Goal: Task Accomplishment & Management: Manage account settings

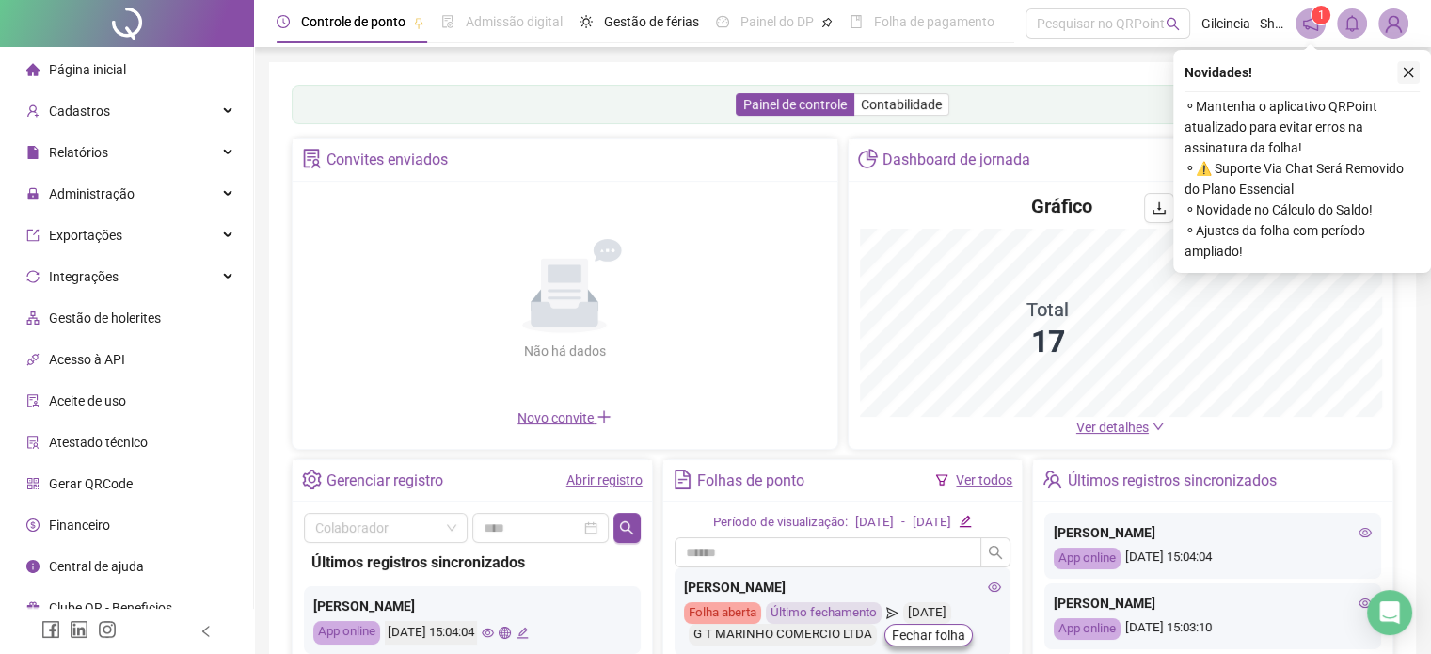
click at [1412, 72] on icon "close" at bounding box center [1408, 72] width 13 height 13
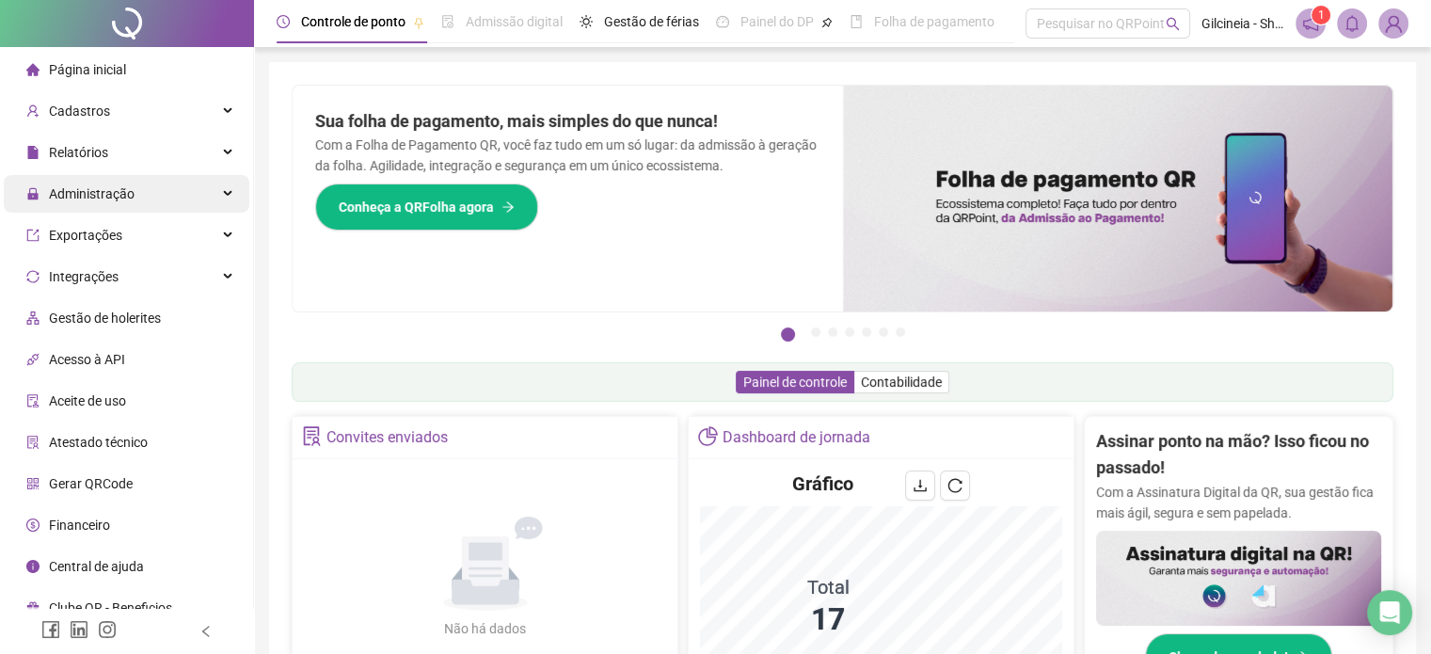
click at [112, 191] on span "Administração" at bounding box center [92, 193] width 86 height 15
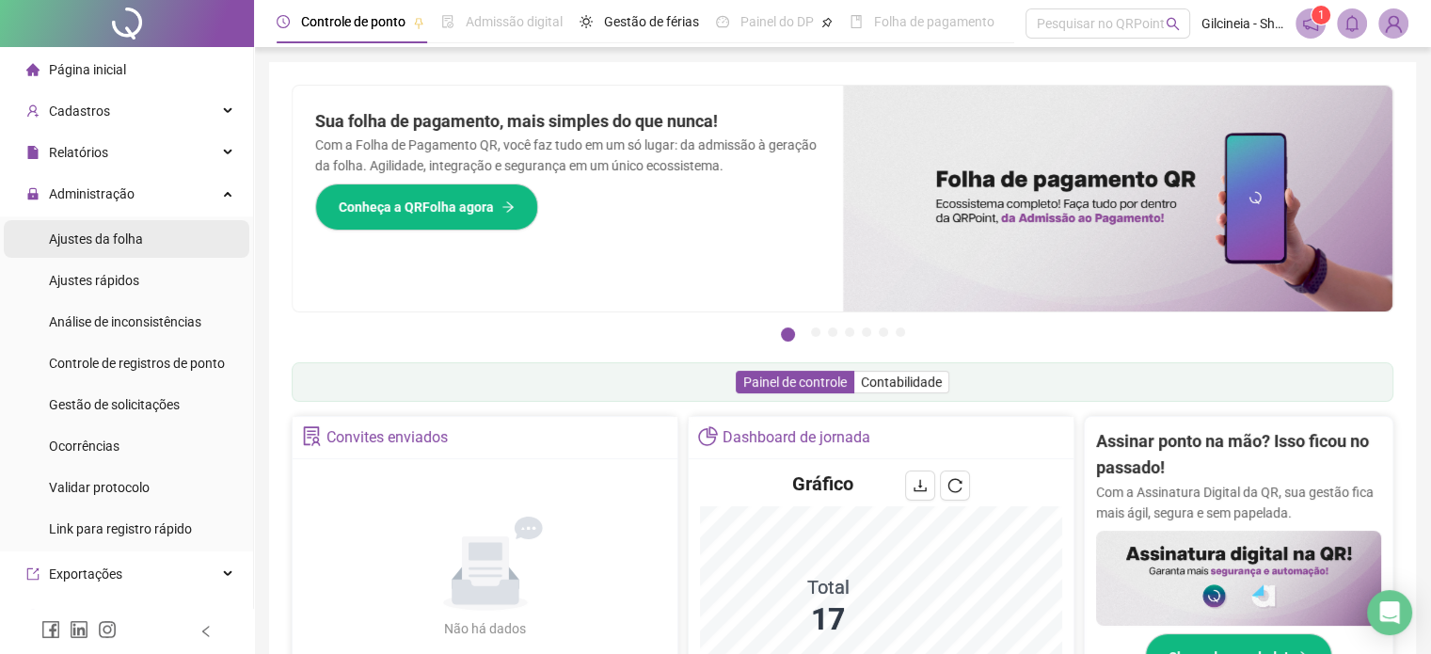
click at [120, 241] on span "Ajustes da folha" at bounding box center [96, 238] width 94 height 15
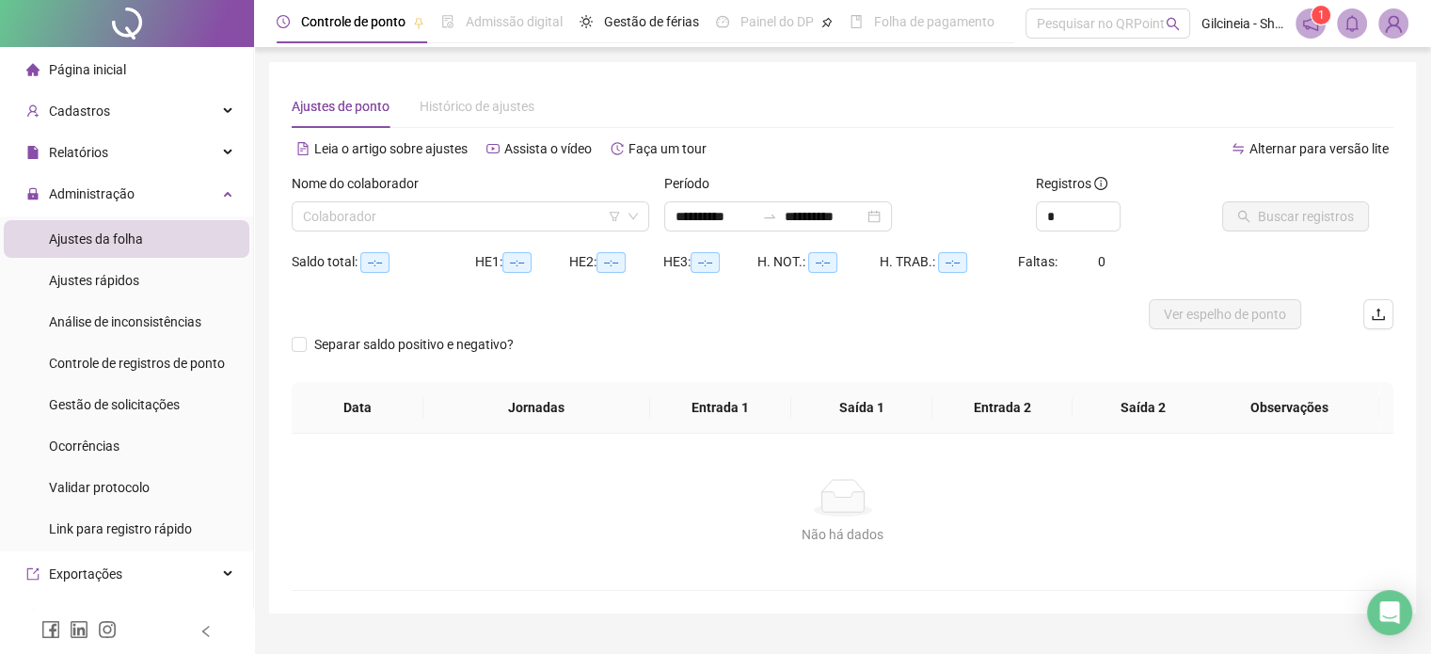
type input "**********"
click at [132, 294] on div "Ajustes rápidos" at bounding box center [94, 281] width 90 height 38
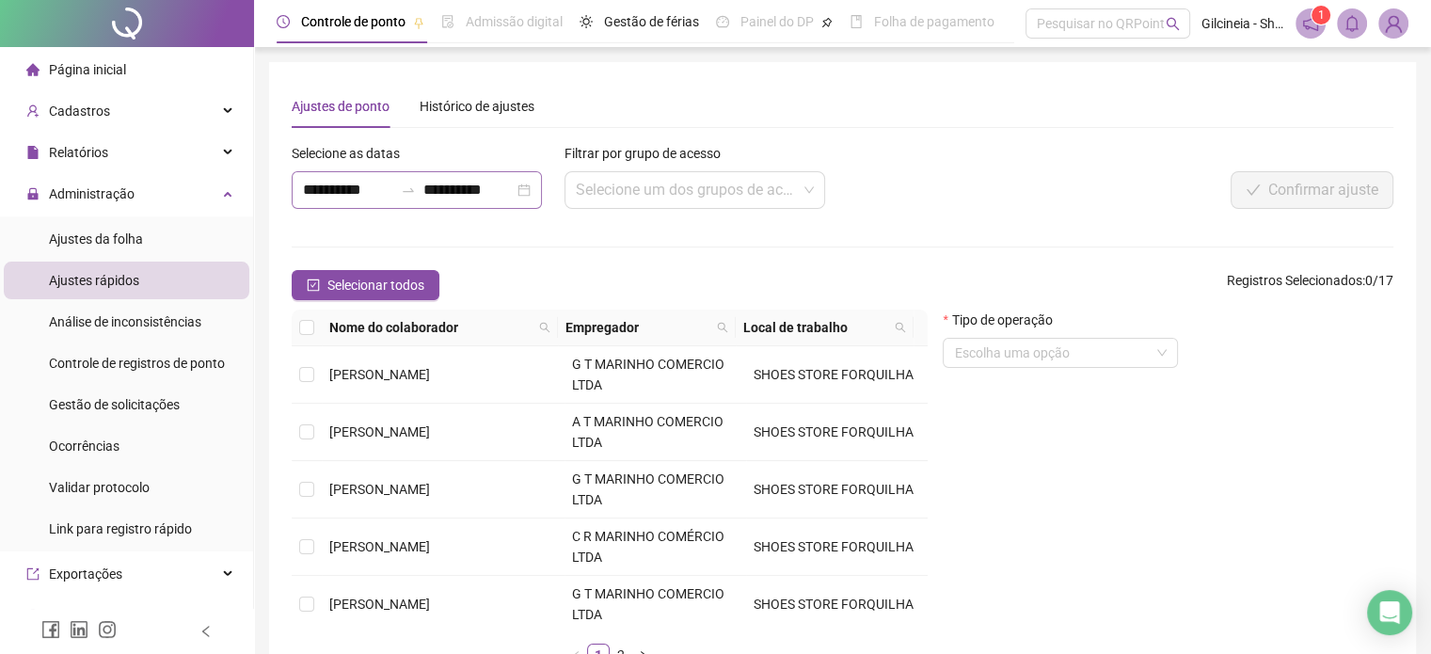
click at [404, 181] on div "**********" at bounding box center [417, 190] width 250 height 38
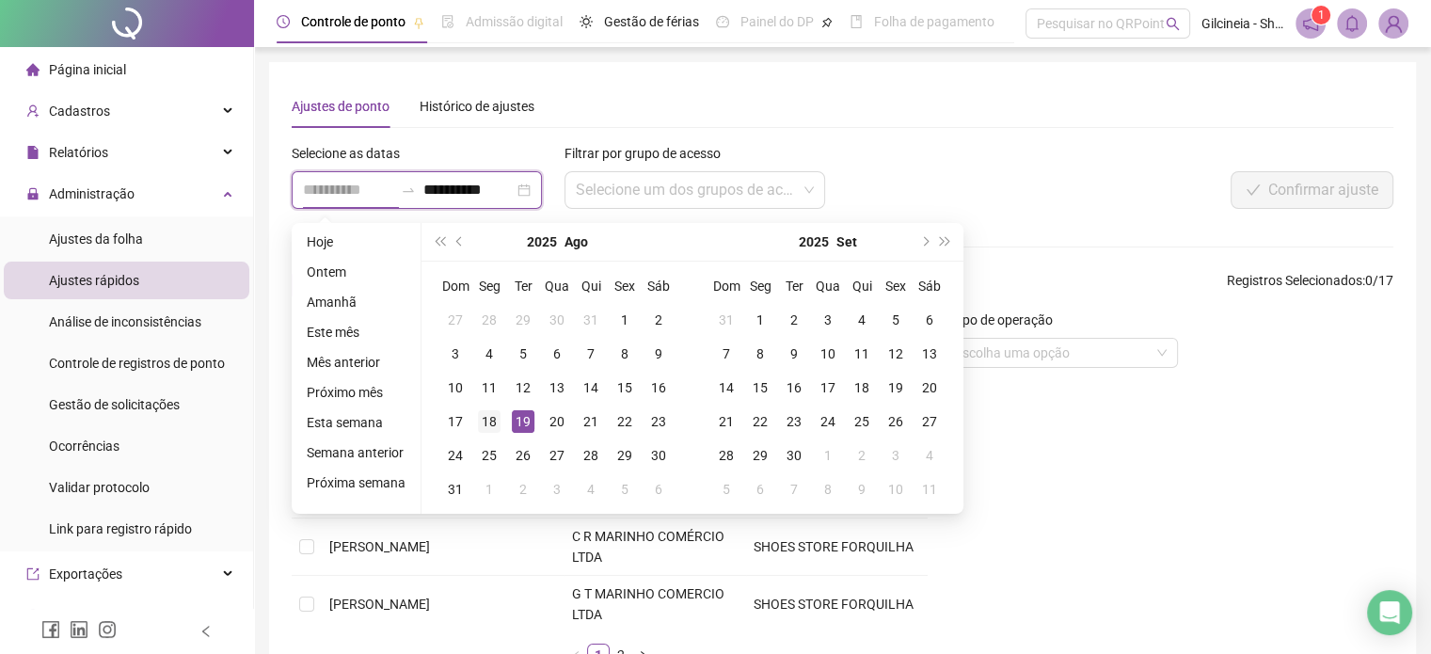
type input "**********"
click at [485, 411] on div "18" at bounding box center [489, 421] width 23 height 23
type input "**********"
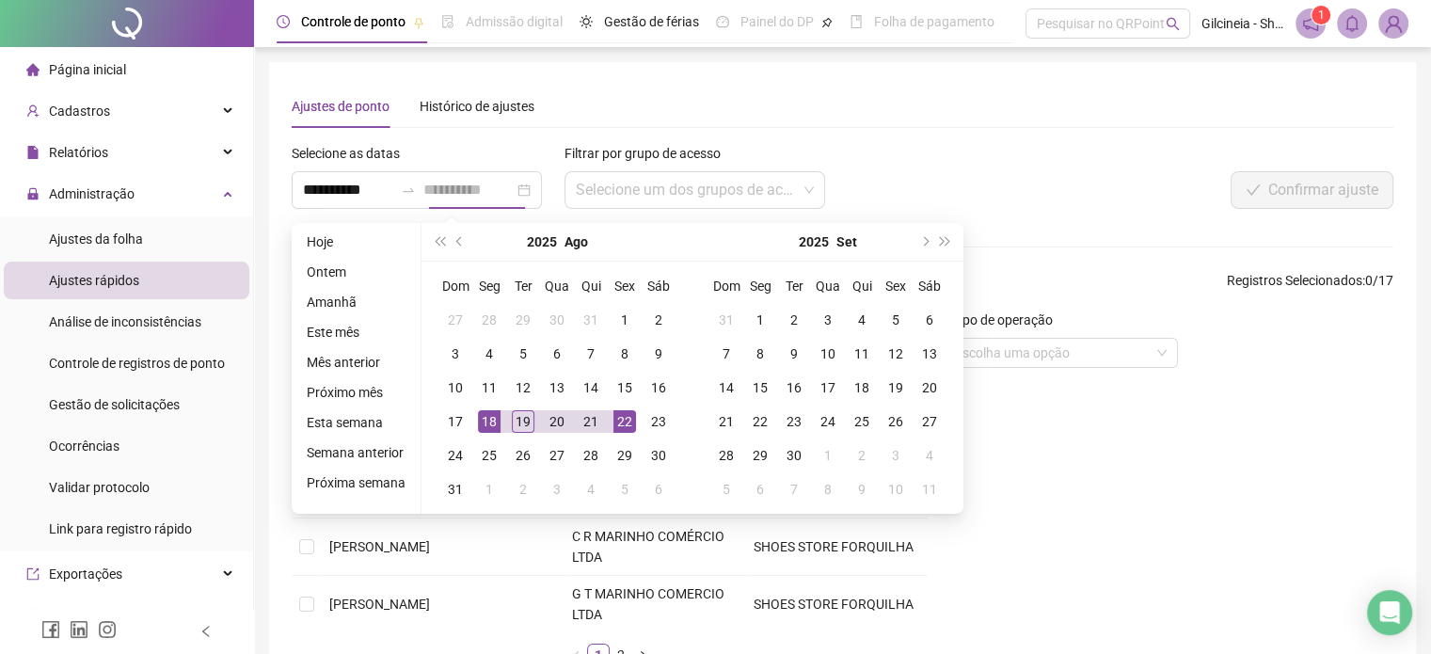
click at [624, 421] on div "22" at bounding box center [625, 421] width 23 height 23
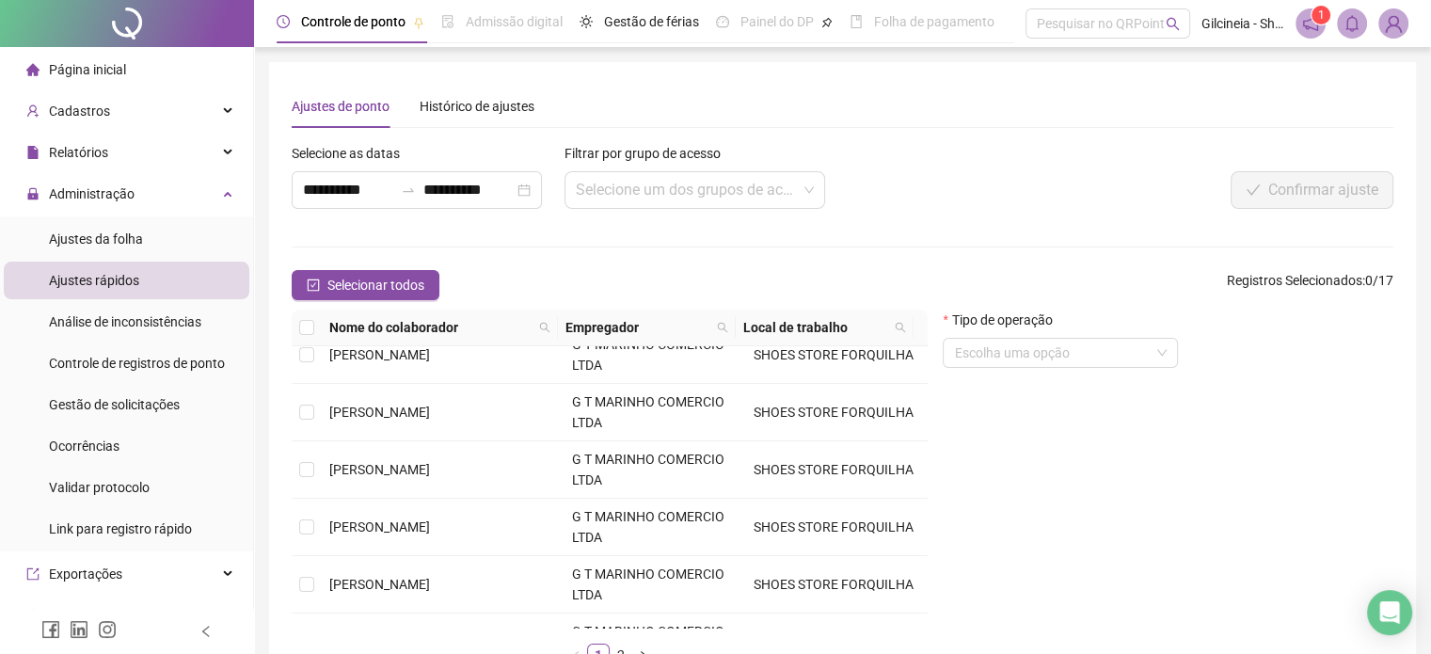
scroll to position [576, 0]
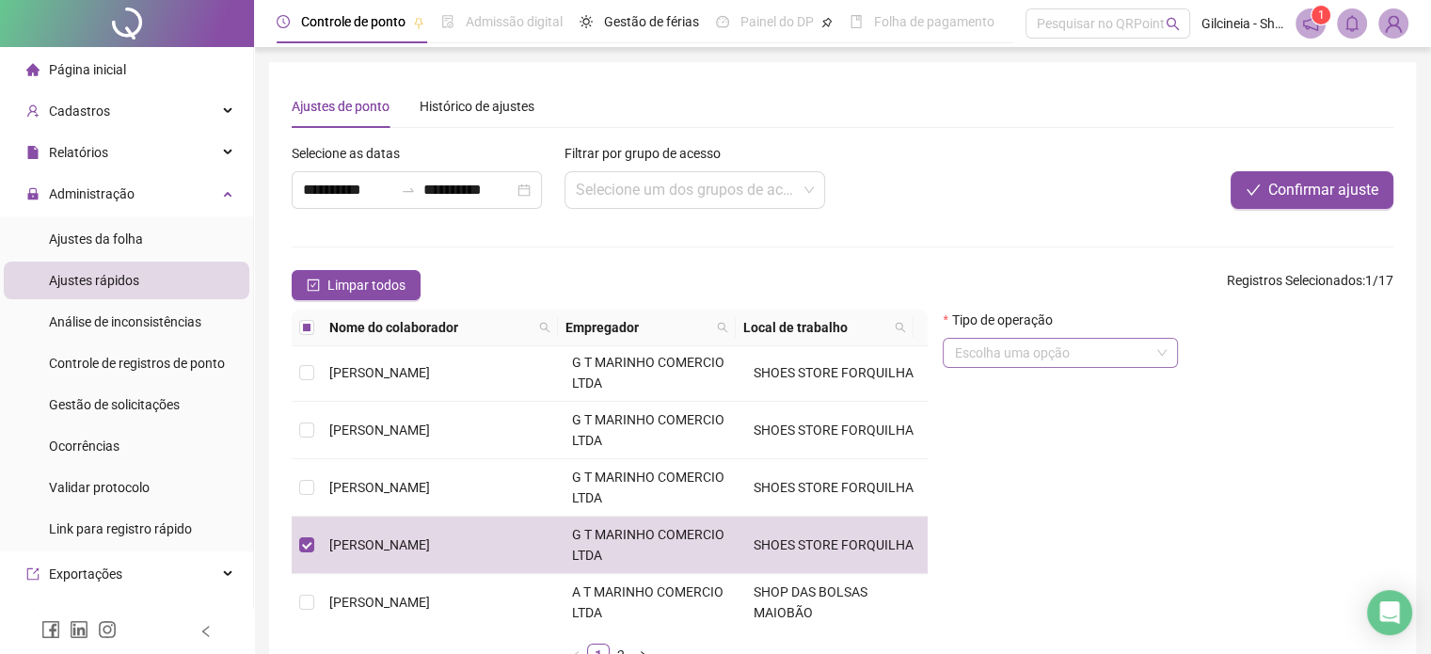
click at [1024, 359] on input "search" at bounding box center [1052, 353] width 196 height 28
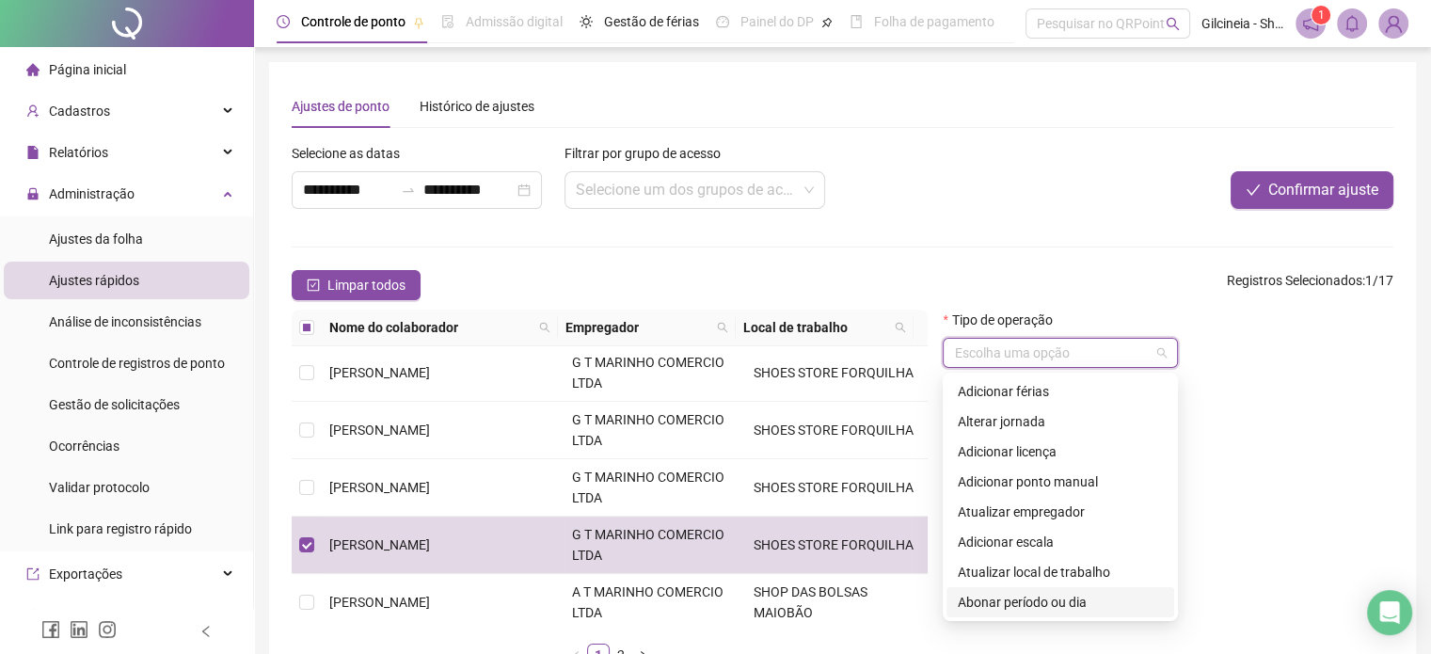
click at [1070, 611] on div "Abonar período ou dia" at bounding box center [1060, 602] width 205 height 21
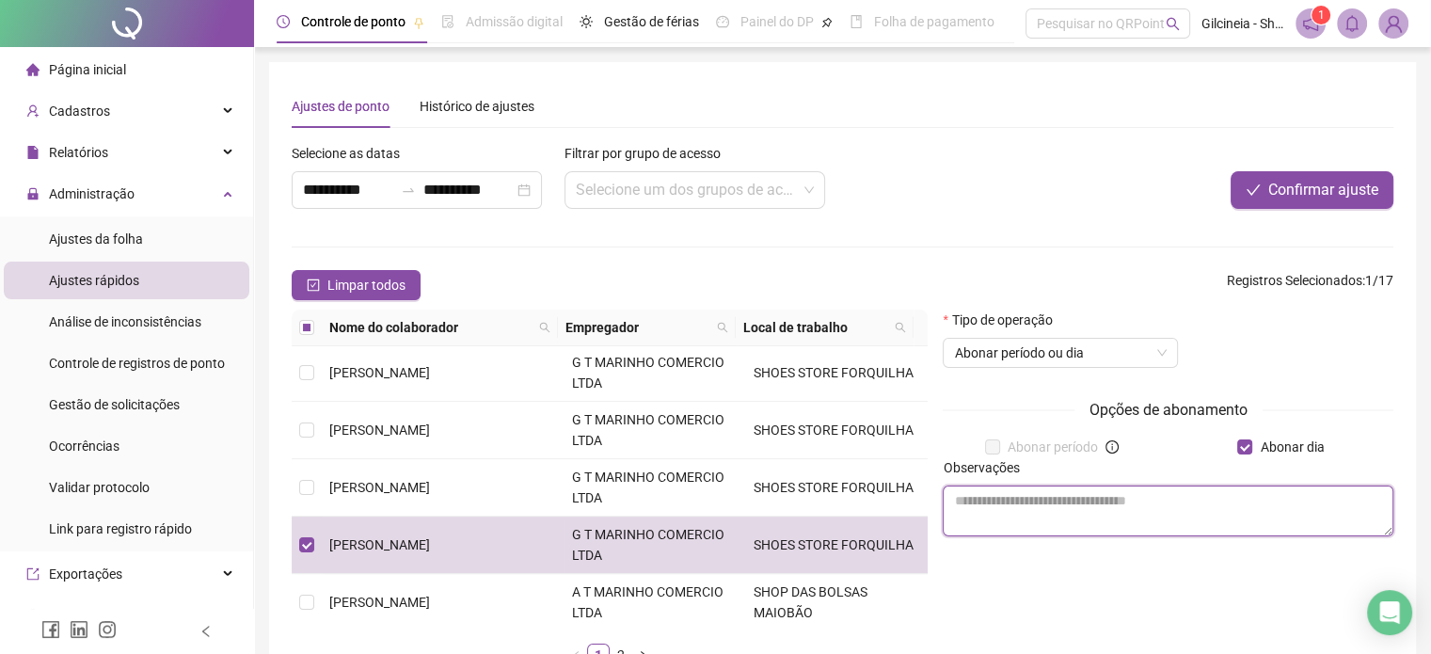
click at [1182, 506] on textarea at bounding box center [1168, 511] width 451 height 51
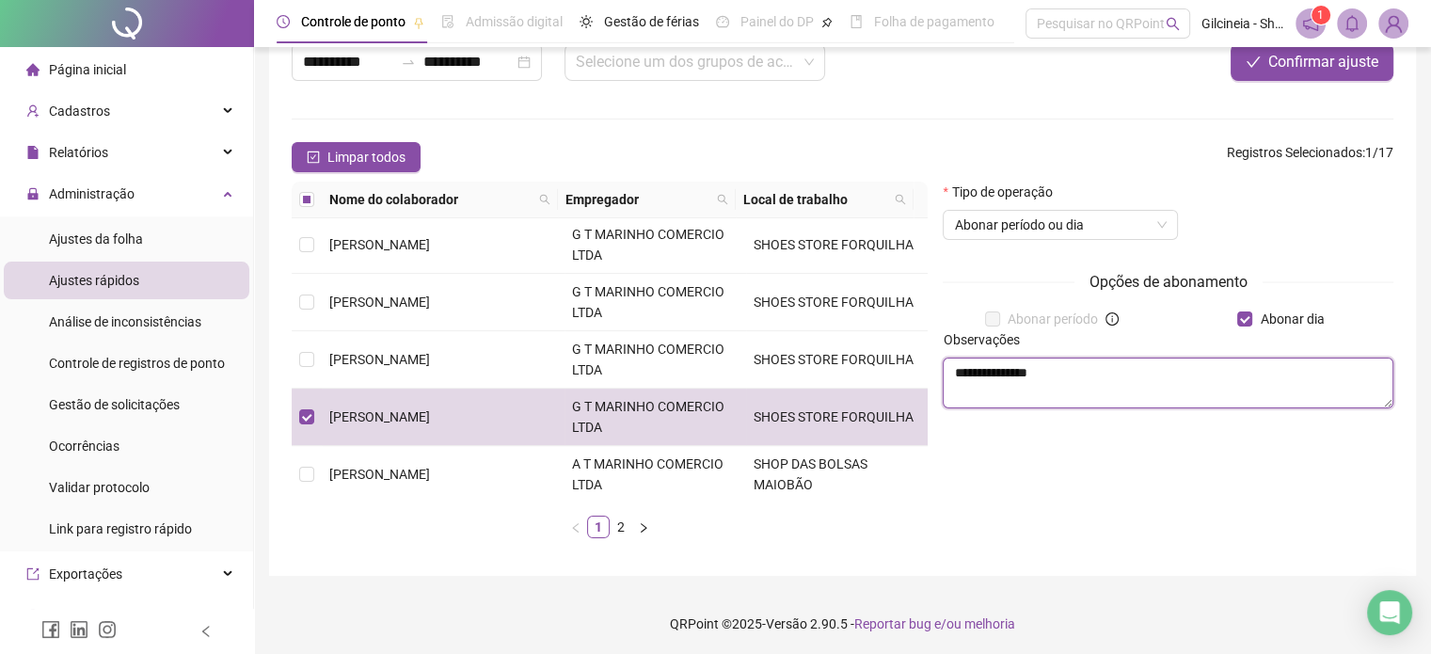
scroll to position [130, 0]
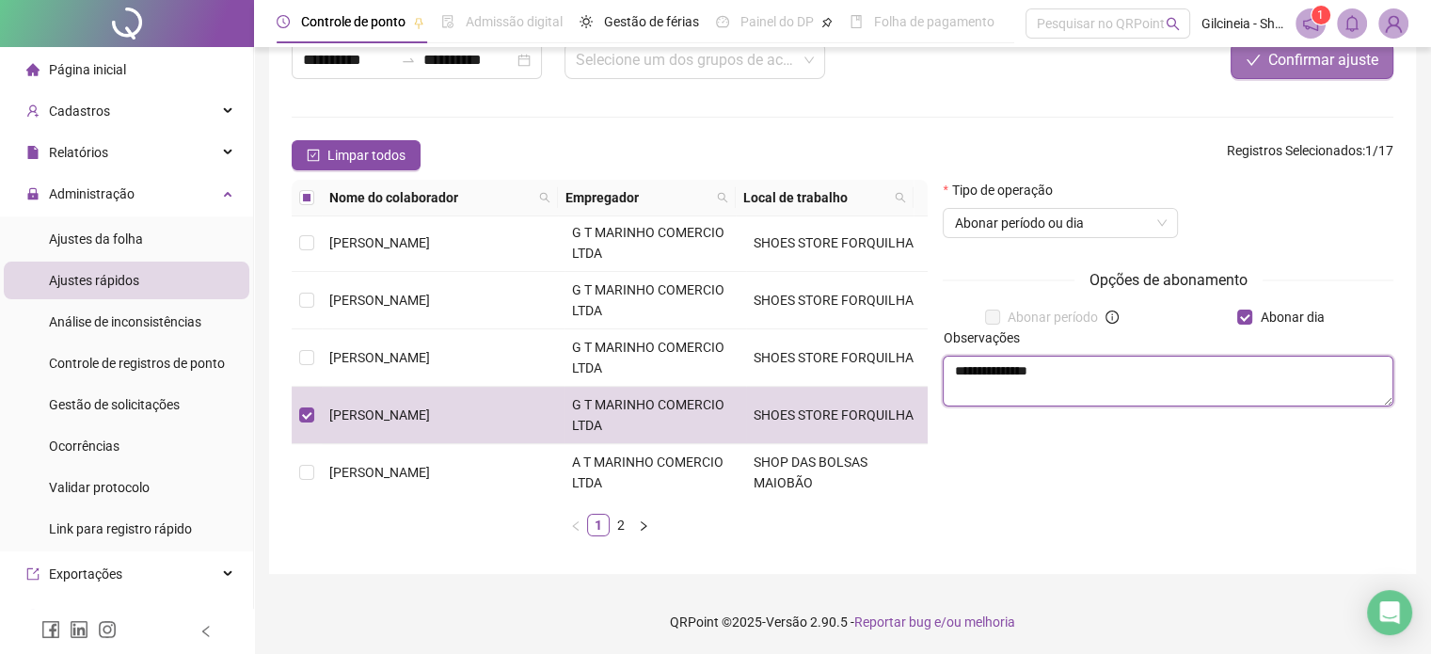
type textarea "**********"
click at [1328, 64] on span "Confirmar ajuste" at bounding box center [1323, 60] width 110 height 23
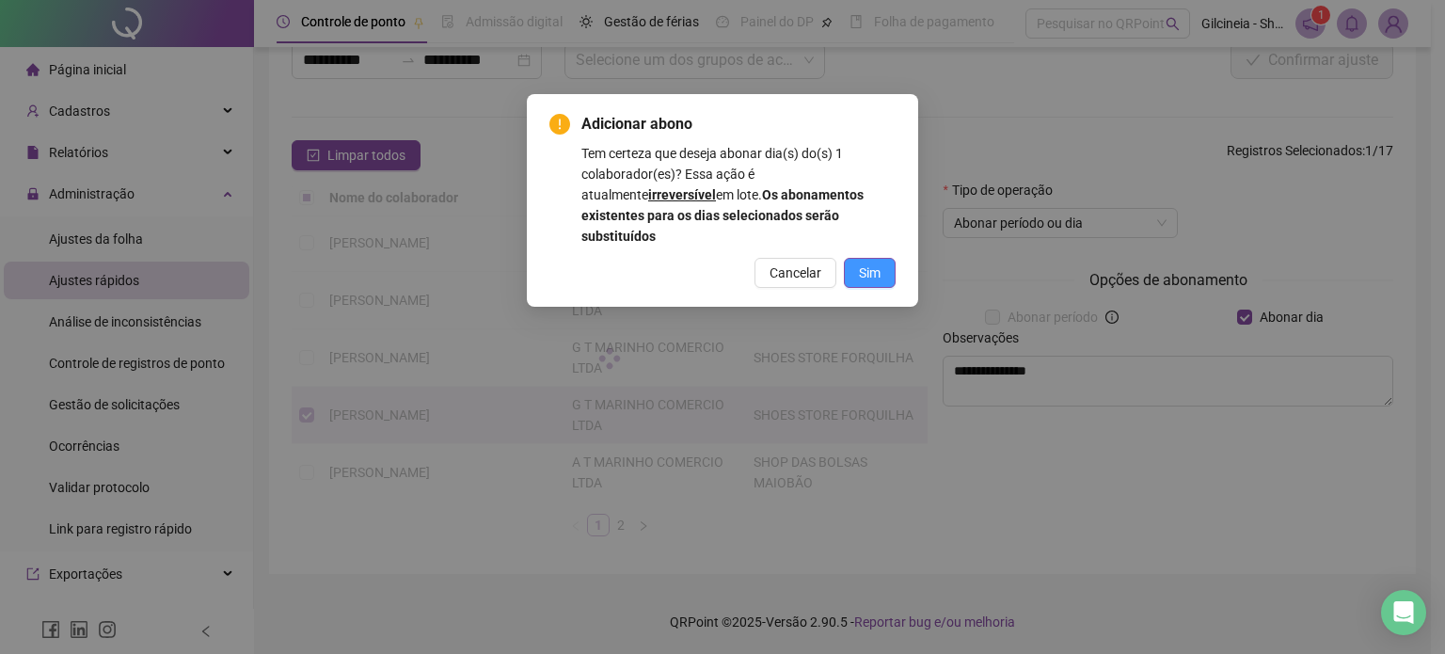
click at [873, 263] on span "Sim" at bounding box center [870, 273] width 22 height 21
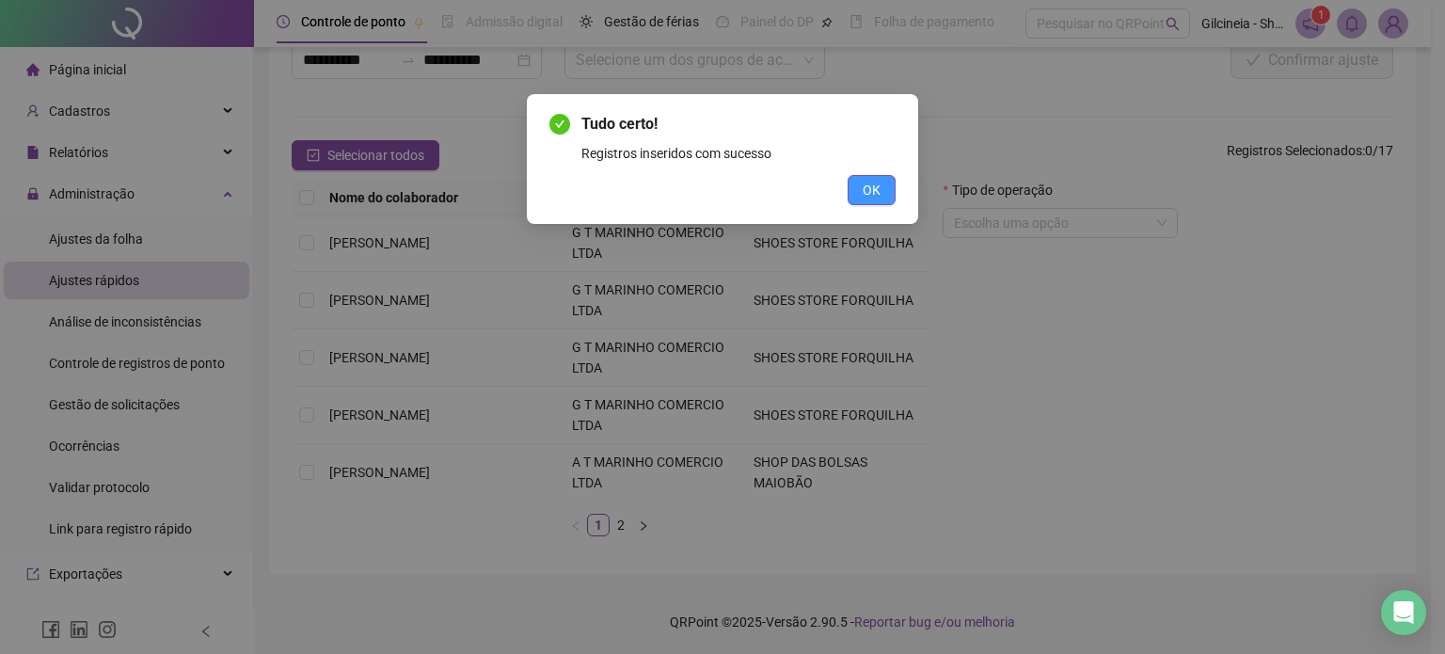
click at [873, 197] on span "OK" at bounding box center [872, 190] width 18 height 21
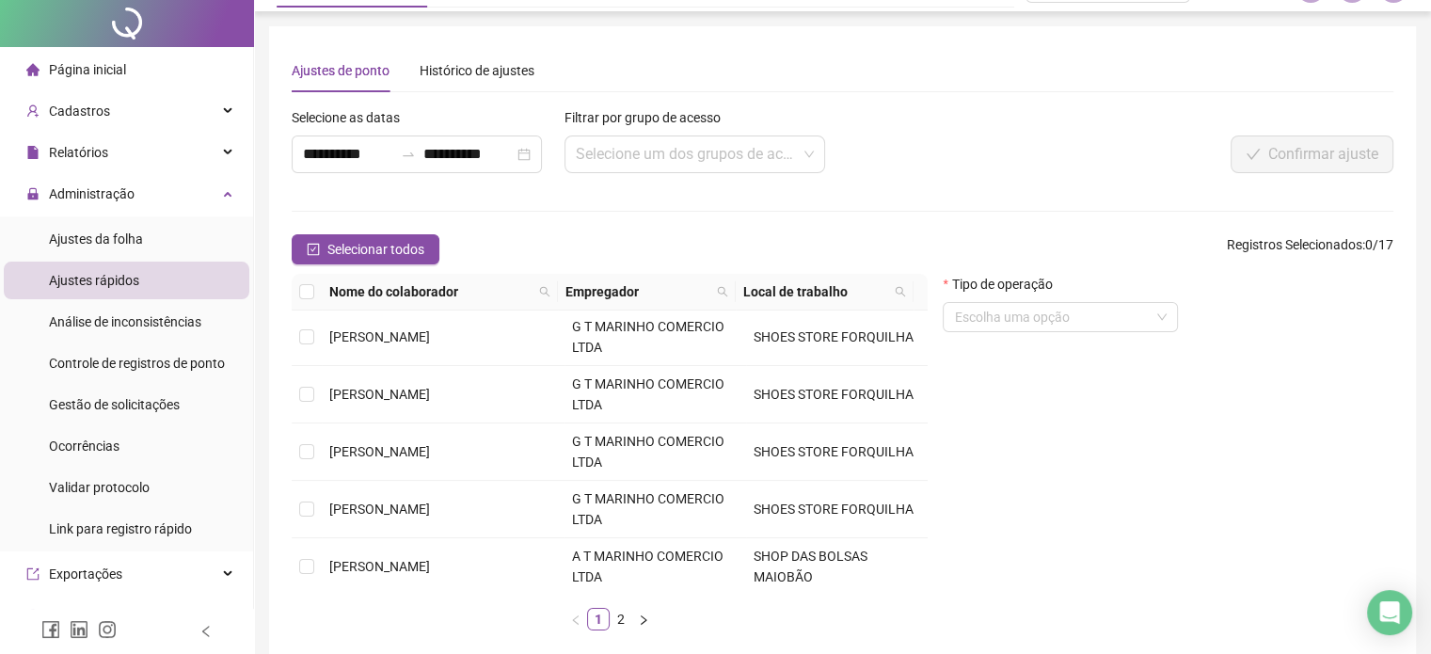
scroll to position [0, 0]
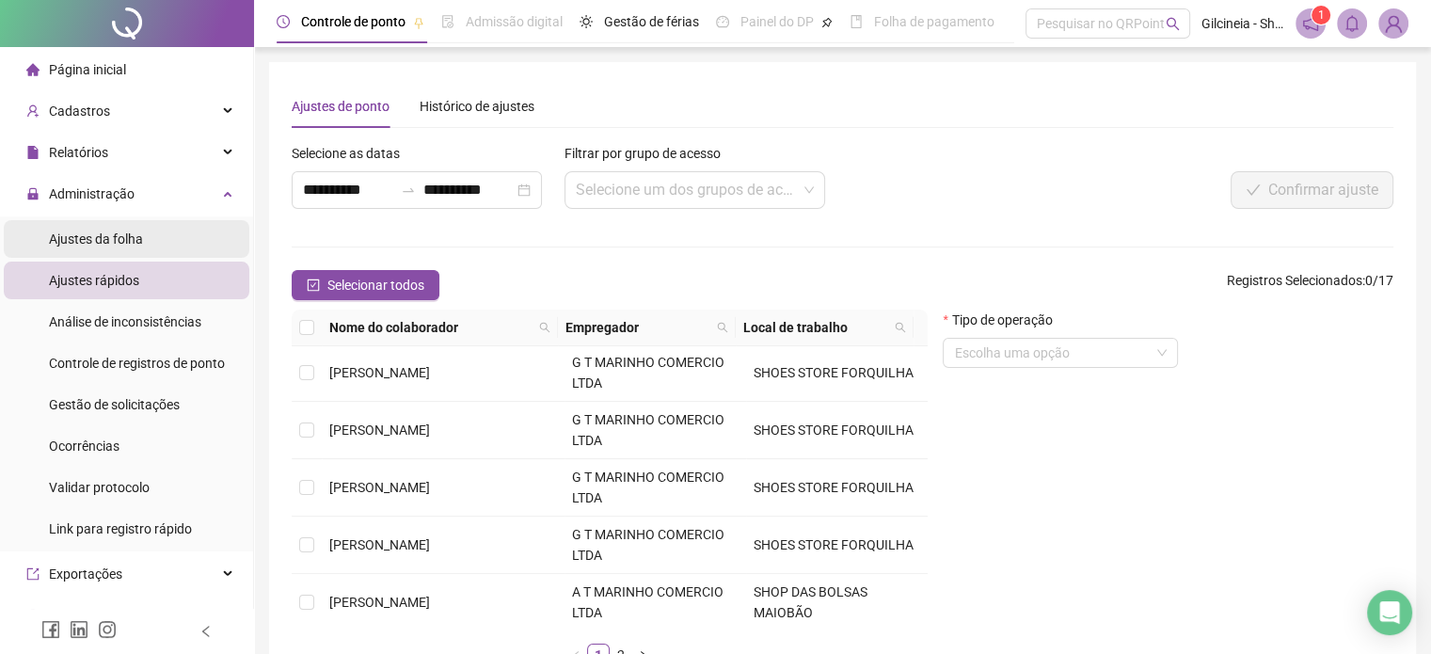
click at [135, 233] on span "Ajustes da folha" at bounding box center [96, 238] width 94 height 15
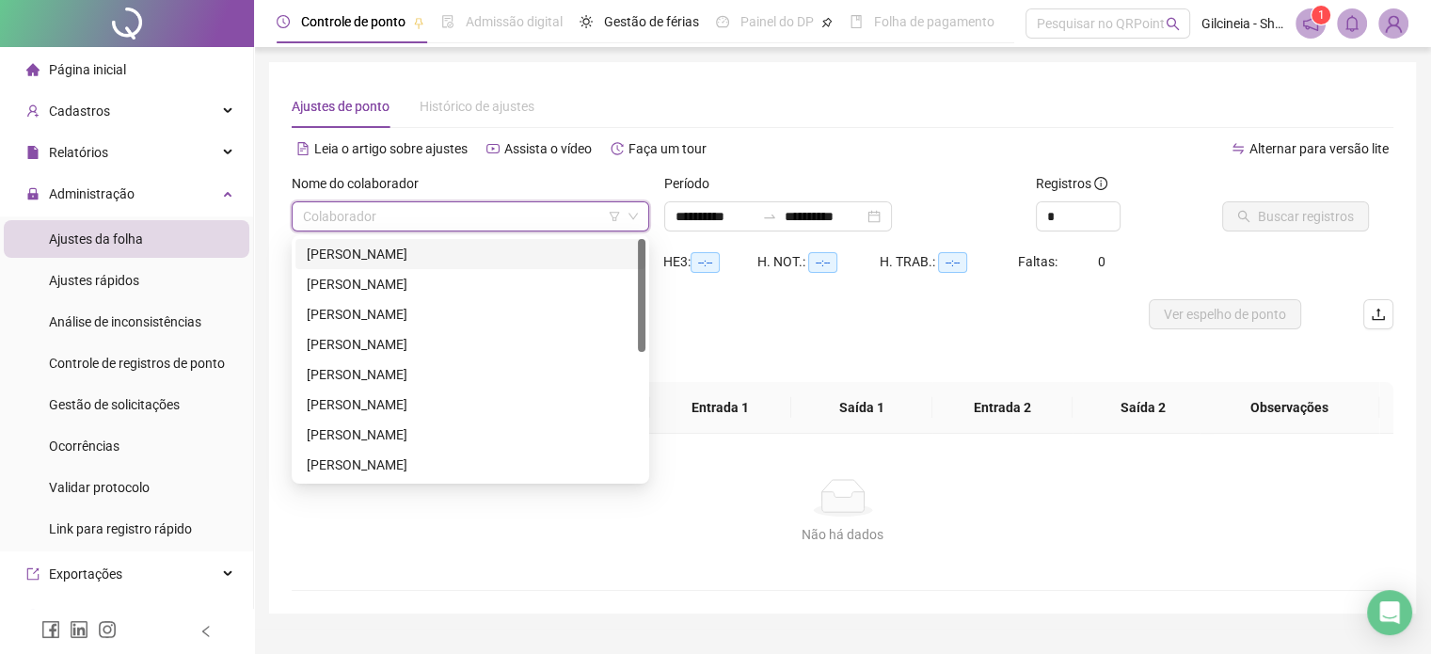
click at [418, 213] on input "search" at bounding box center [462, 216] width 318 height 28
click at [450, 255] on div "[PERSON_NAME]" at bounding box center [470, 254] width 327 height 21
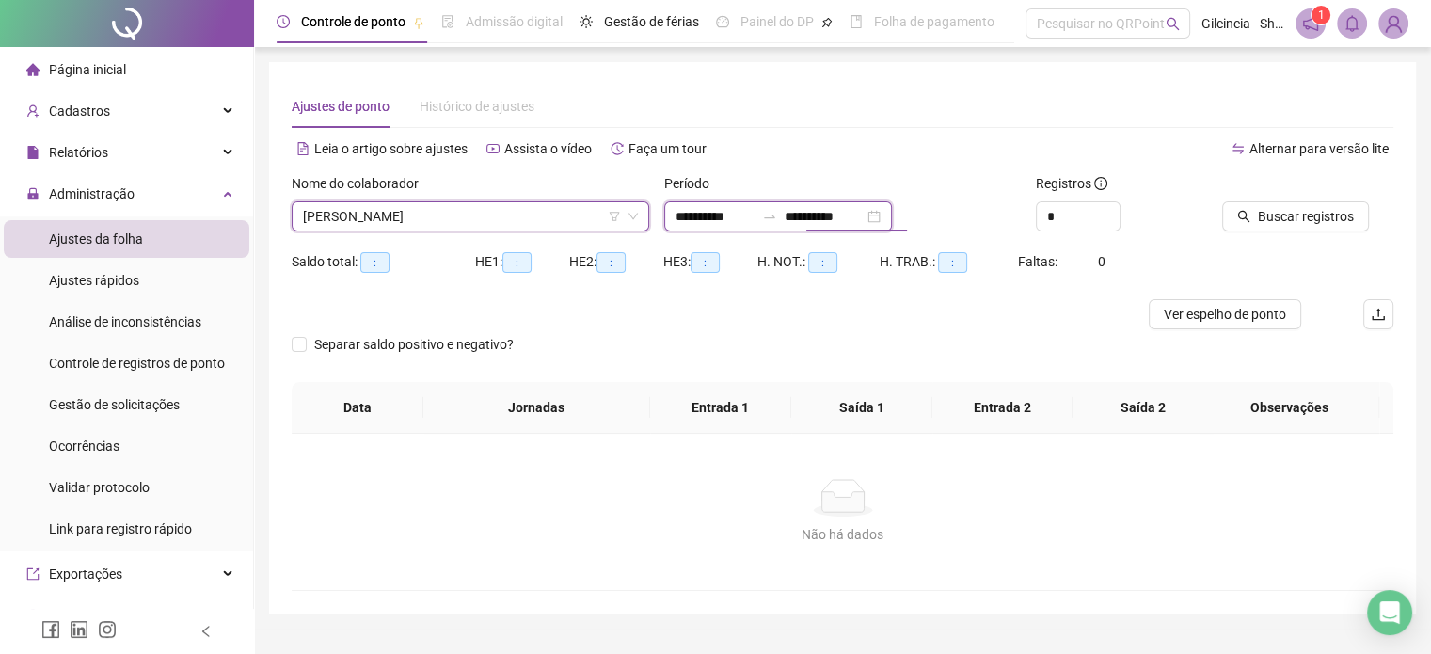
click at [809, 215] on input "**********" at bounding box center [824, 216] width 79 height 21
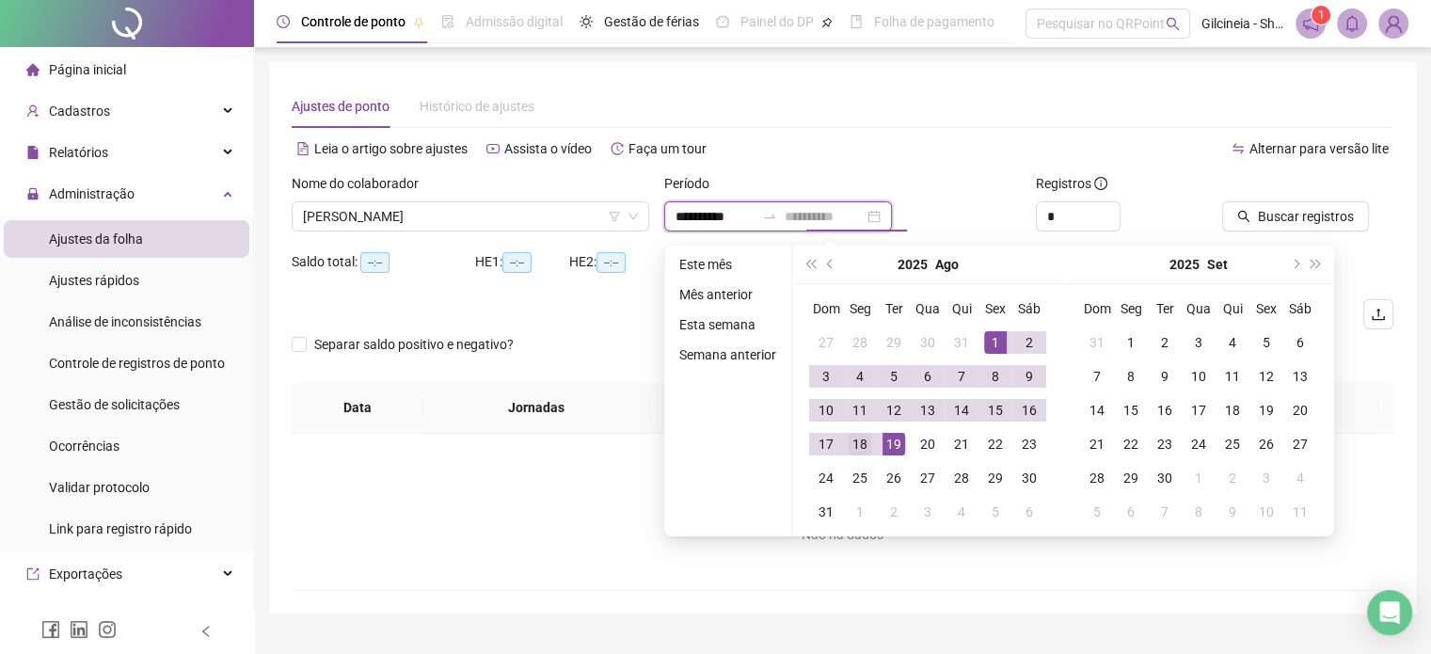
type input "**********"
click at [866, 445] on div "18" at bounding box center [860, 444] width 23 height 23
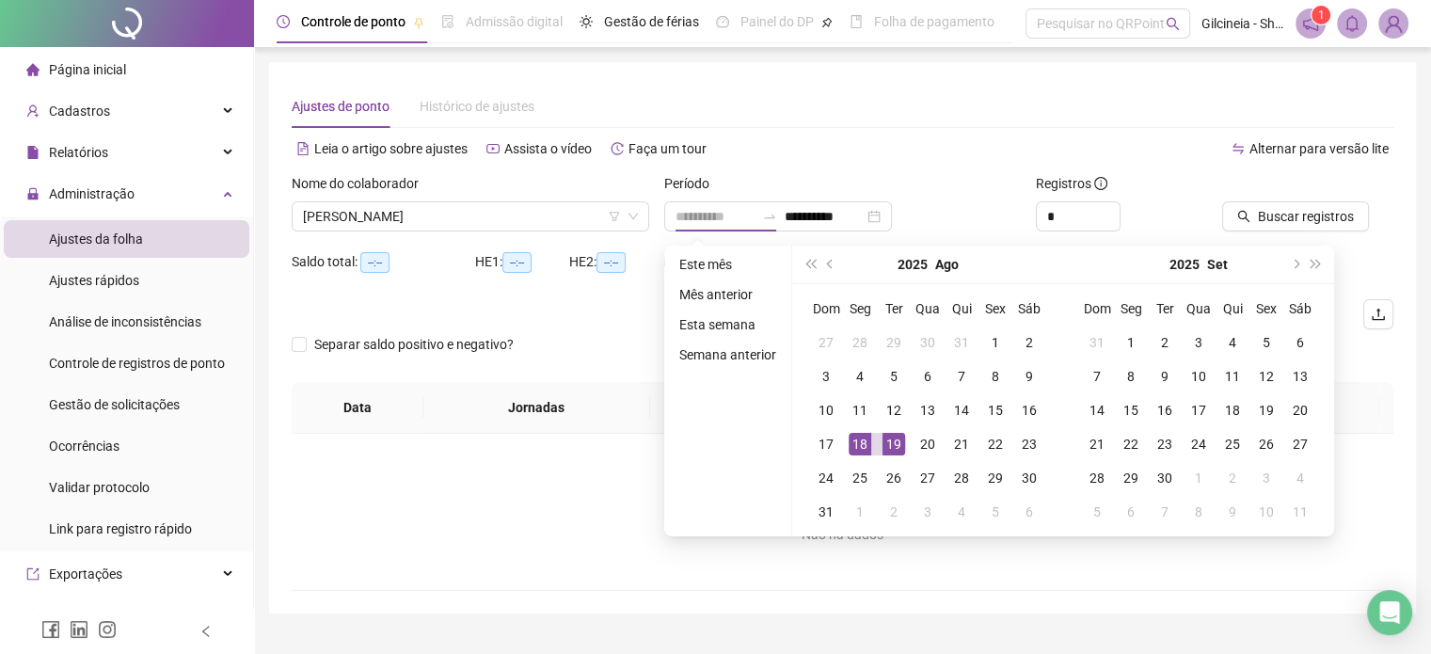
click at [889, 446] on div "19" at bounding box center [894, 444] width 23 height 23
type input "**********"
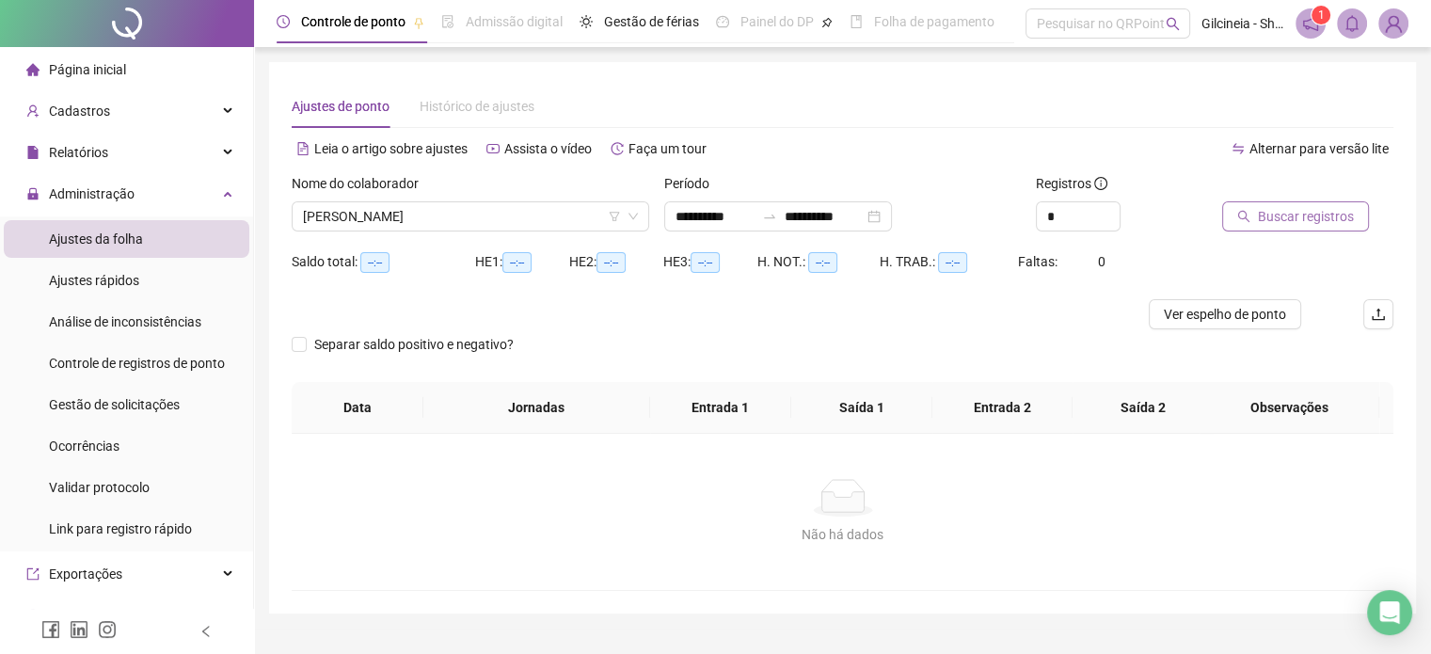
click at [1332, 218] on span "Buscar registros" at bounding box center [1306, 216] width 96 height 21
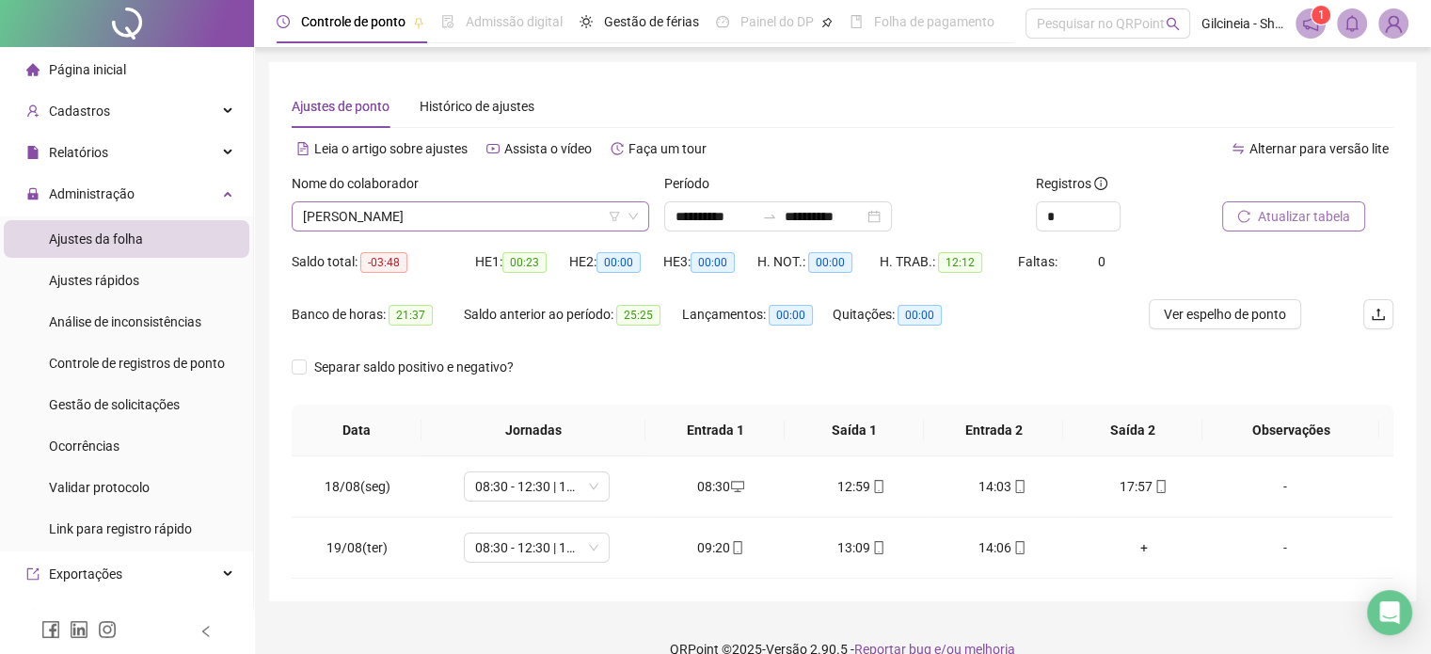
click at [534, 221] on span "[PERSON_NAME]" at bounding box center [470, 216] width 335 height 28
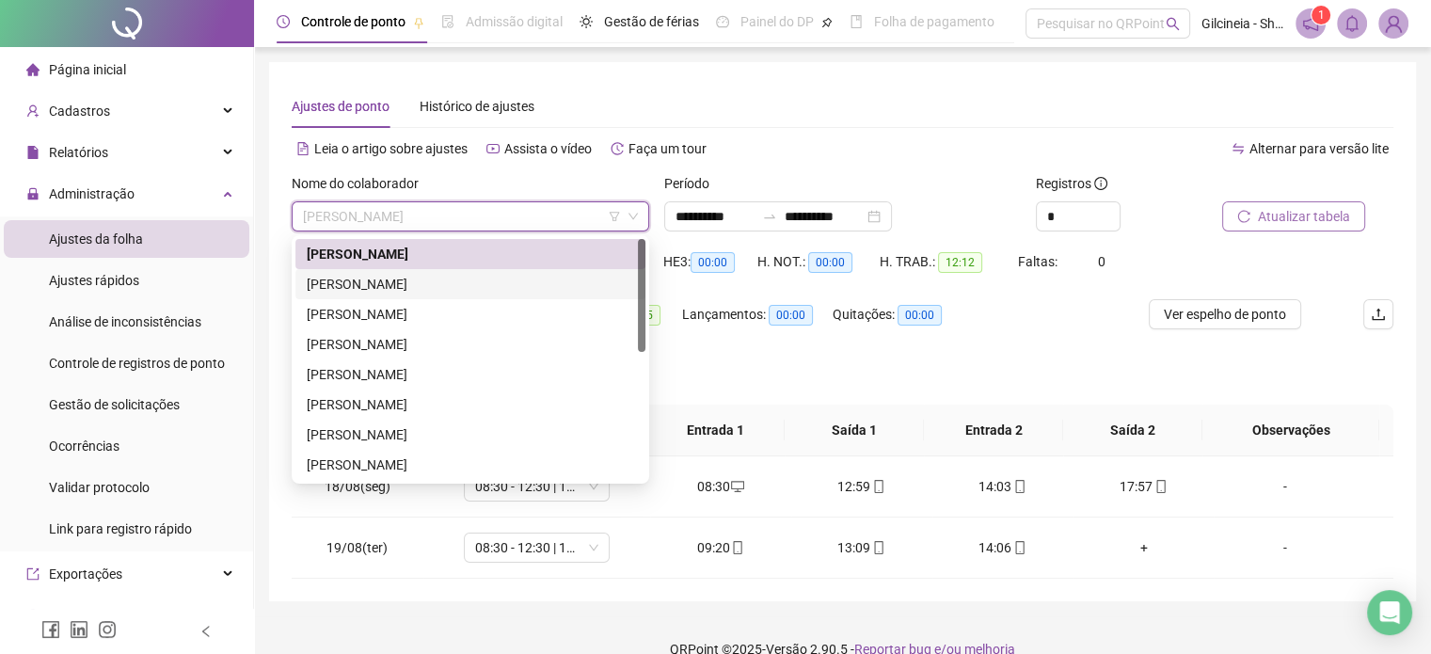
click at [488, 276] on div "[PERSON_NAME]" at bounding box center [470, 284] width 327 height 21
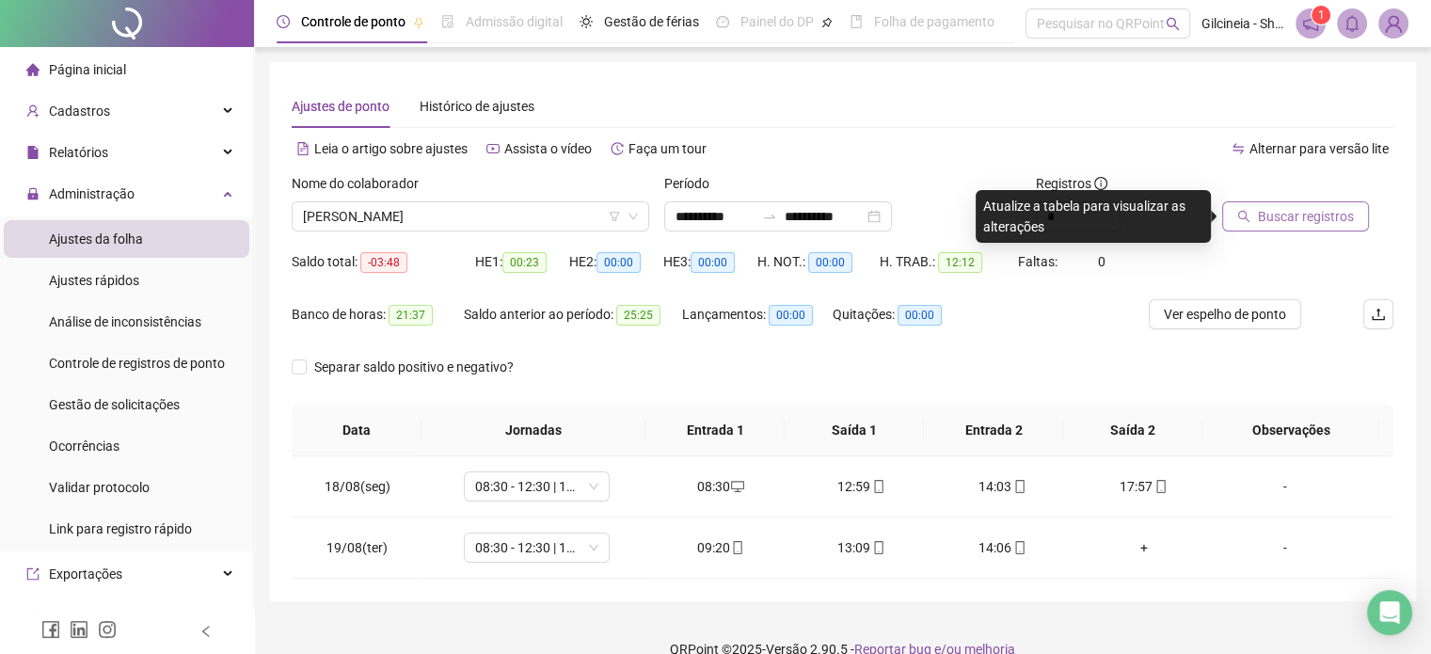
click at [1287, 213] on span "Buscar registros" at bounding box center [1306, 216] width 96 height 21
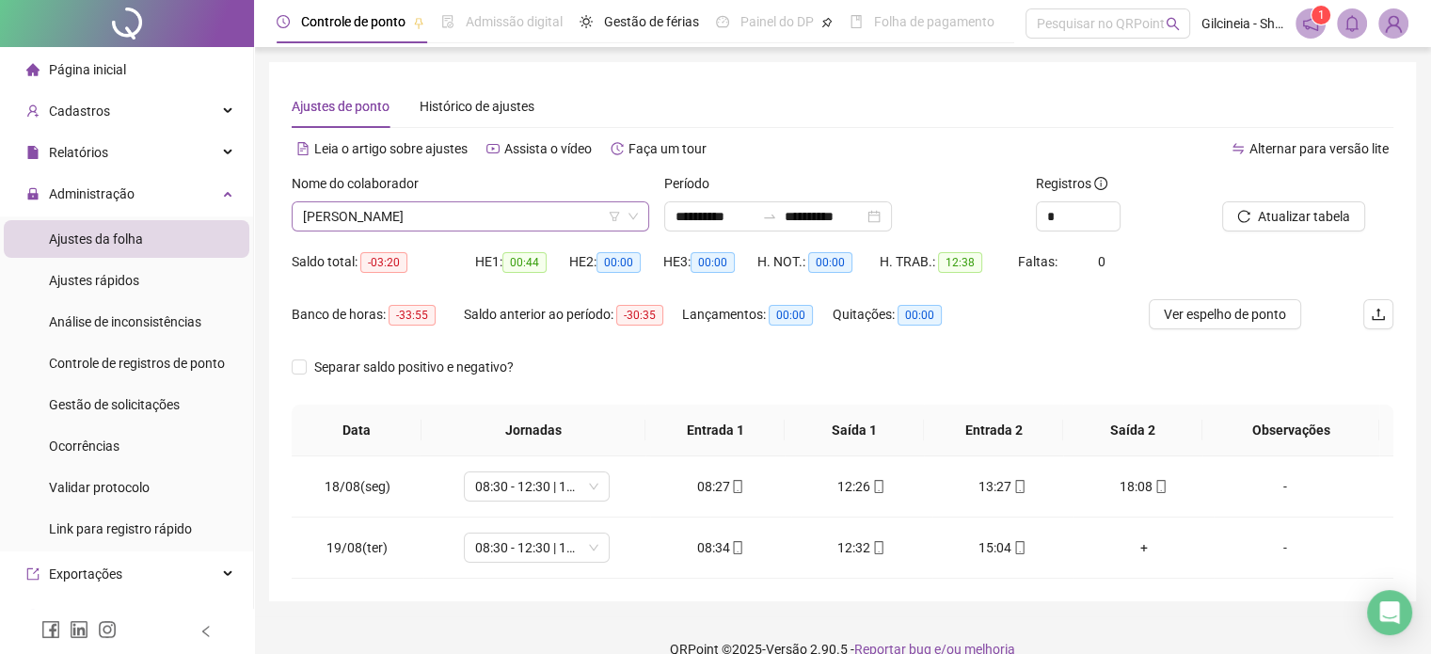
click at [522, 222] on span "[PERSON_NAME]" at bounding box center [470, 216] width 335 height 28
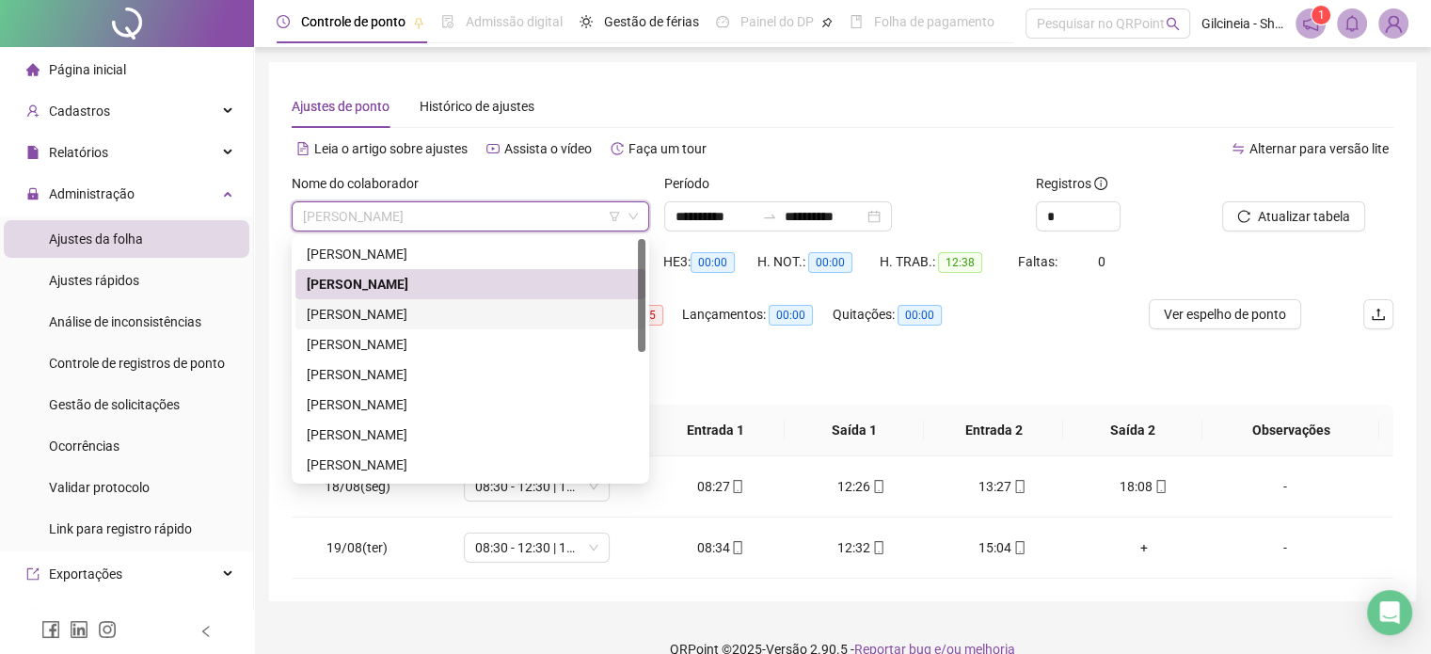
click at [489, 306] on div "[PERSON_NAME]" at bounding box center [470, 314] width 327 height 21
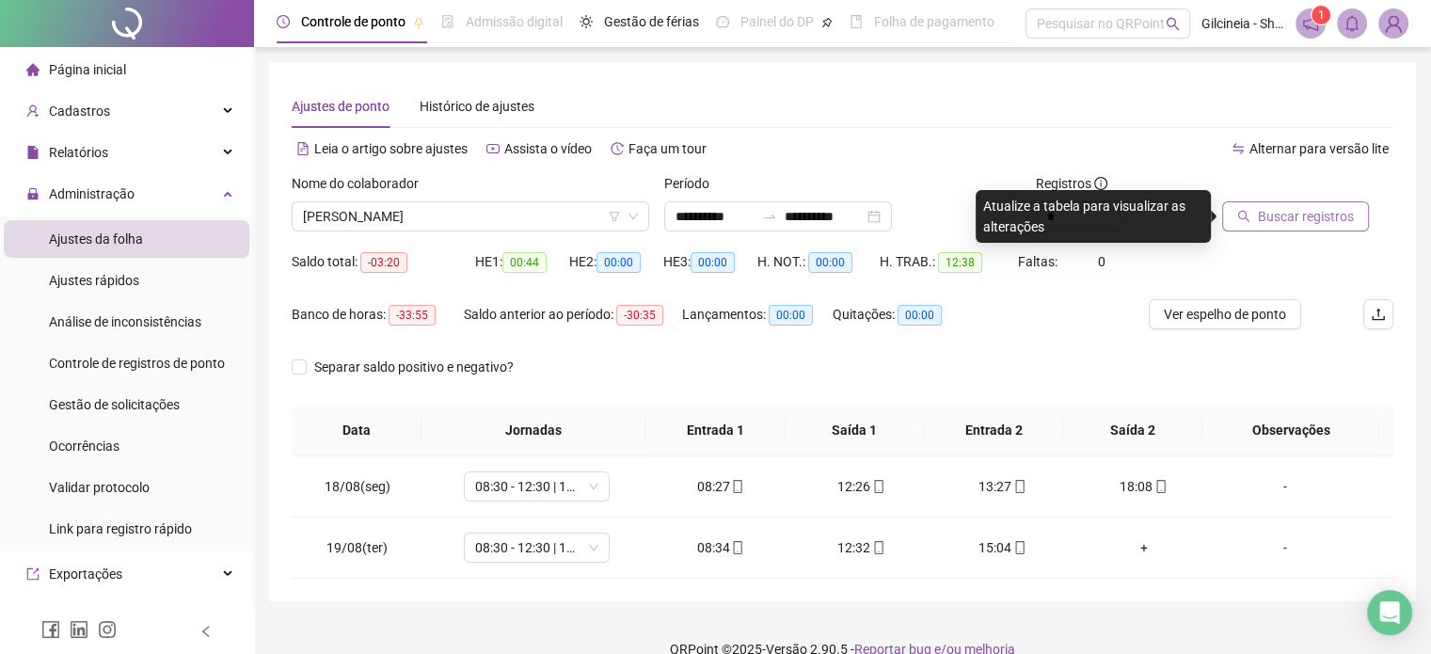
click at [1344, 213] on span "Buscar registros" at bounding box center [1306, 216] width 96 height 21
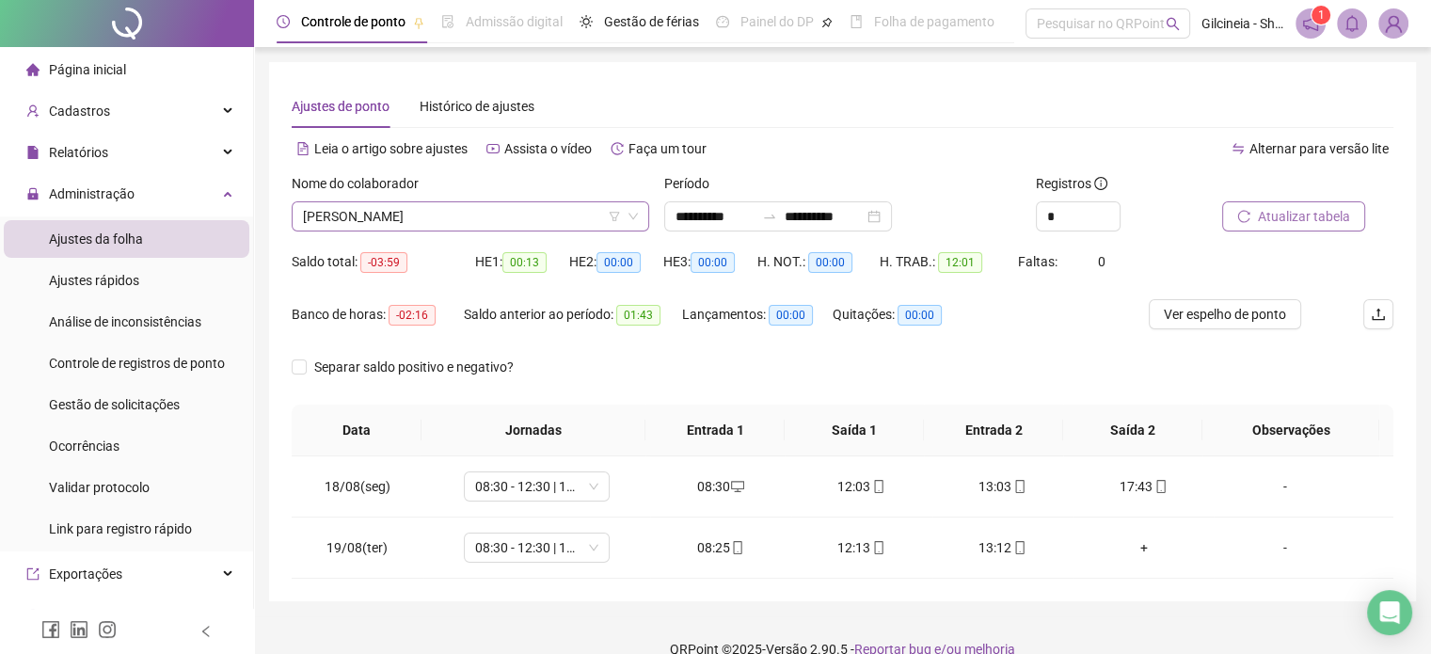
click at [510, 215] on span "[PERSON_NAME]" at bounding box center [470, 216] width 335 height 28
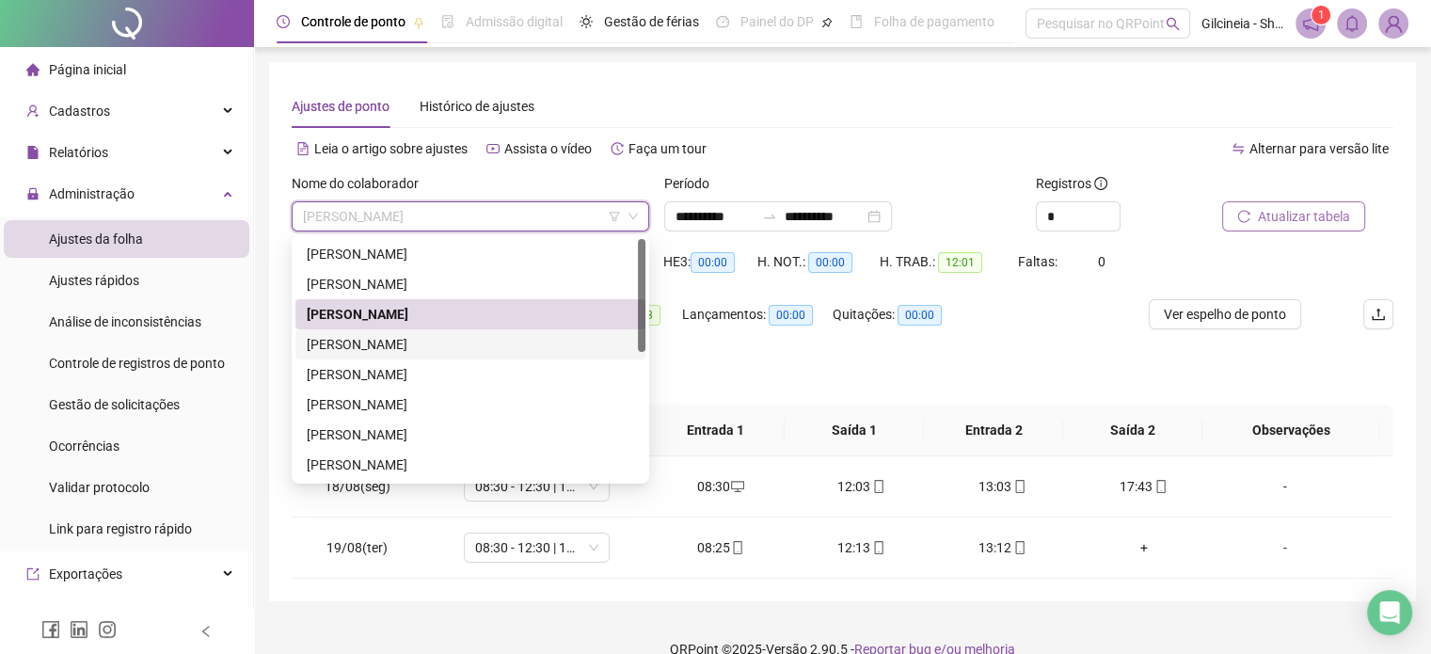
click at [503, 353] on div "[PERSON_NAME]" at bounding box center [470, 344] width 327 height 21
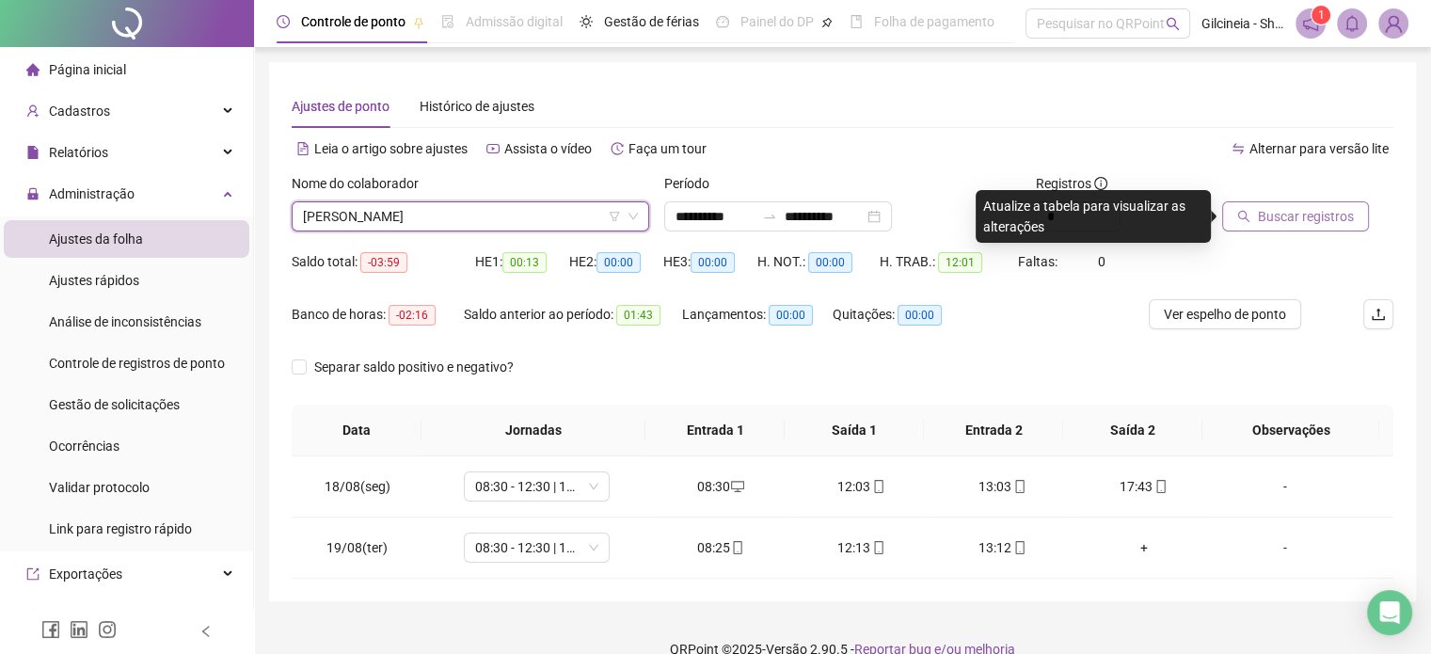
click at [1337, 222] on span "Buscar registros" at bounding box center [1306, 216] width 96 height 21
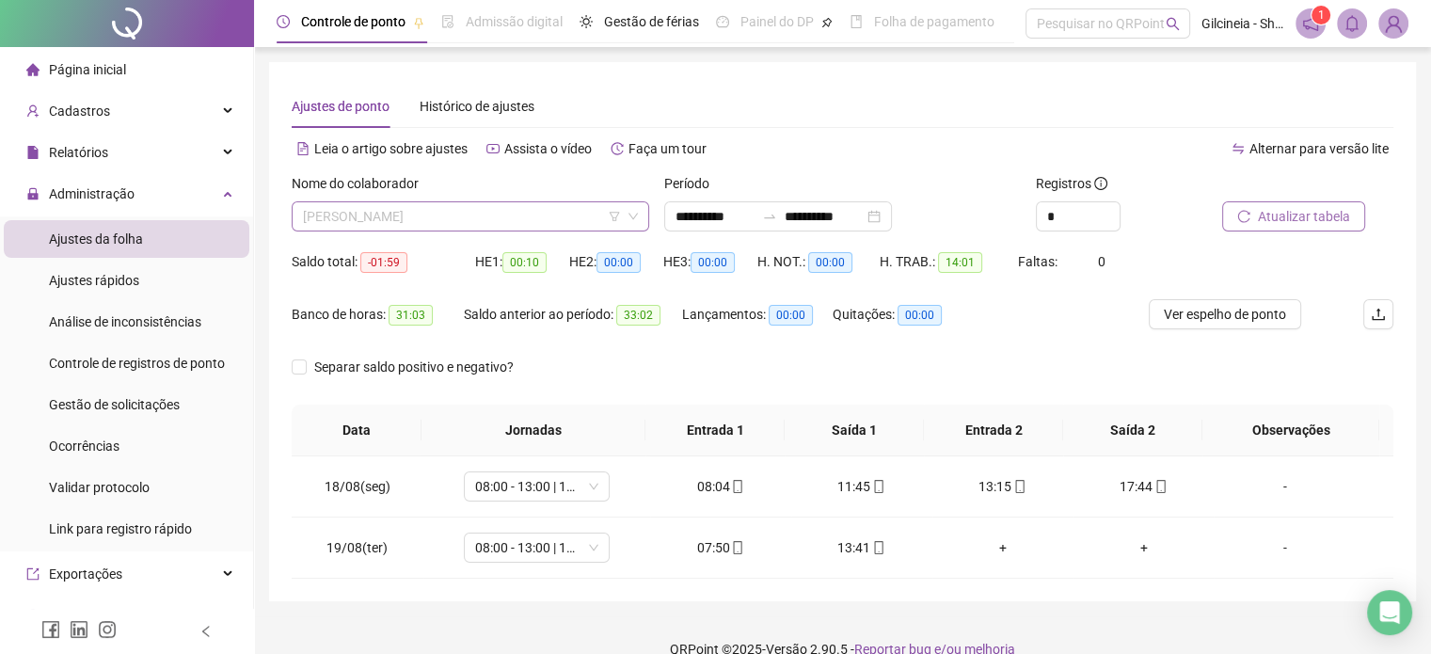
click at [504, 213] on span "[PERSON_NAME]" at bounding box center [470, 216] width 335 height 28
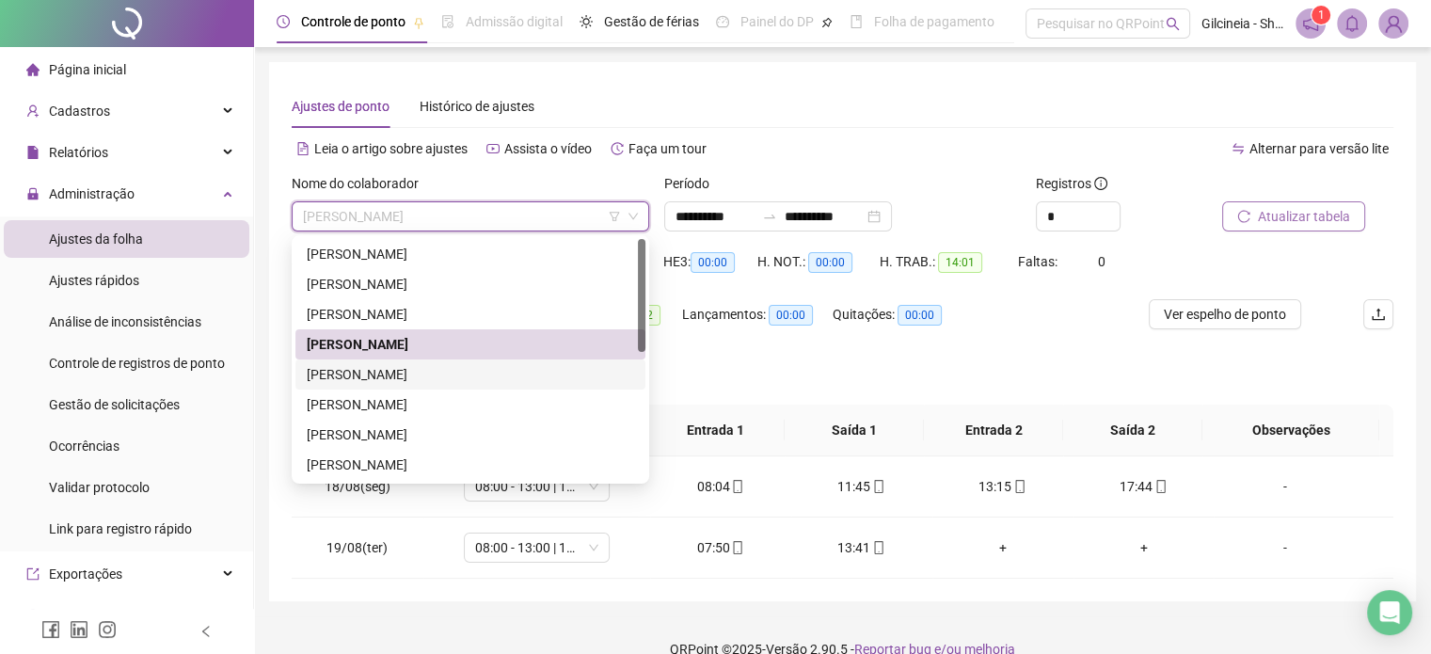
click at [458, 379] on div "[PERSON_NAME]" at bounding box center [470, 374] width 327 height 21
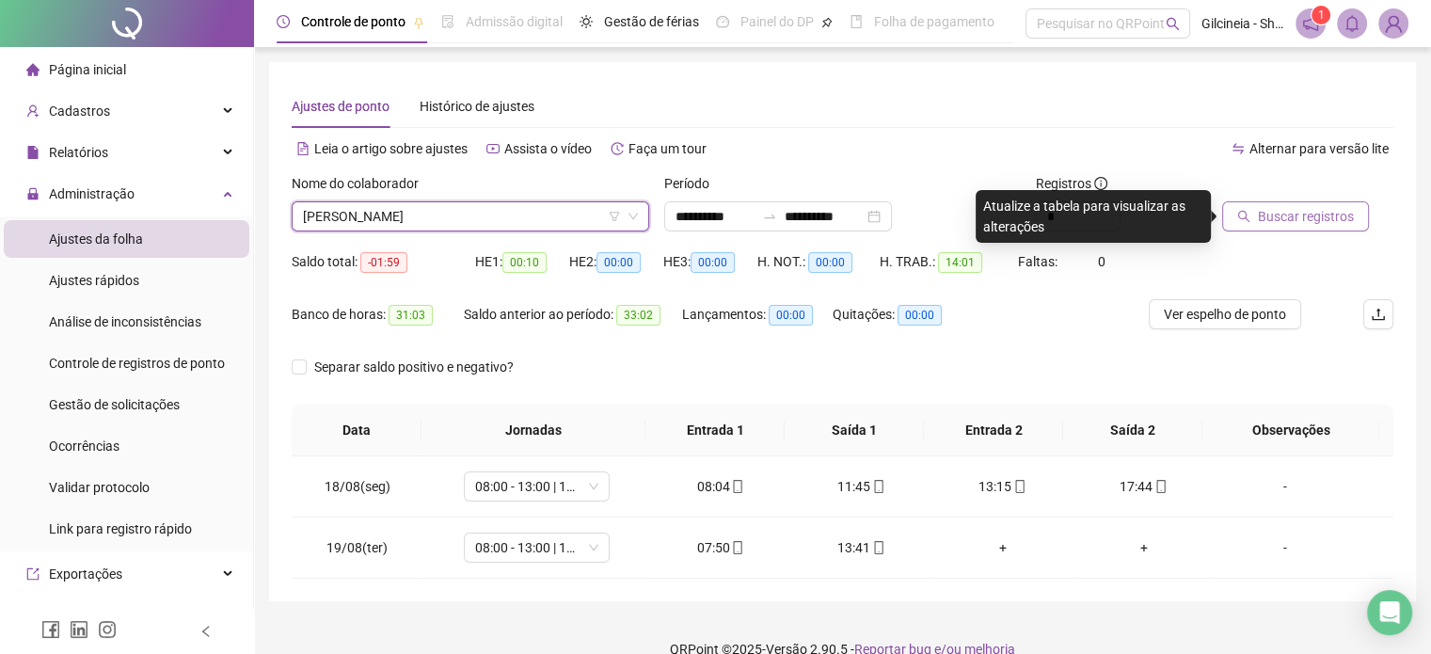
click at [1268, 220] on span "Buscar registros" at bounding box center [1306, 216] width 96 height 21
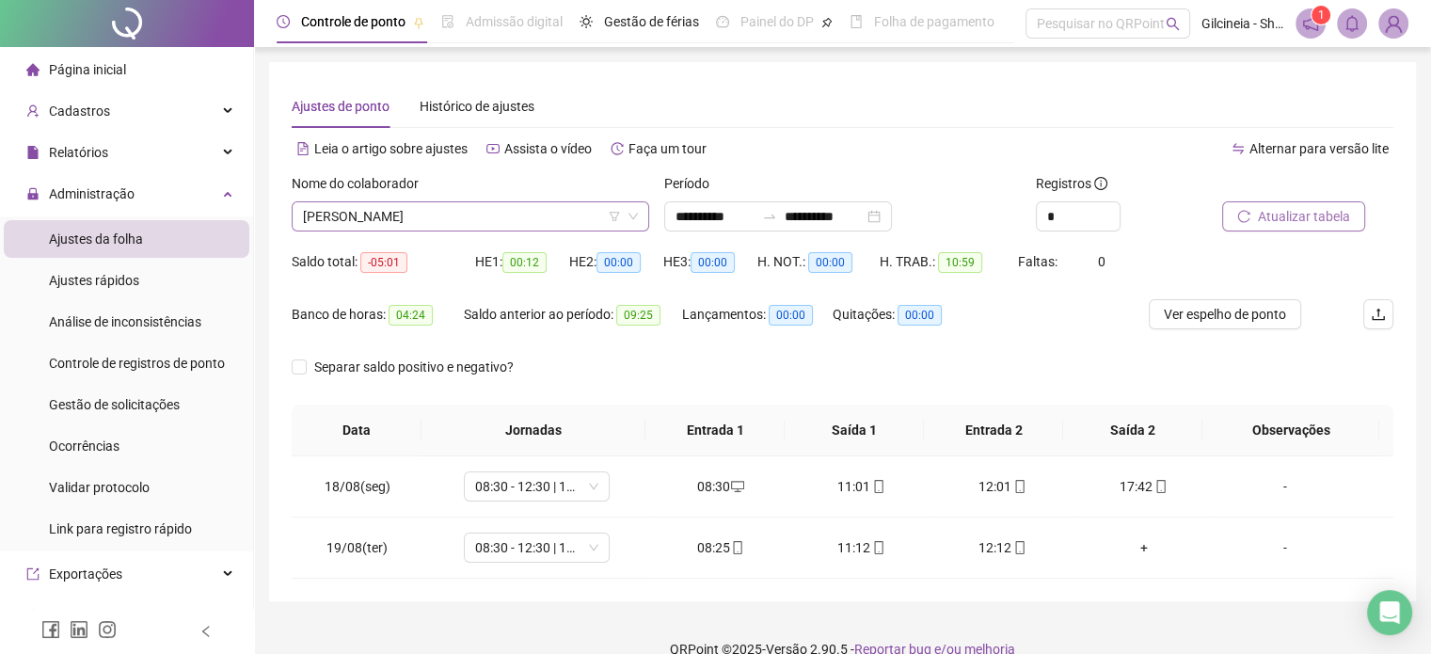
click at [534, 210] on span "[PERSON_NAME]" at bounding box center [470, 216] width 335 height 28
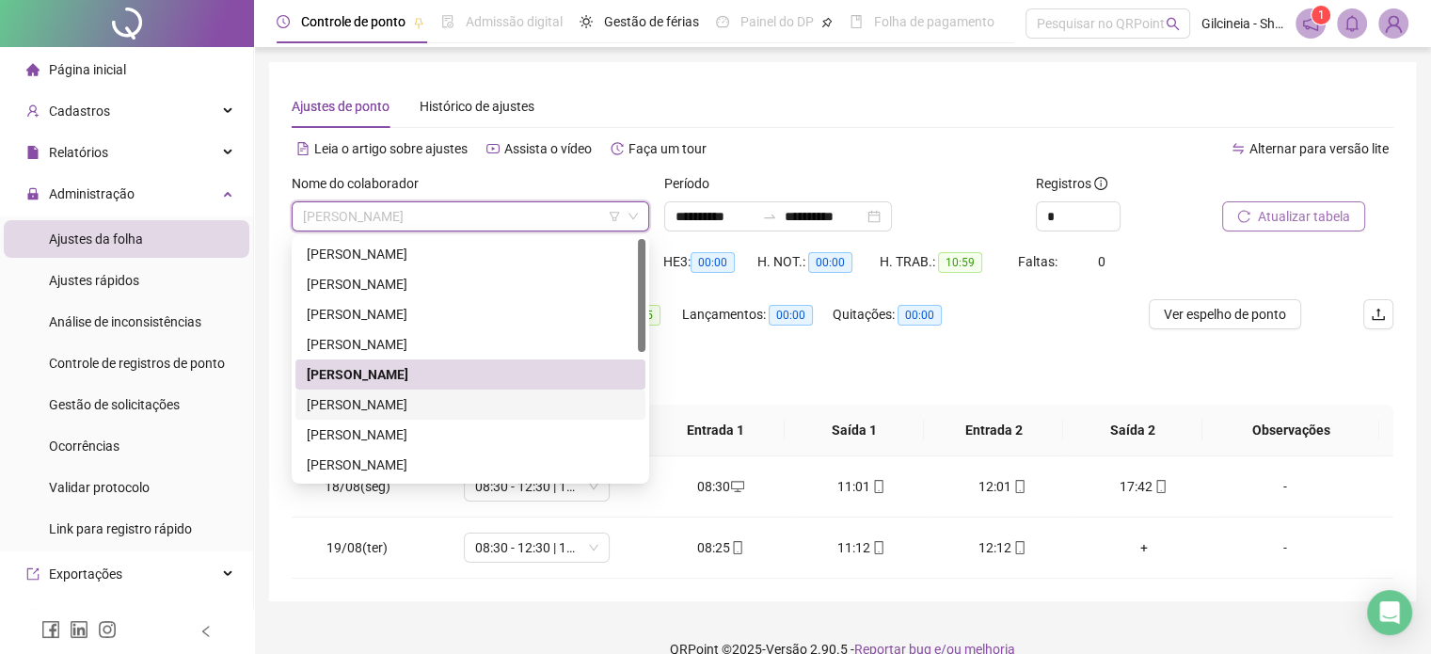
click at [433, 403] on div "[PERSON_NAME]" at bounding box center [470, 404] width 327 height 21
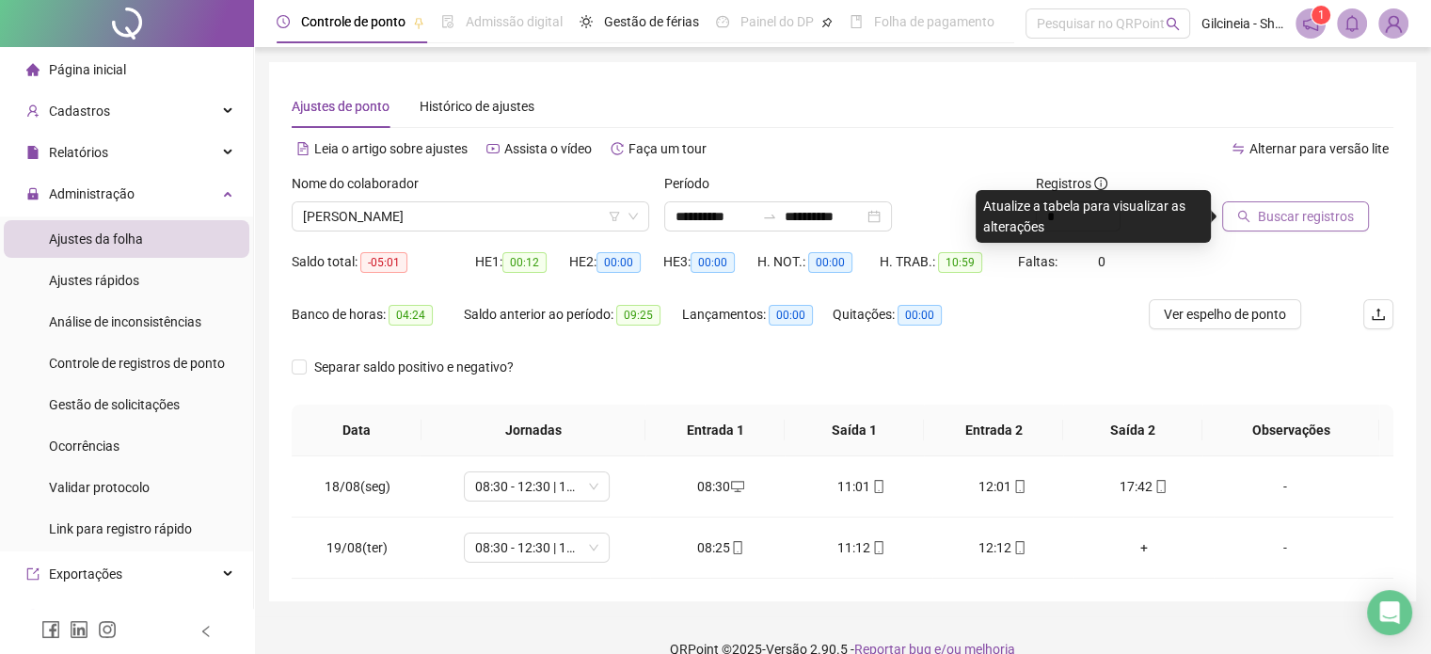
click at [1283, 218] on span "Buscar registros" at bounding box center [1306, 216] width 96 height 21
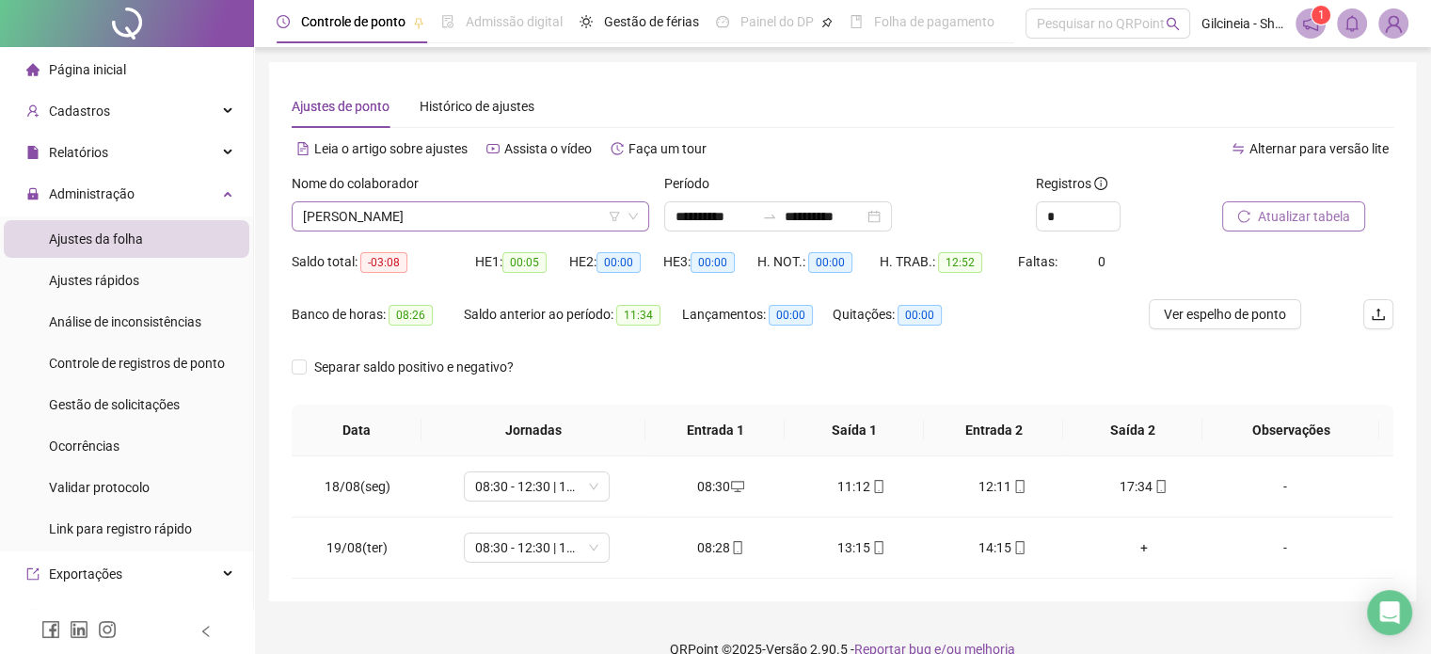
click at [566, 211] on span "[PERSON_NAME]" at bounding box center [470, 216] width 335 height 28
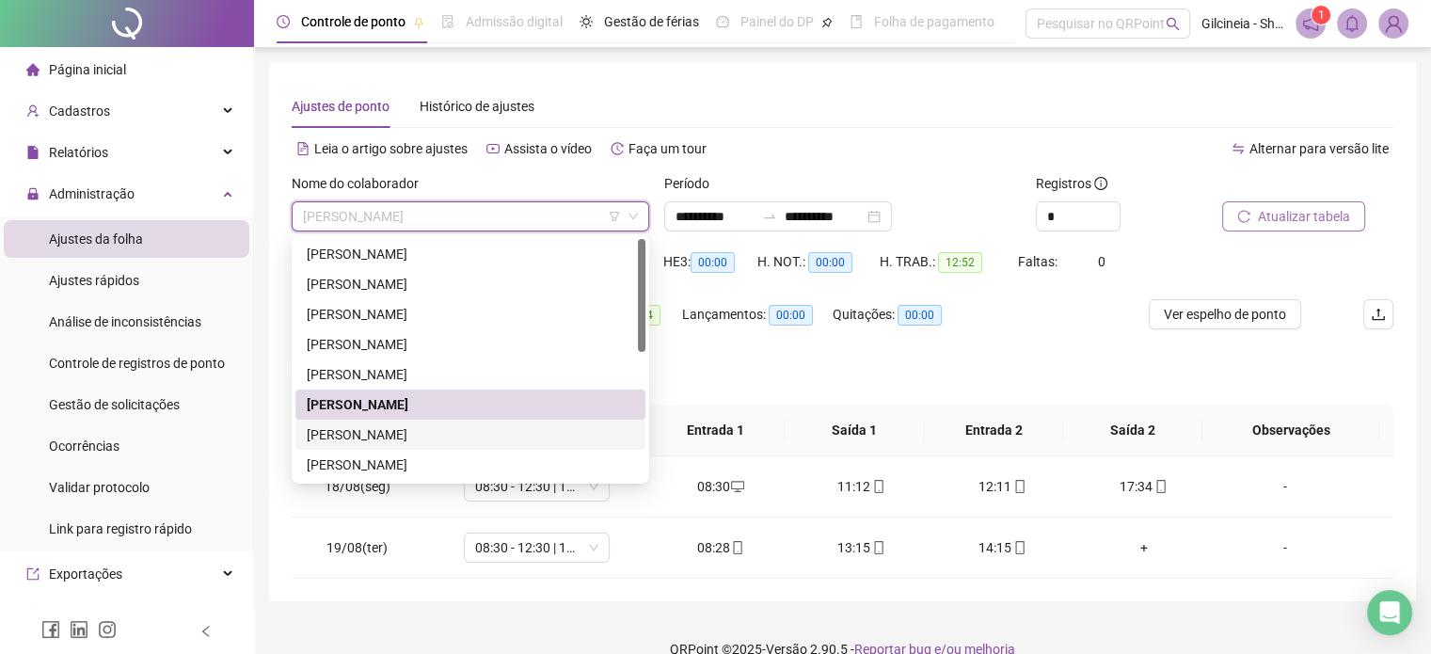
click at [418, 436] on div "[PERSON_NAME]" at bounding box center [470, 434] width 327 height 21
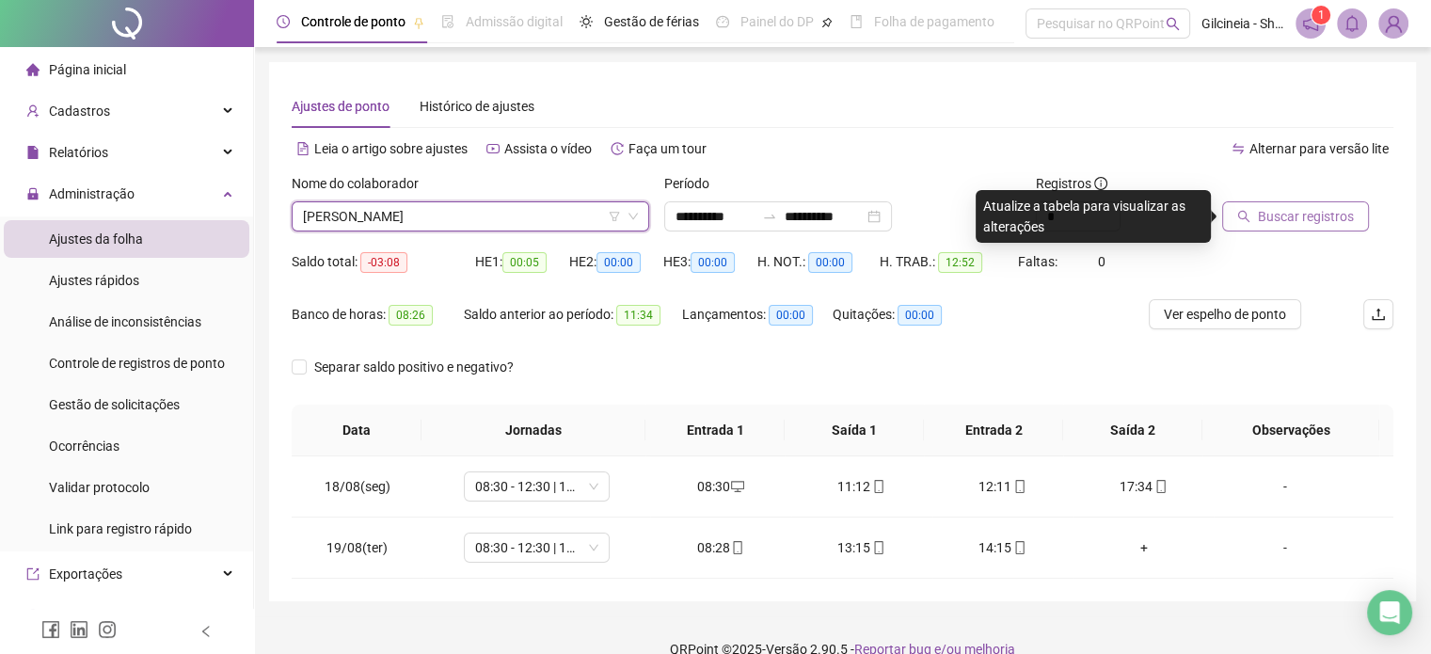
click at [1280, 219] on span "Buscar registros" at bounding box center [1306, 216] width 96 height 21
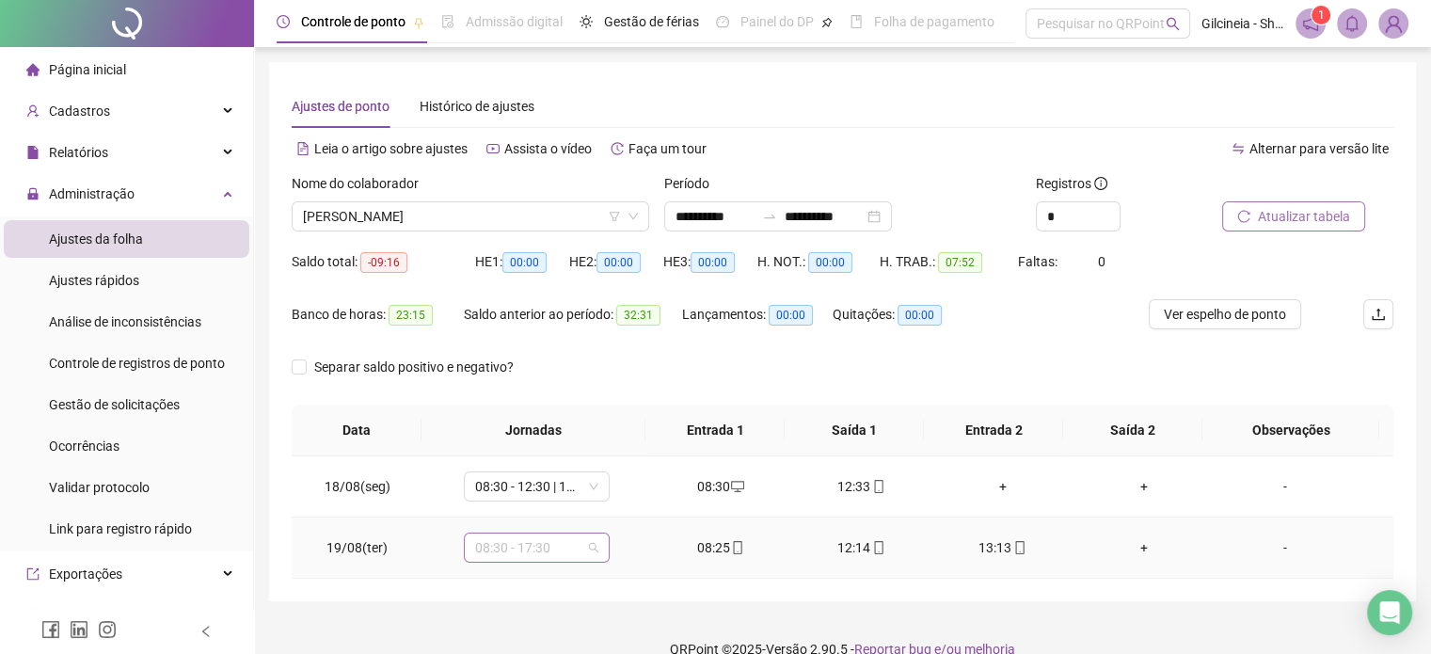
click at [561, 549] on span "08:30 - 17:30" at bounding box center [536, 548] width 123 height 28
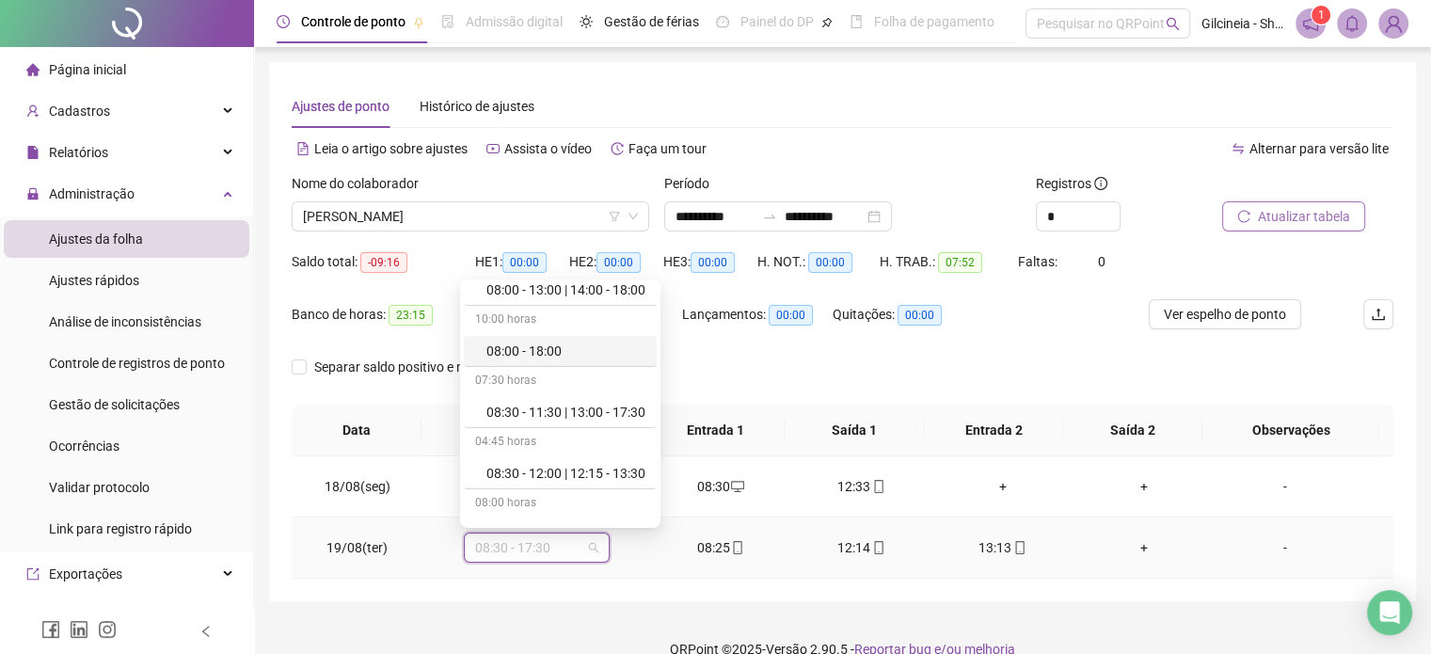
scroll to position [489, 0]
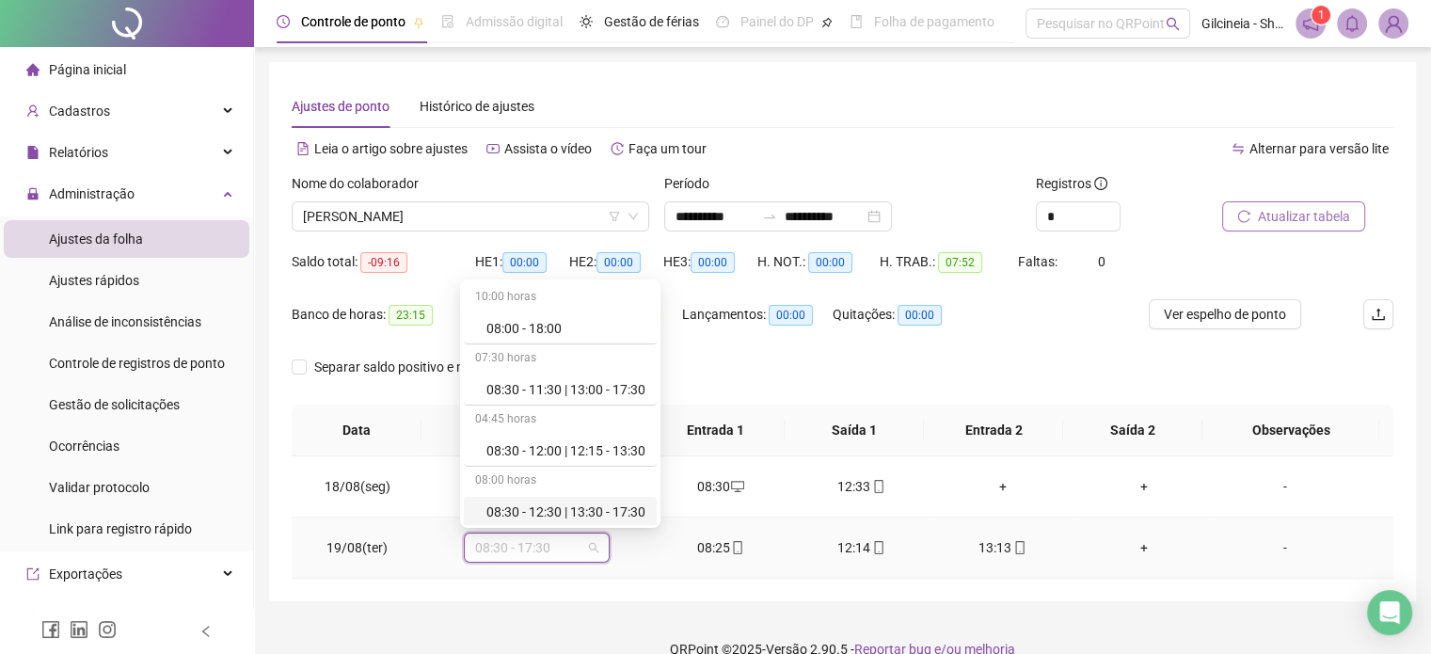
click at [628, 511] on div "08:30 - 12:30 | 13:30 - 17:30" at bounding box center [565, 512] width 159 height 21
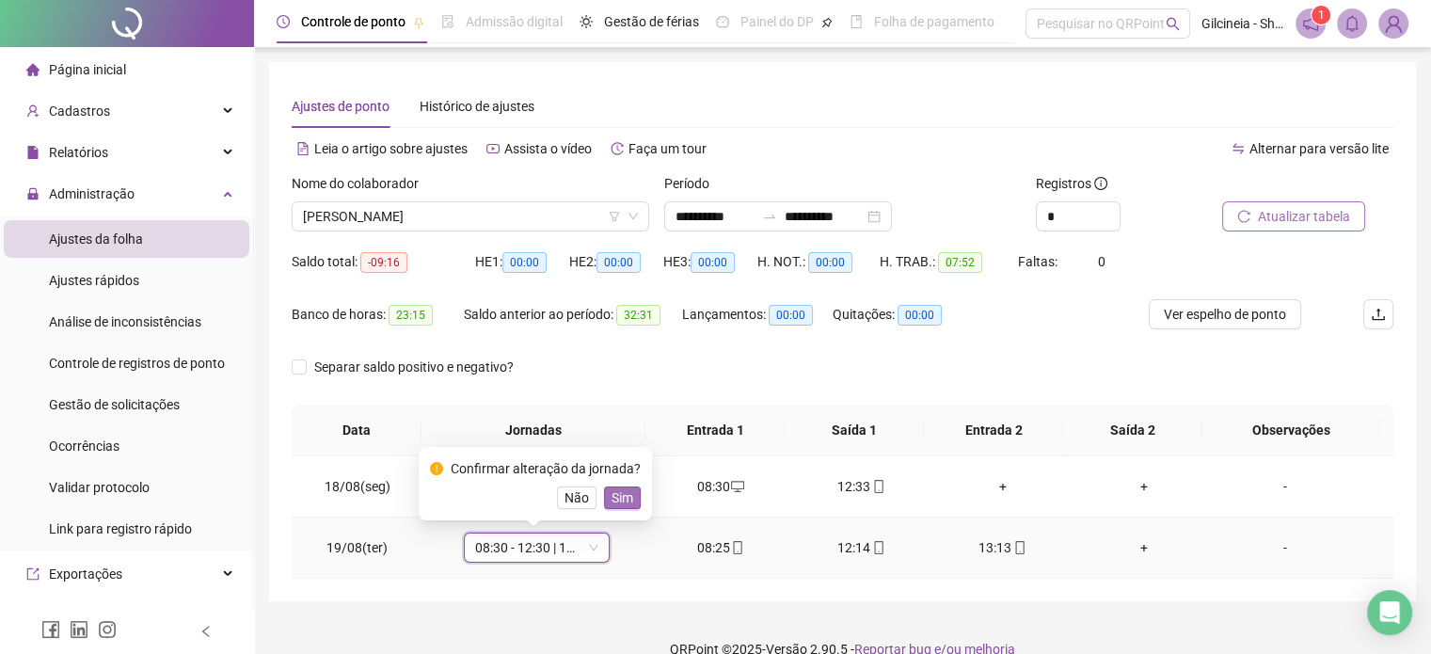
click at [629, 500] on span "Sim" at bounding box center [623, 497] width 22 height 21
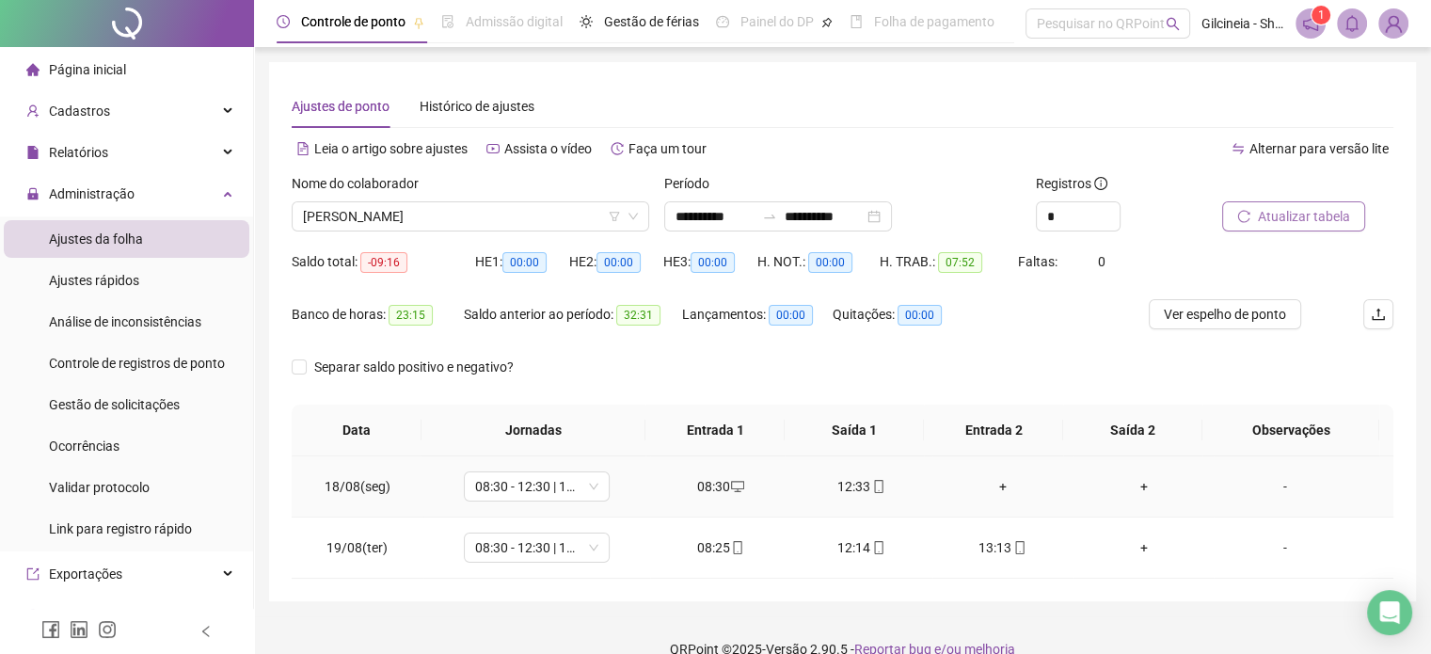
click at [992, 486] on div "+" at bounding box center [1003, 486] width 111 height 21
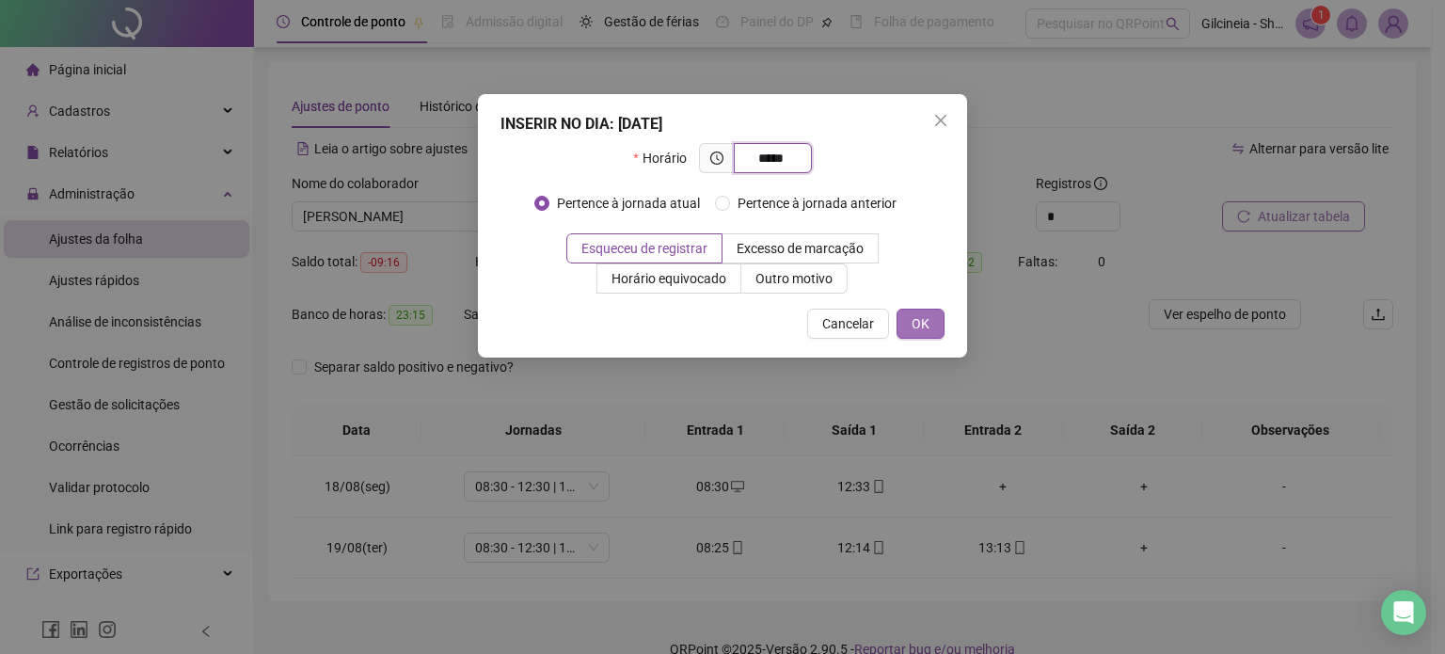
type input "*****"
drag, startPoint x: 925, startPoint y: 327, endPoint x: 1115, endPoint y: 420, distance: 211.7
click at [925, 326] on span "OK" at bounding box center [921, 323] width 18 height 21
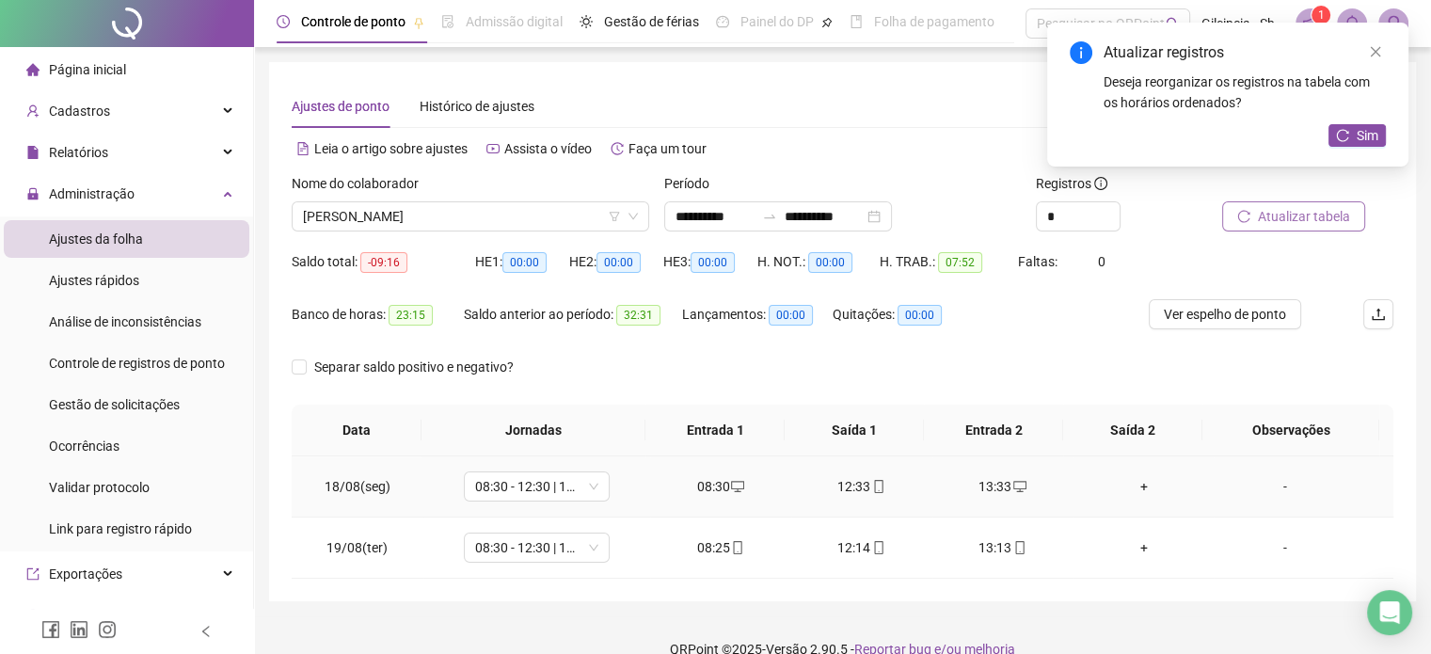
click at [1129, 486] on div "+" at bounding box center [1144, 486] width 111 height 21
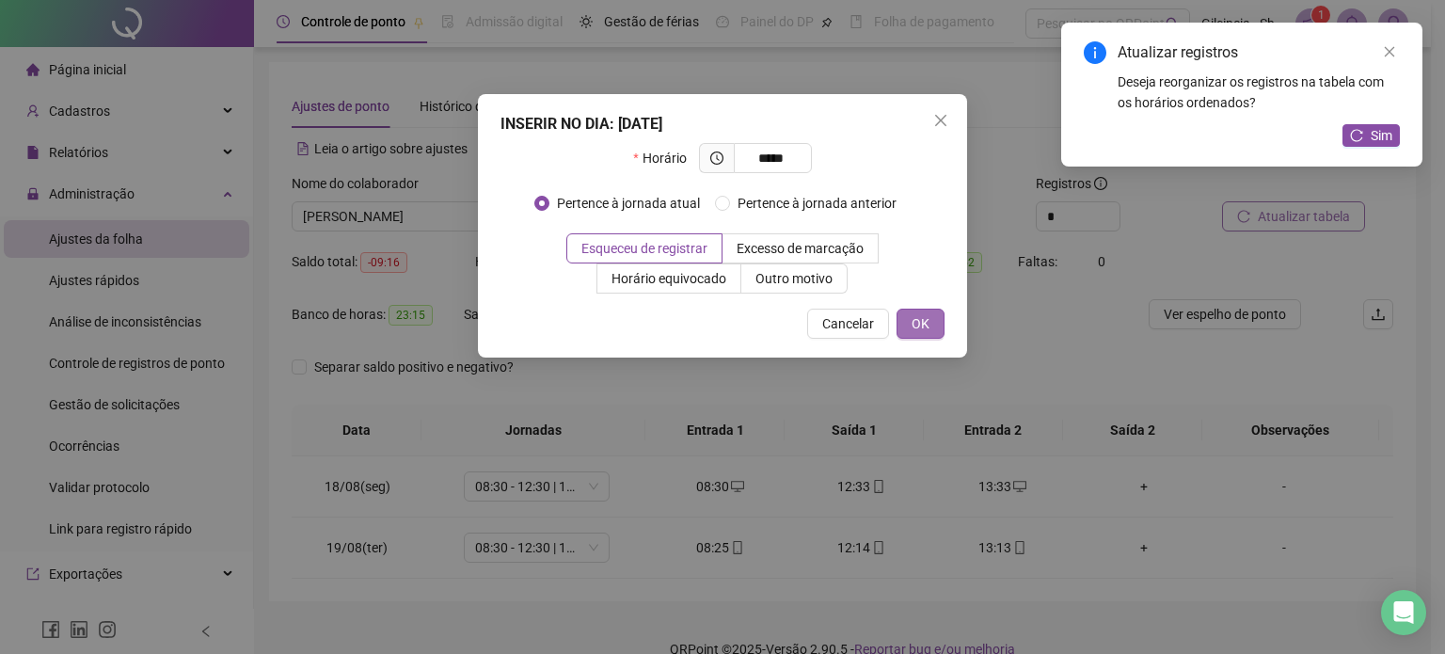
type input "*****"
click at [932, 328] on button "OK" at bounding box center [921, 324] width 48 height 30
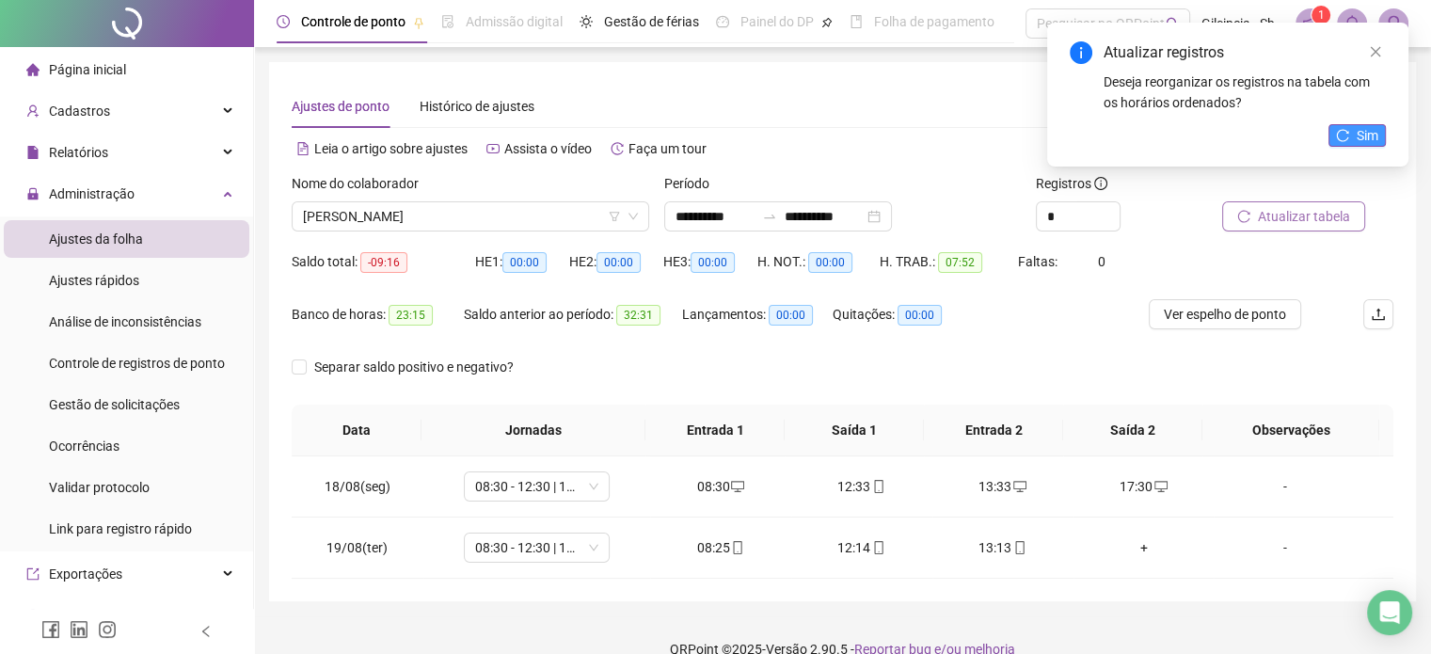
click at [1357, 142] on span "Sim" at bounding box center [1368, 135] width 22 height 21
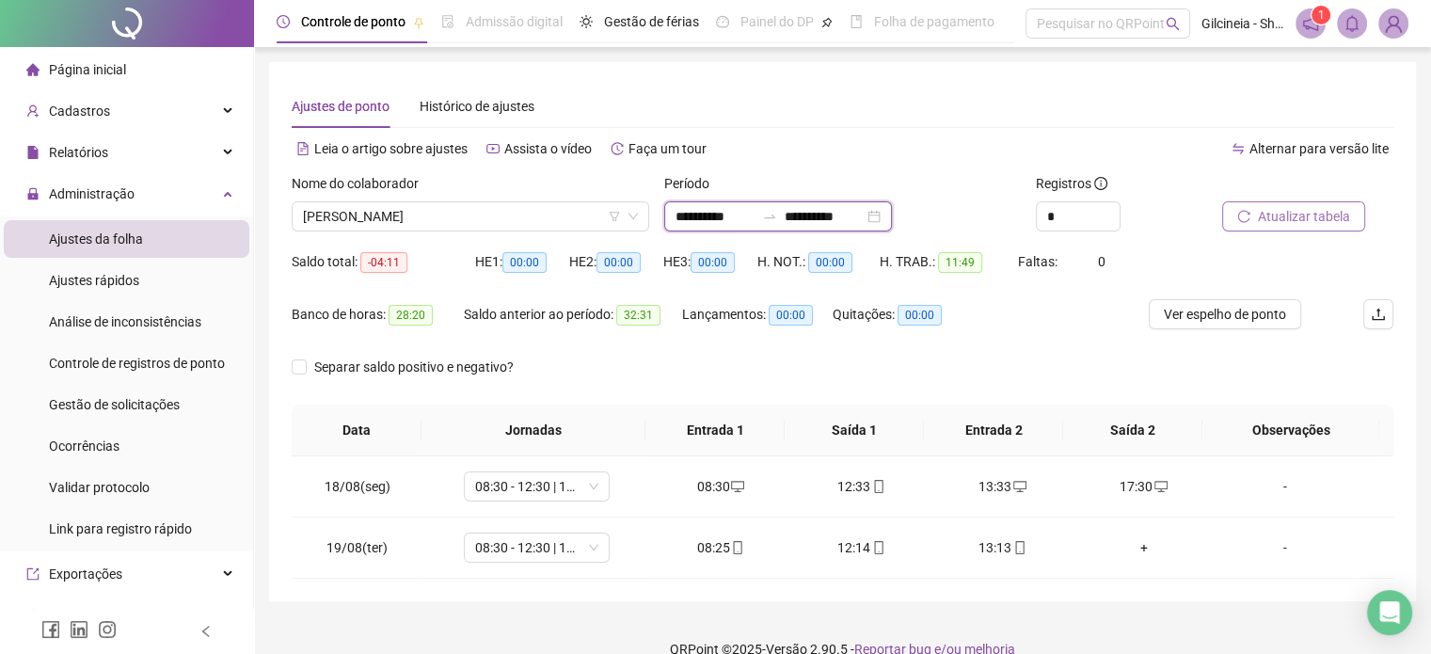
click at [755, 214] on input "**********" at bounding box center [715, 216] width 79 height 21
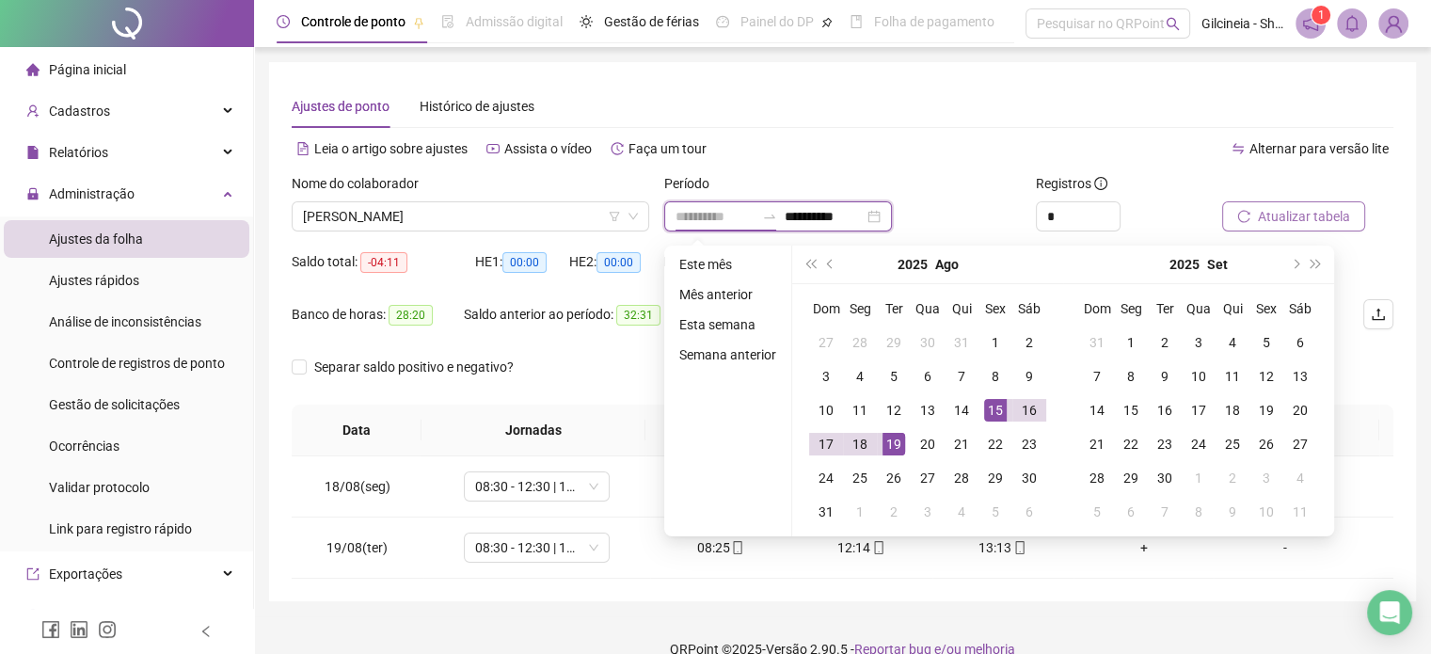
type input "**********"
click at [993, 406] on div "15" at bounding box center [995, 410] width 23 height 23
type input "**********"
click at [864, 443] on div "18" at bounding box center [860, 444] width 23 height 23
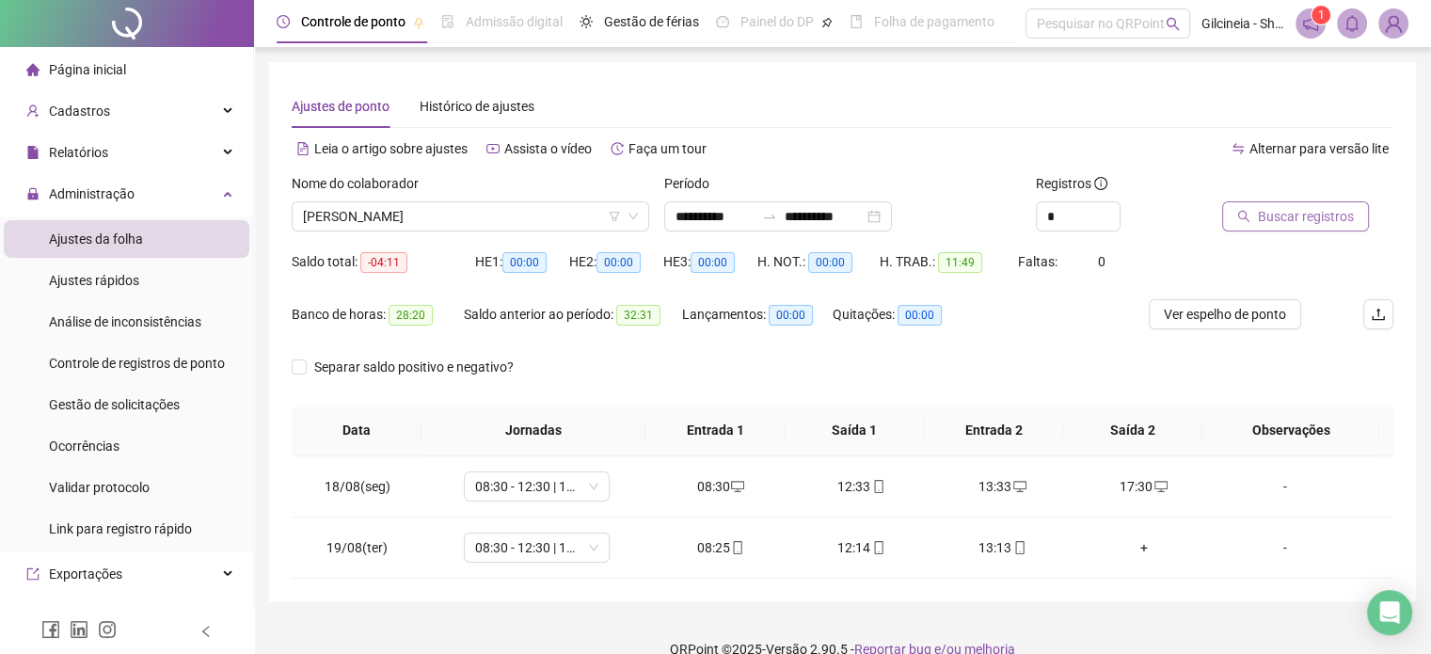
click at [1297, 214] on span "Buscar registros" at bounding box center [1306, 216] width 96 height 21
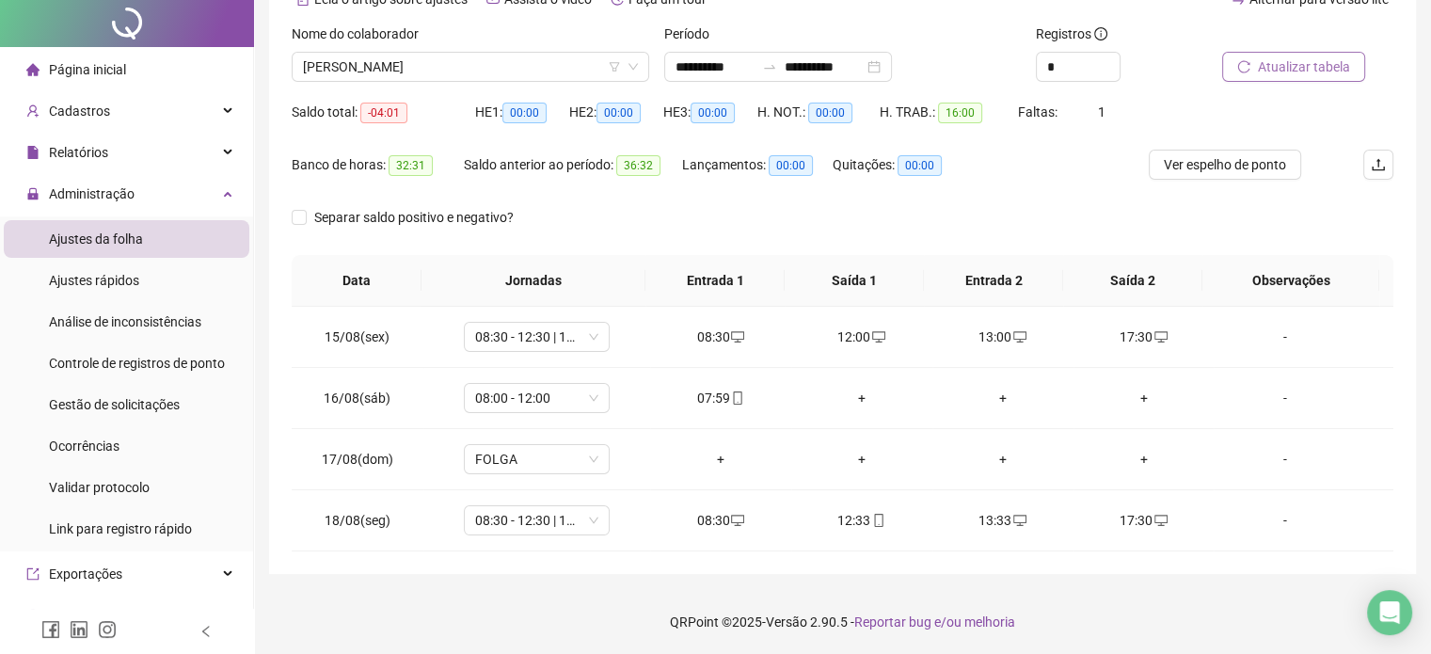
scroll to position [0, 0]
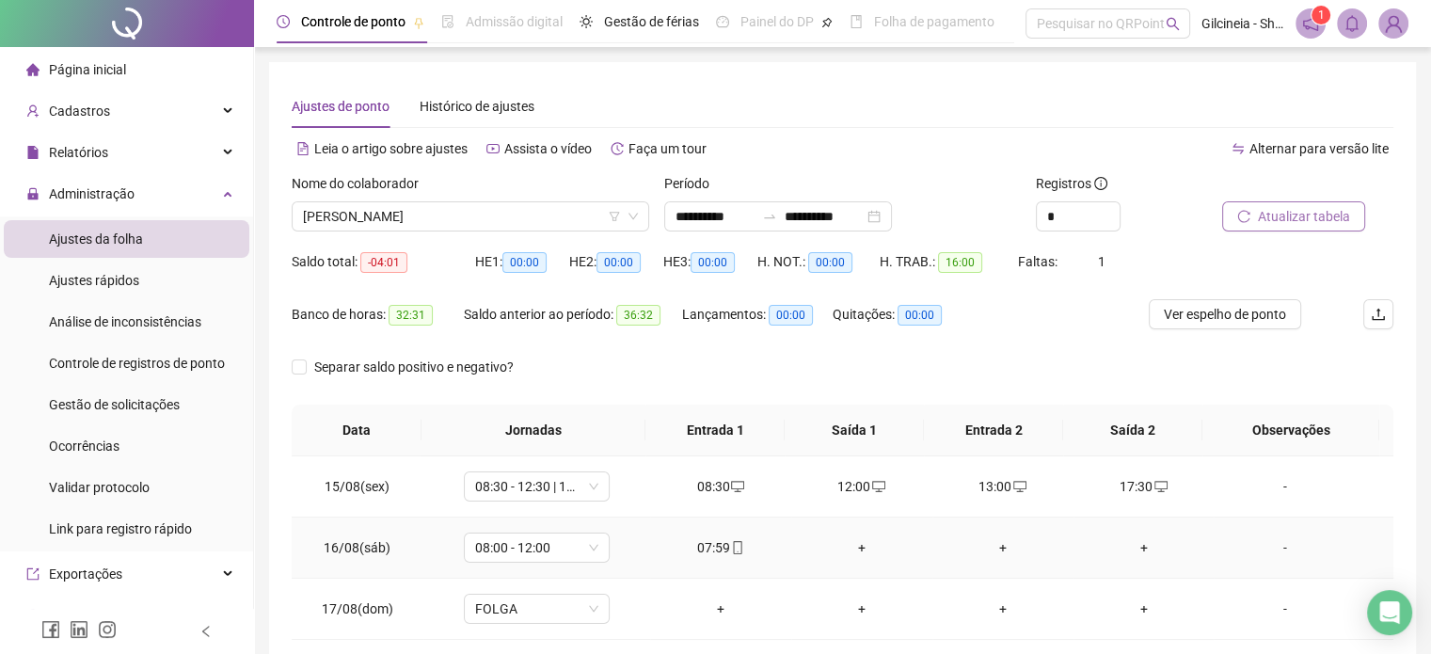
click at [855, 551] on div "+" at bounding box center [861, 547] width 111 height 21
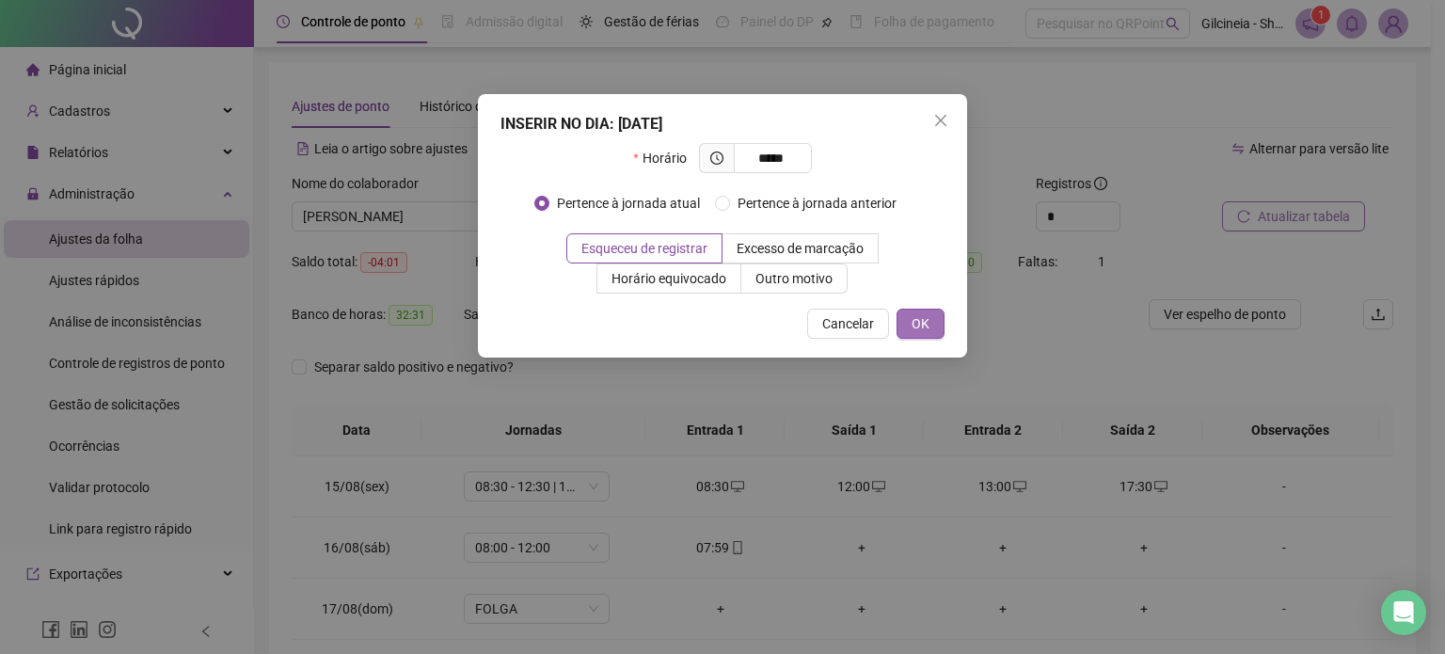
type input "*****"
click at [925, 327] on span "OK" at bounding box center [921, 323] width 18 height 21
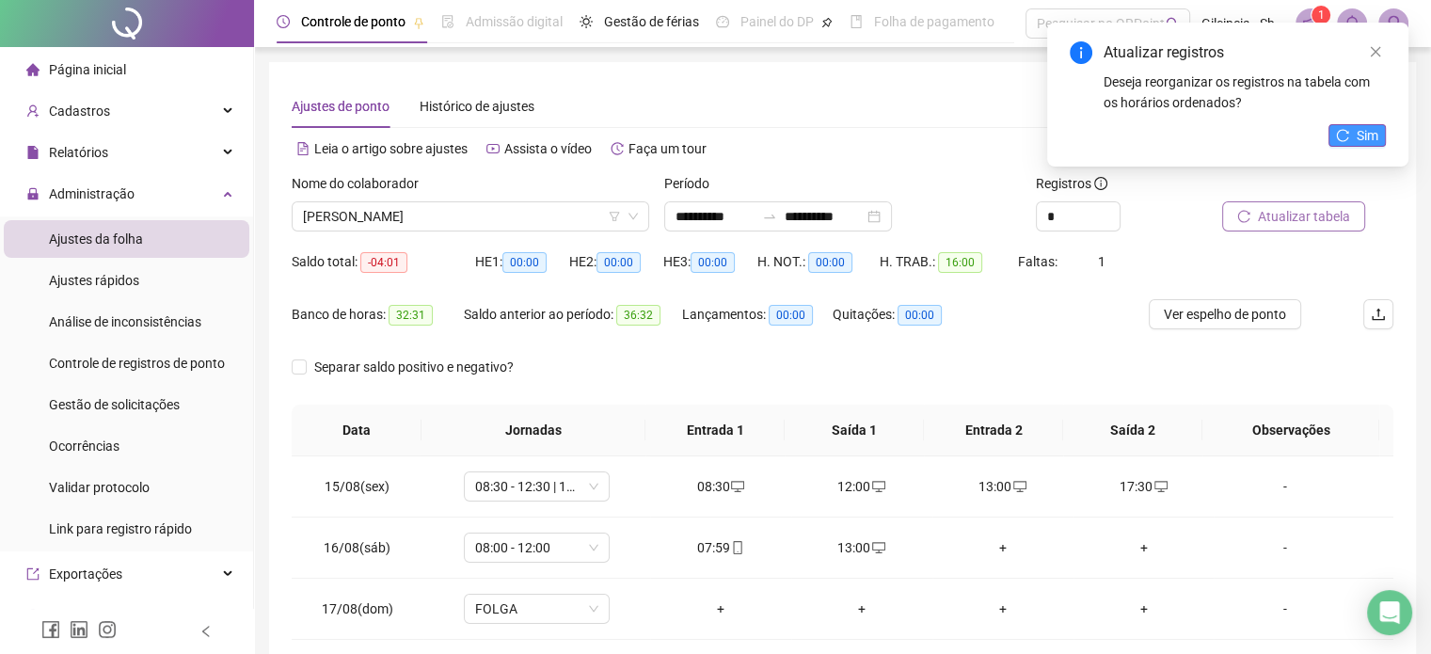
click at [1352, 142] on button "Sim" at bounding box center [1357, 135] width 57 height 23
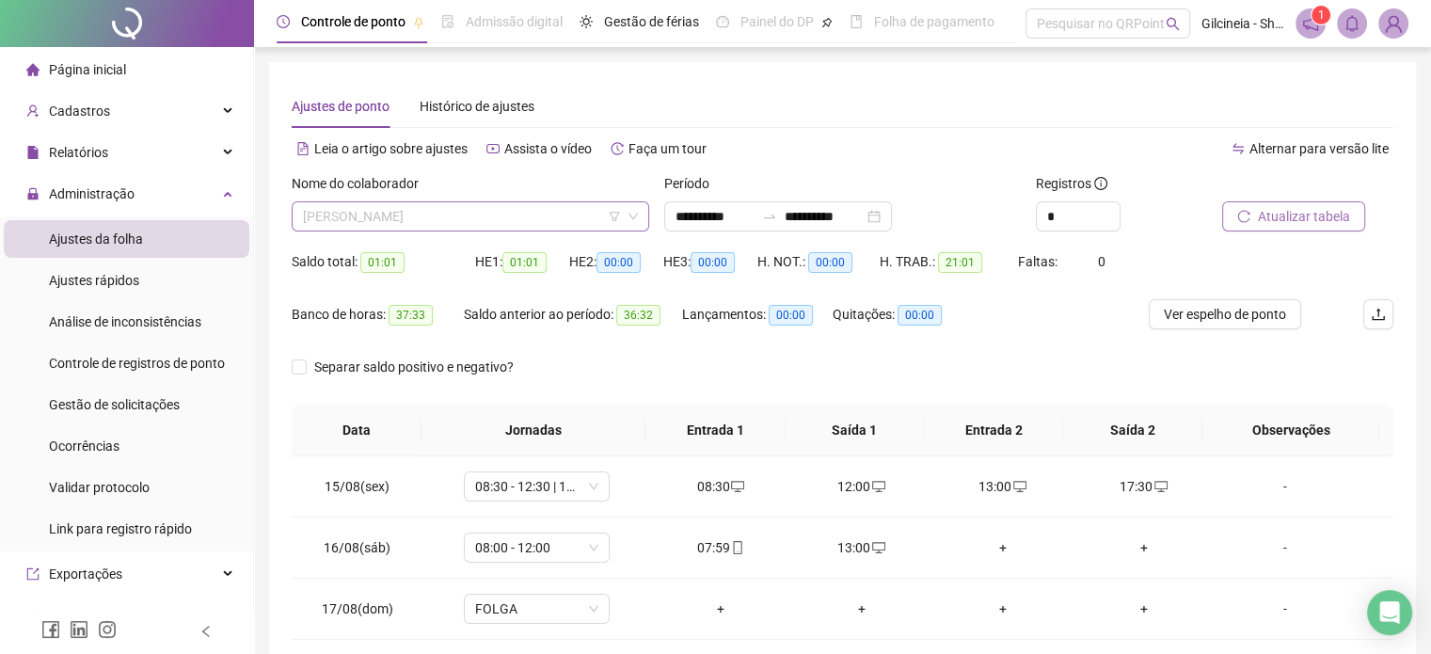
click at [553, 225] on span "[PERSON_NAME]" at bounding box center [470, 216] width 335 height 28
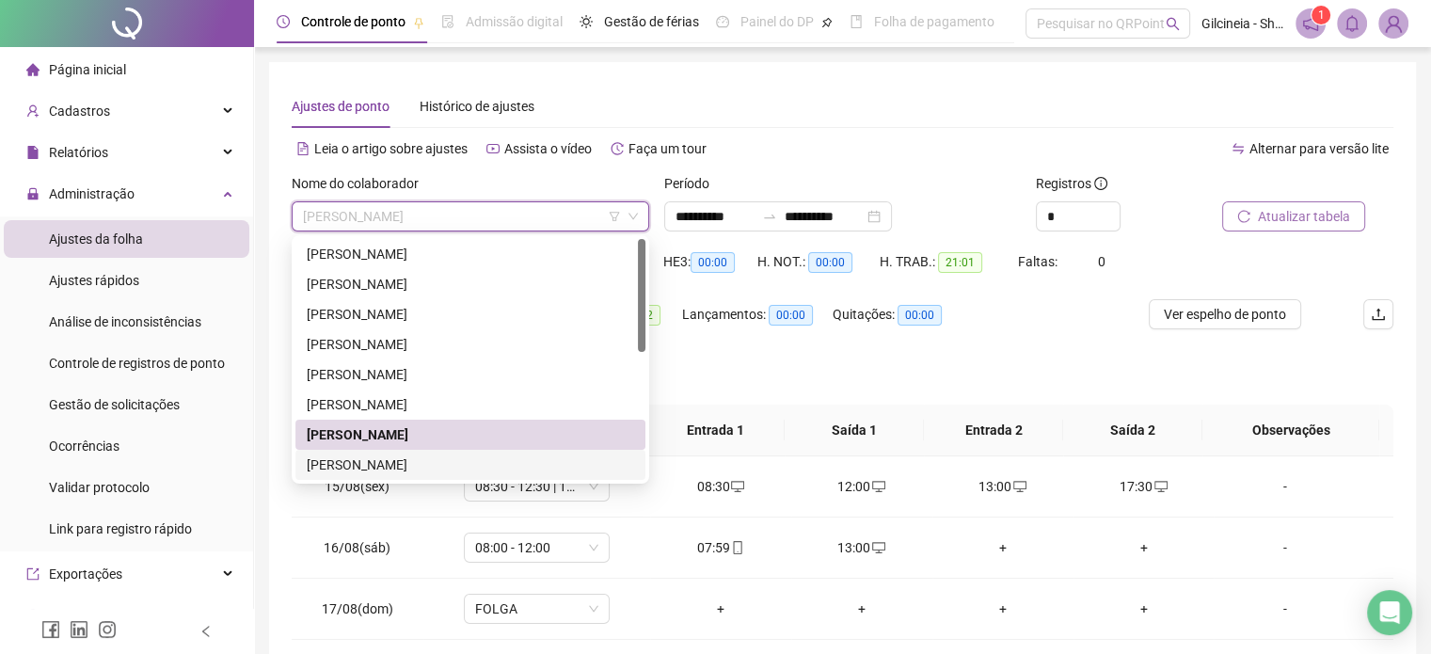
click at [464, 462] on div "[PERSON_NAME]" at bounding box center [470, 464] width 327 height 21
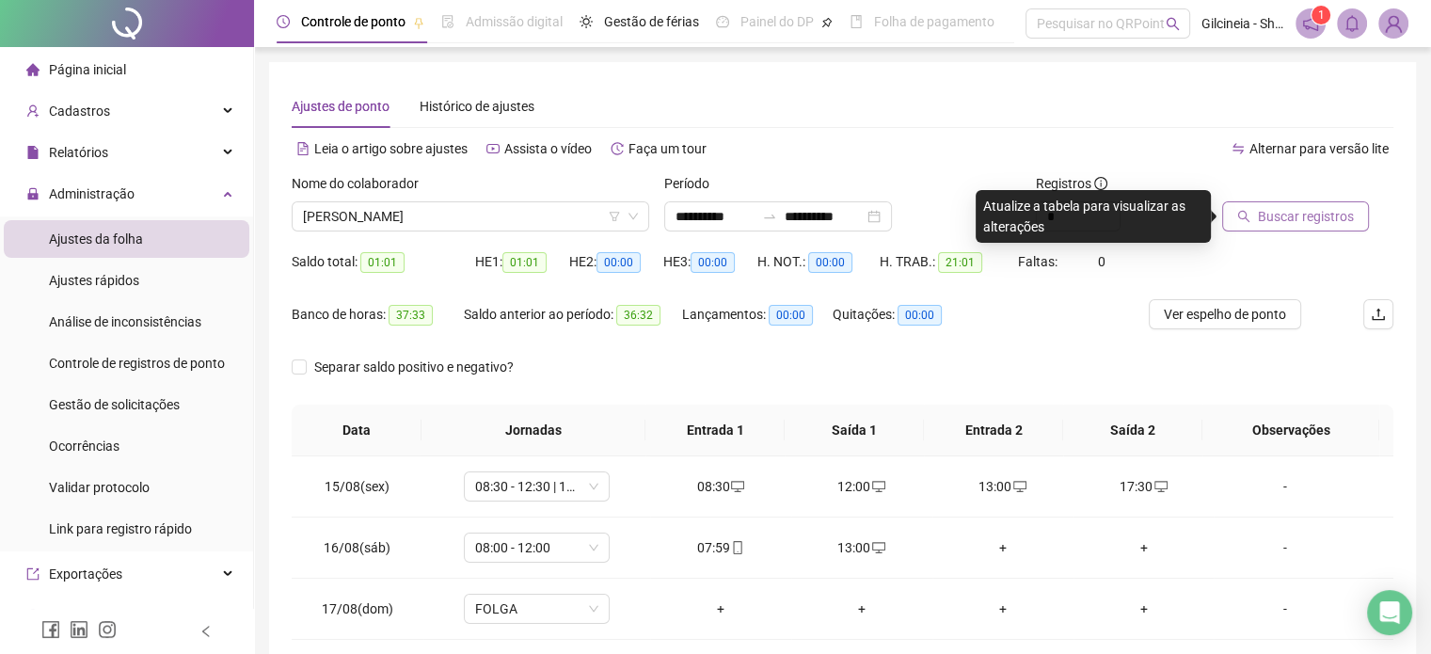
click at [1293, 216] on span "Buscar registros" at bounding box center [1306, 216] width 96 height 21
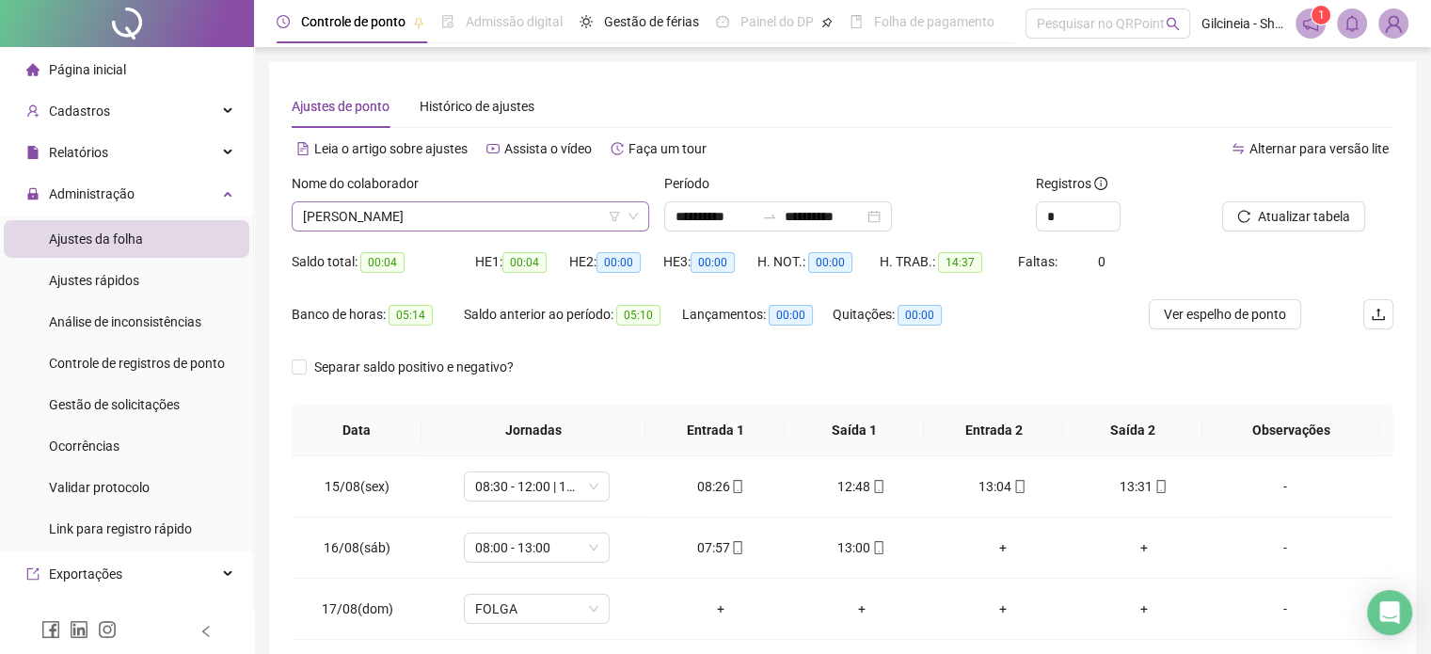
click at [568, 218] on span "[PERSON_NAME]" at bounding box center [470, 216] width 335 height 28
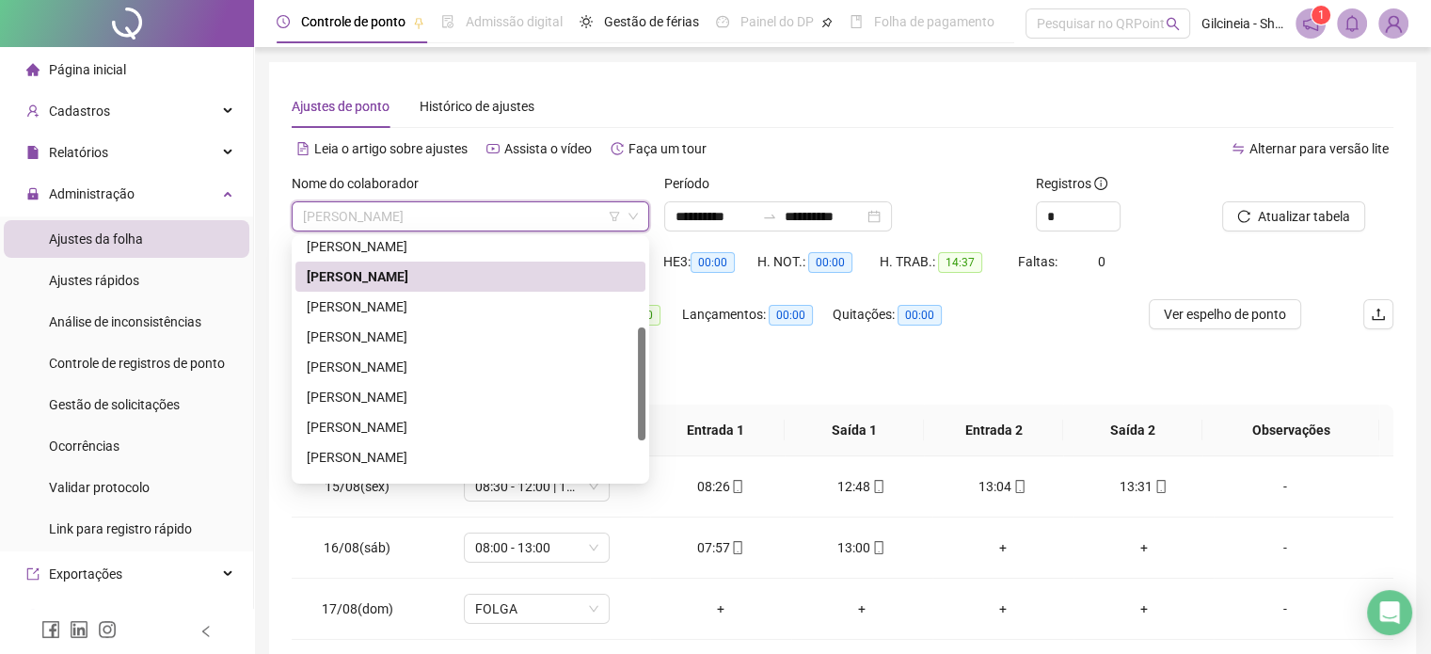
drag, startPoint x: 639, startPoint y: 324, endPoint x: 587, endPoint y: 361, distance: 64.0
click at [645, 408] on div "261381 260812 287362 [PERSON_NAME]" at bounding box center [471, 359] width 358 height 248
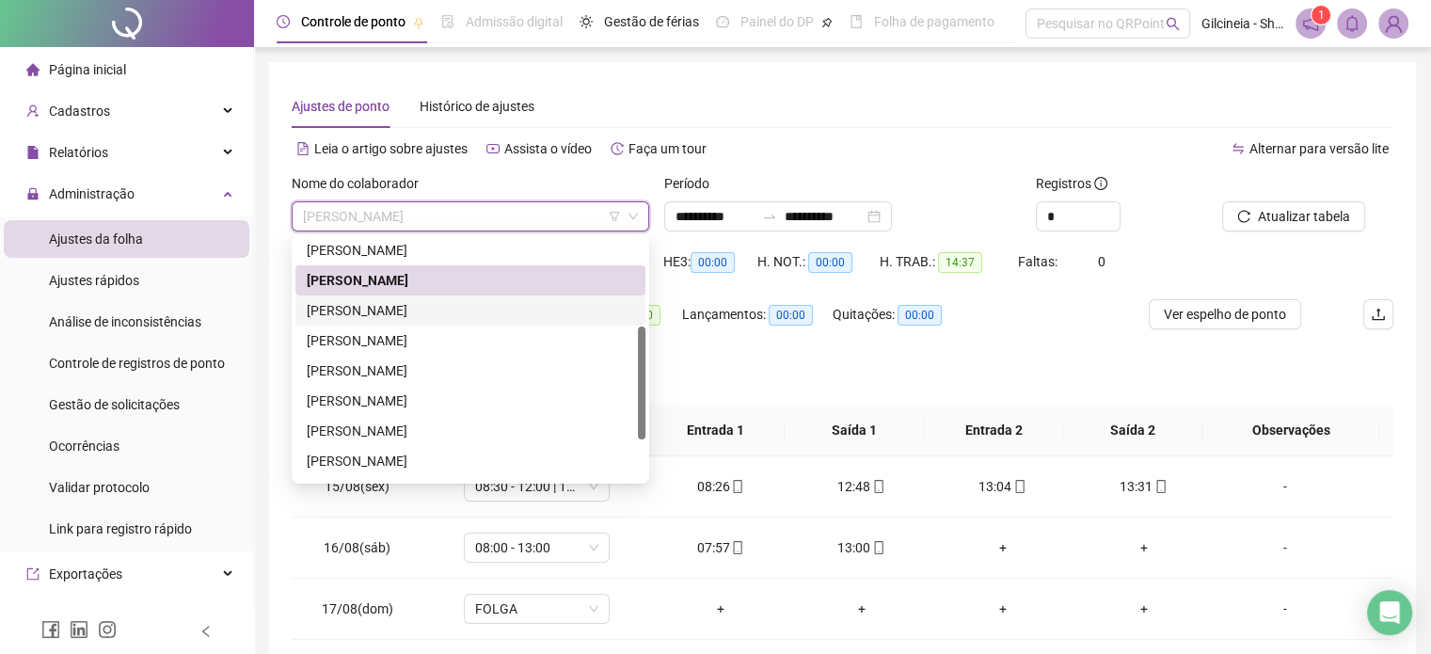
click at [508, 308] on div "[PERSON_NAME]" at bounding box center [470, 310] width 327 height 21
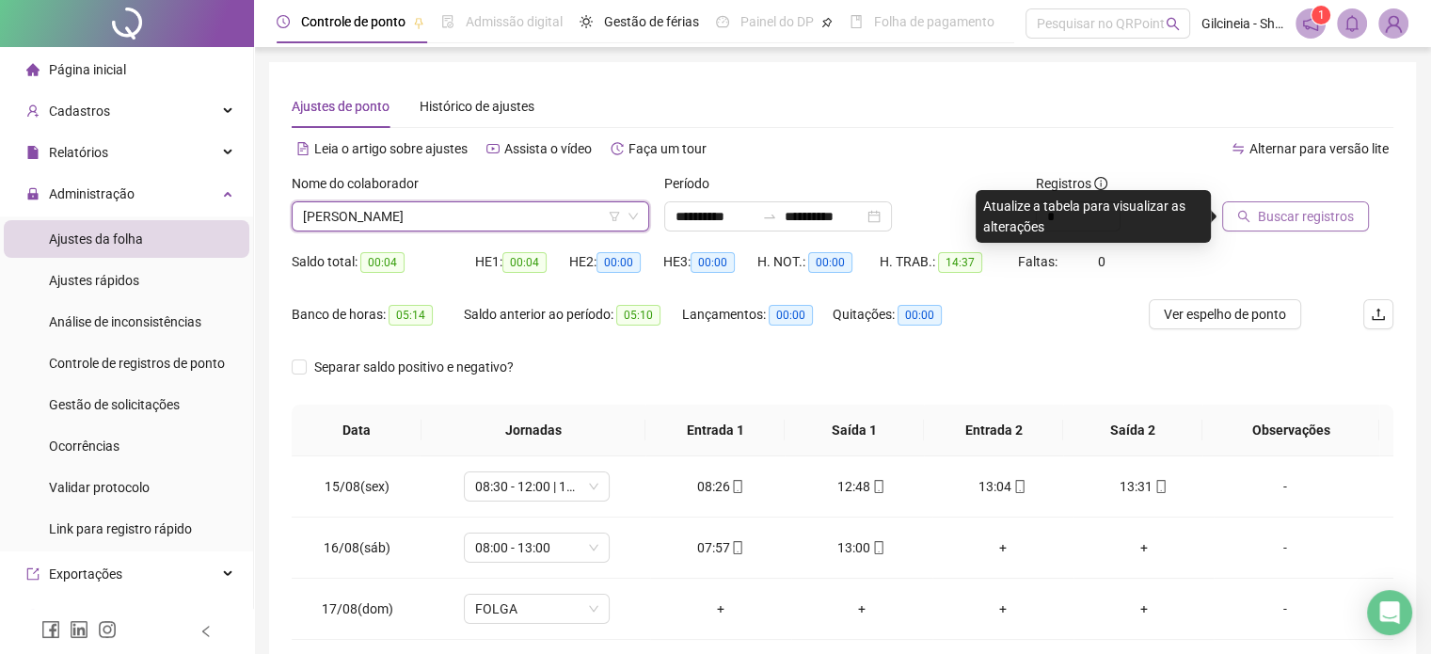
click at [1300, 226] on span "Buscar registros" at bounding box center [1306, 216] width 96 height 21
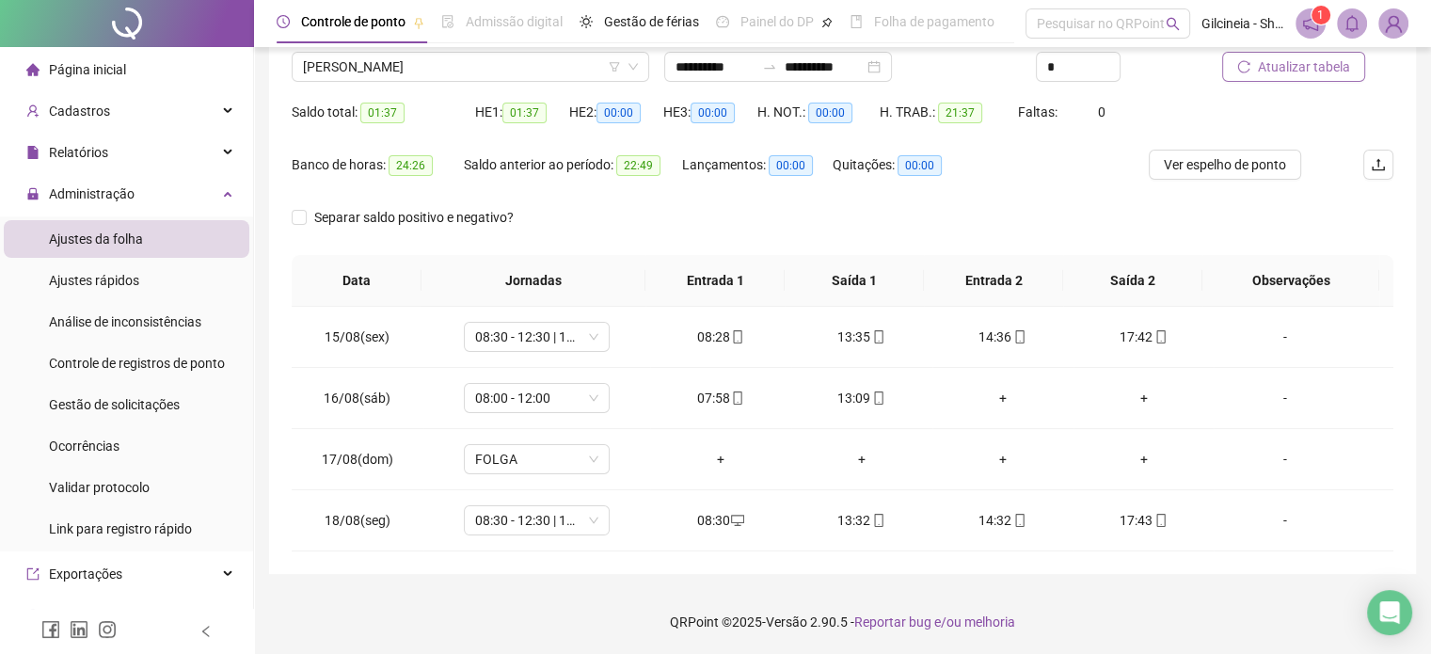
scroll to position [0, 0]
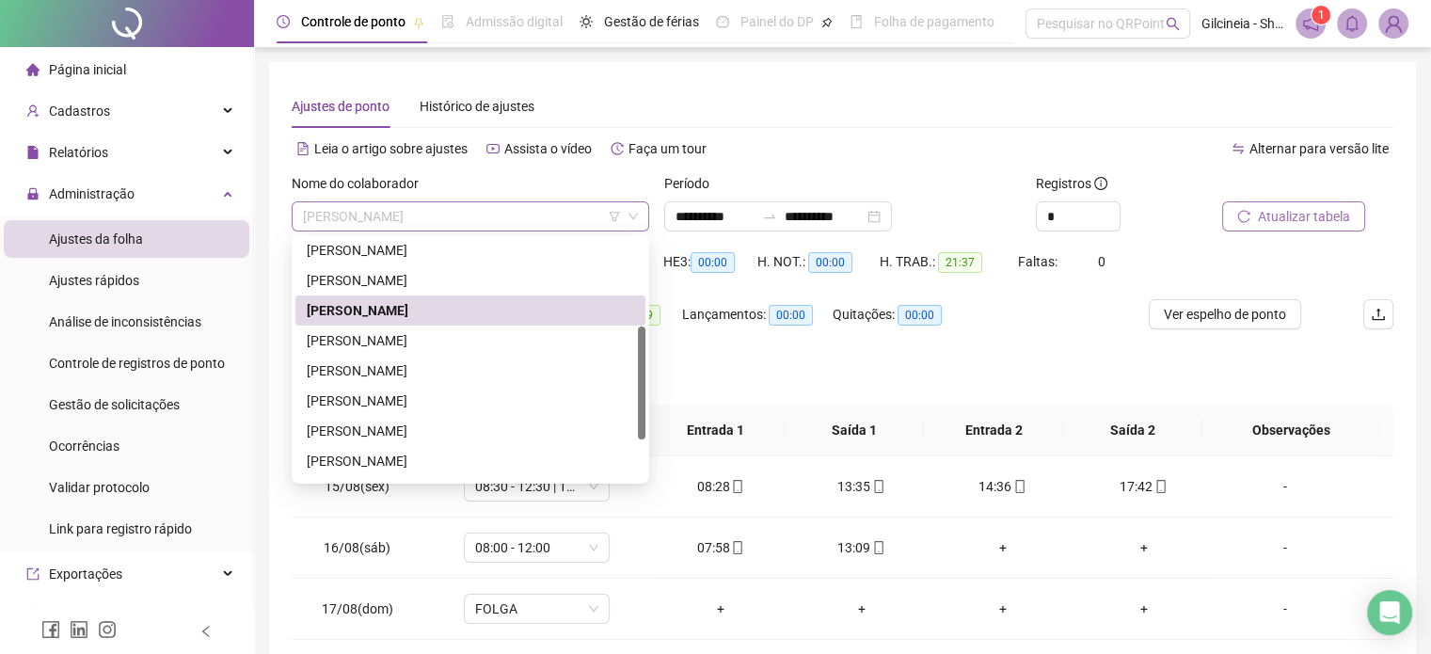
click at [568, 222] on span "[PERSON_NAME]" at bounding box center [470, 216] width 335 height 28
click at [429, 348] on div "[PERSON_NAME]" at bounding box center [470, 340] width 327 height 21
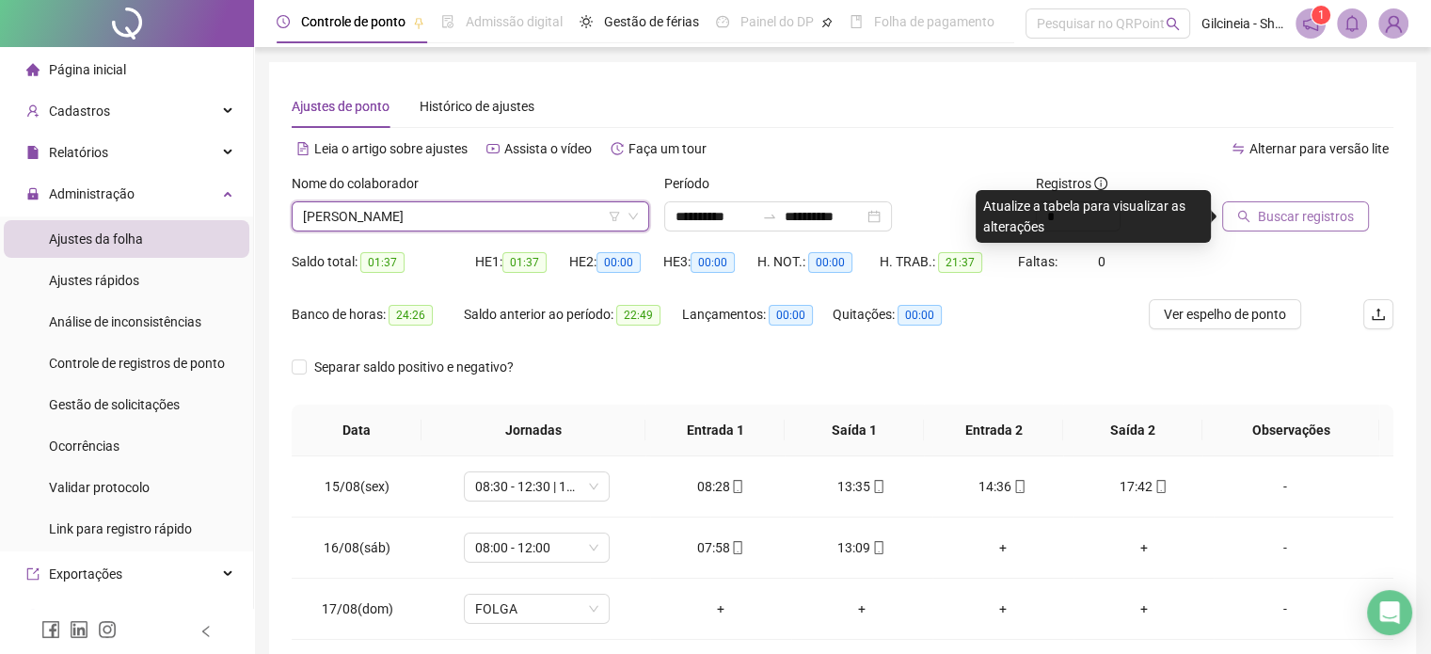
click at [1299, 217] on span "Buscar registros" at bounding box center [1306, 216] width 96 height 21
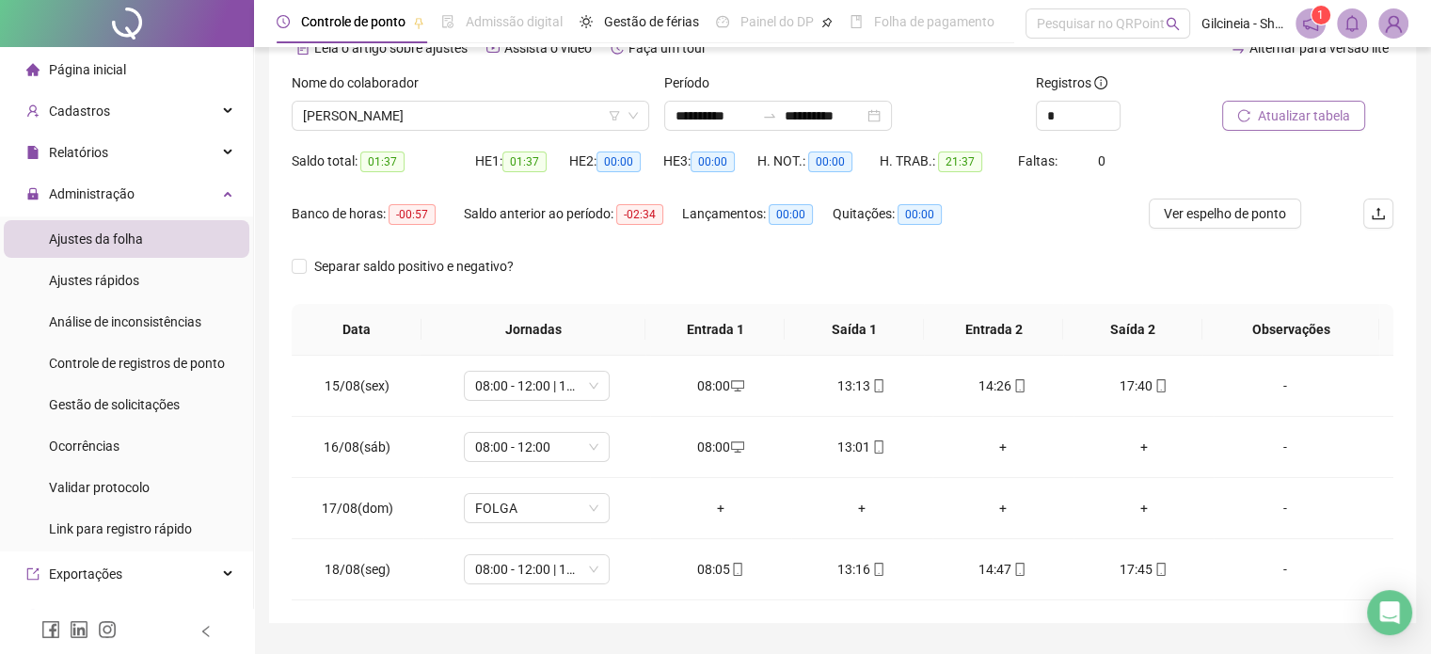
scroll to position [18, 0]
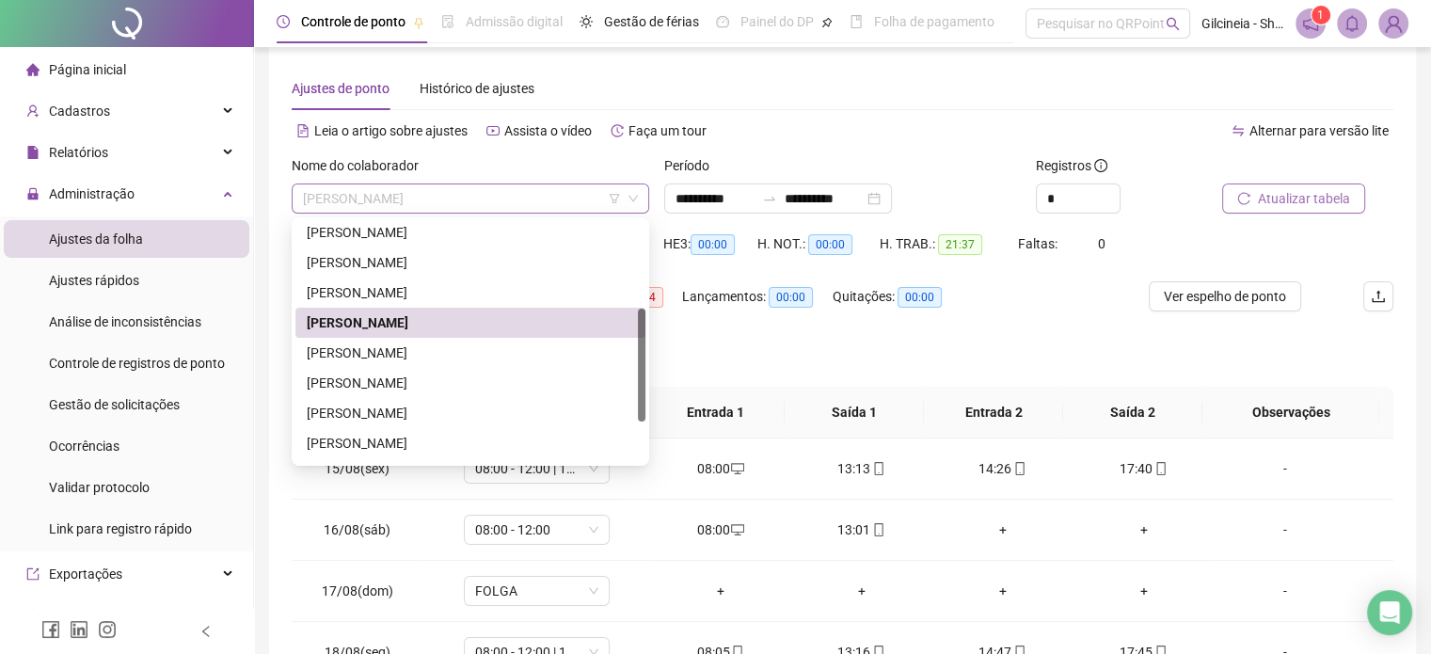
click at [567, 191] on span "[PERSON_NAME]" at bounding box center [470, 198] width 335 height 28
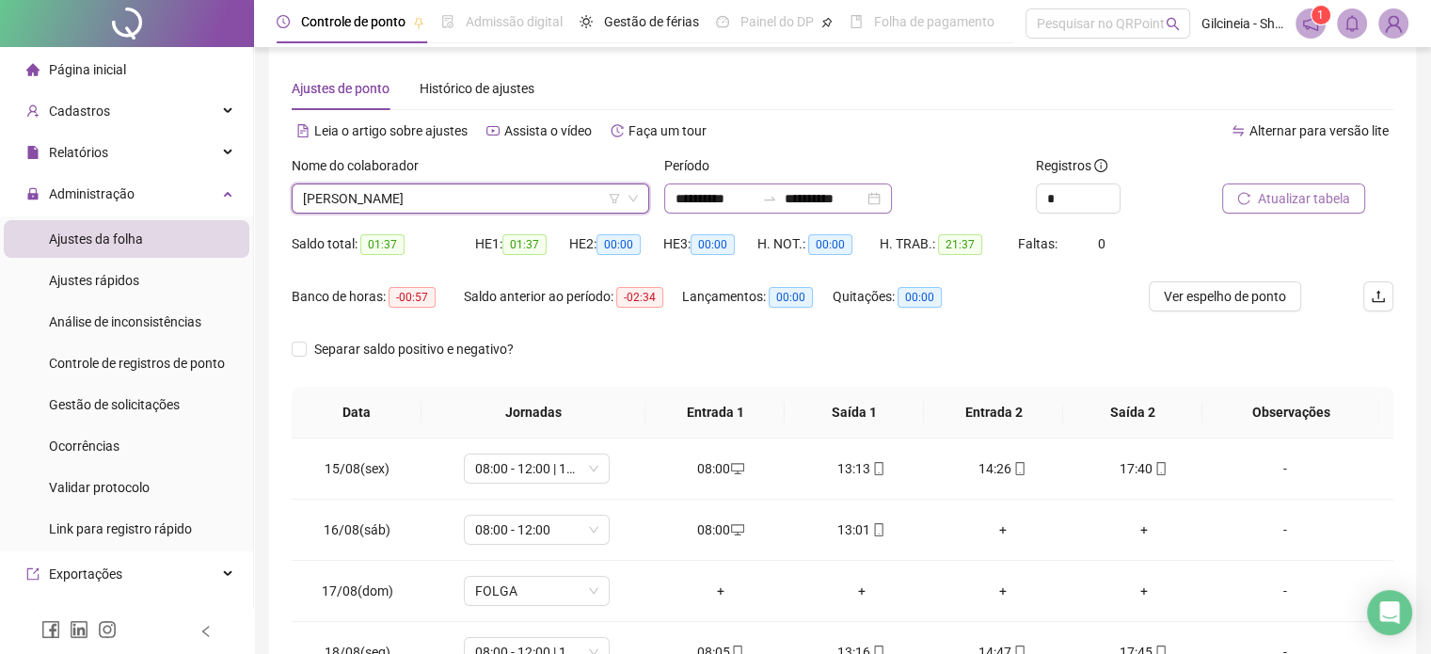
click at [780, 191] on div at bounding box center [770, 198] width 30 height 15
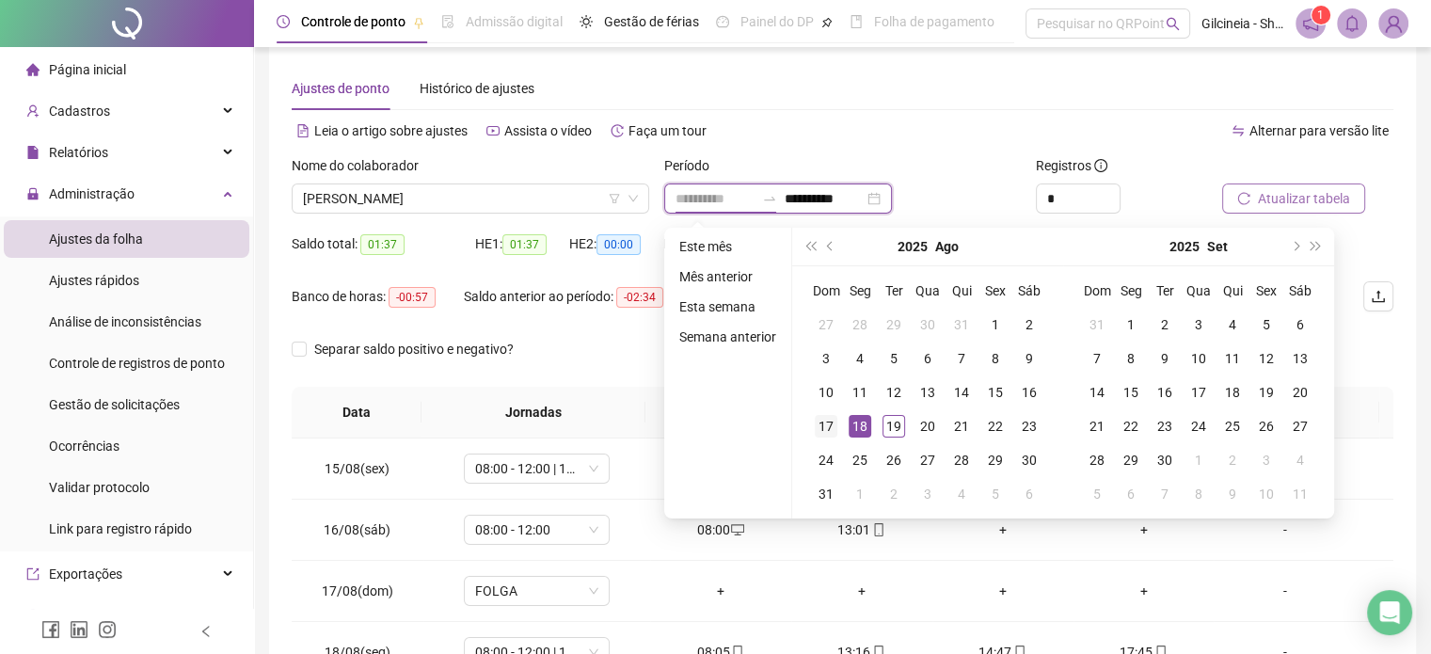
type input "**********"
click at [824, 423] on div "17" at bounding box center [826, 426] width 23 height 23
type input "**********"
click at [891, 422] on div "19" at bounding box center [894, 426] width 23 height 23
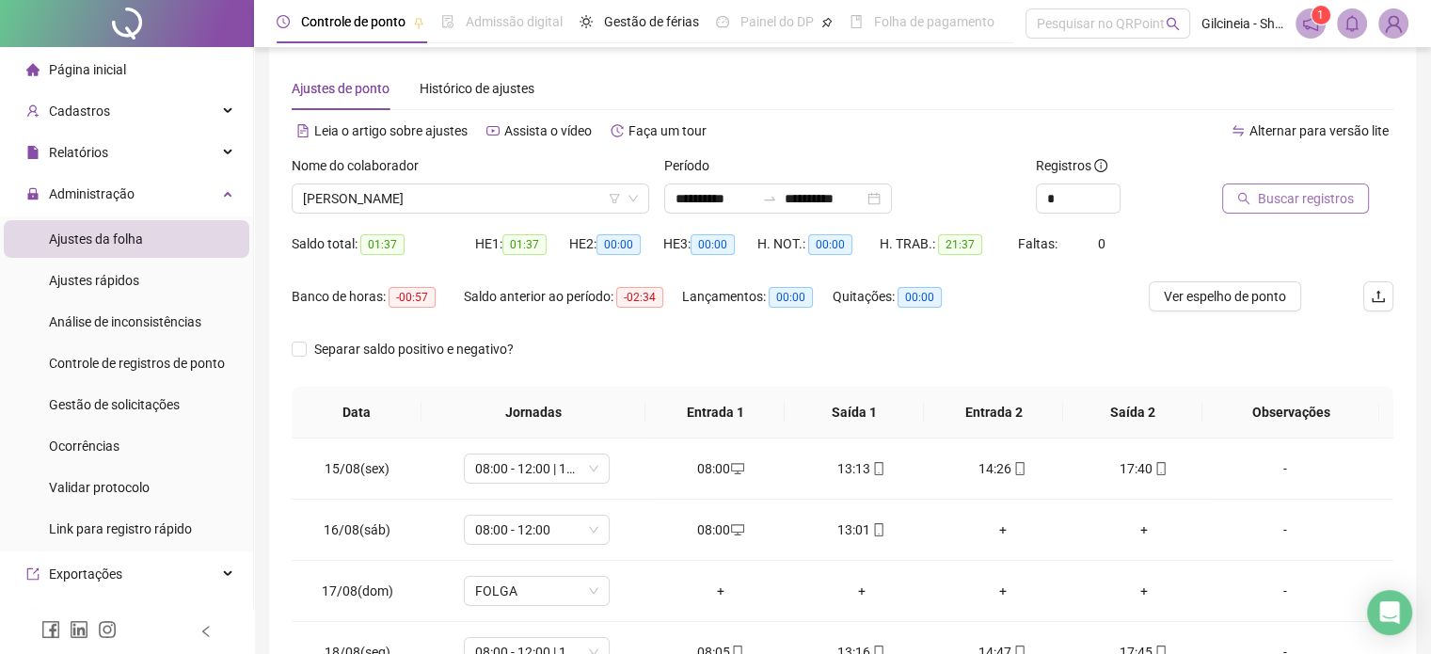
click at [1307, 206] on span "Buscar registros" at bounding box center [1306, 198] width 96 height 21
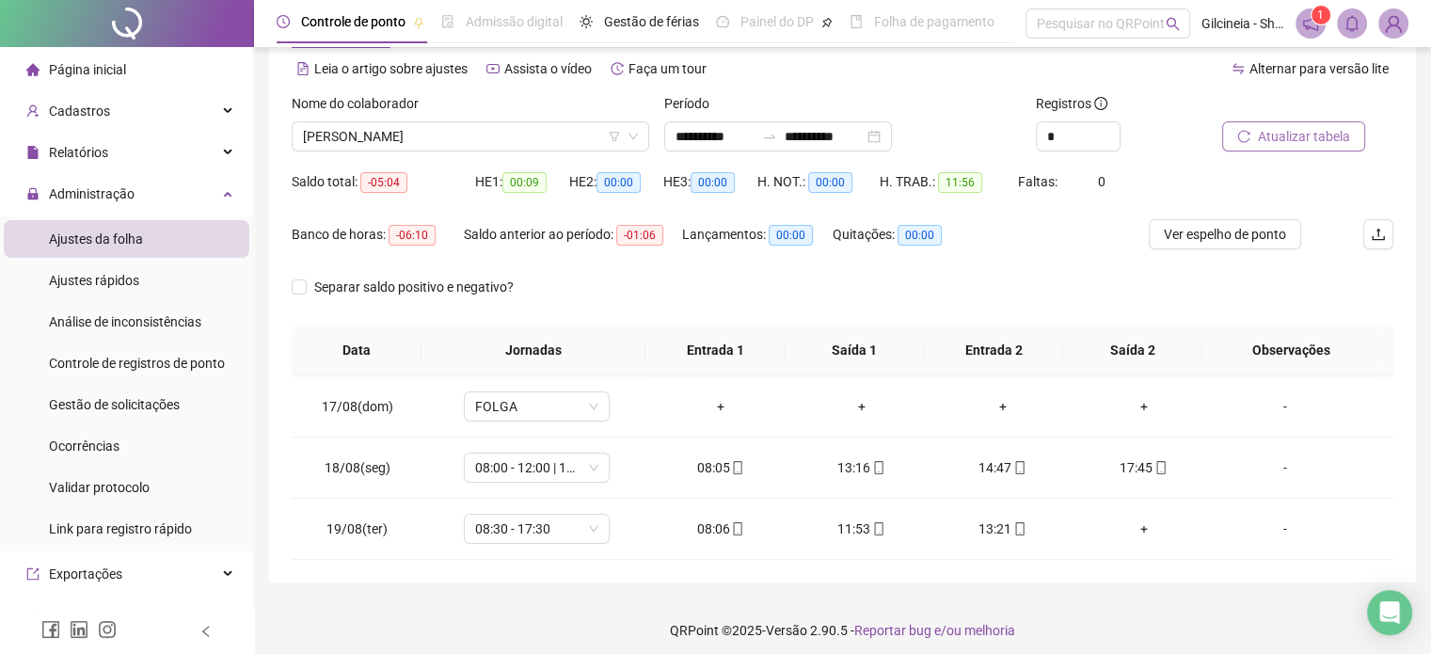
scroll to position [88, 0]
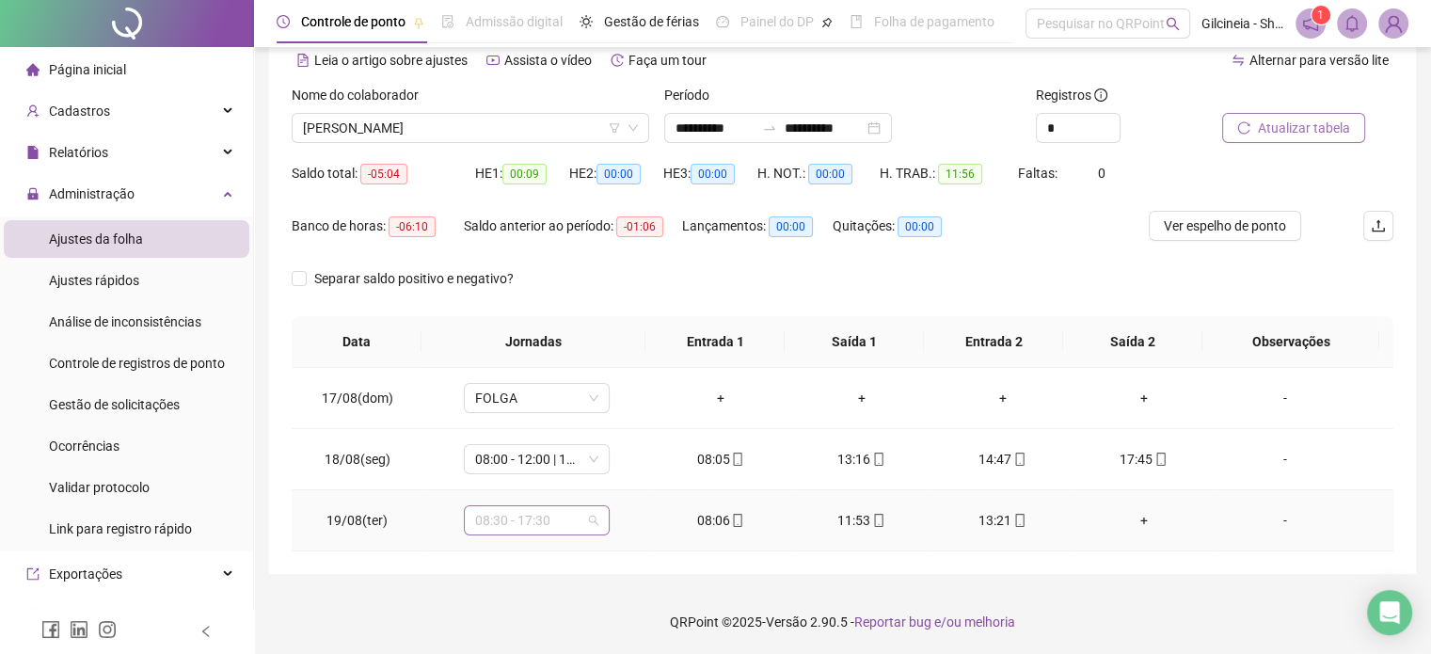
click at [572, 521] on span "08:30 - 17:30" at bounding box center [536, 520] width 123 height 28
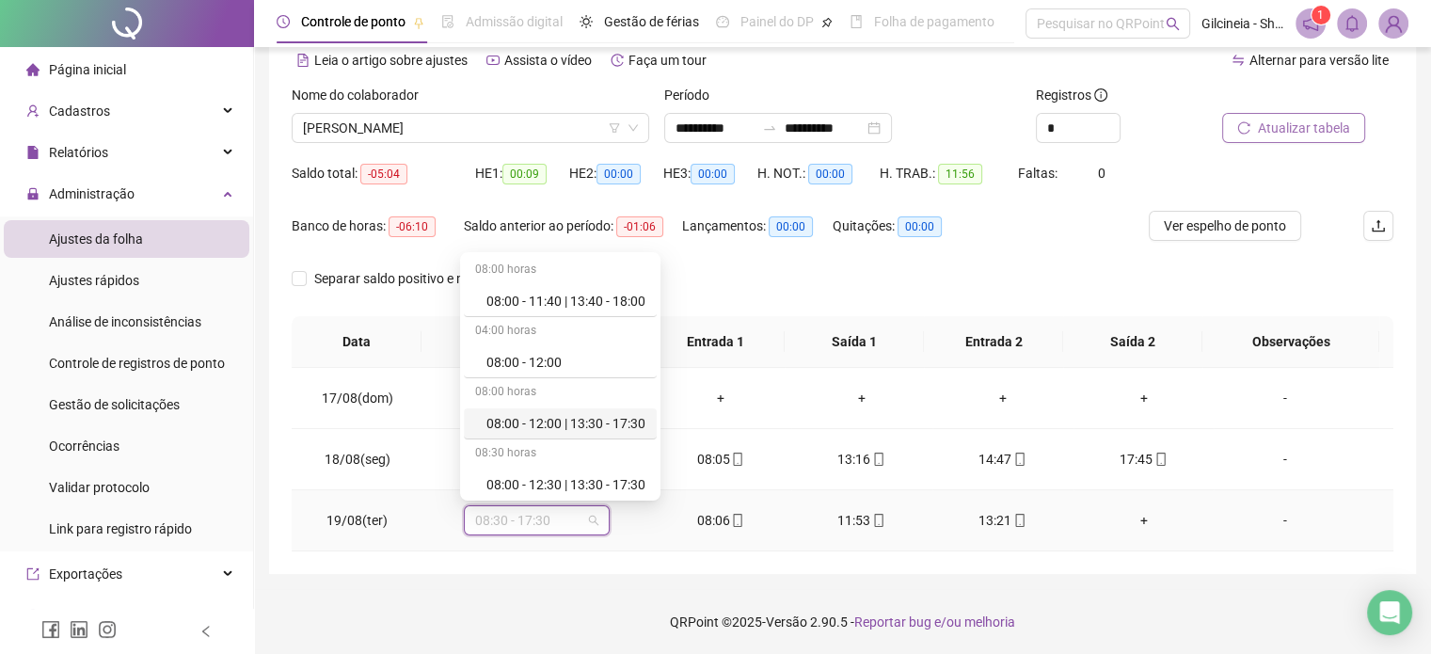
click at [582, 422] on div "08:00 - 12:00 | 13:30 - 17:30" at bounding box center [565, 423] width 159 height 21
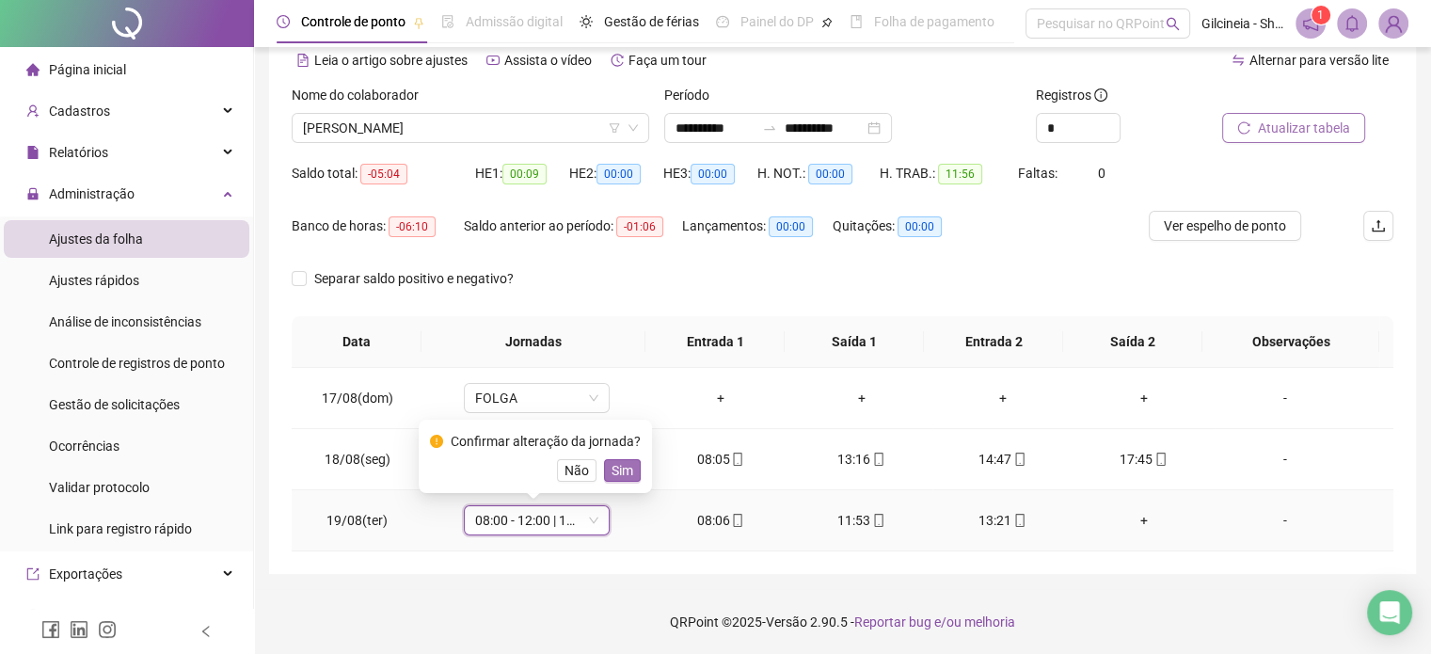
click at [612, 470] on span "Sim" at bounding box center [623, 470] width 22 height 21
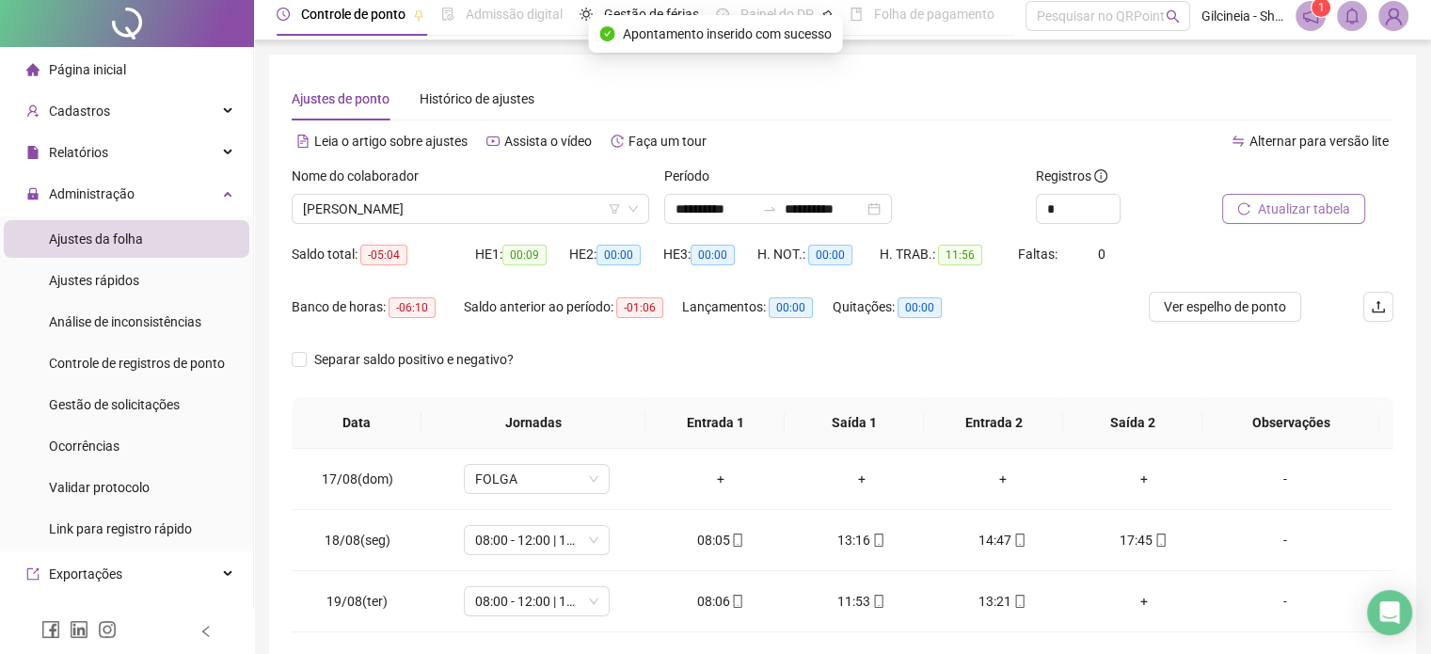
scroll to position [0, 0]
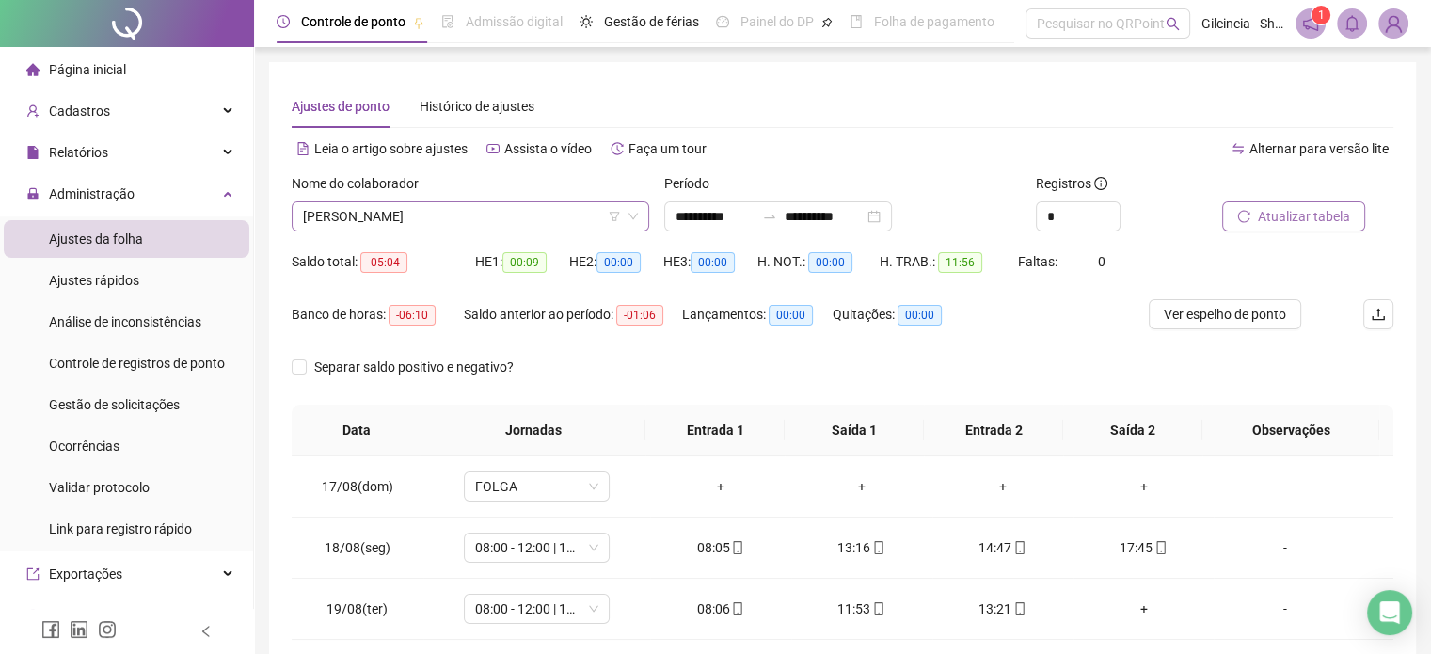
click at [526, 225] on span "[PERSON_NAME]" at bounding box center [470, 216] width 335 height 28
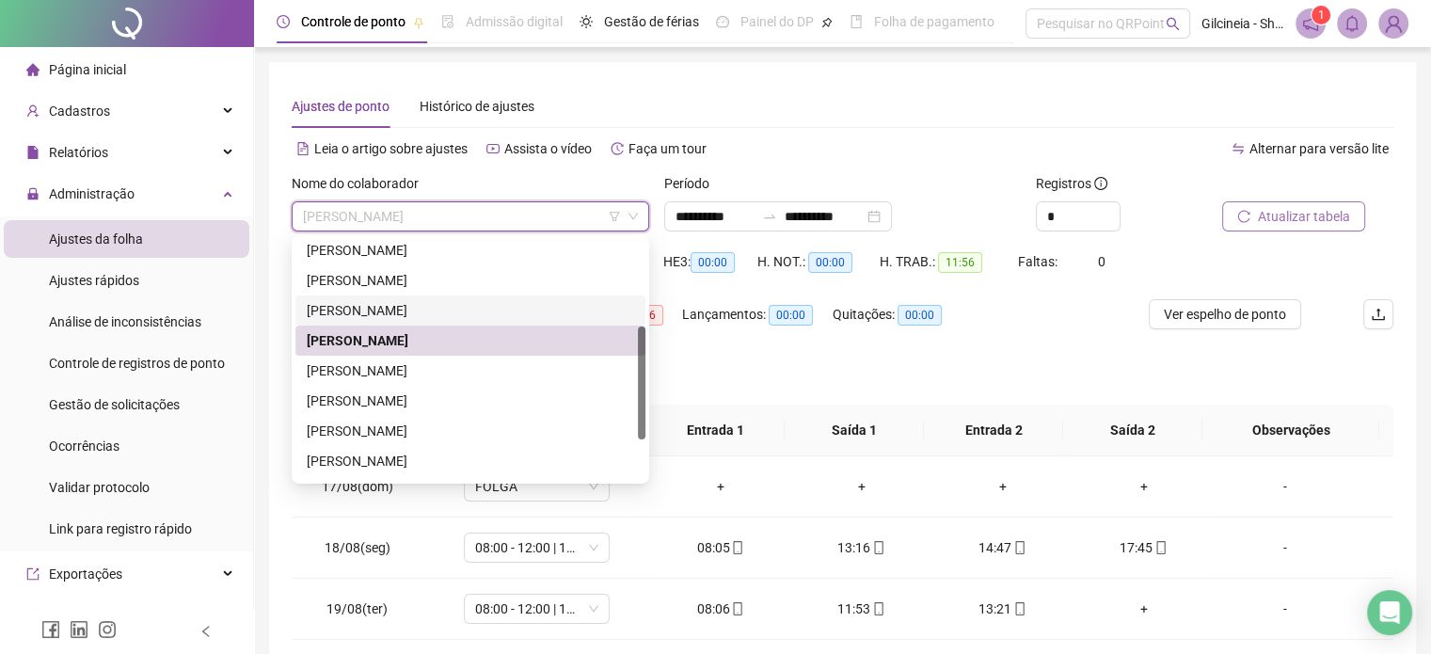
click at [395, 316] on div "[PERSON_NAME]" at bounding box center [470, 310] width 327 height 21
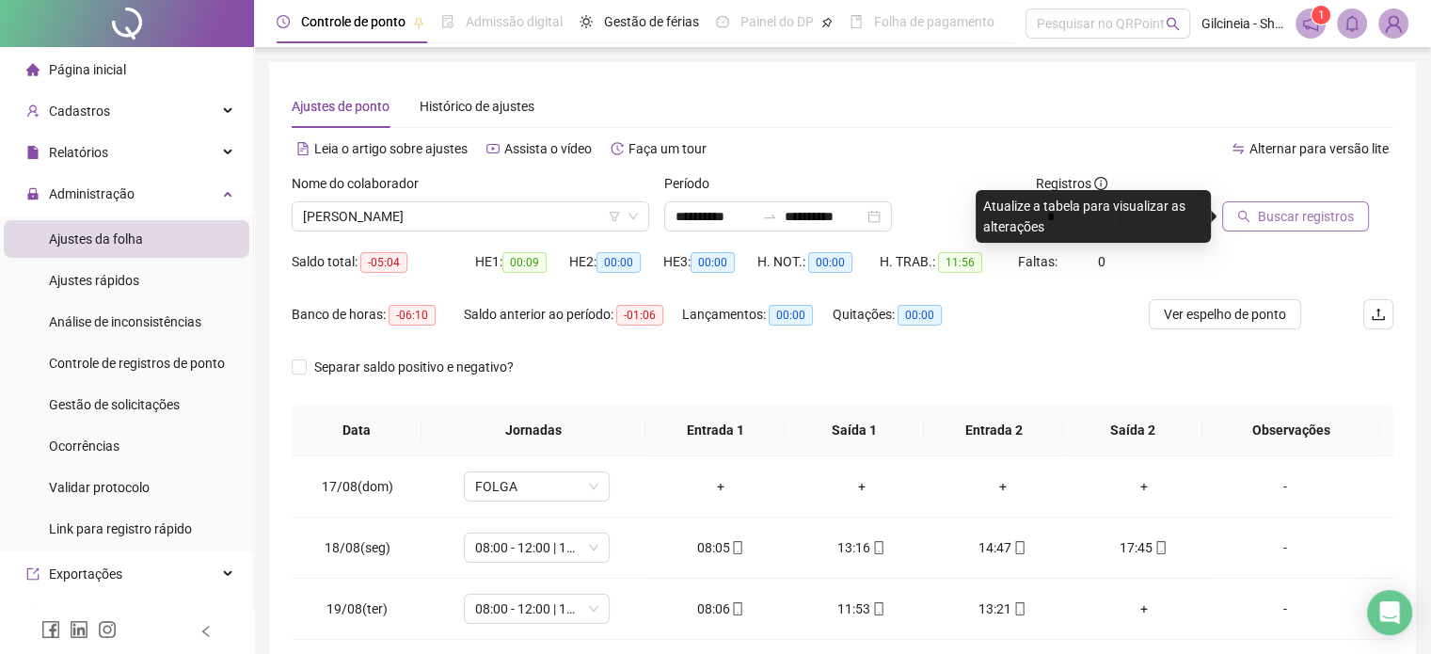
click at [1275, 217] on span "Buscar registros" at bounding box center [1306, 216] width 96 height 21
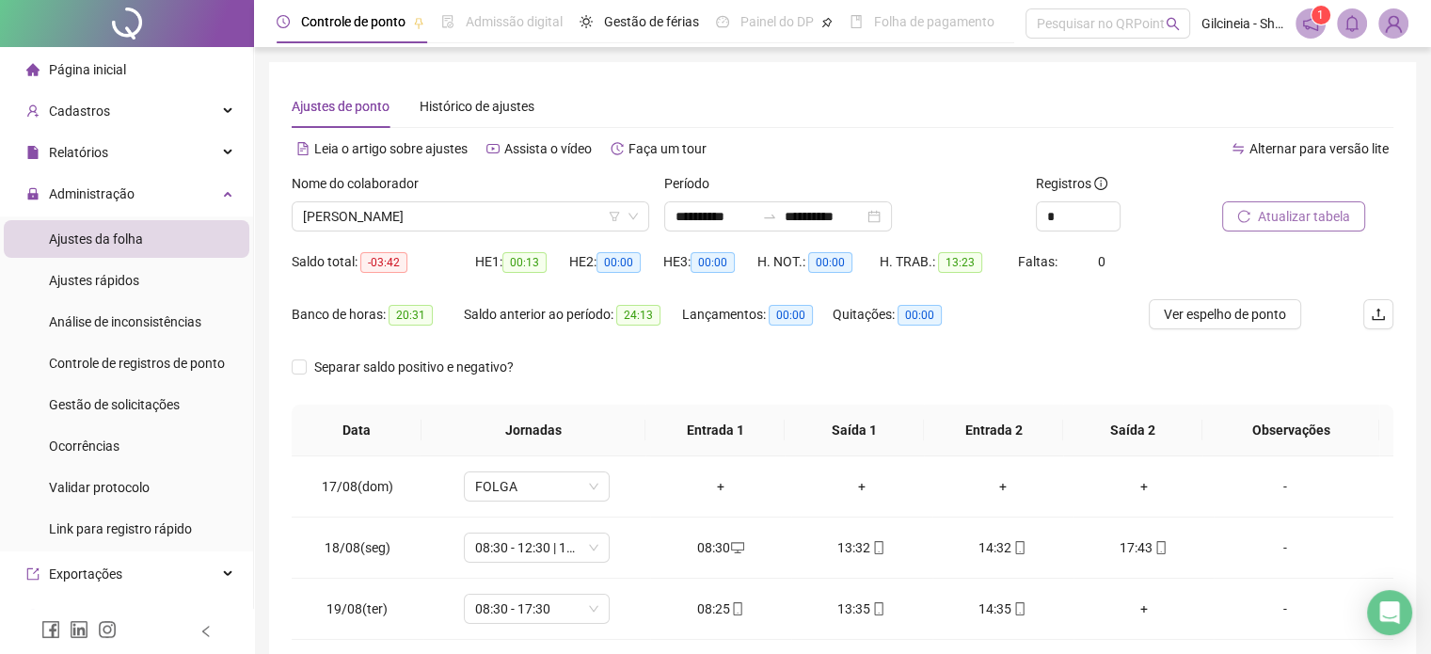
scroll to position [88, 0]
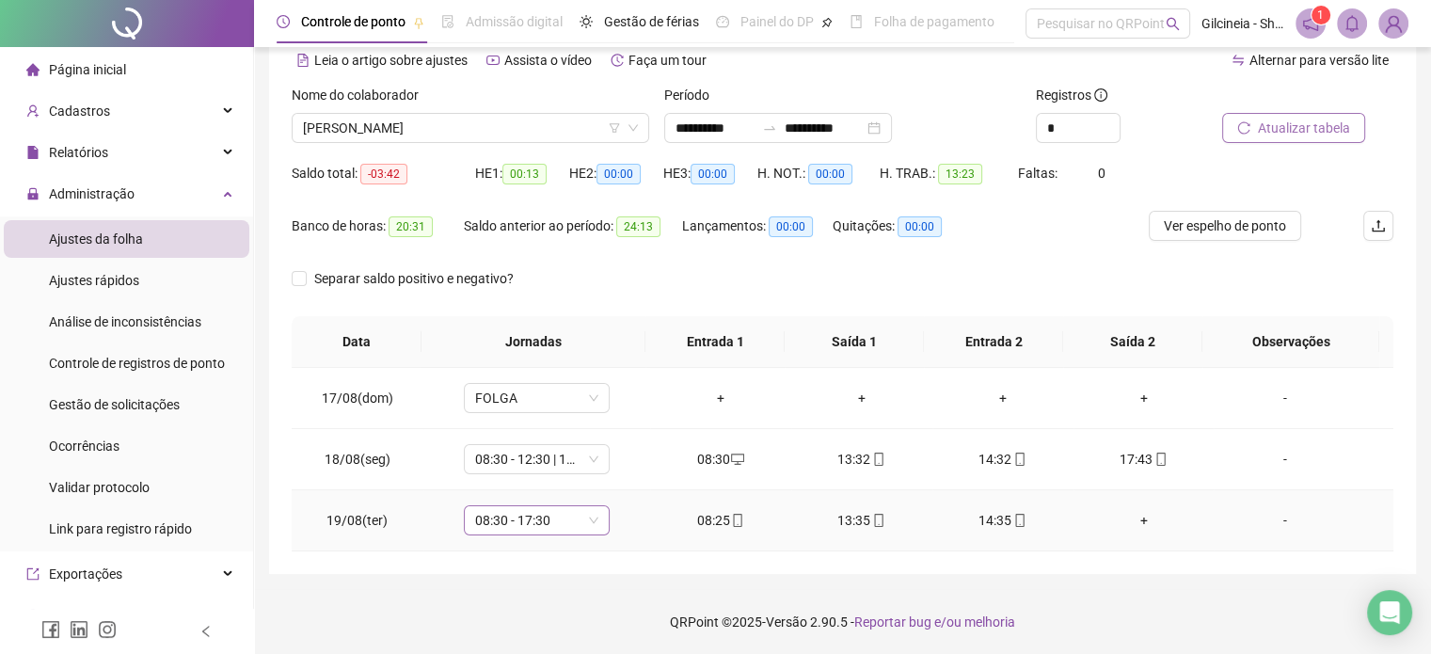
click at [555, 518] on span "08:30 - 17:30" at bounding box center [536, 520] width 123 height 28
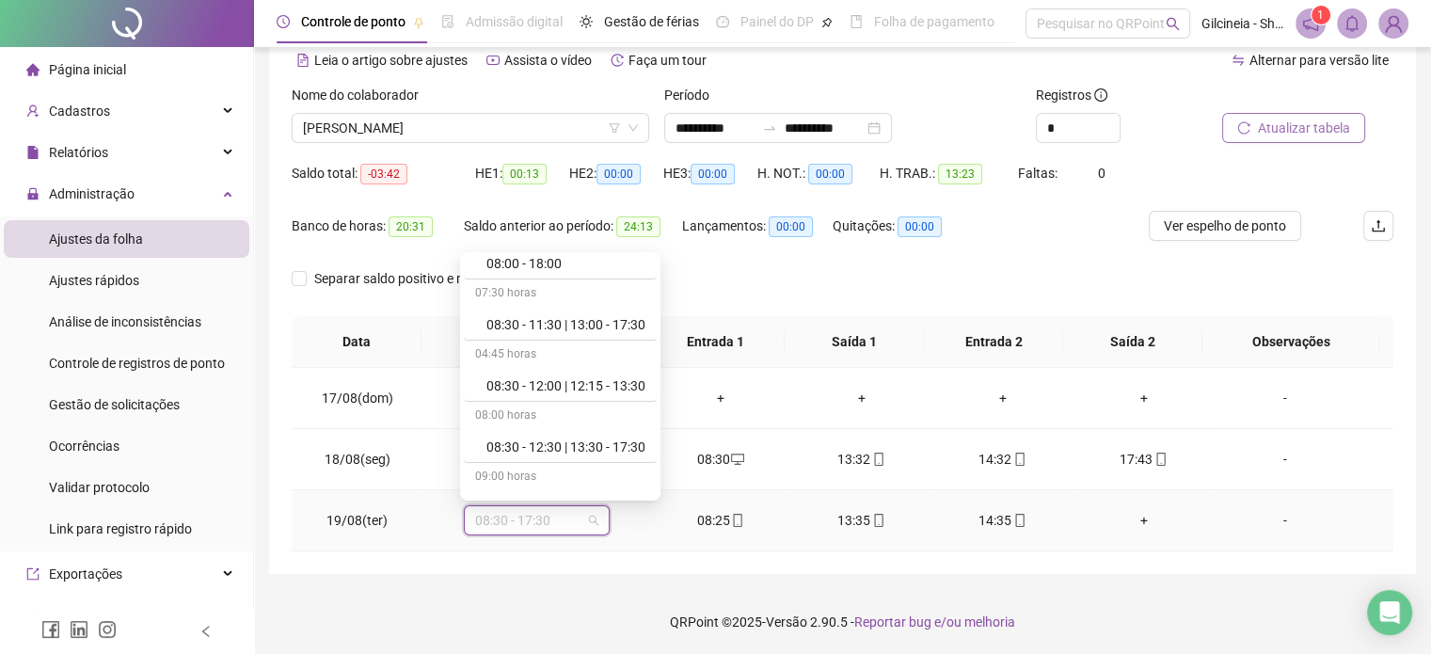
scroll to position [565, 0]
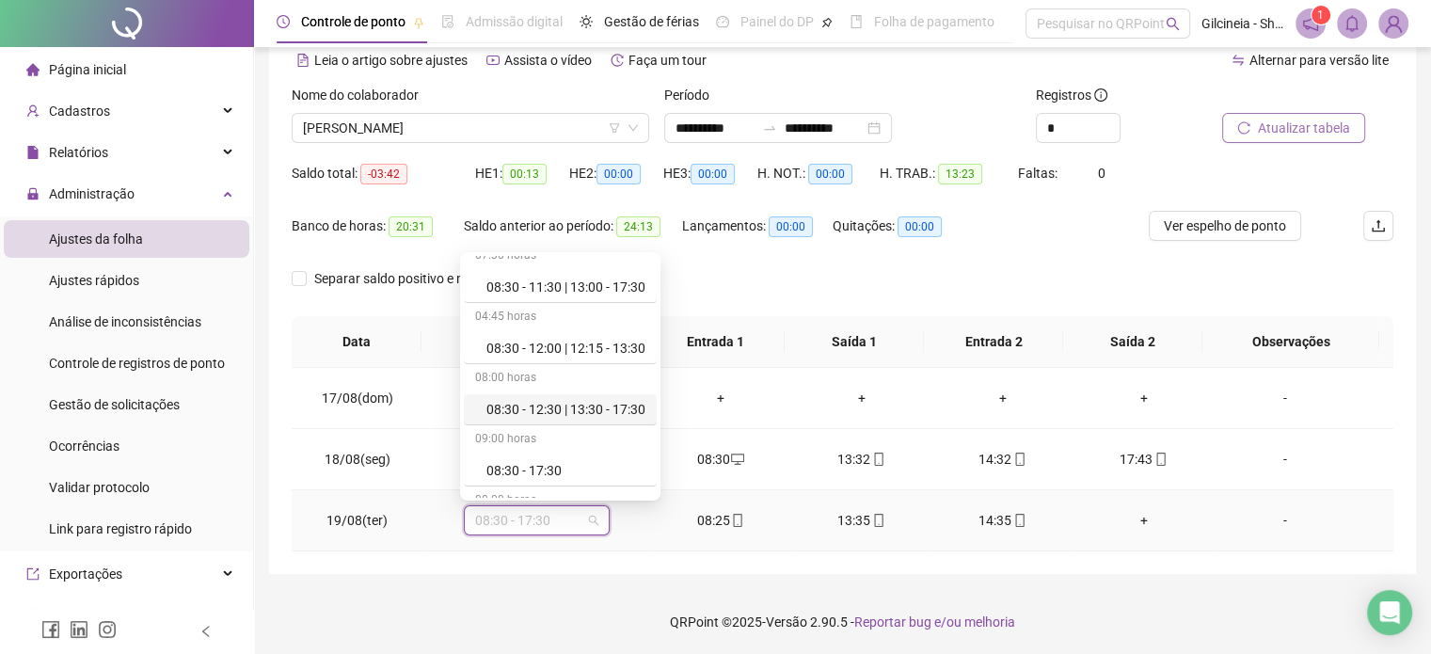
click at [626, 405] on div "08:30 - 12:30 | 13:30 - 17:30" at bounding box center [565, 409] width 159 height 21
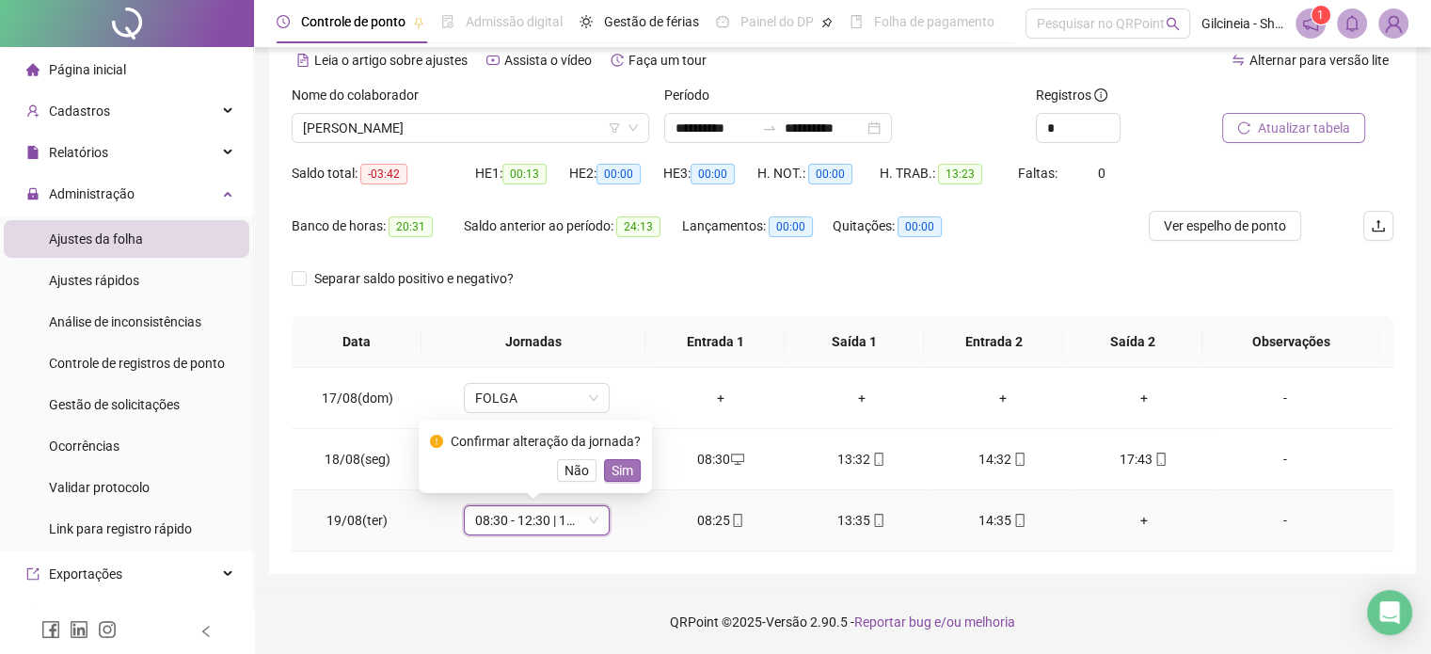
click at [623, 466] on span "Sim" at bounding box center [623, 470] width 22 height 21
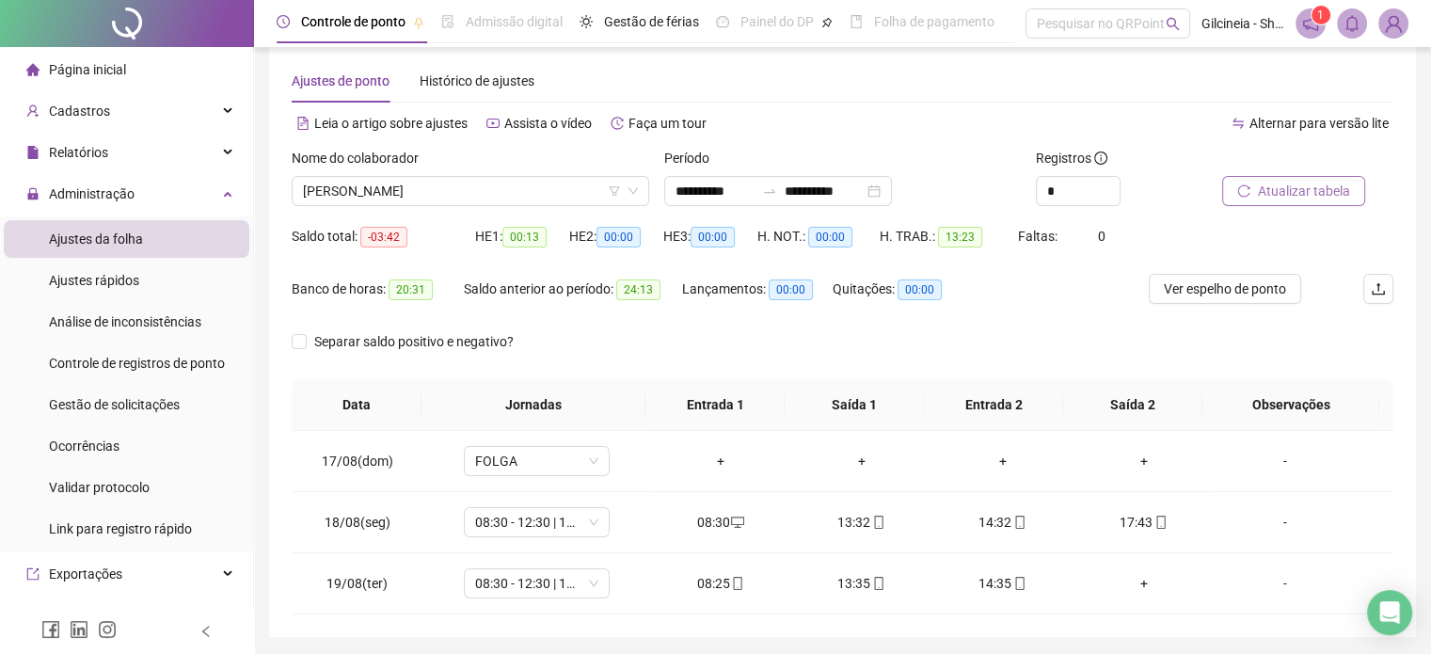
scroll to position [0, 0]
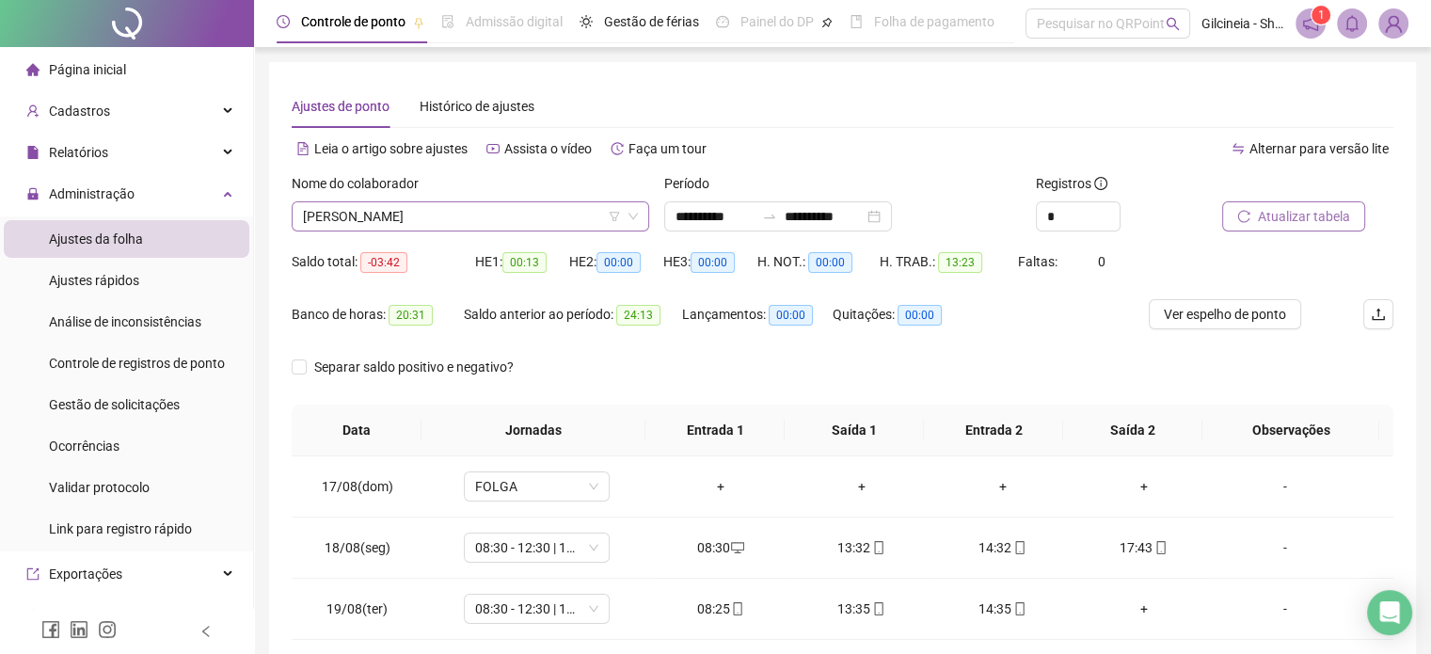
click at [572, 224] on span "[PERSON_NAME]" at bounding box center [470, 216] width 335 height 28
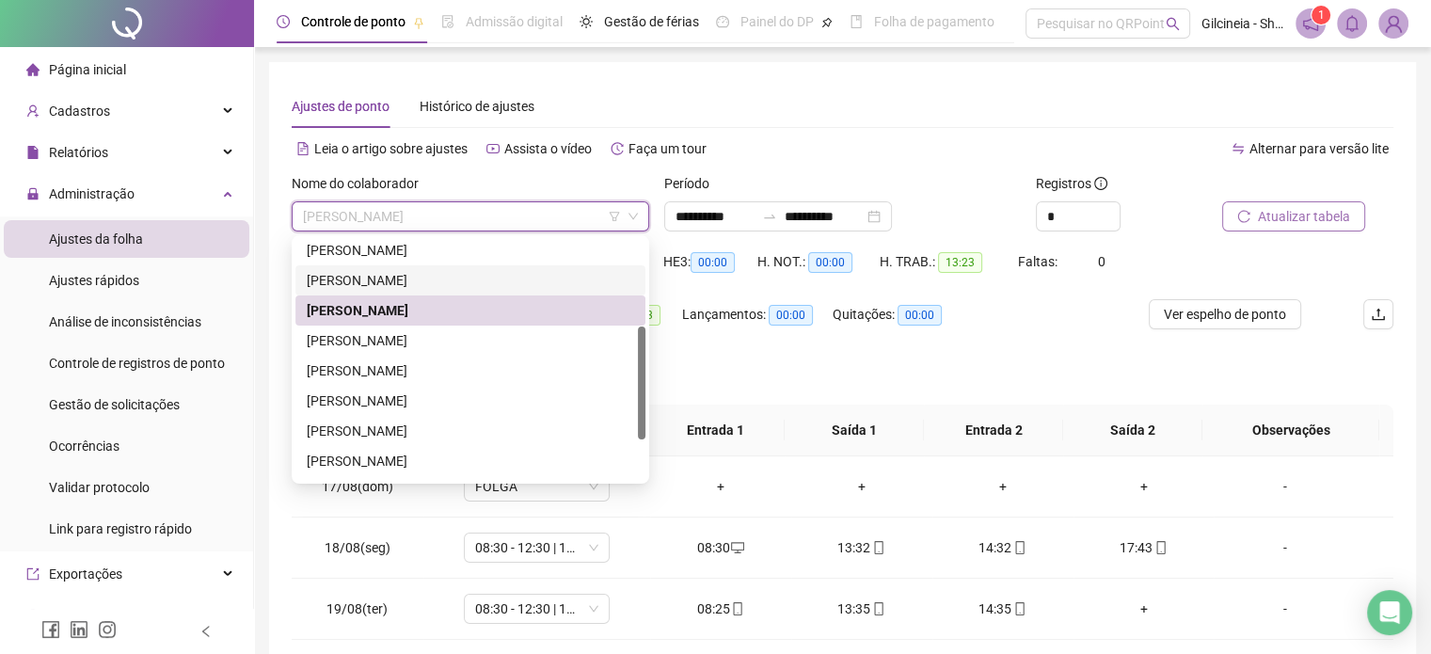
click at [524, 282] on div "[PERSON_NAME]" at bounding box center [470, 280] width 327 height 21
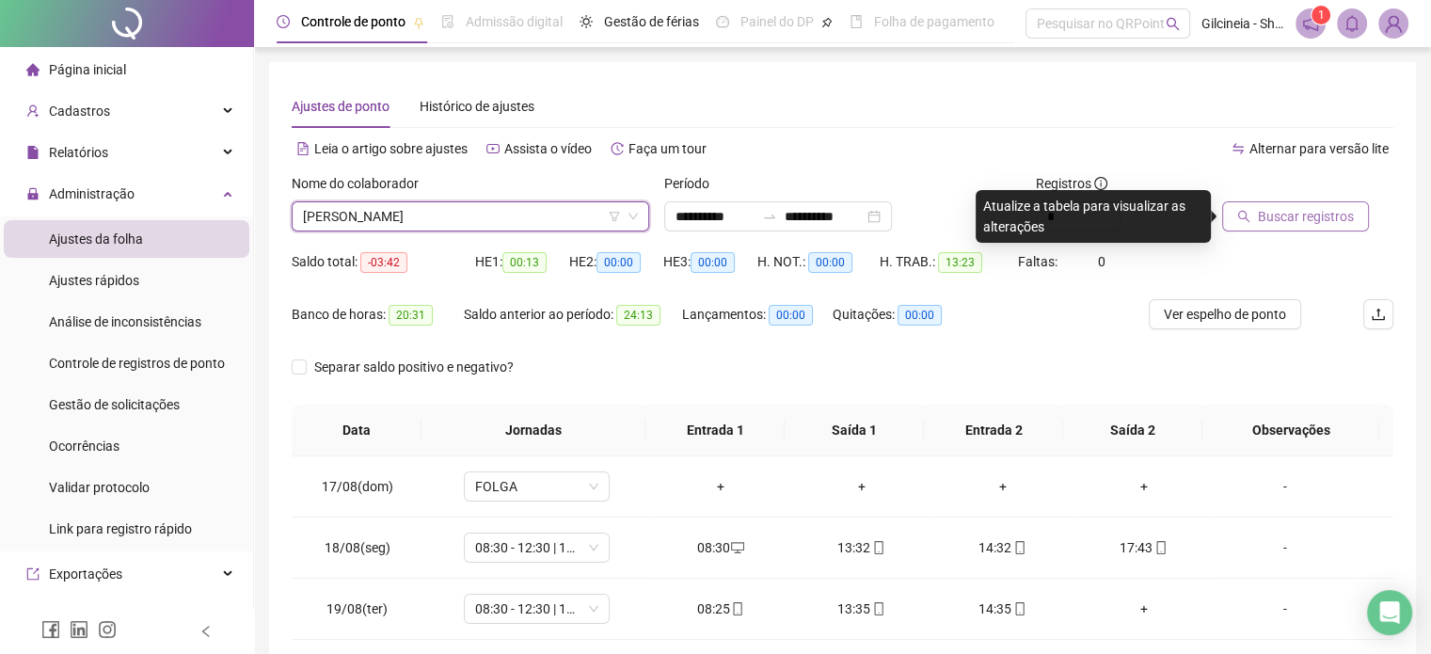
click at [1313, 224] on span "Buscar registros" at bounding box center [1306, 216] width 96 height 21
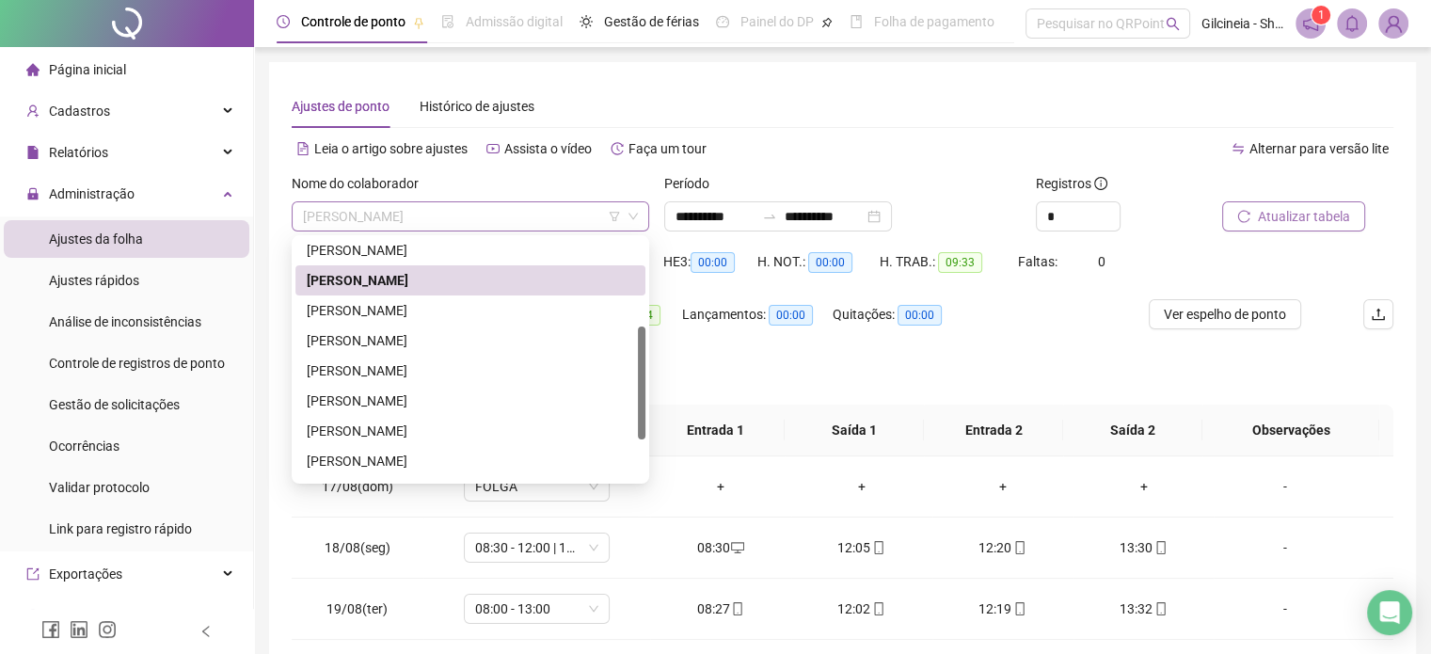
click at [553, 214] on span "[PERSON_NAME]" at bounding box center [470, 216] width 335 height 28
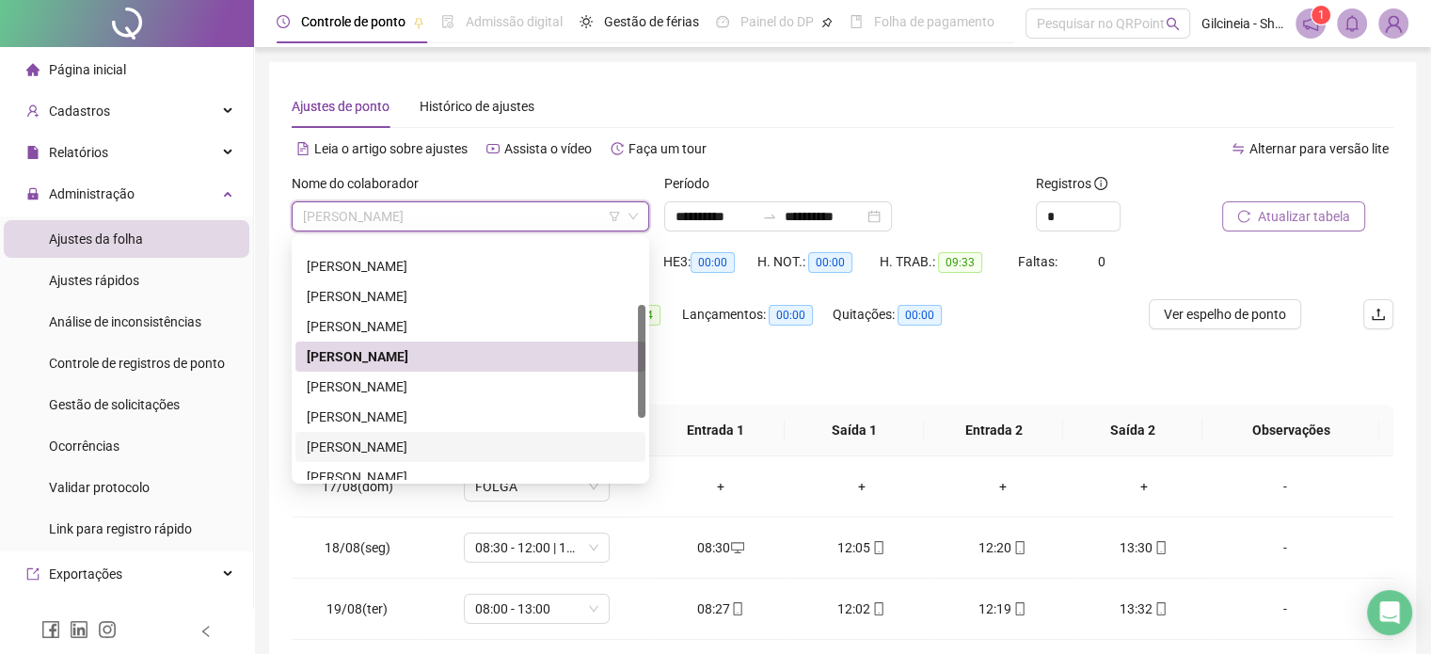
drag, startPoint x: 644, startPoint y: 382, endPoint x: 639, endPoint y: 343, distance: 39.8
click at [639, 343] on div at bounding box center [642, 361] width 8 height 113
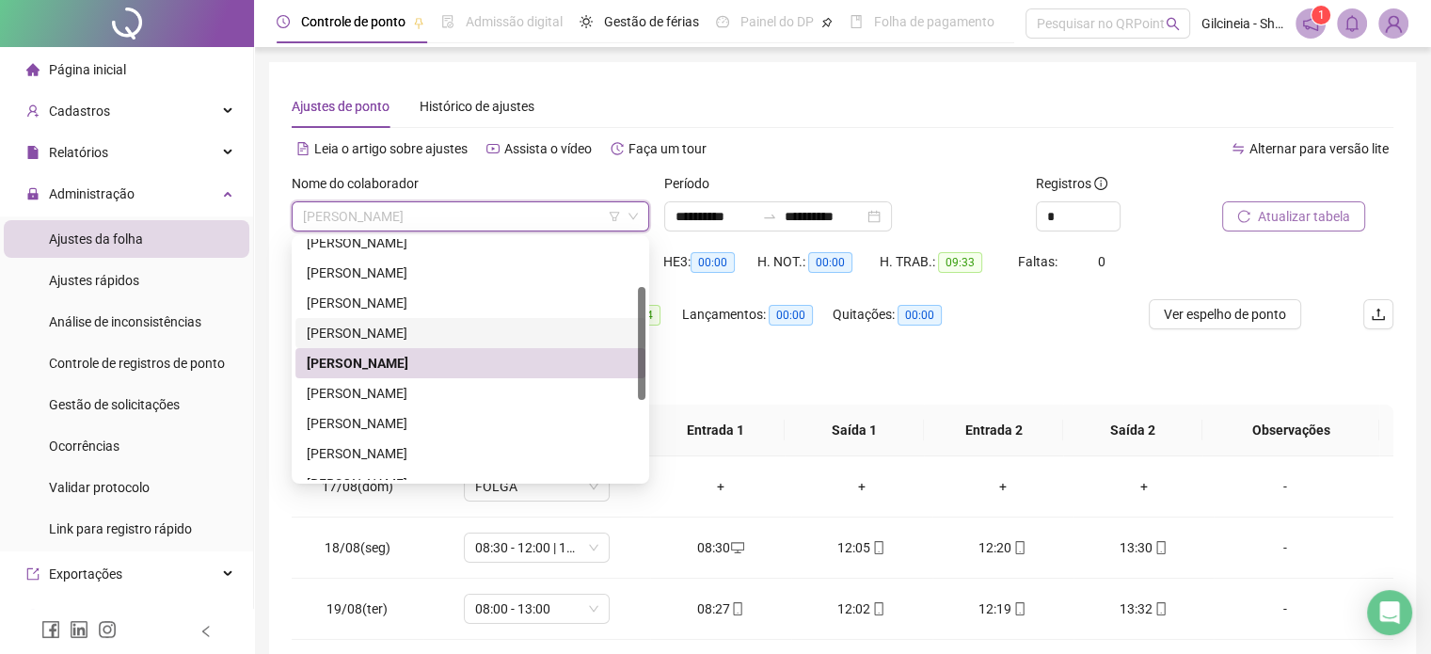
click at [501, 334] on div "[PERSON_NAME]" at bounding box center [470, 333] width 327 height 21
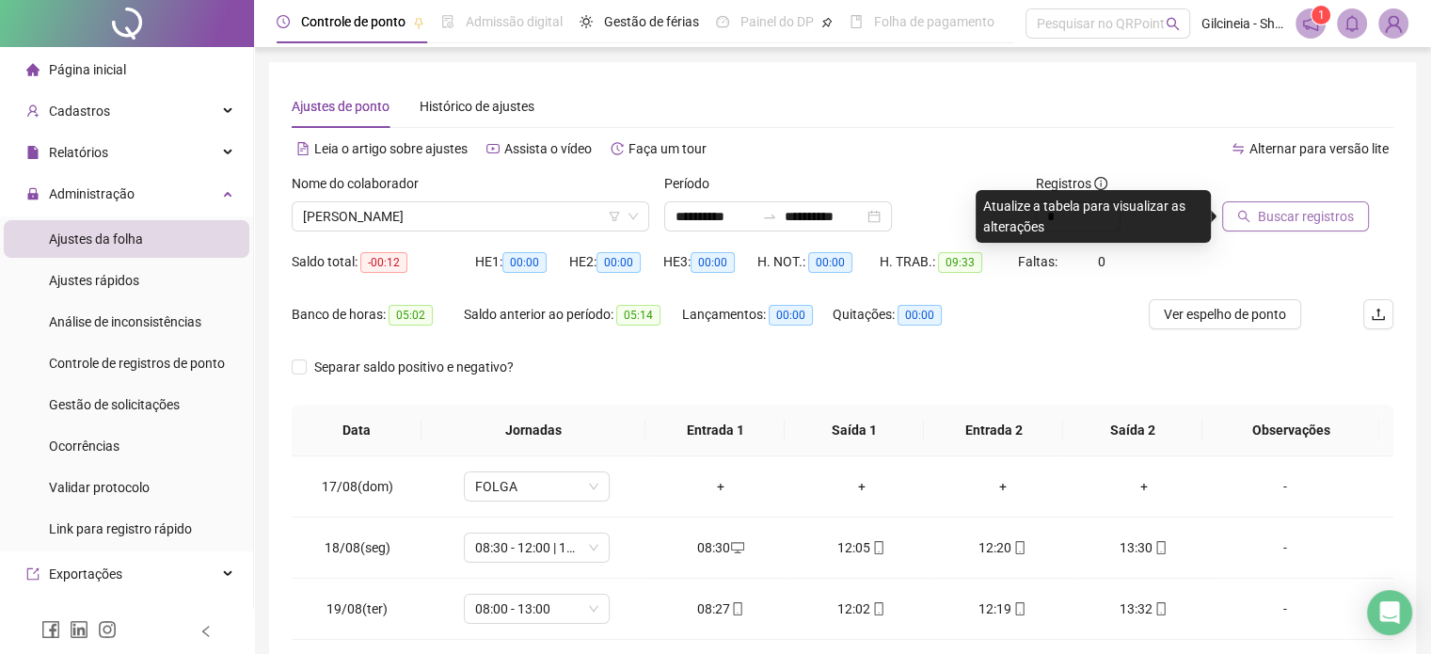
click at [1332, 221] on span "Buscar registros" at bounding box center [1306, 216] width 96 height 21
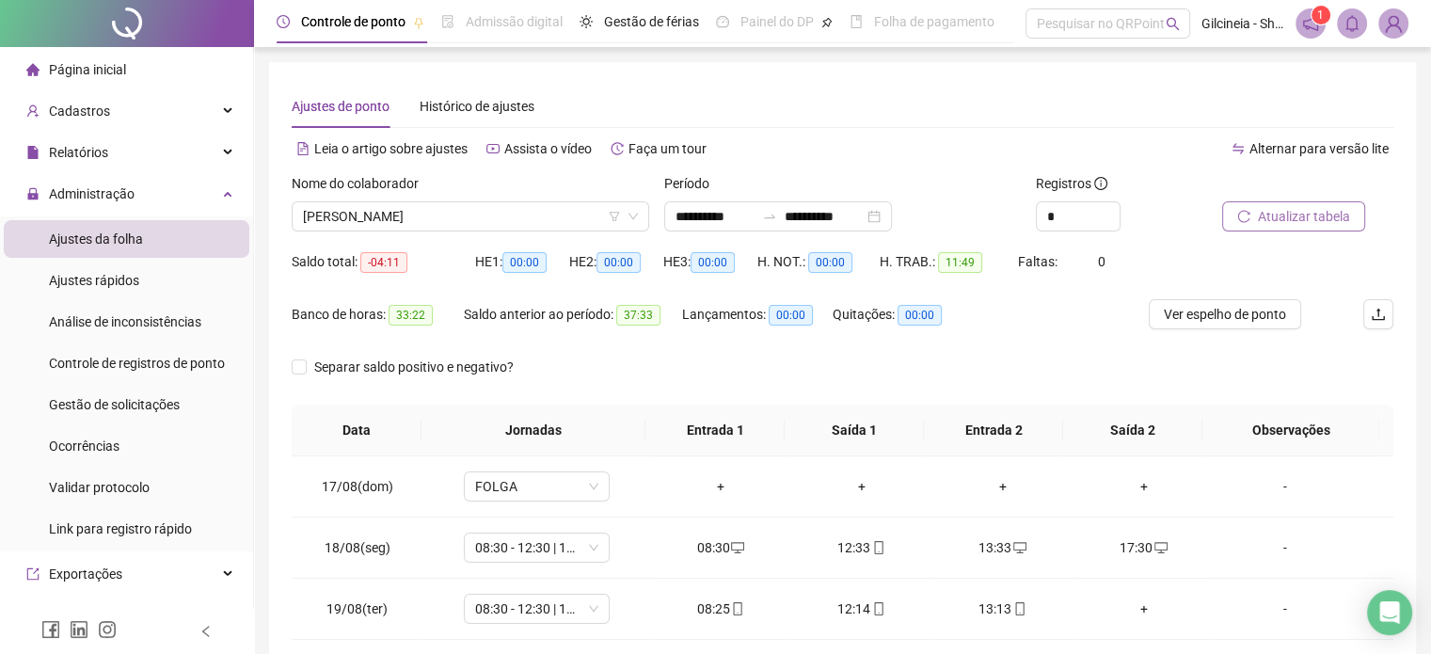
scroll to position [88, 0]
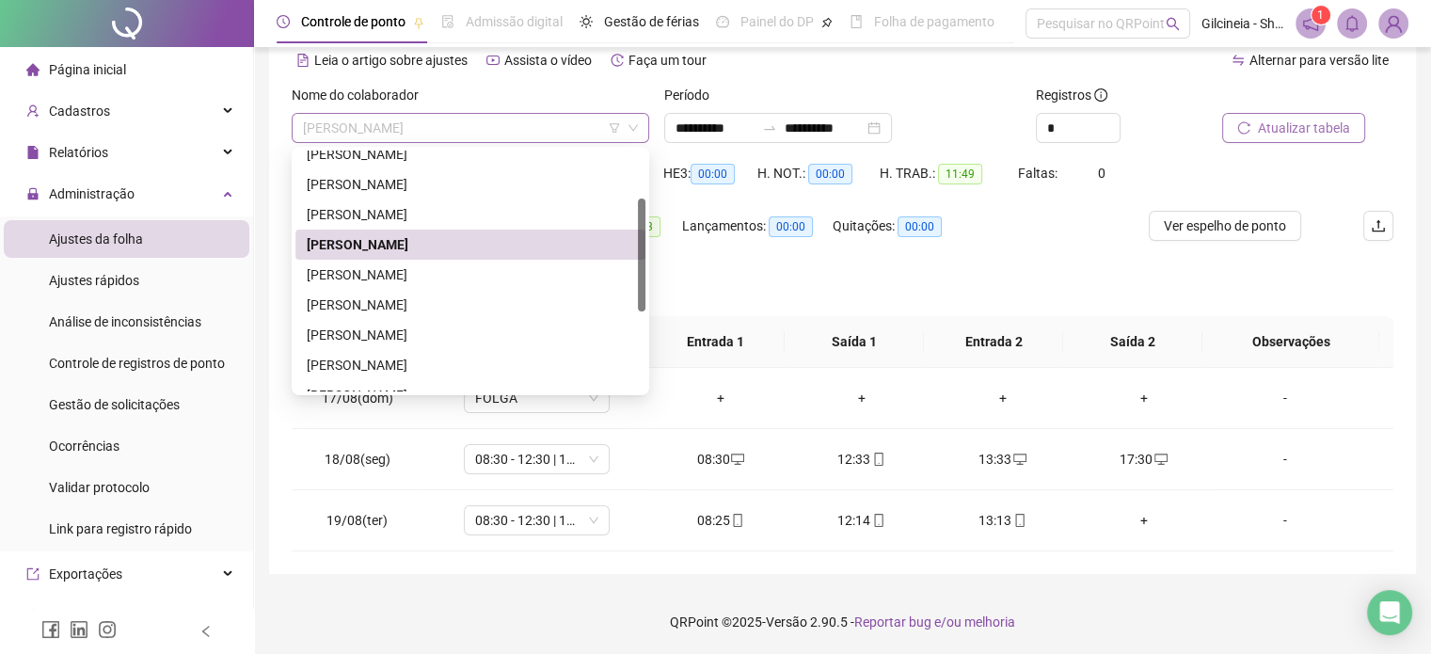
click at [465, 135] on span "[PERSON_NAME]" at bounding box center [470, 128] width 335 height 28
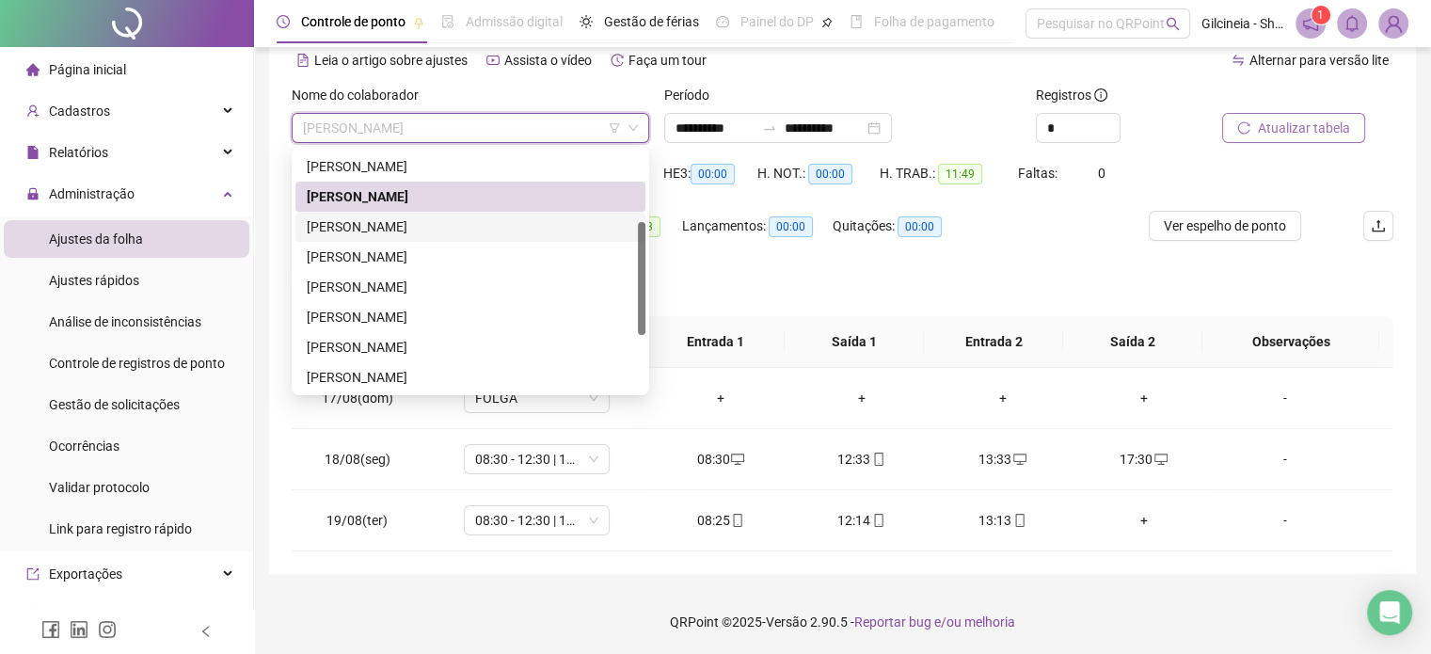
drag, startPoint x: 643, startPoint y: 279, endPoint x: 644, endPoint y: 303, distance: 23.5
click at [644, 303] on div at bounding box center [642, 278] width 8 height 113
click at [415, 312] on div "[PERSON_NAME]" at bounding box center [470, 316] width 327 height 21
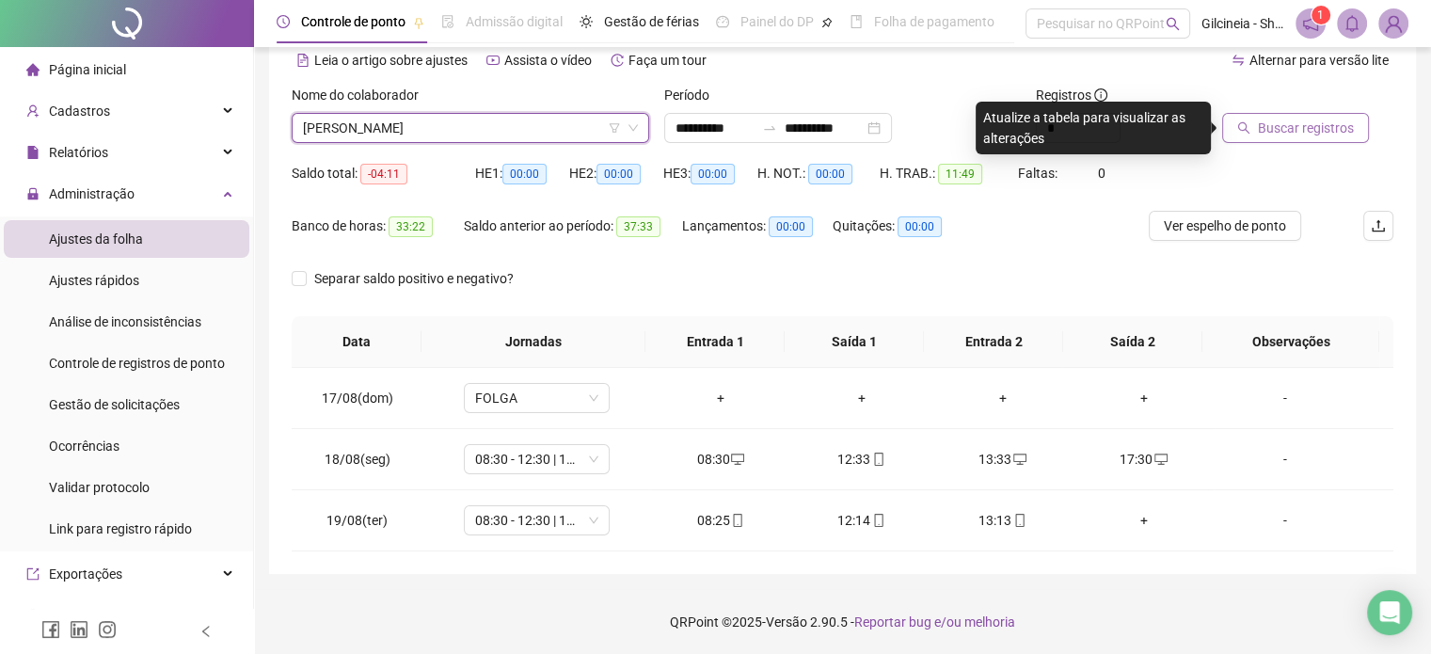
click at [1309, 131] on span "Buscar registros" at bounding box center [1306, 128] width 96 height 21
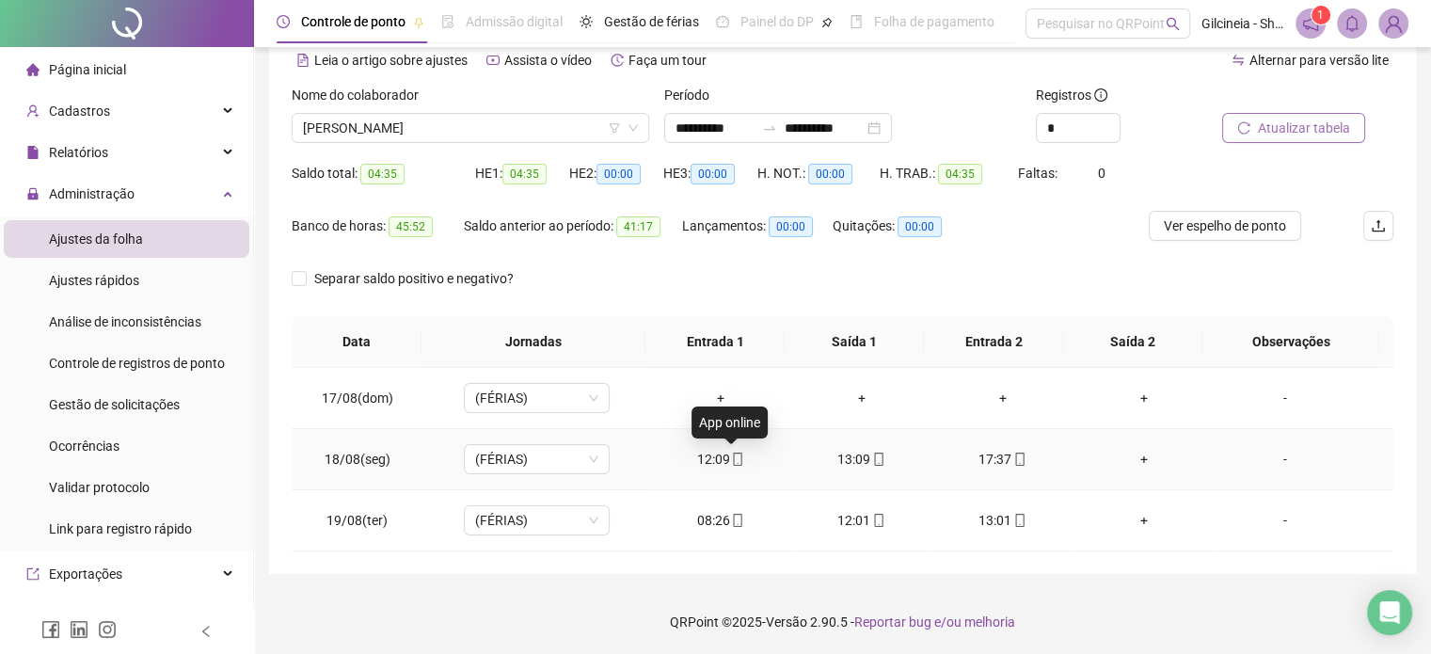
click at [731, 462] on icon "mobile" at bounding box center [737, 459] width 13 height 13
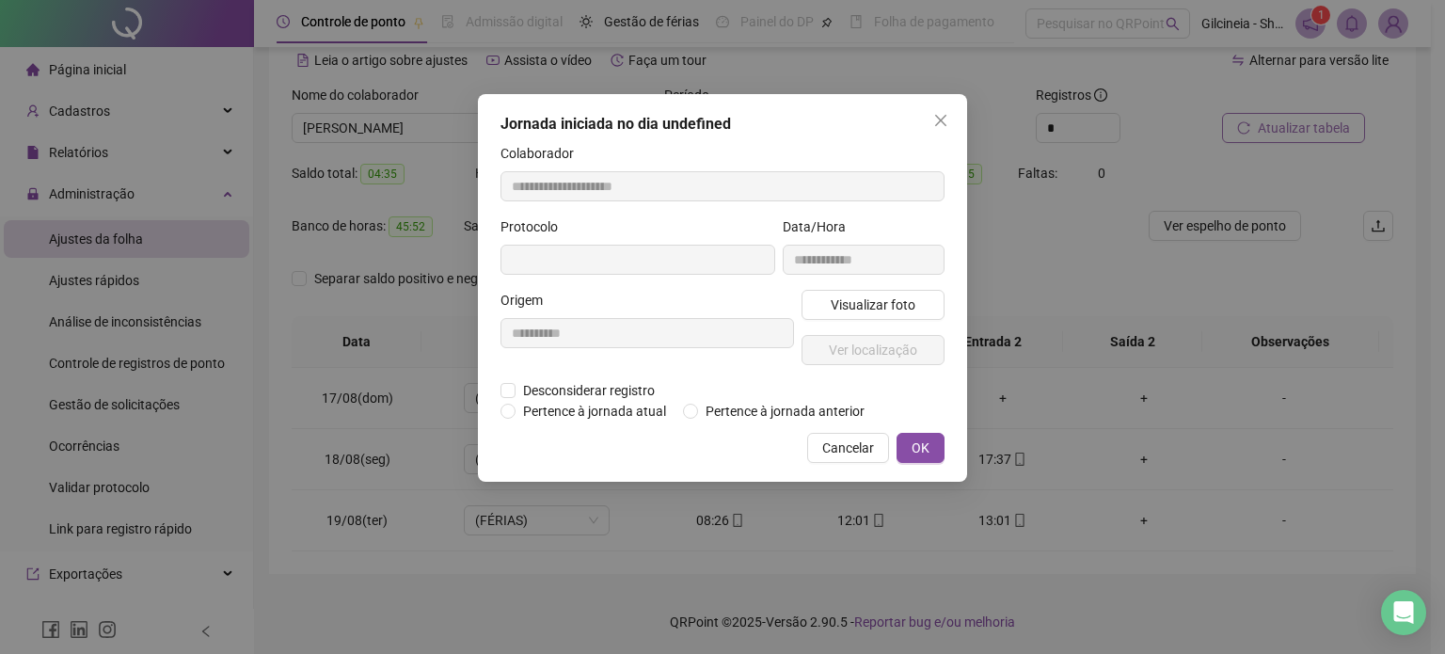
type input "**********"
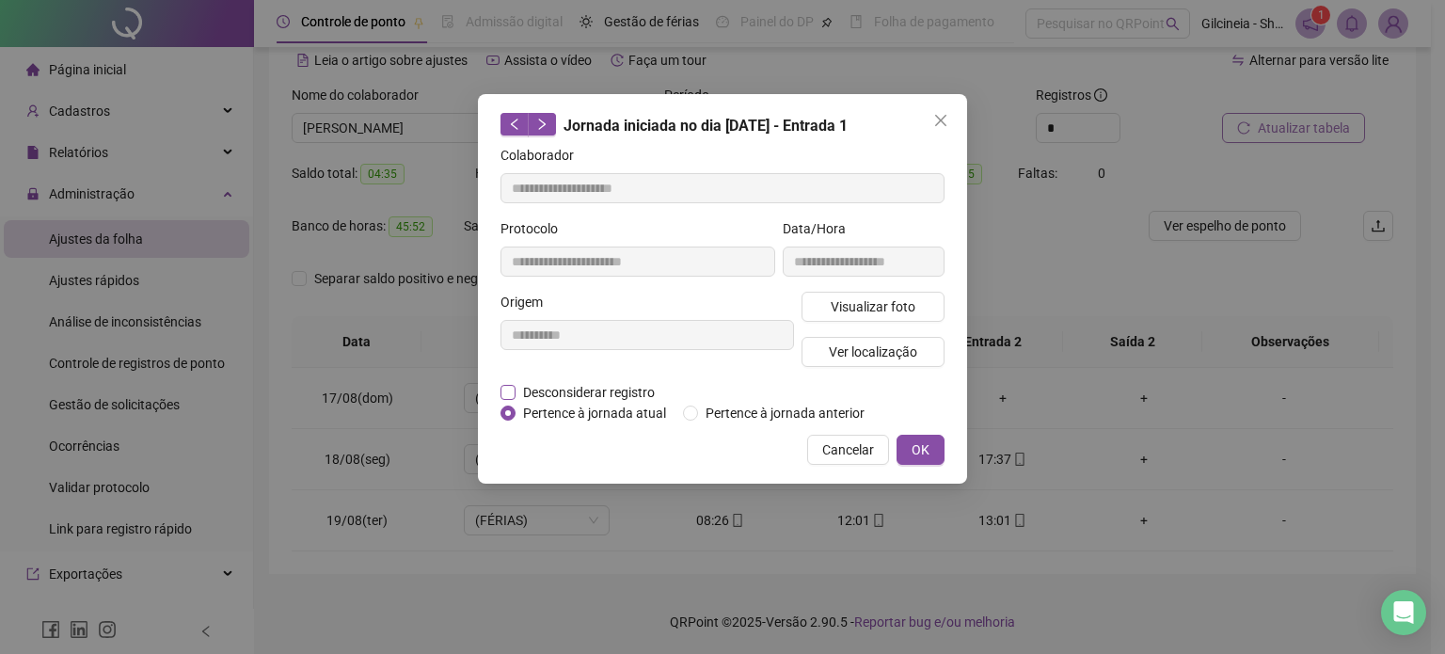
click at [517, 390] on span "Desconsiderar registro" at bounding box center [589, 392] width 147 height 21
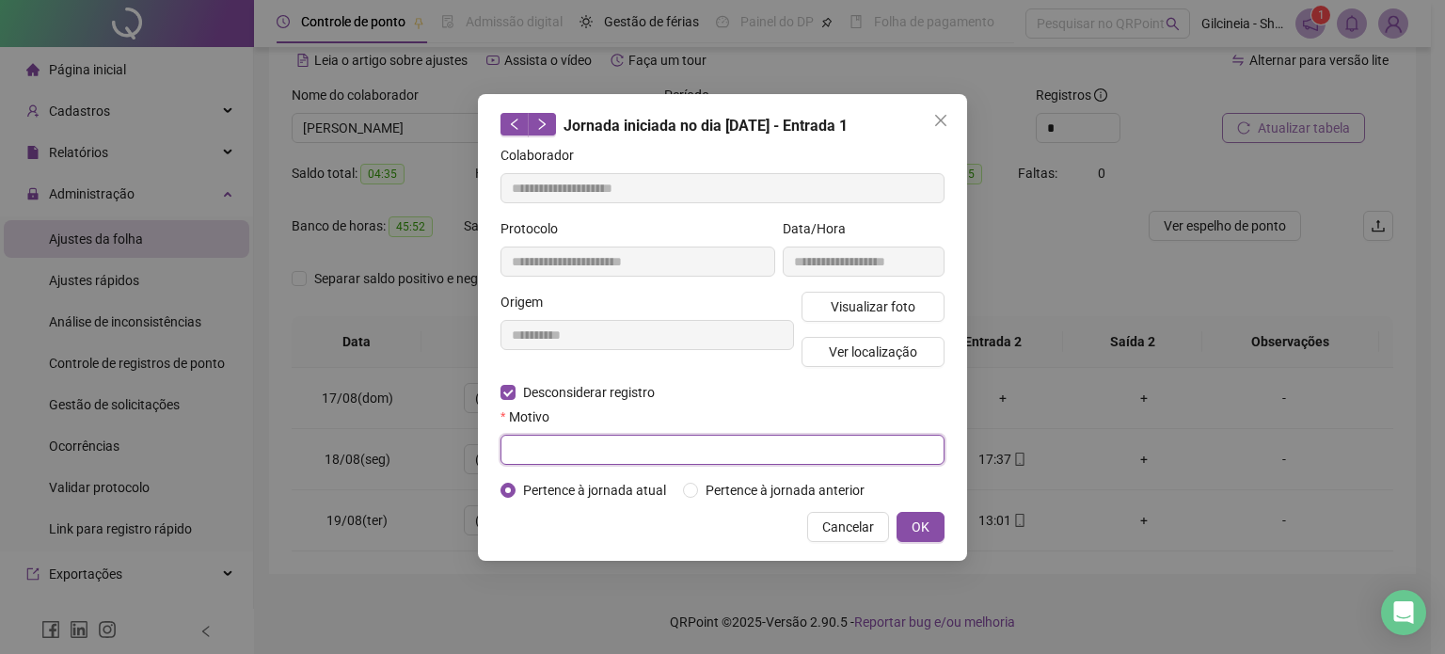
click at [706, 453] on input "text" at bounding box center [723, 450] width 444 height 30
type input "****"
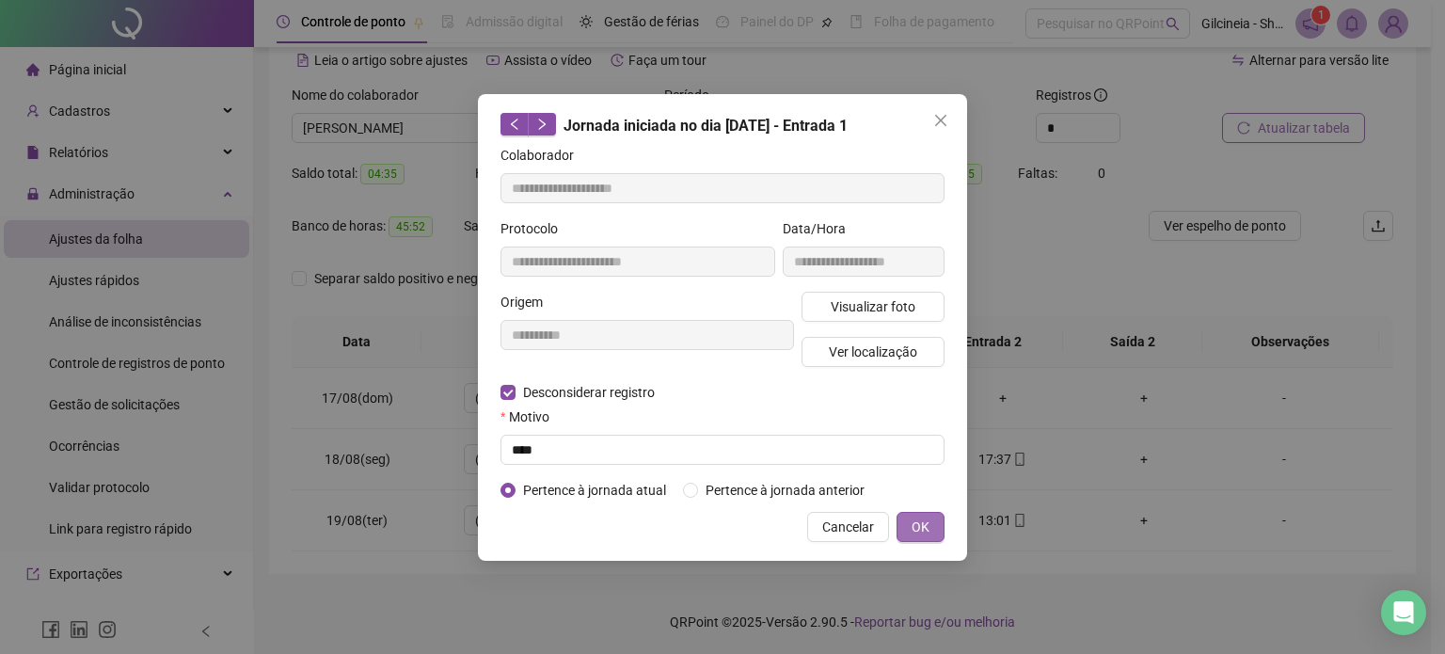
click at [914, 525] on span "OK" at bounding box center [921, 527] width 18 height 21
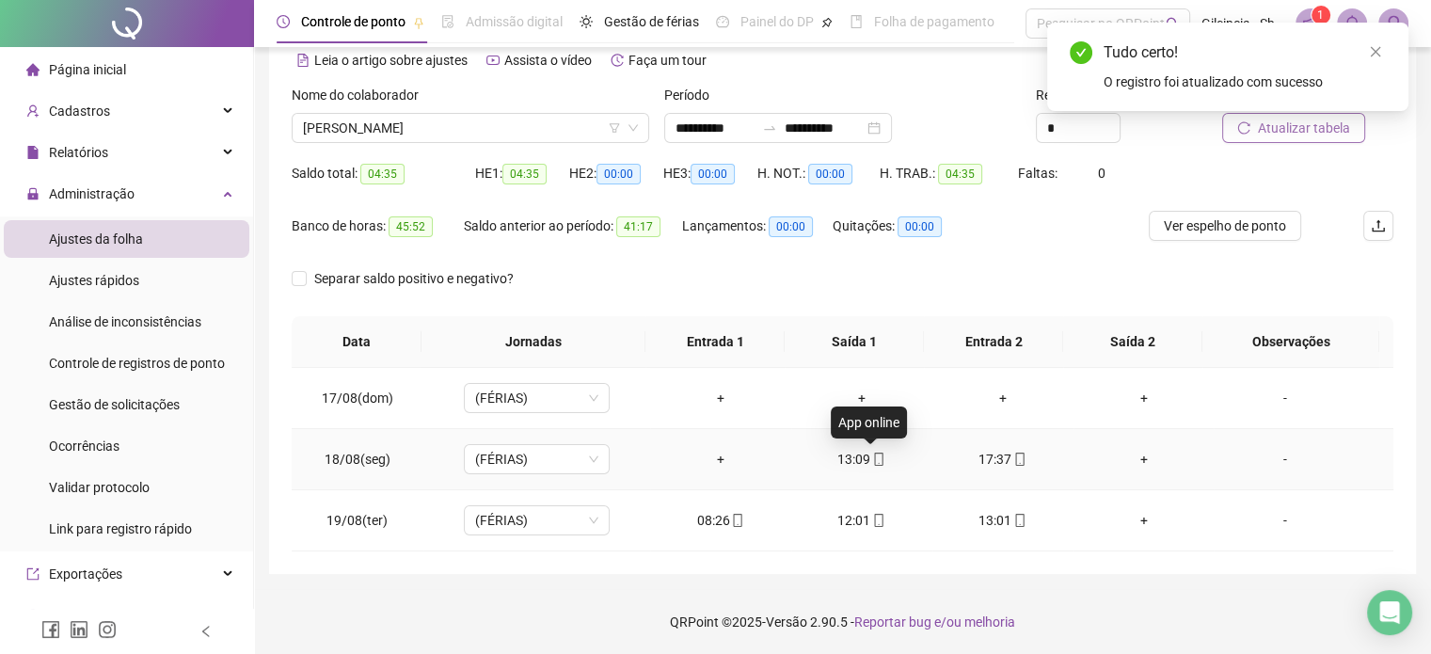
click at [875, 457] on icon "mobile" at bounding box center [879, 459] width 8 height 13
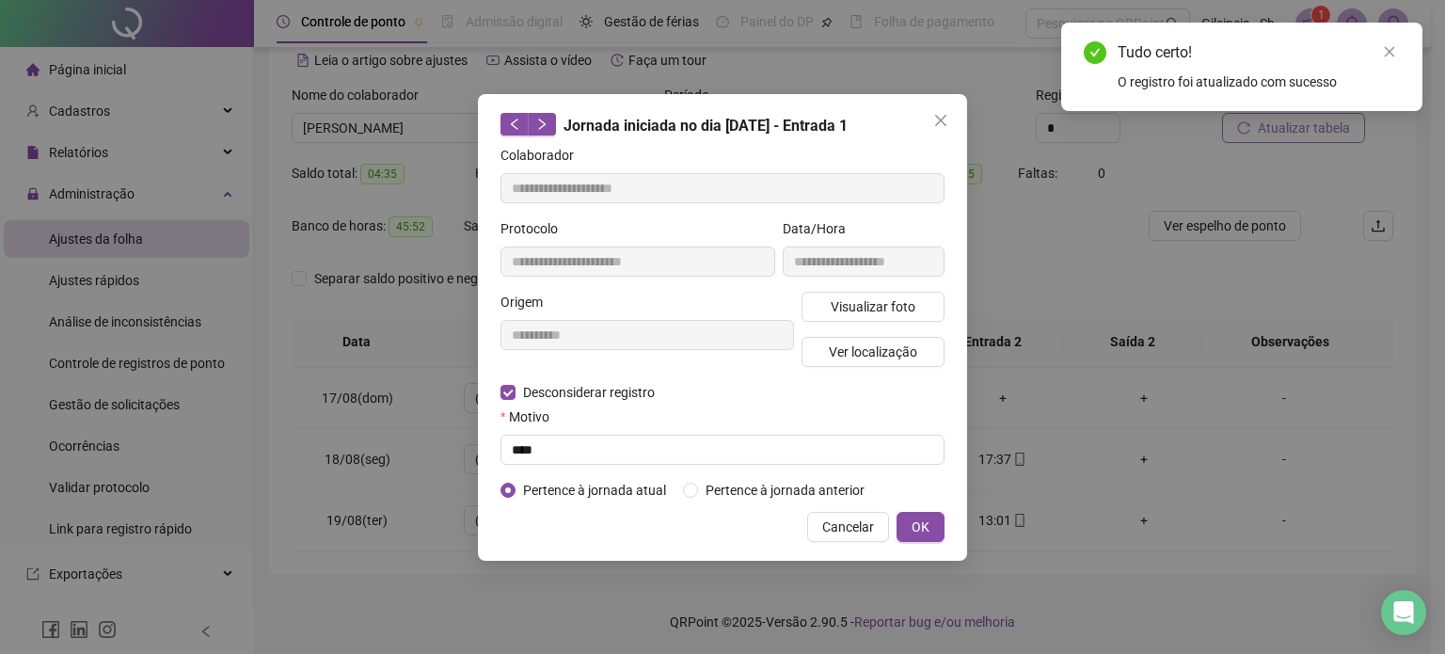
type input "**********"
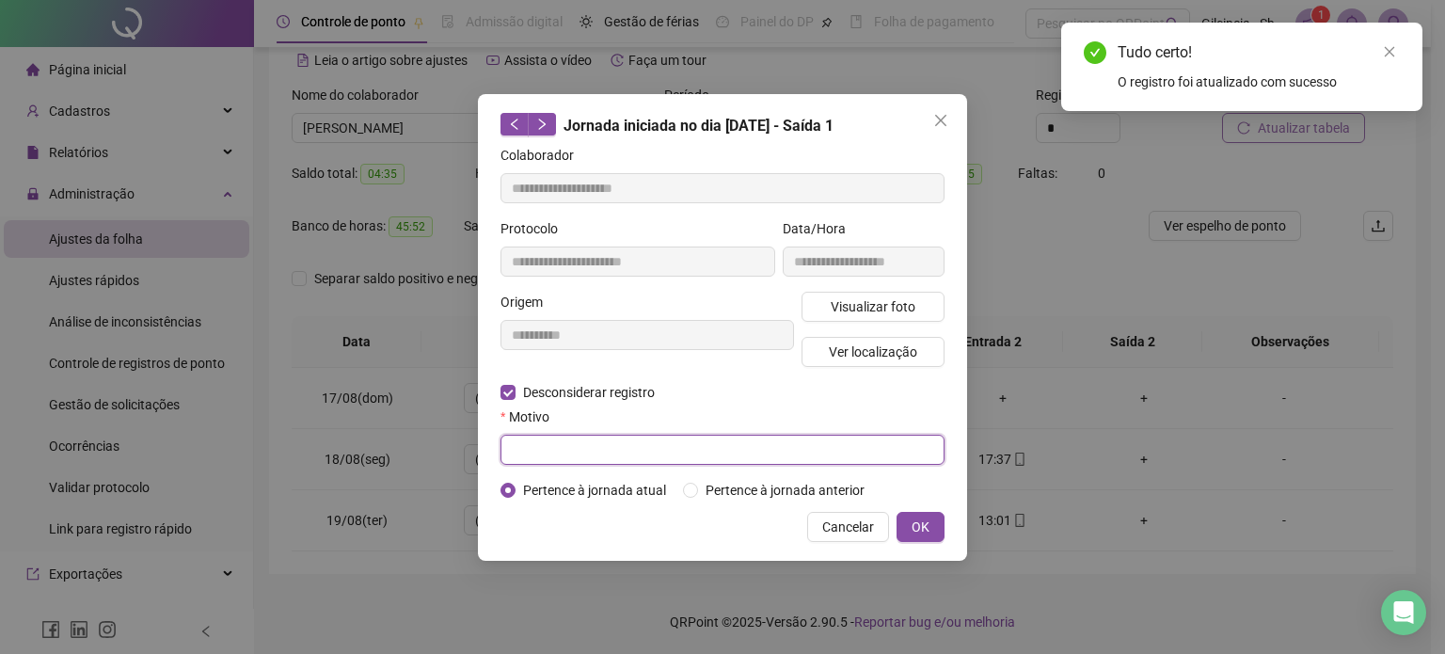
click at [549, 454] on input "text" at bounding box center [723, 450] width 444 height 30
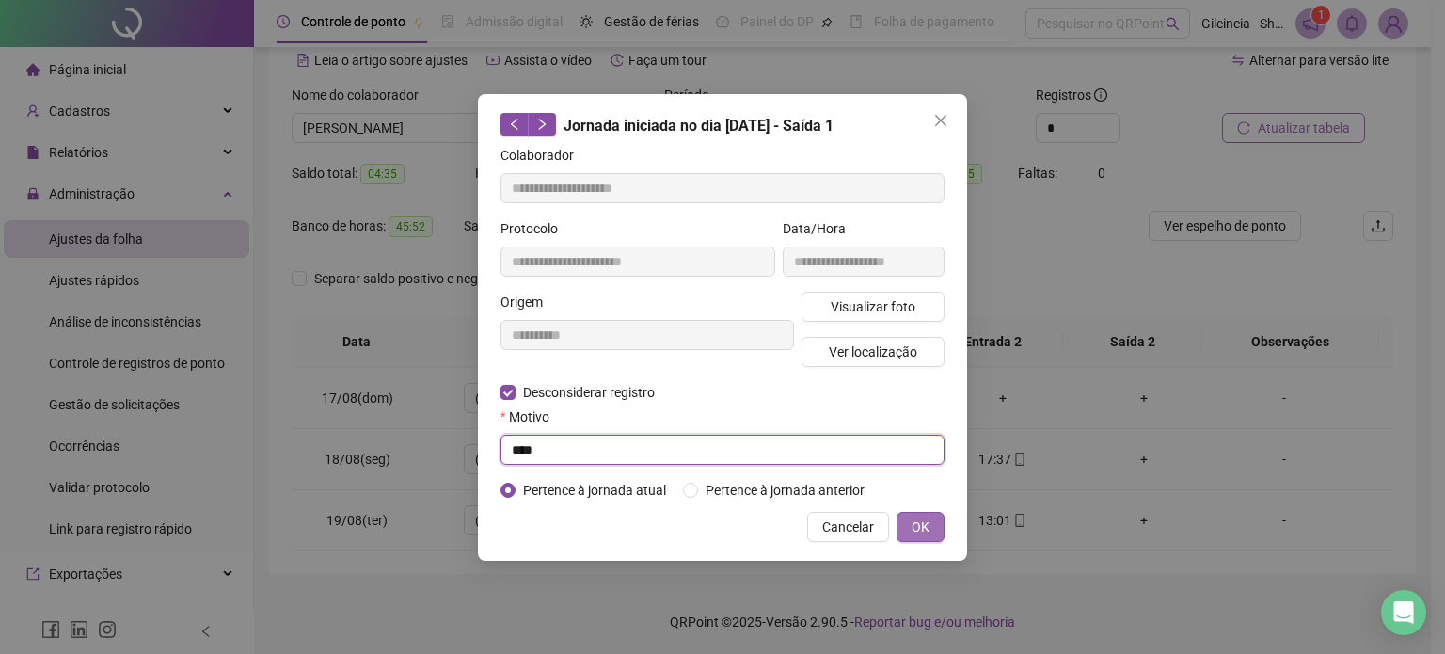
type input "****"
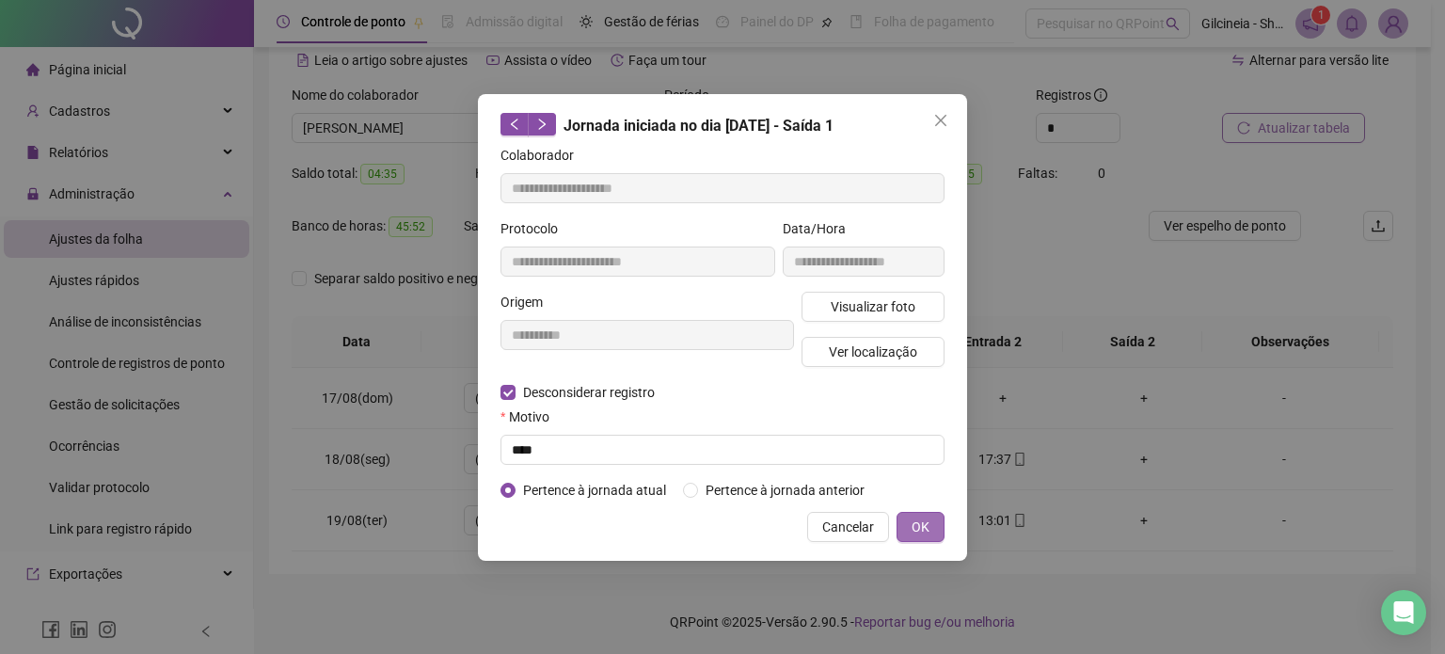
click at [922, 530] on span "OK" at bounding box center [921, 527] width 18 height 21
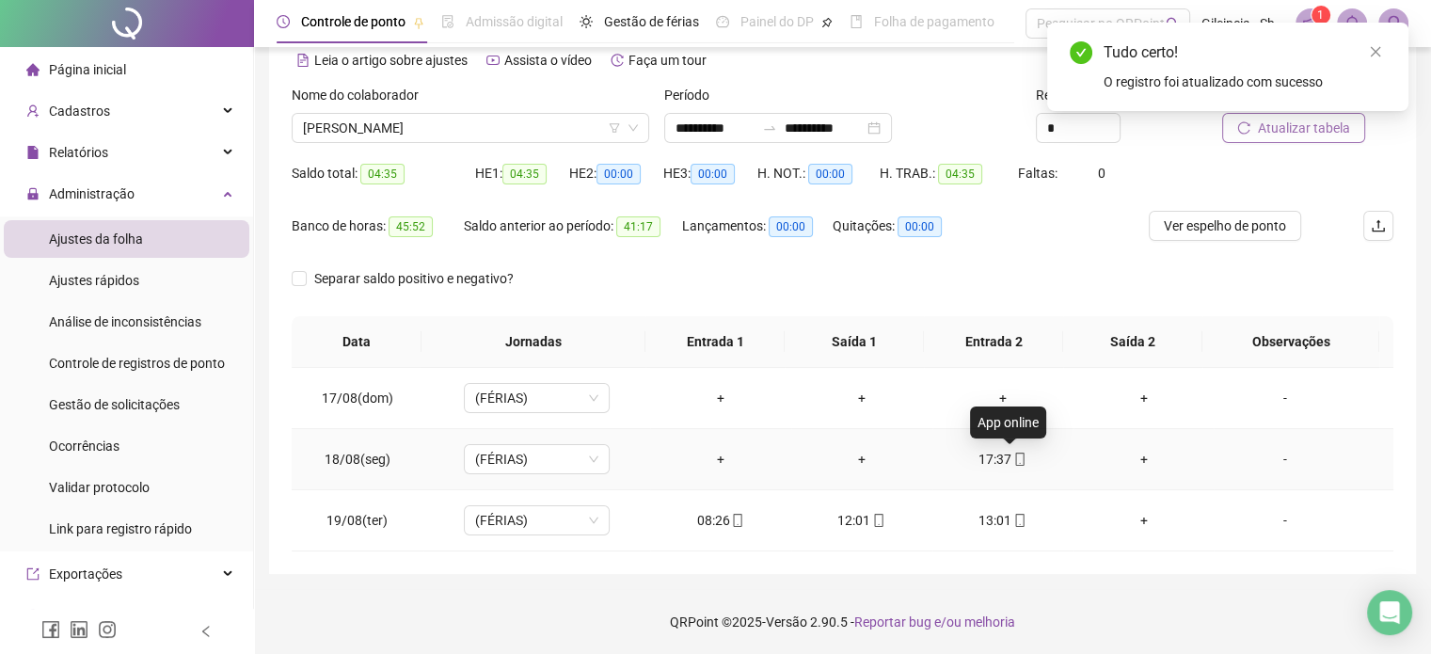
click at [1013, 455] on icon "mobile" at bounding box center [1019, 459] width 13 height 13
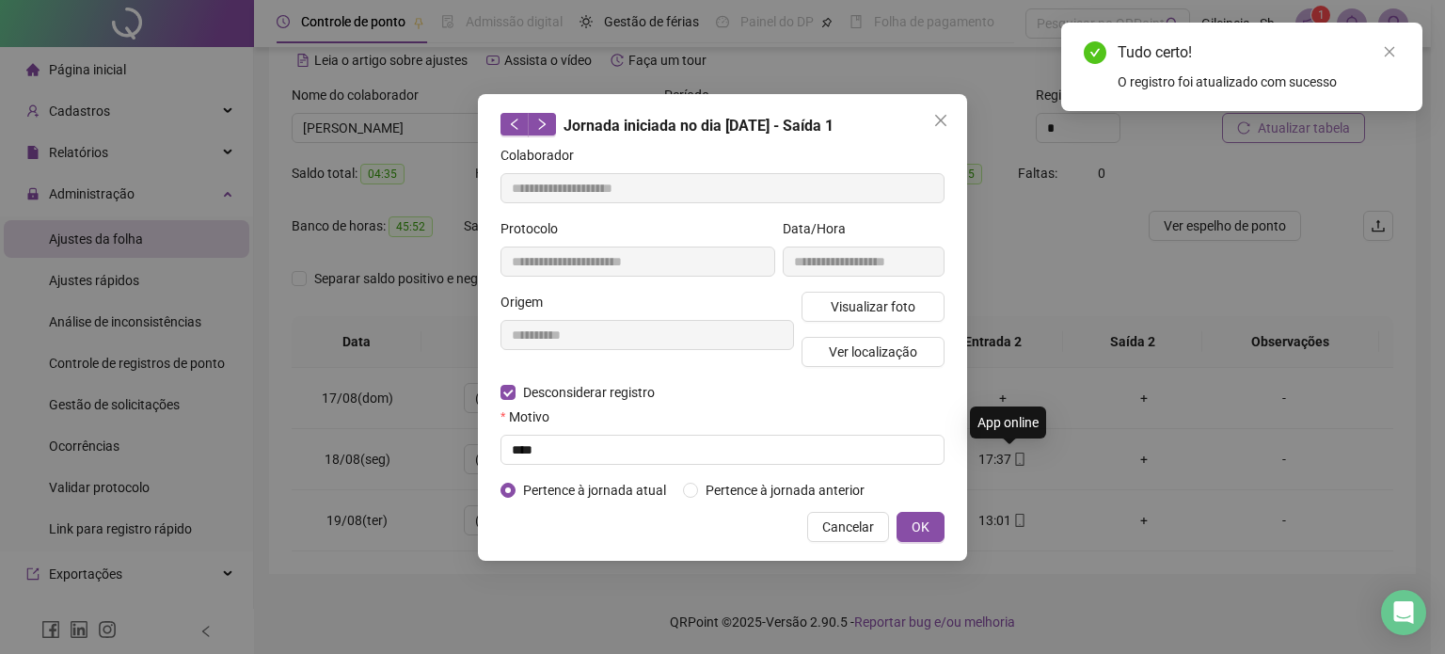
type input "**********"
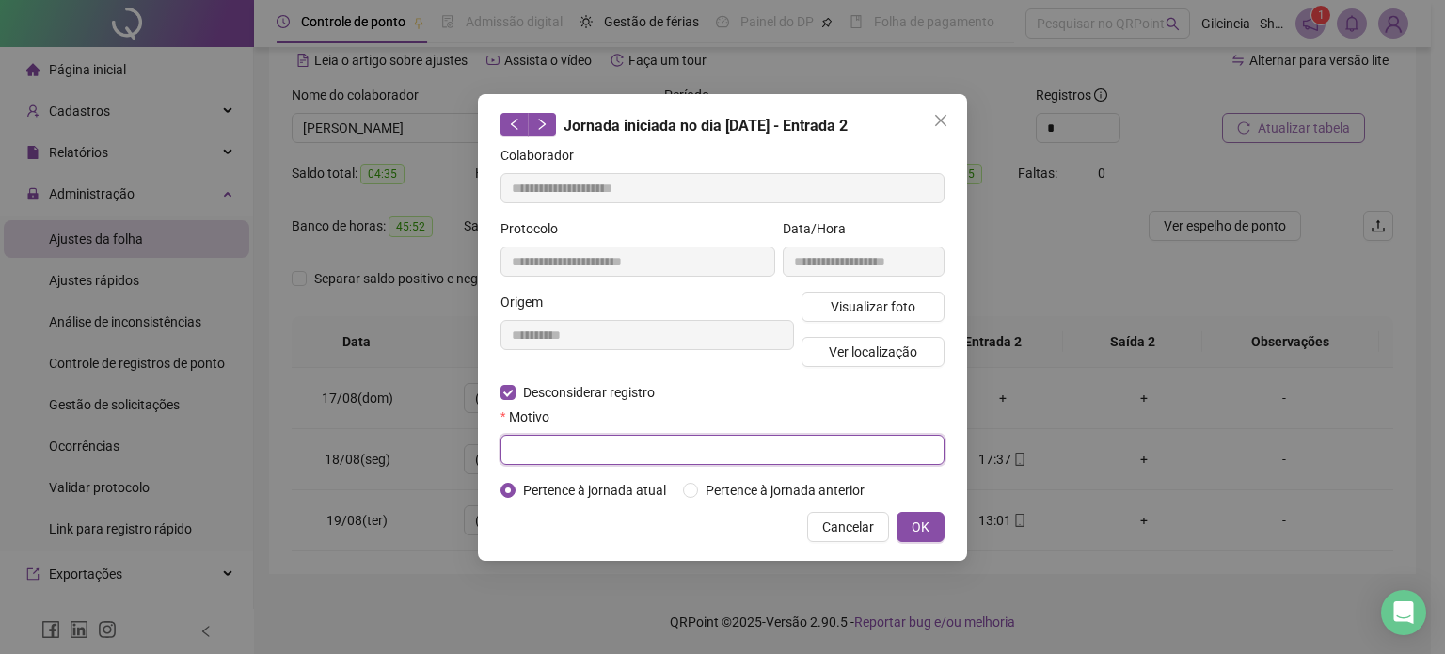
click at [570, 447] on input "text" at bounding box center [723, 450] width 444 height 30
type input "****"
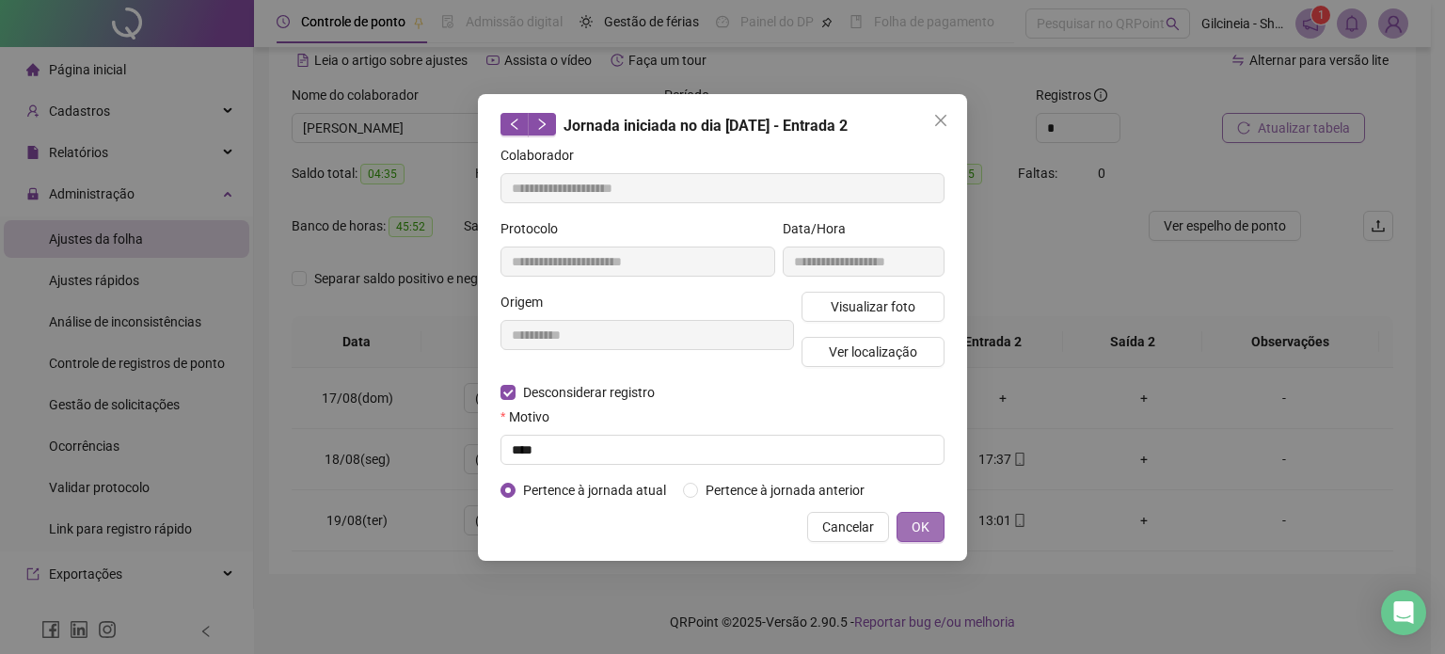
click at [935, 521] on button "OK" at bounding box center [921, 527] width 48 height 30
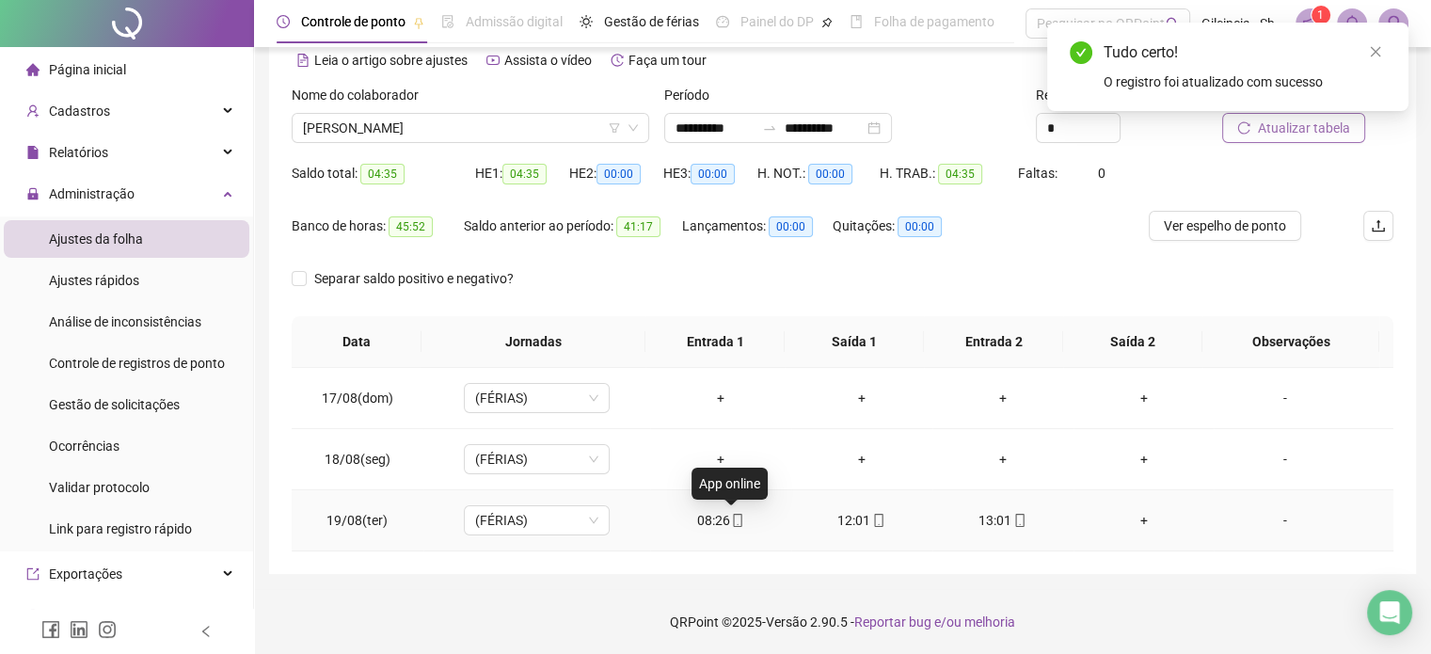
click at [731, 518] on icon "mobile" at bounding box center [737, 520] width 13 height 13
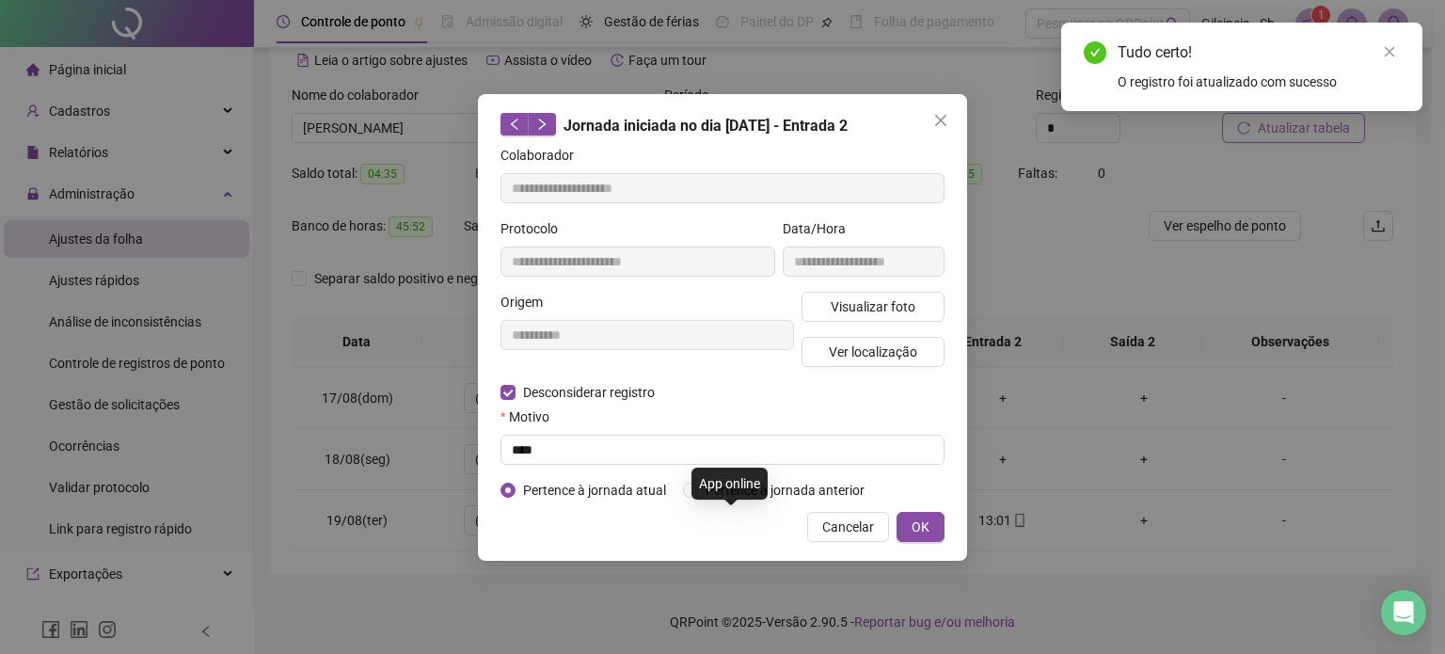
type input "**********"
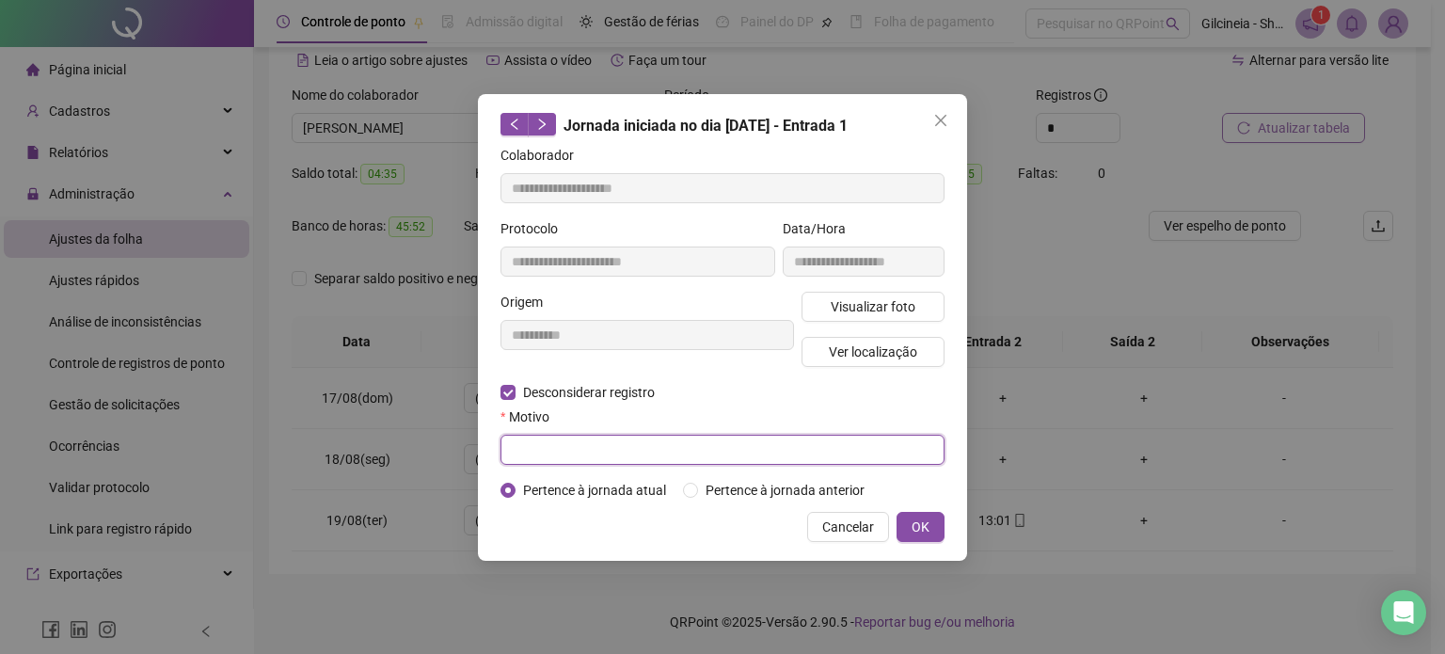
click at [528, 454] on input "text" at bounding box center [723, 450] width 444 height 30
type input "****"
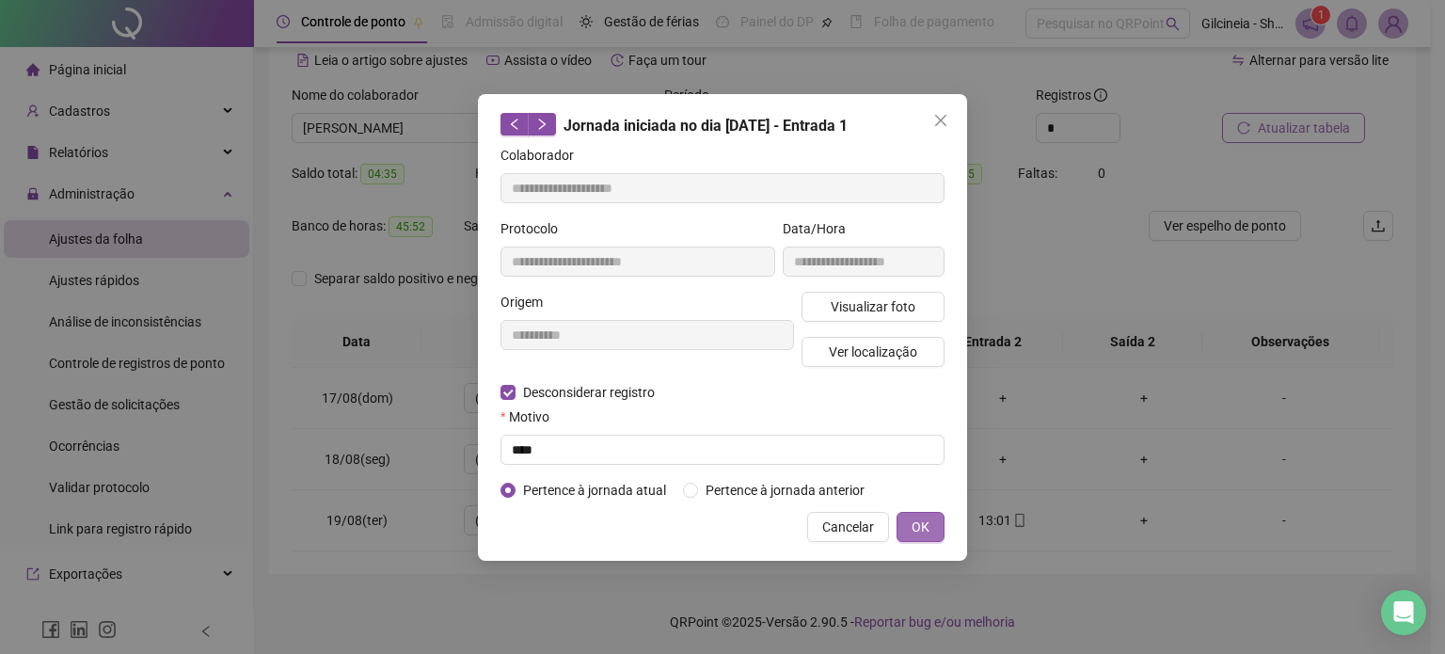
click at [928, 527] on span "OK" at bounding box center [921, 527] width 18 height 21
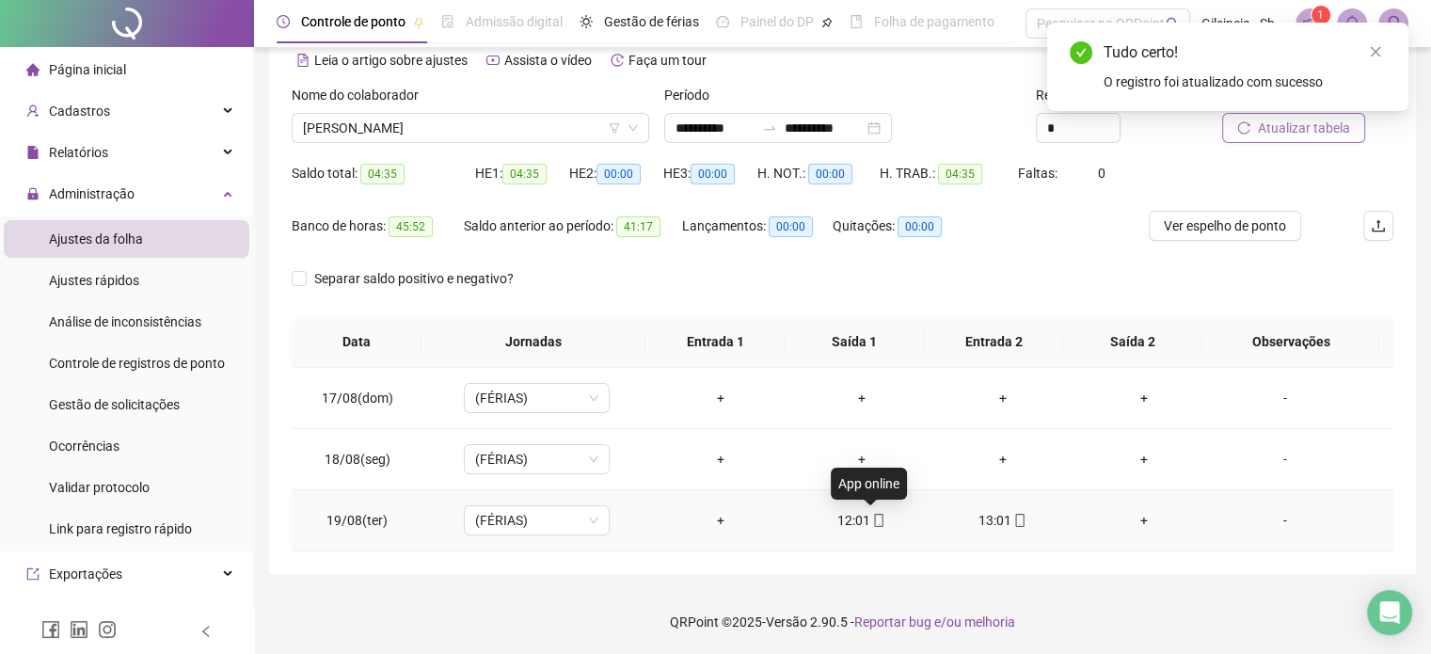
click at [870, 518] on span "mobile" at bounding box center [877, 520] width 15 height 13
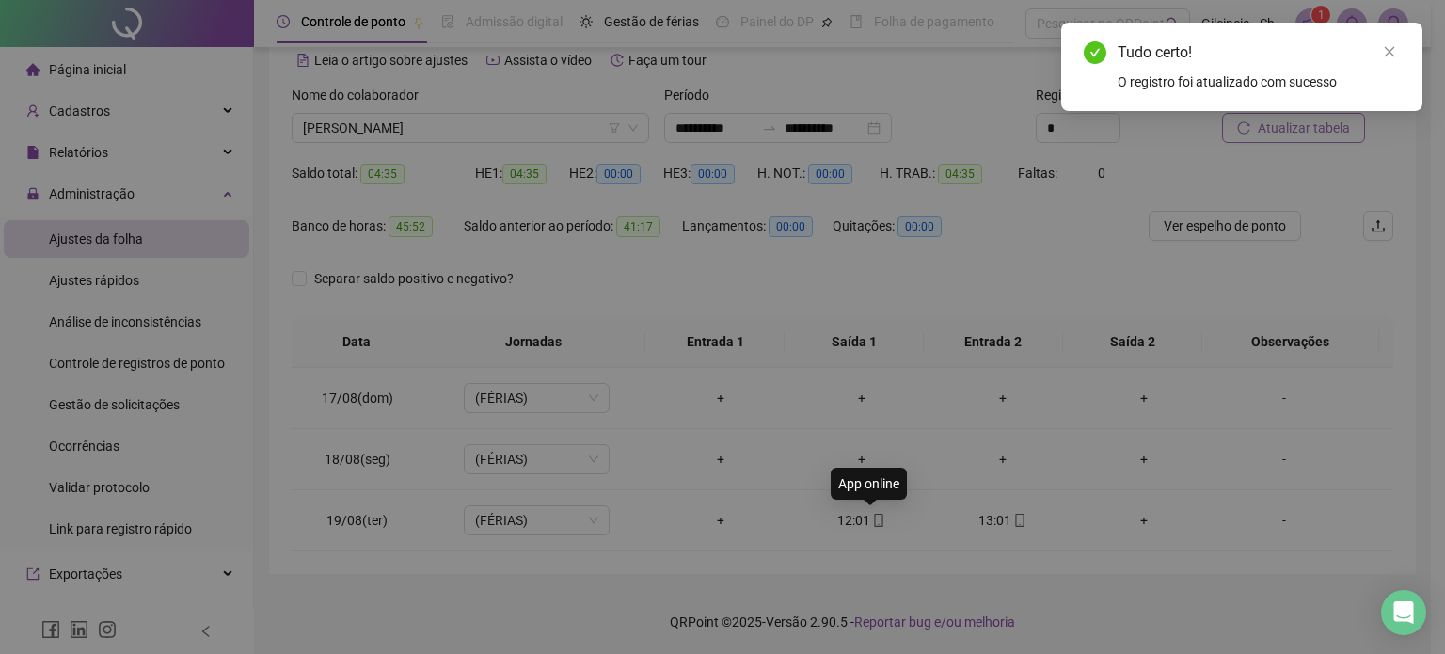
type input "**********"
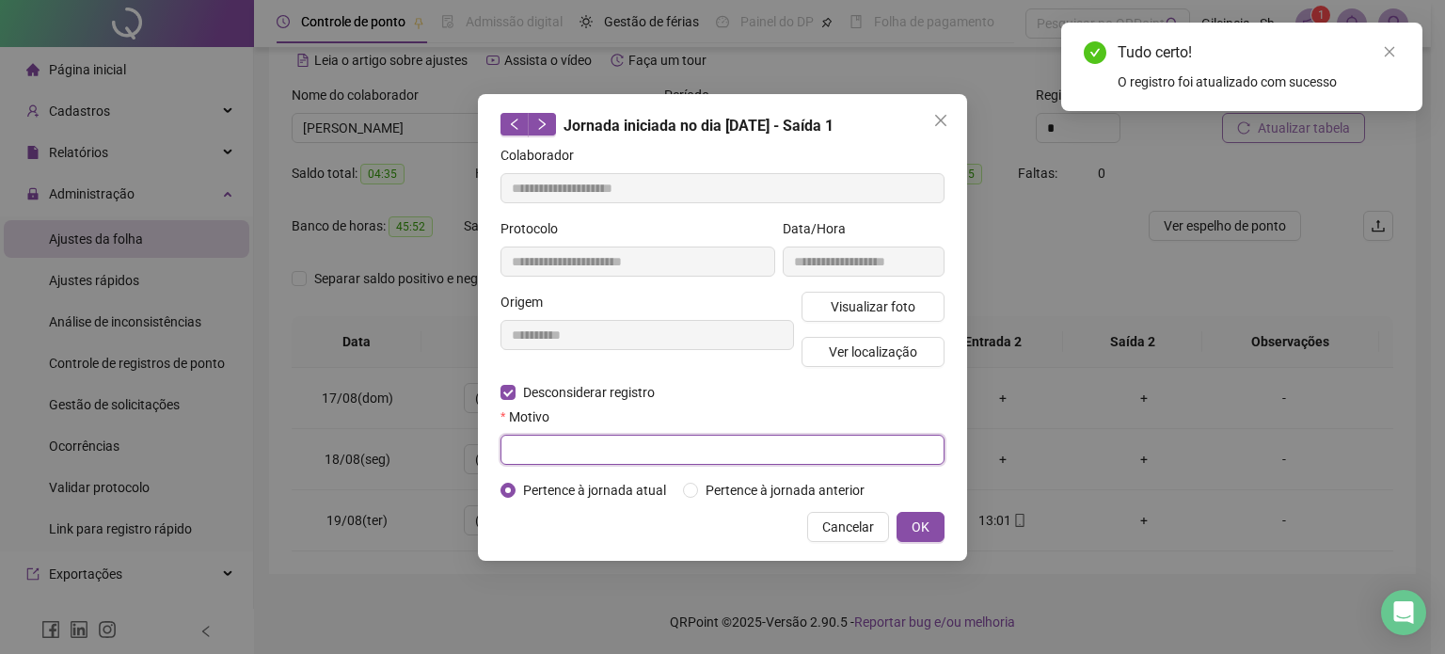
click at [561, 441] on input "text" at bounding box center [723, 450] width 444 height 30
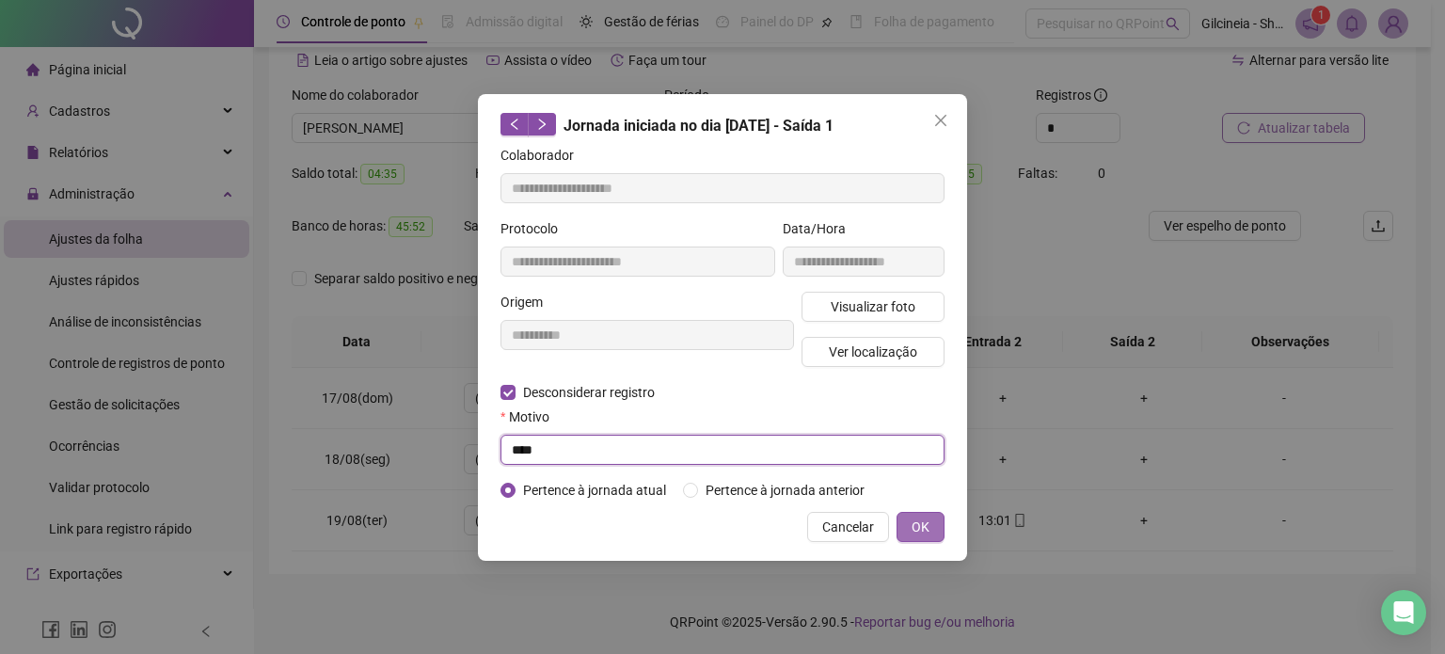
type input "****"
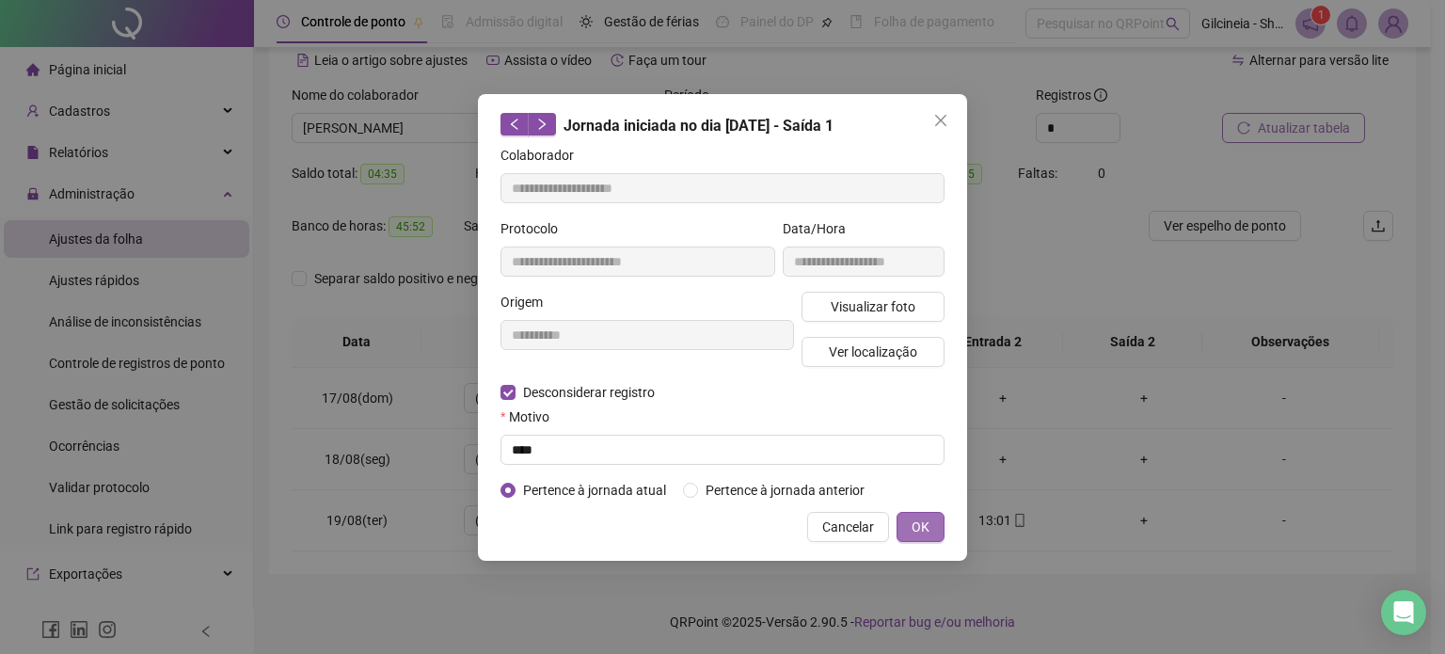
click at [923, 539] on button "OK" at bounding box center [921, 527] width 48 height 30
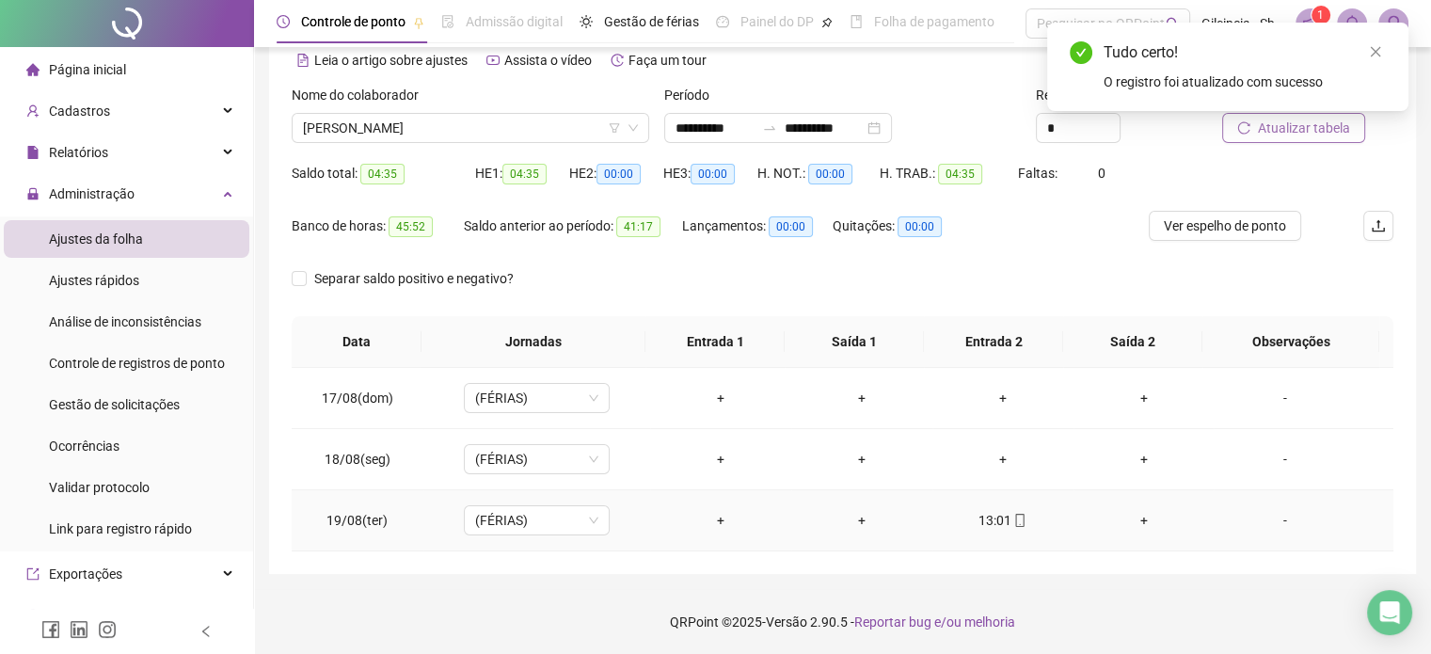
click at [1013, 520] on icon "mobile" at bounding box center [1019, 520] width 13 height 13
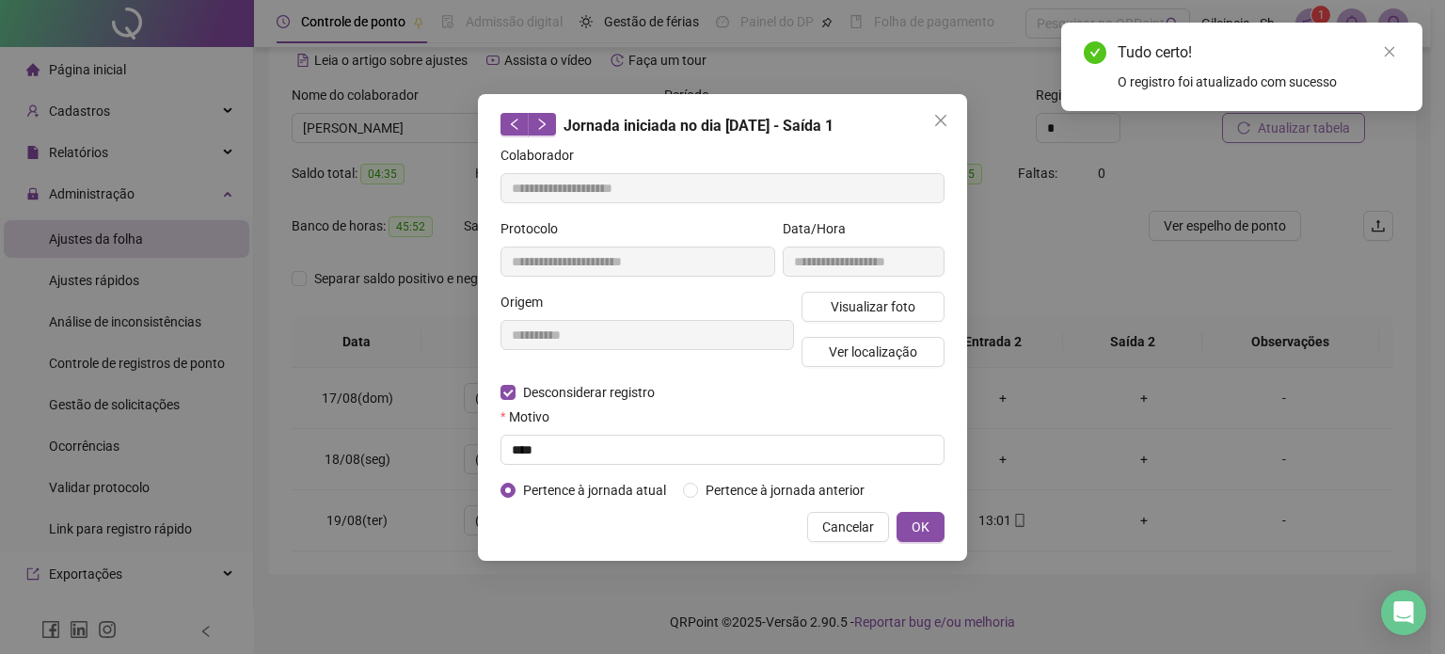
type input "**********"
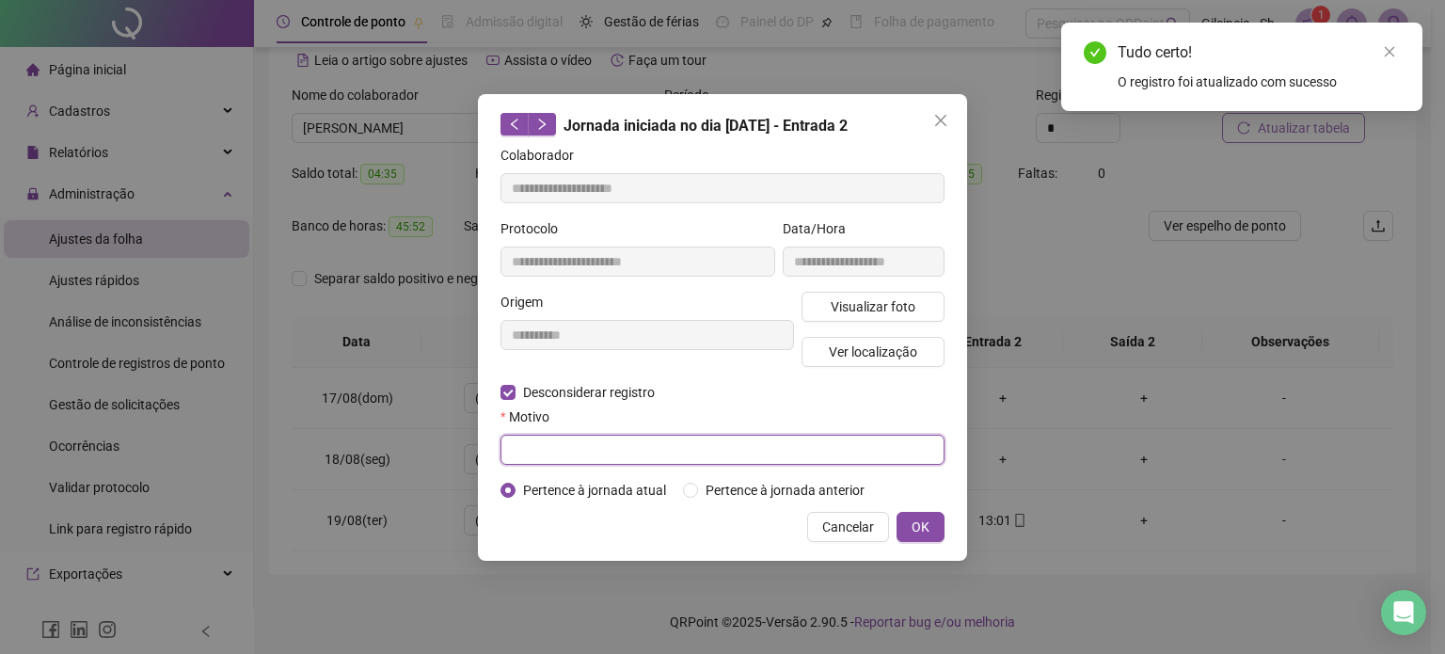
click at [573, 443] on input "text" at bounding box center [723, 450] width 444 height 30
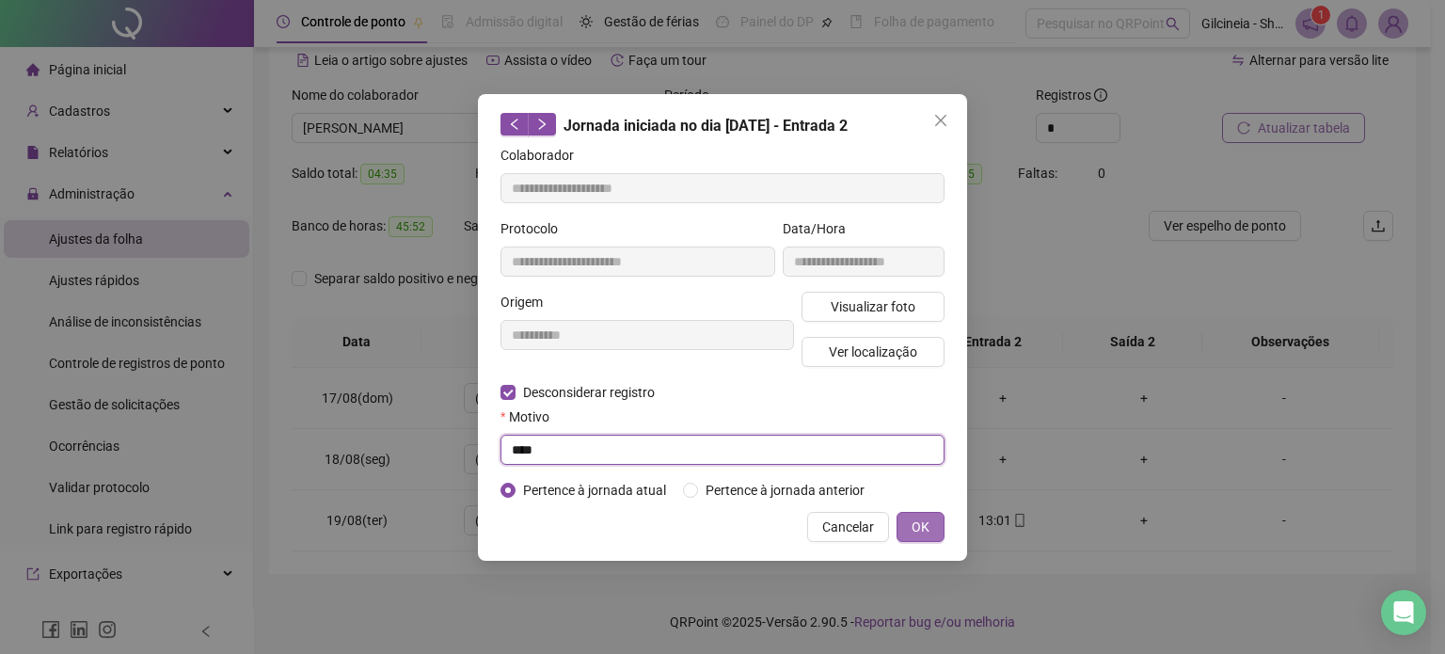
type input "****"
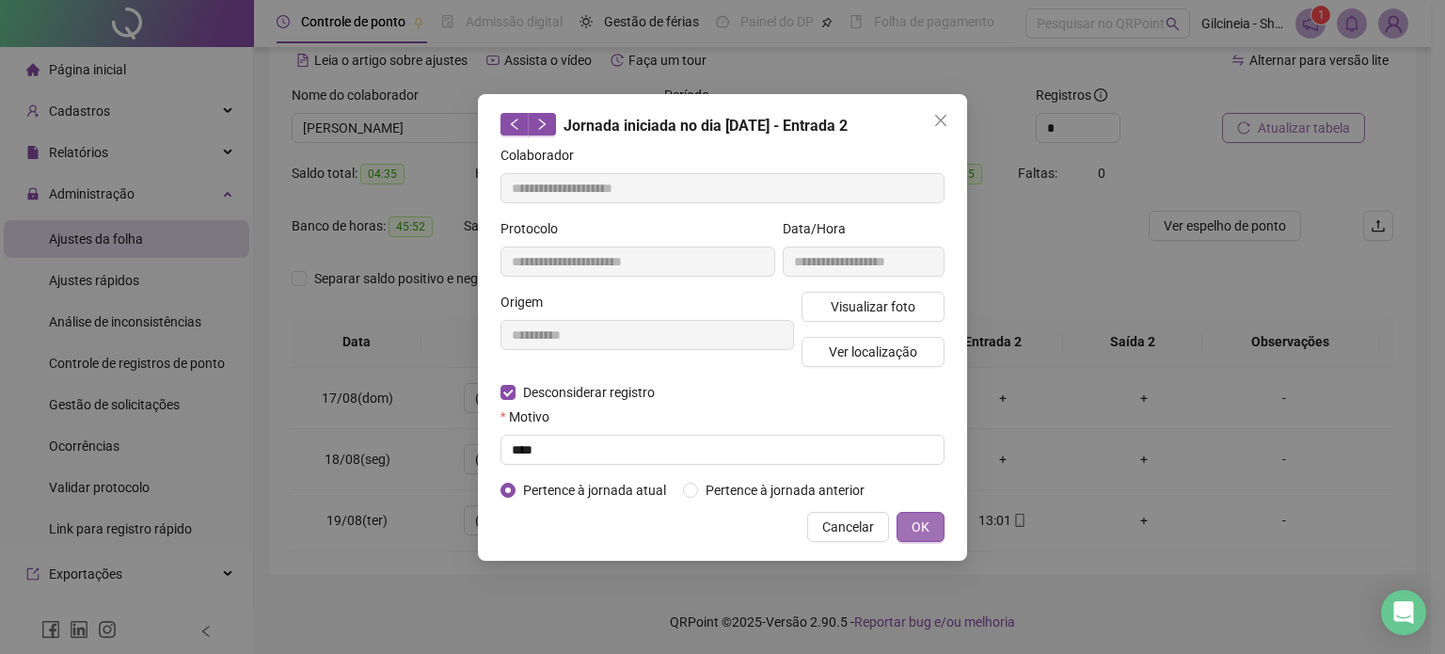
click at [918, 524] on span "OK" at bounding box center [921, 527] width 18 height 21
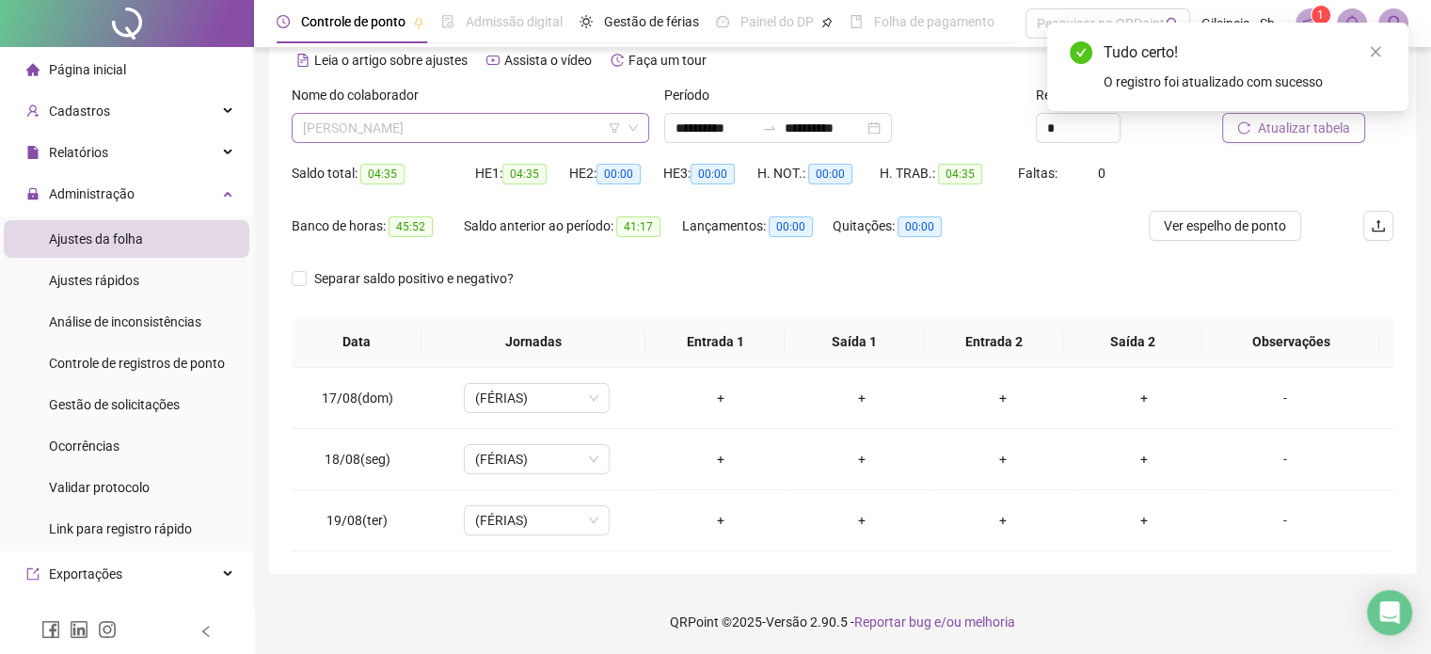
click at [484, 131] on span "[PERSON_NAME]" at bounding box center [470, 128] width 335 height 28
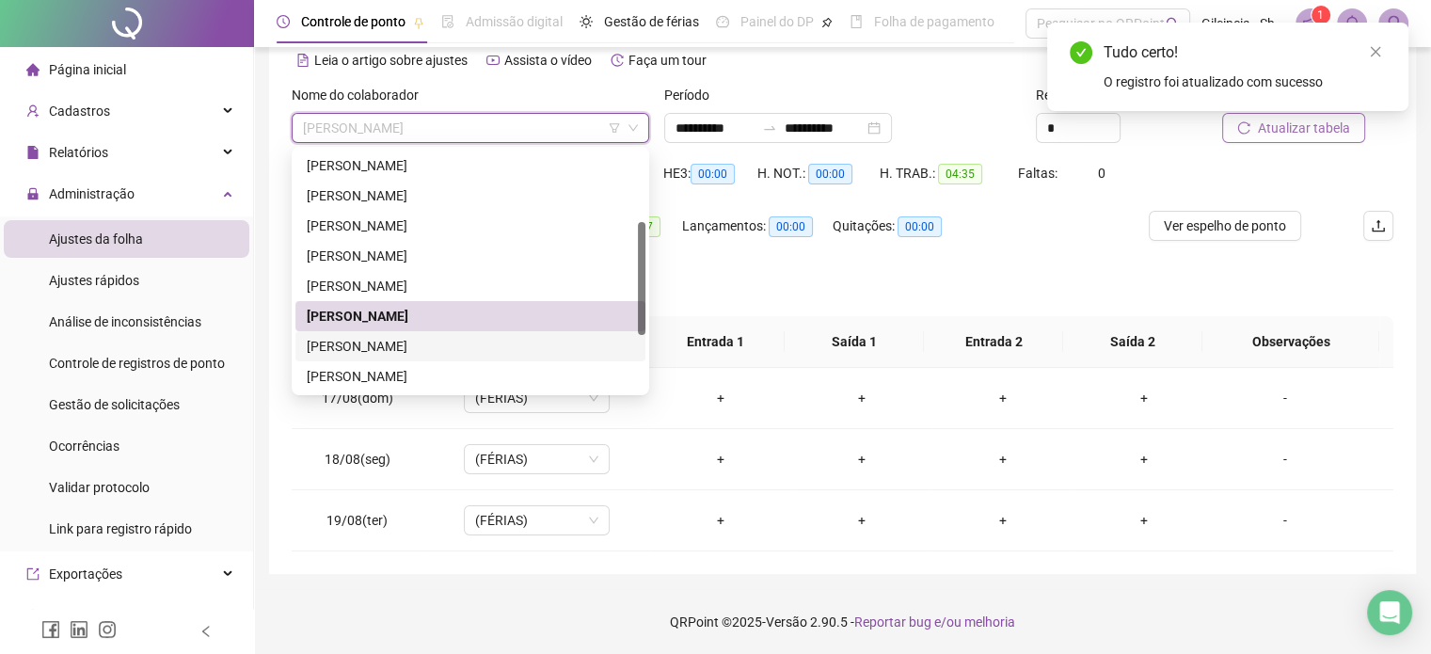
click at [424, 349] on div "[PERSON_NAME]" at bounding box center [470, 346] width 327 height 21
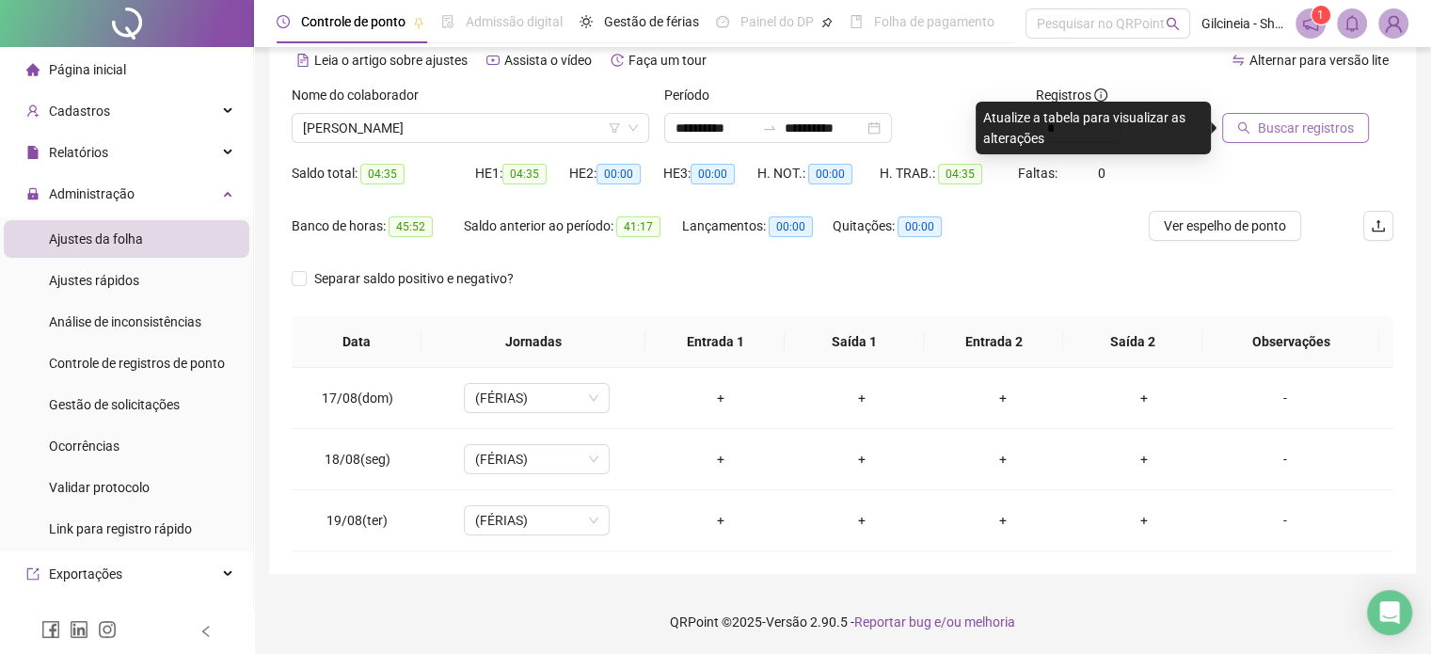
click at [1337, 135] on span "Buscar registros" at bounding box center [1306, 128] width 96 height 21
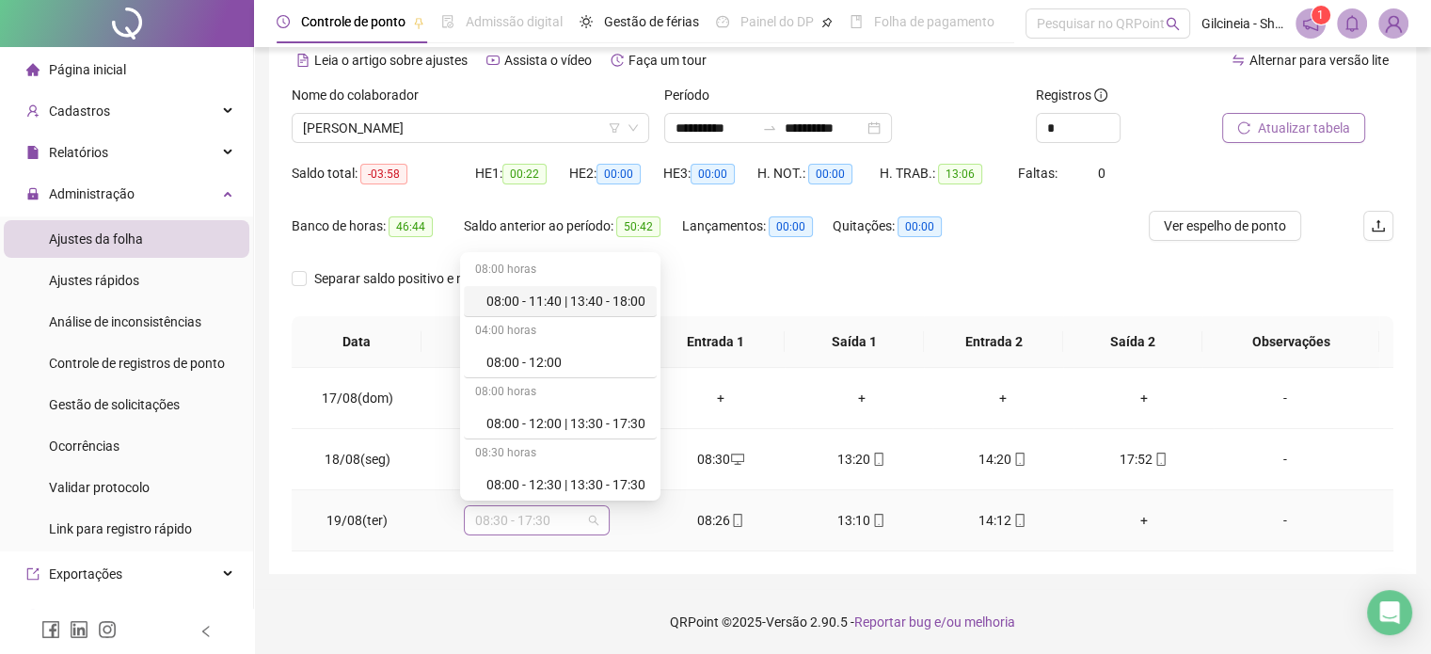
click at [573, 518] on span "08:30 - 17:30" at bounding box center [536, 520] width 123 height 28
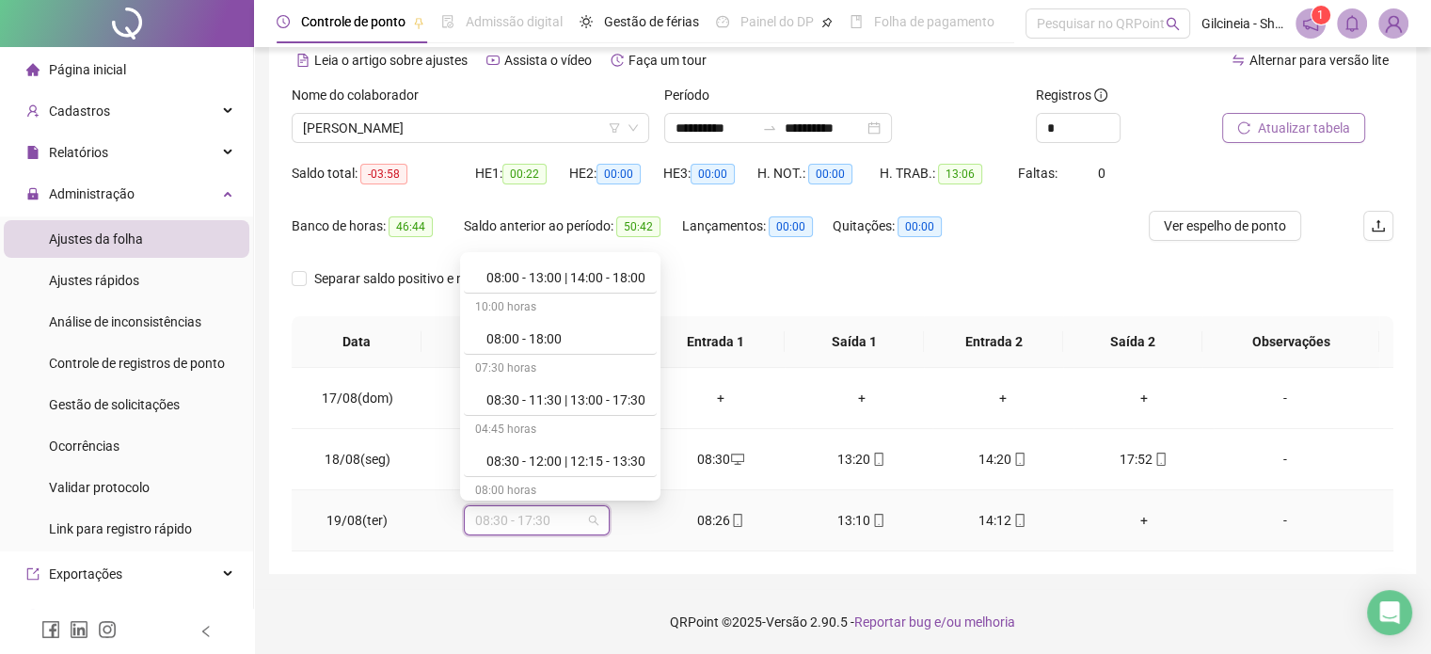
scroll to position [489, 0]
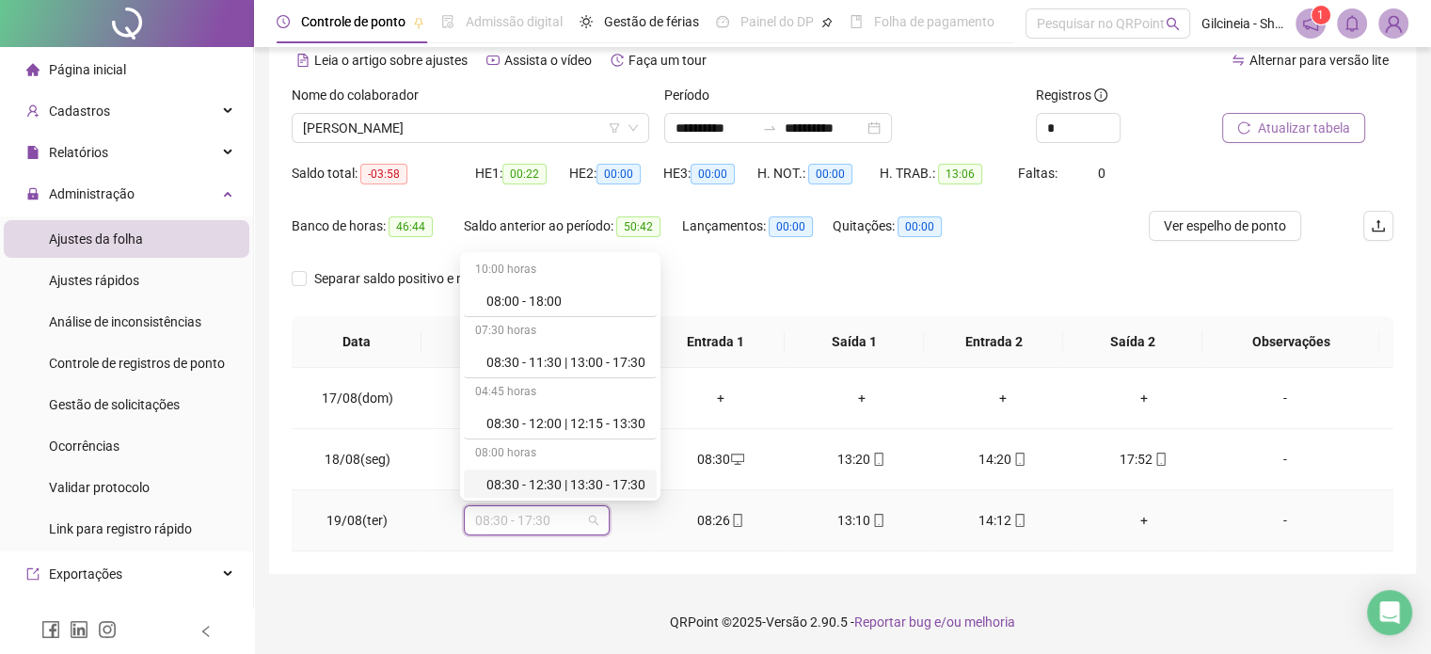
click at [565, 480] on div "08:30 - 12:30 | 13:30 - 17:30" at bounding box center [565, 484] width 159 height 21
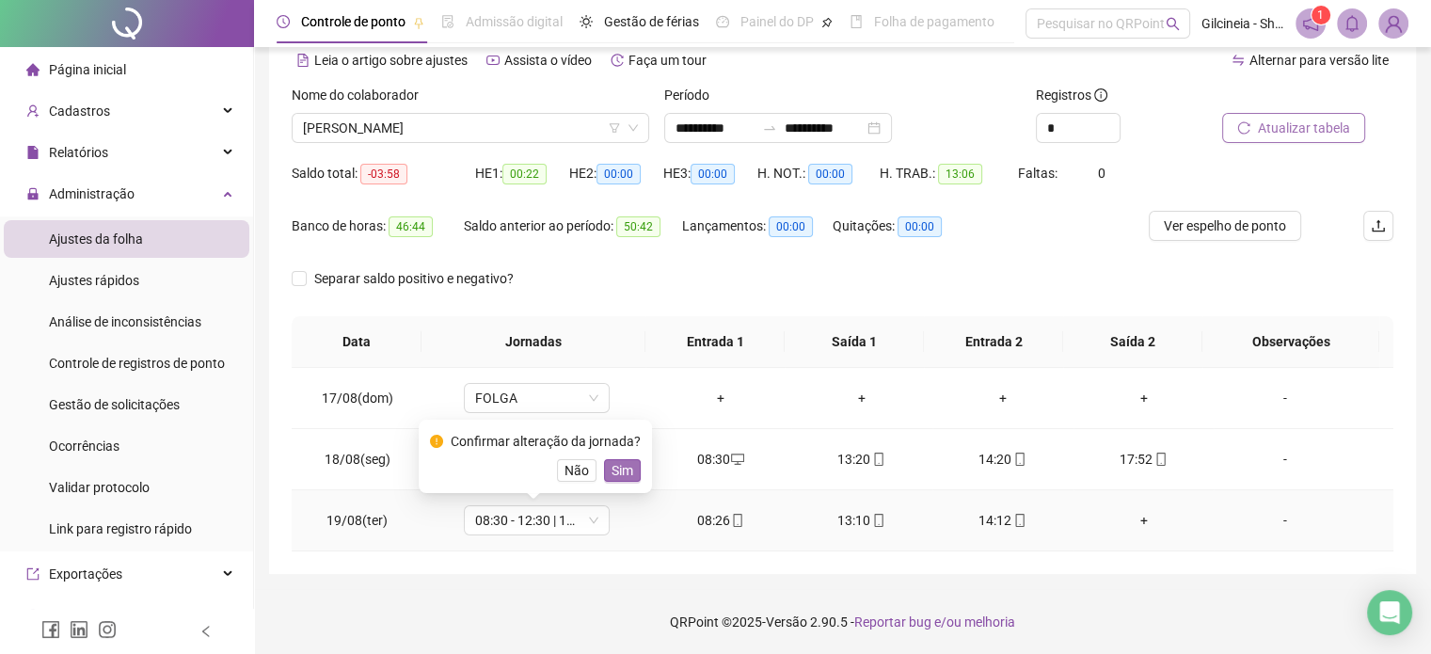
click at [629, 471] on span "Sim" at bounding box center [623, 470] width 22 height 21
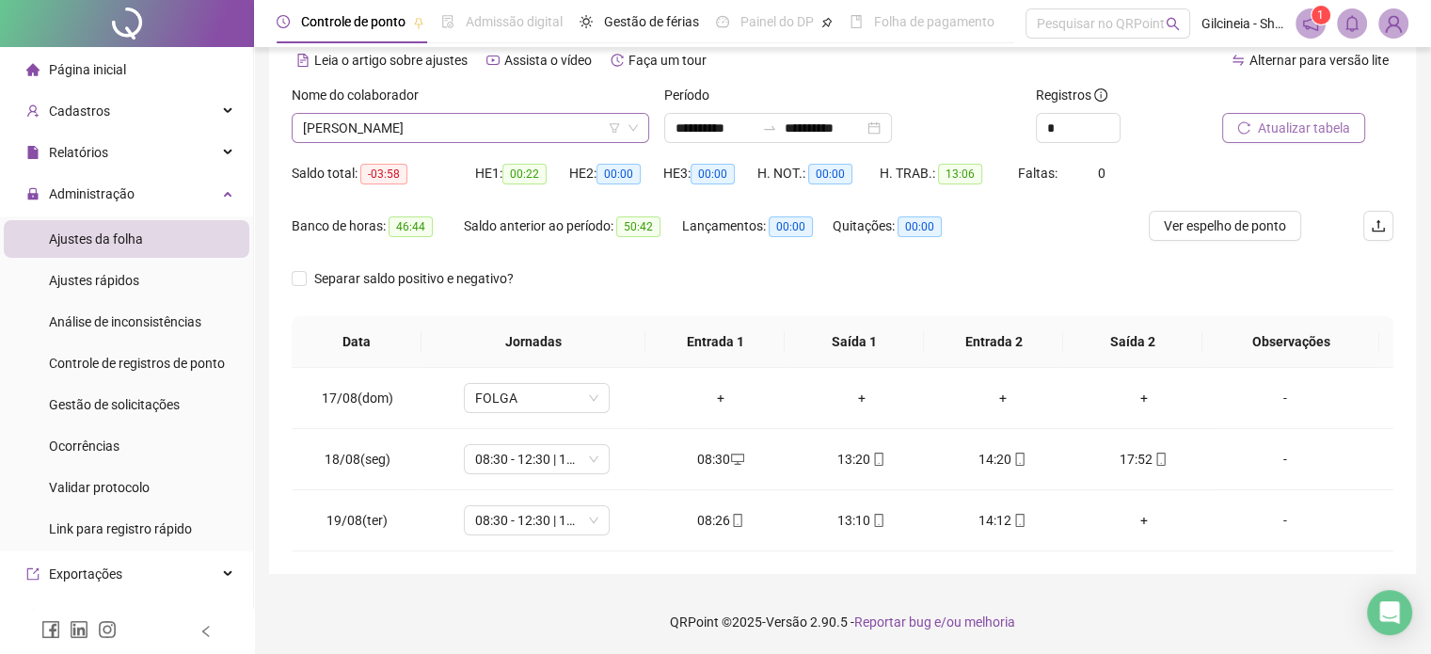
click at [557, 130] on span "[PERSON_NAME]" at bounding box center [470, 128] width 335 height 28
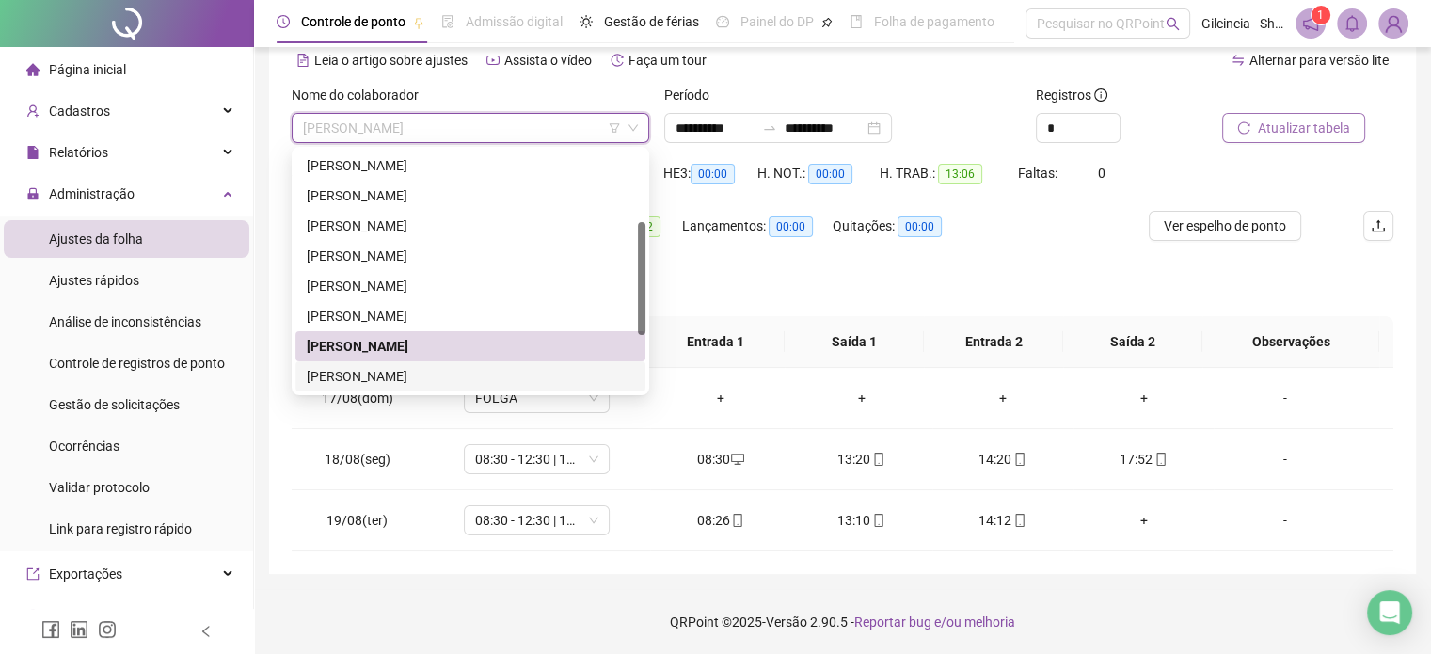
click at [479, 375] on div "[PERSON_NAME]" at bounding box center [470, 376] width 327 height 21
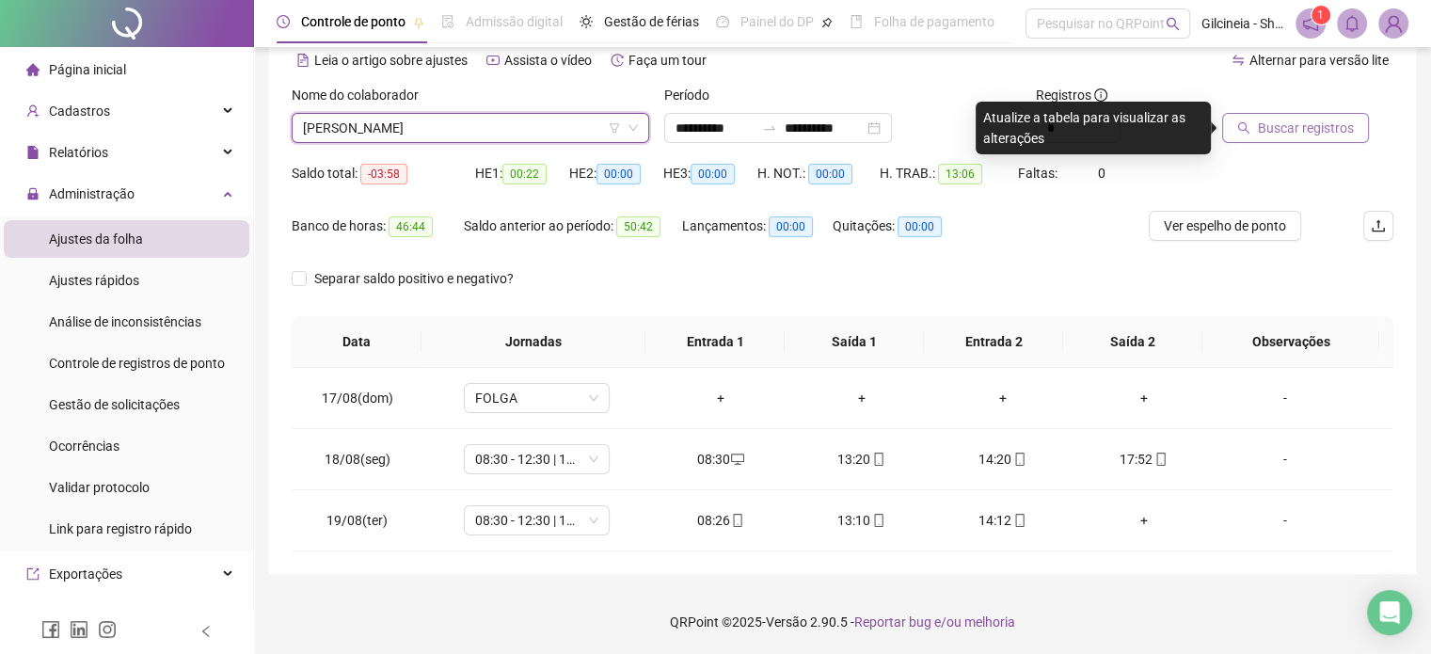
click at [1281, 133] on span "Buscar registros" at bounding box center [1306, 128] width 96 height 21
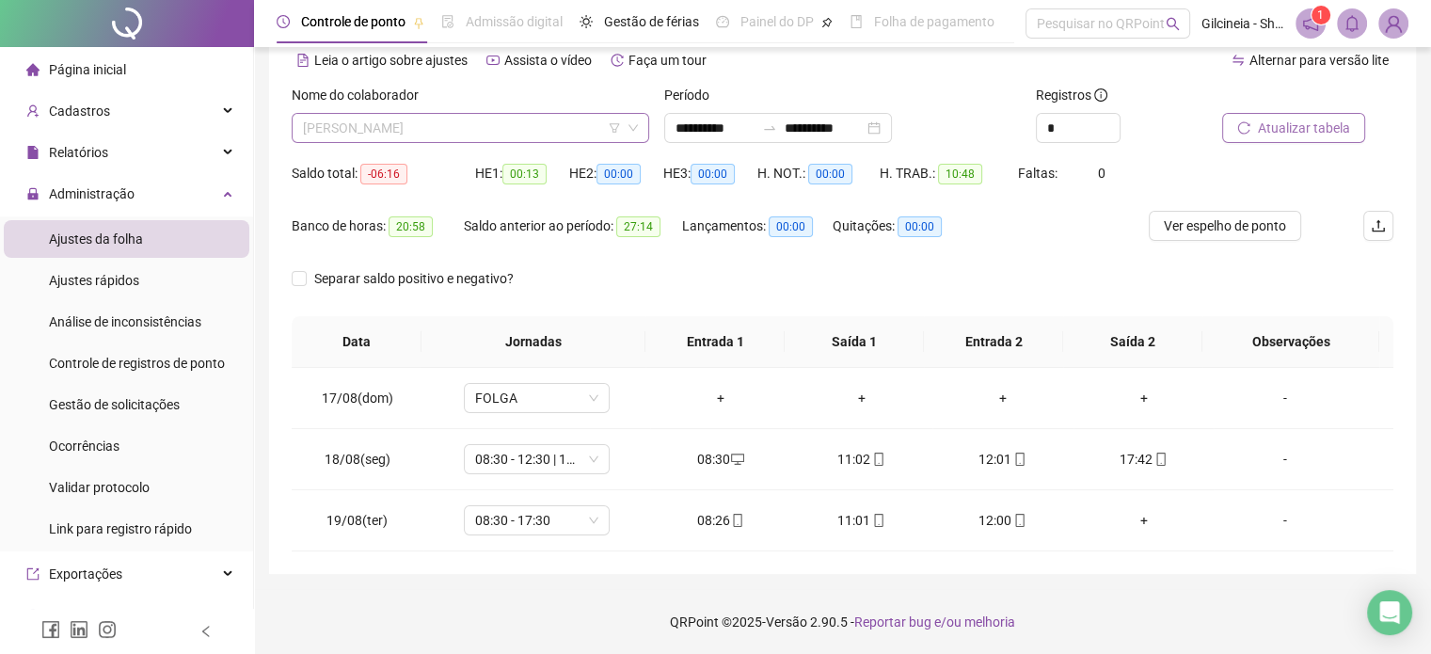
click at [577, 126] on span "[PERSON_NAME]" at bounding box center [470, 128] width 335 height 28
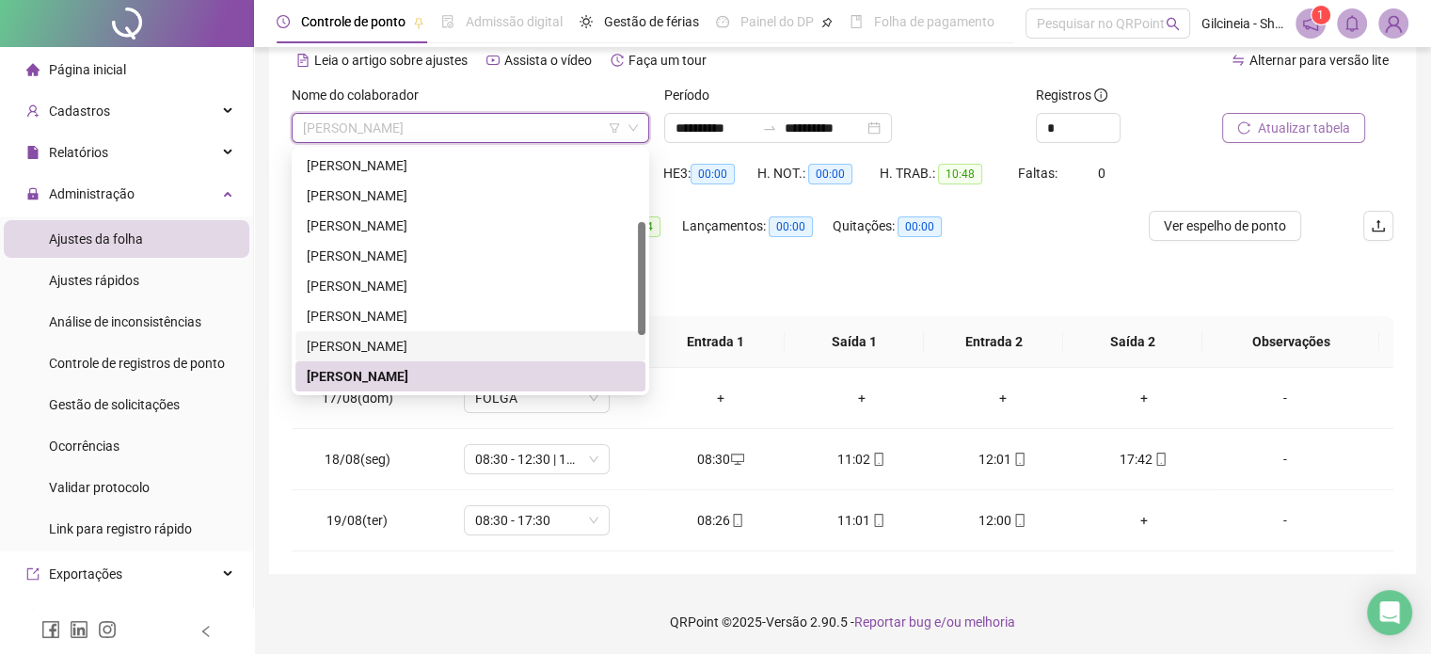
click at [538, 336] on div "[PERSON_NAME]" at bounding box center [470, 346] width 327 height 21
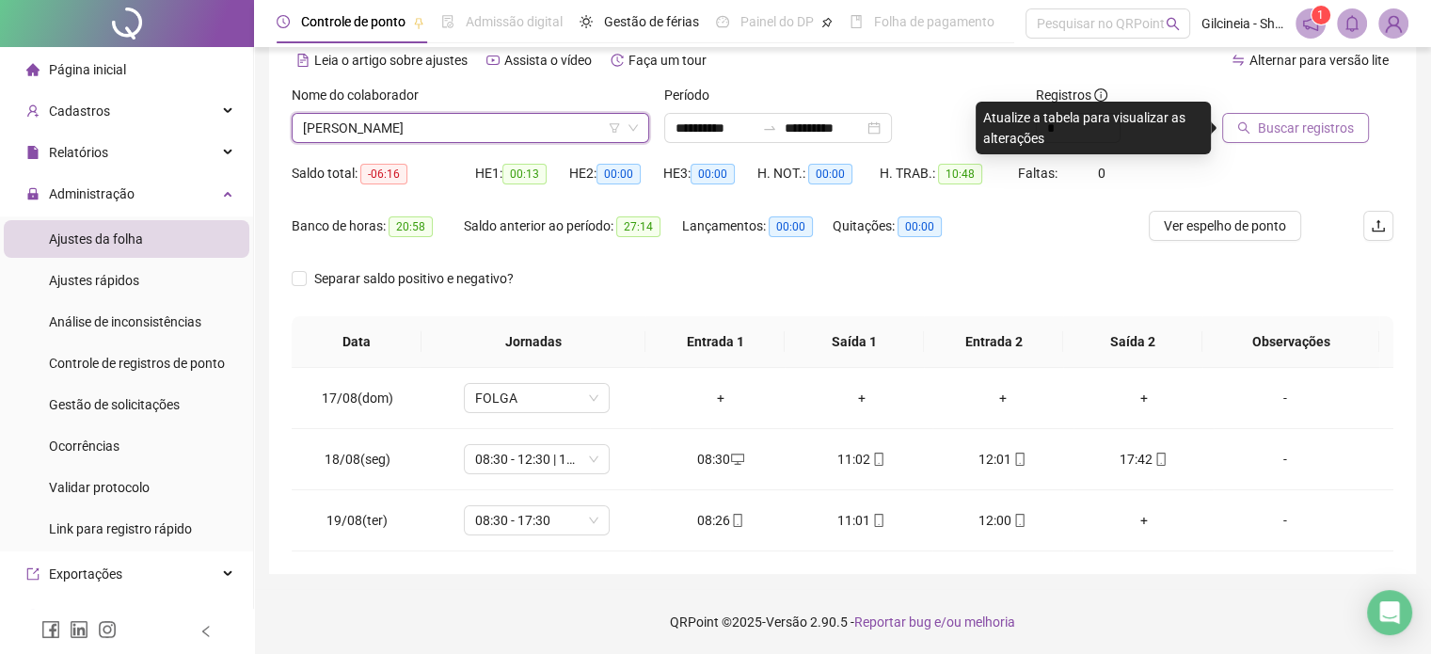
click at [1272, 134] on span "Buscar registros" at bounding box center [1306, 128] width 96 height 21
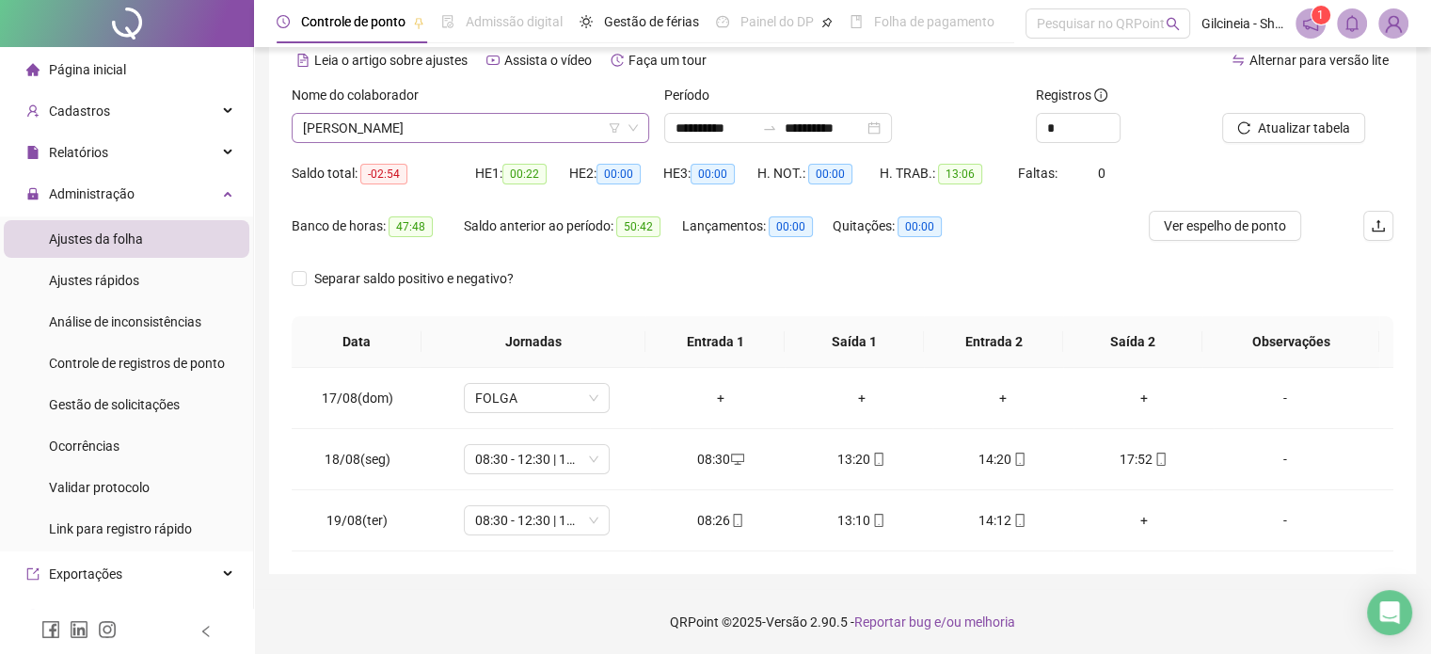
click at [550, 130] on span "[PERSON_NAME]" at bounding box center [470, 128] width 335 height 28
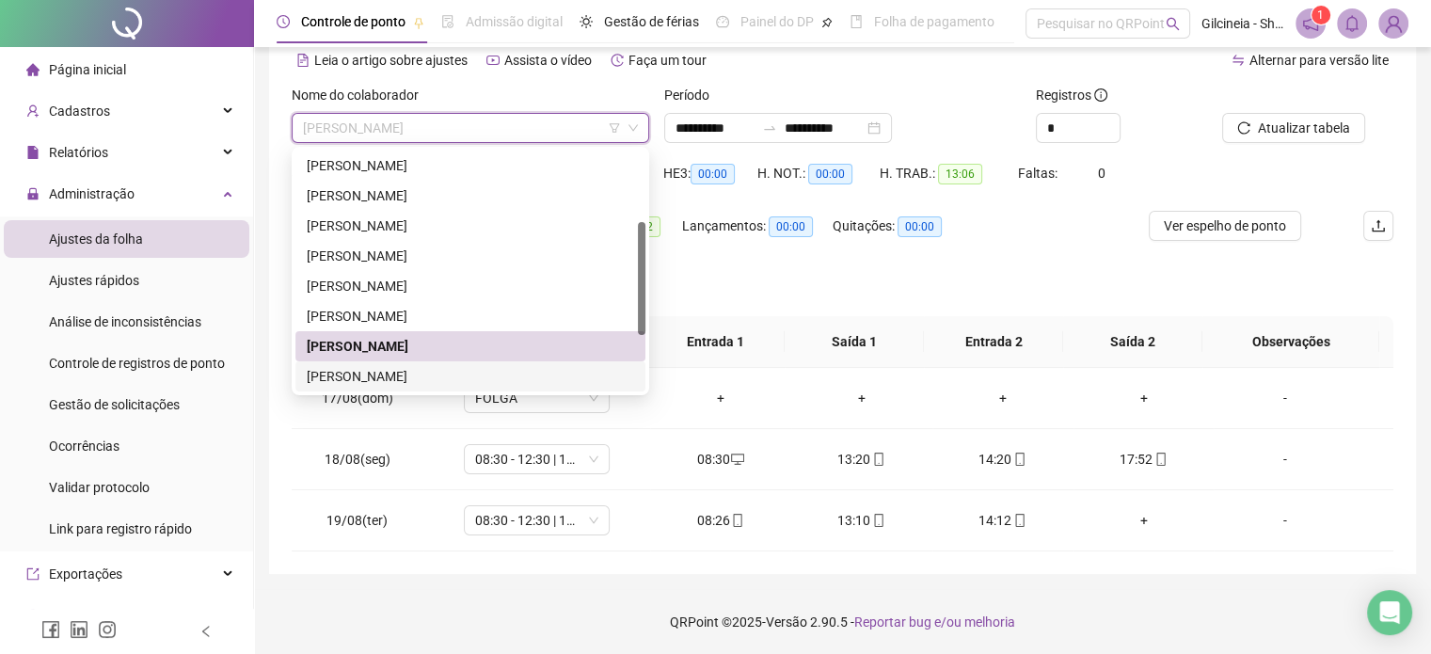
click at [467, 375] on div "[PERSON_NAME]" at bounding box center [470, 376] width 327 height 21
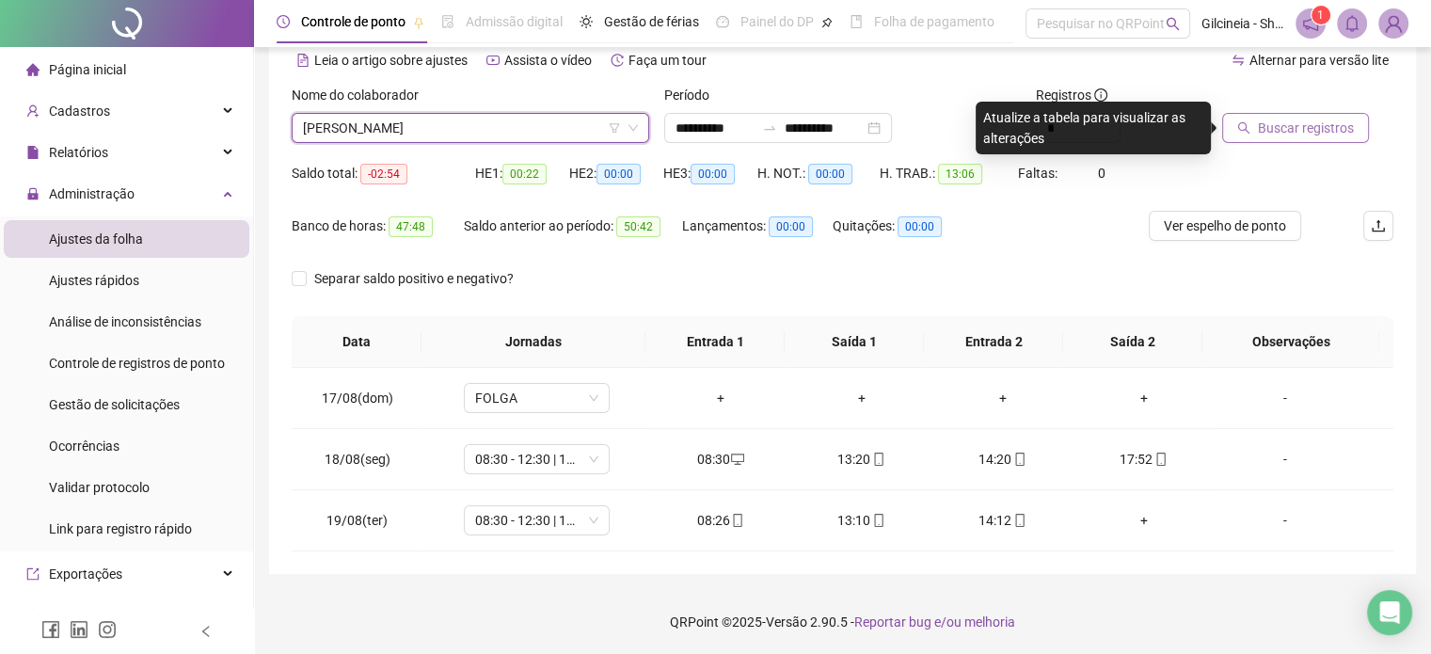
click at [1262, 132] on span "Buscar registros" at bounding box center [1306, 128] width 96 height 21
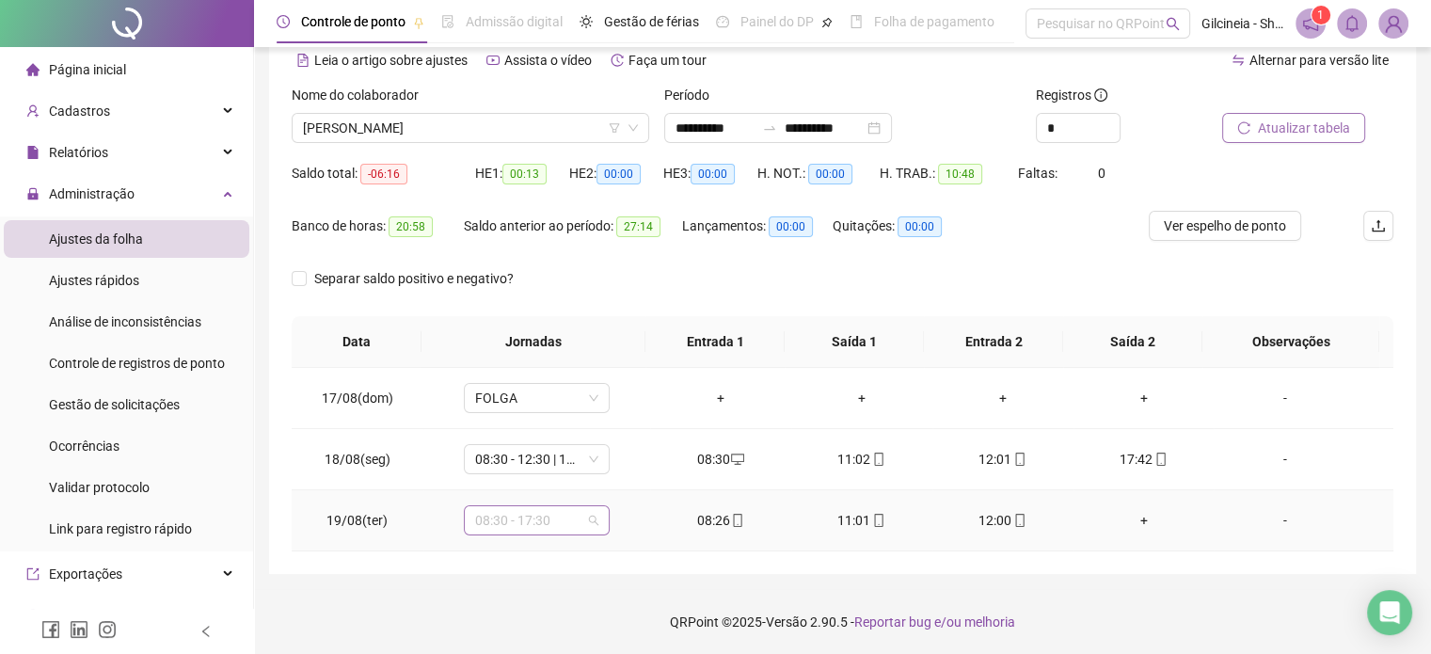
click at [566, 522] on span "08:30 - 17:30" at bounding box center [536, 520] width 123 height 28
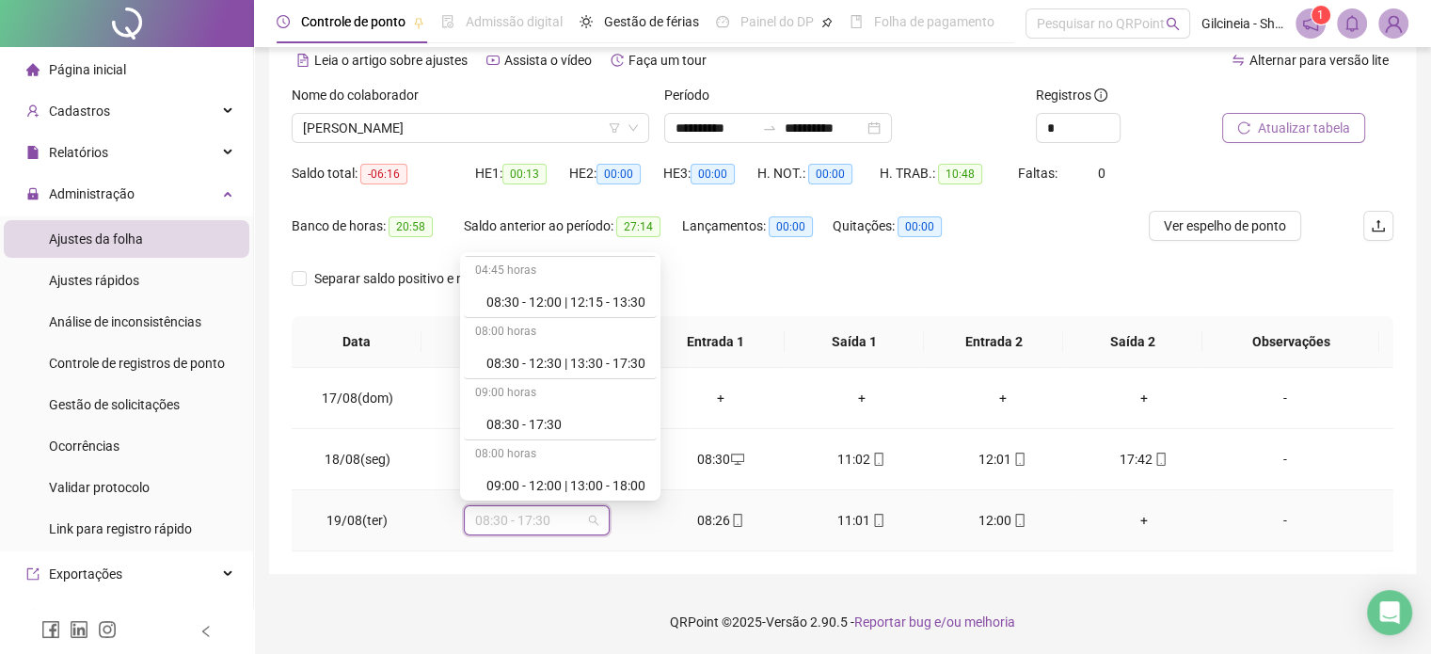
scroll to position [614, 0]
click at [596, 360] on div "08:30 - 12:30 | 13:30 - 17:30" at bounding box center [565, 359] width 159 height 21
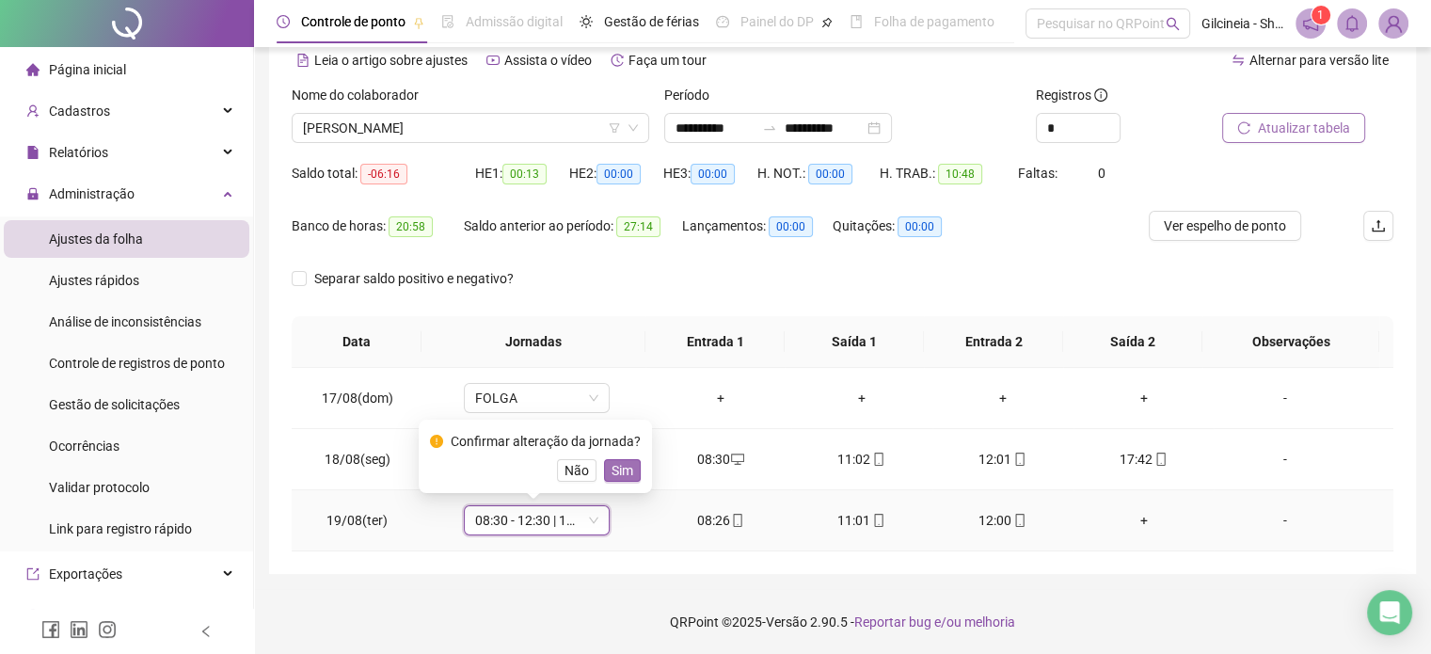
click at [620, 465] on span "Sim" at bounding box center [623, 470] width 22 height 21
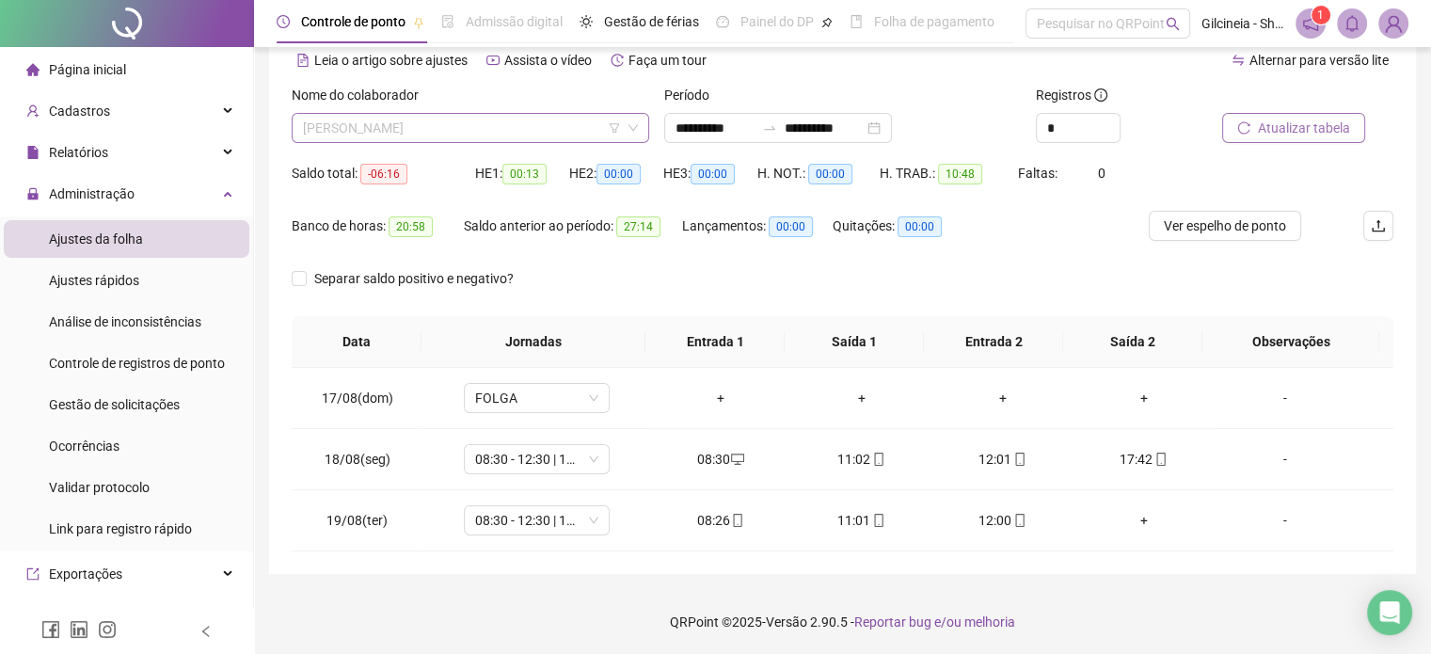
click at [529, 127] on span "[PERSON_NAME]" at bounding box center [470, 128] width 335 height 28
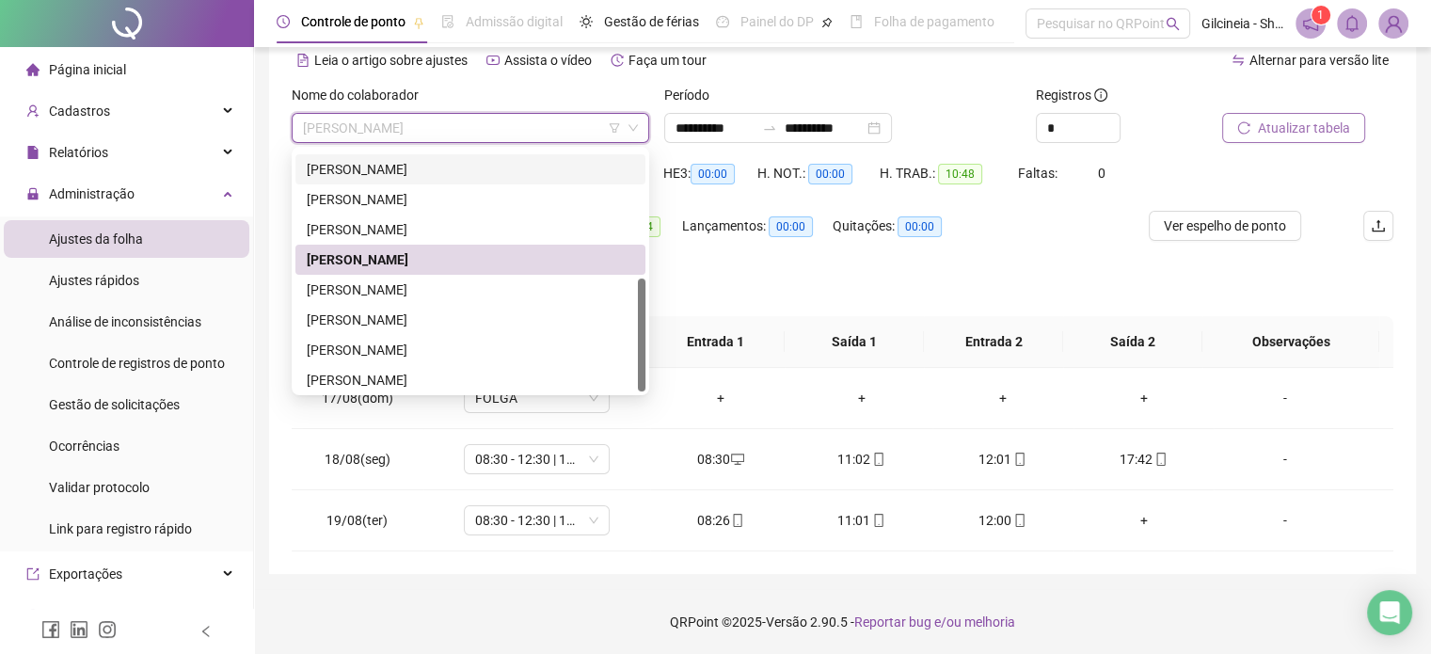
scroll to position [271, 0]
drag, startPoint x: 640, startPoint y: 290, endPoint x: 640, endPoint y: 364, distance: 74.3
click at [640, 364] on div at bounding box center [642, 335] width 8 height 113
click at [503, 288] on div "[PERSON_NAME]" at bounding box center [470, 286] width 327 height 21
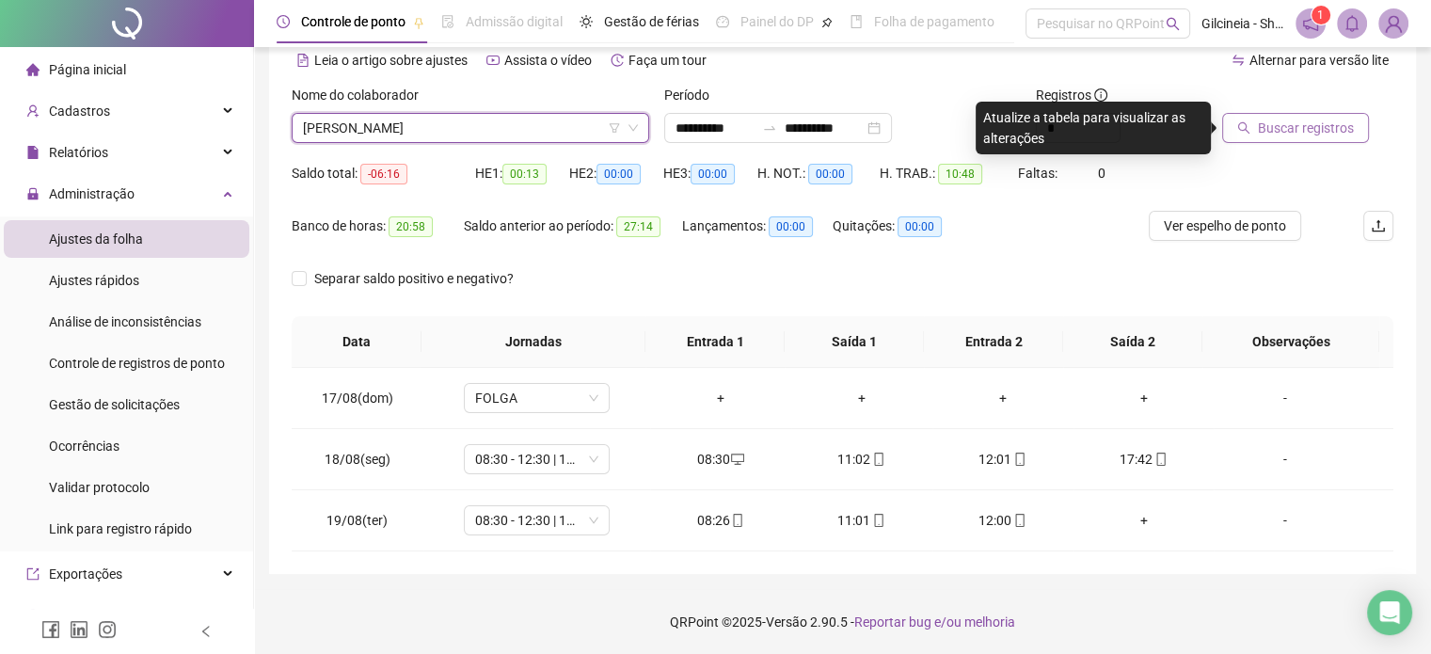
click at [1299, 131] on span "Buscar registros" at bounding box center [1306, 128] width 96 height 21
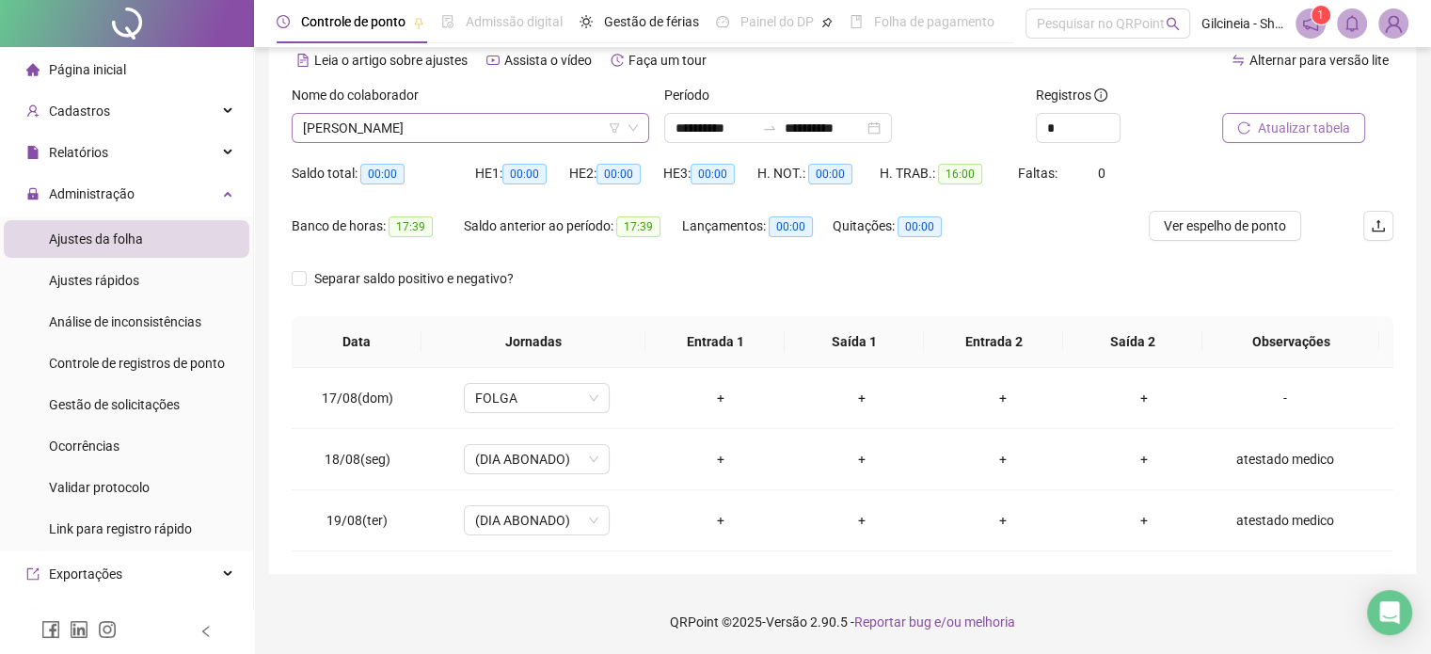
click at [523, 130] on span "[PERSON_NAME]" at bounding box center [470, 128] width 335 height 28
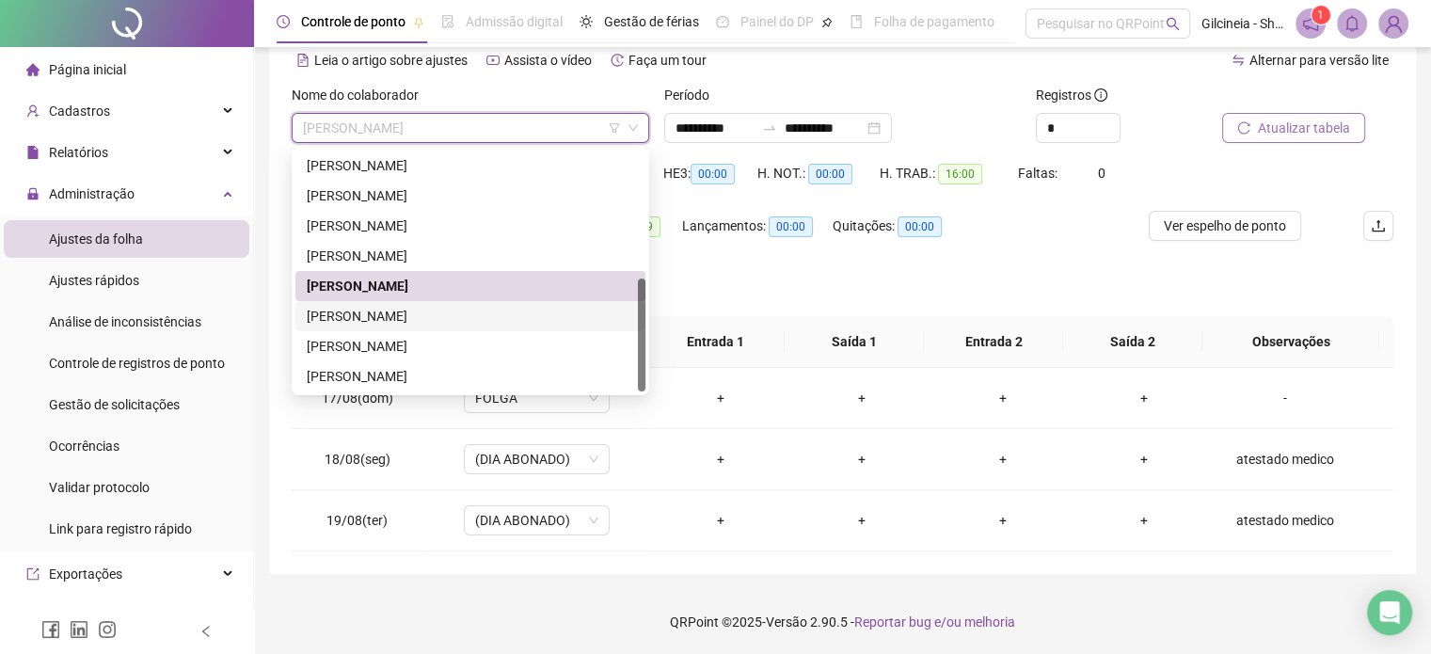
click at [432, 326] on div "[PERSON_NAME]" at bounding box center [470, 316] width 327 height 21
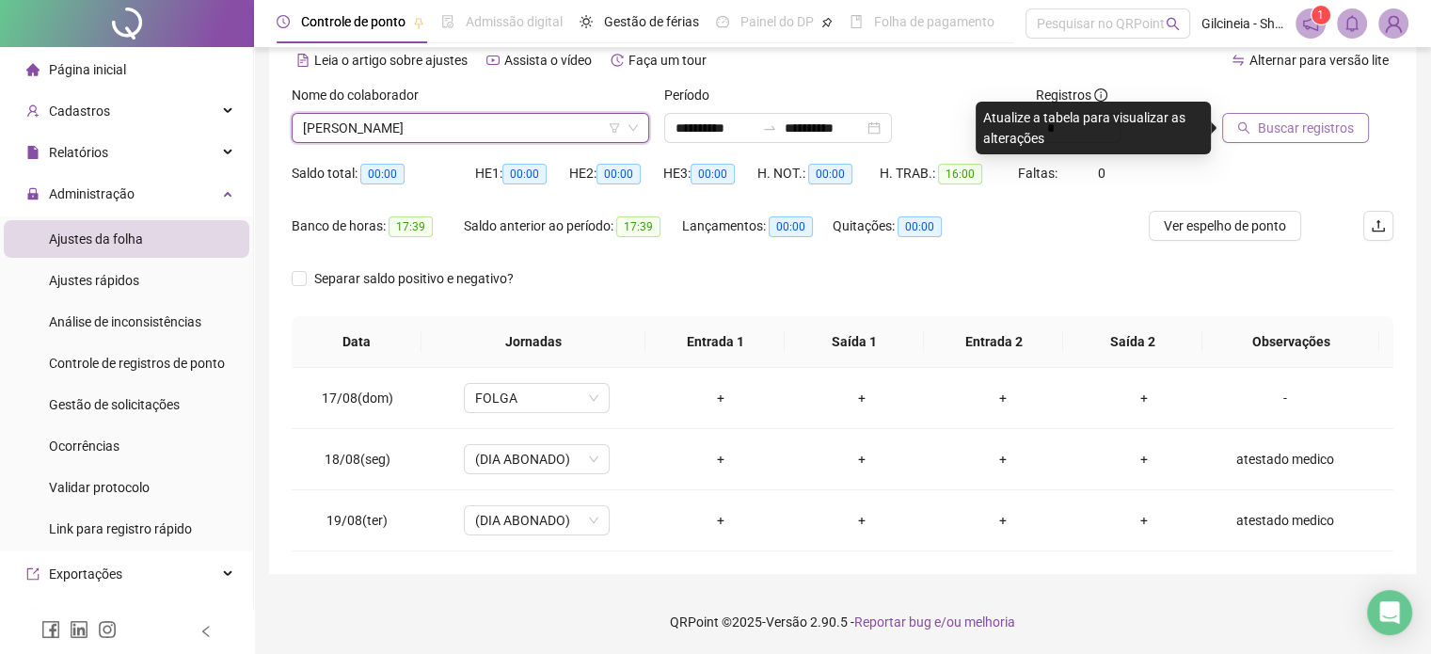
click at [1276, 136] on span "Buscar registros" at bounding box center [1306, 128] width 96 height 21
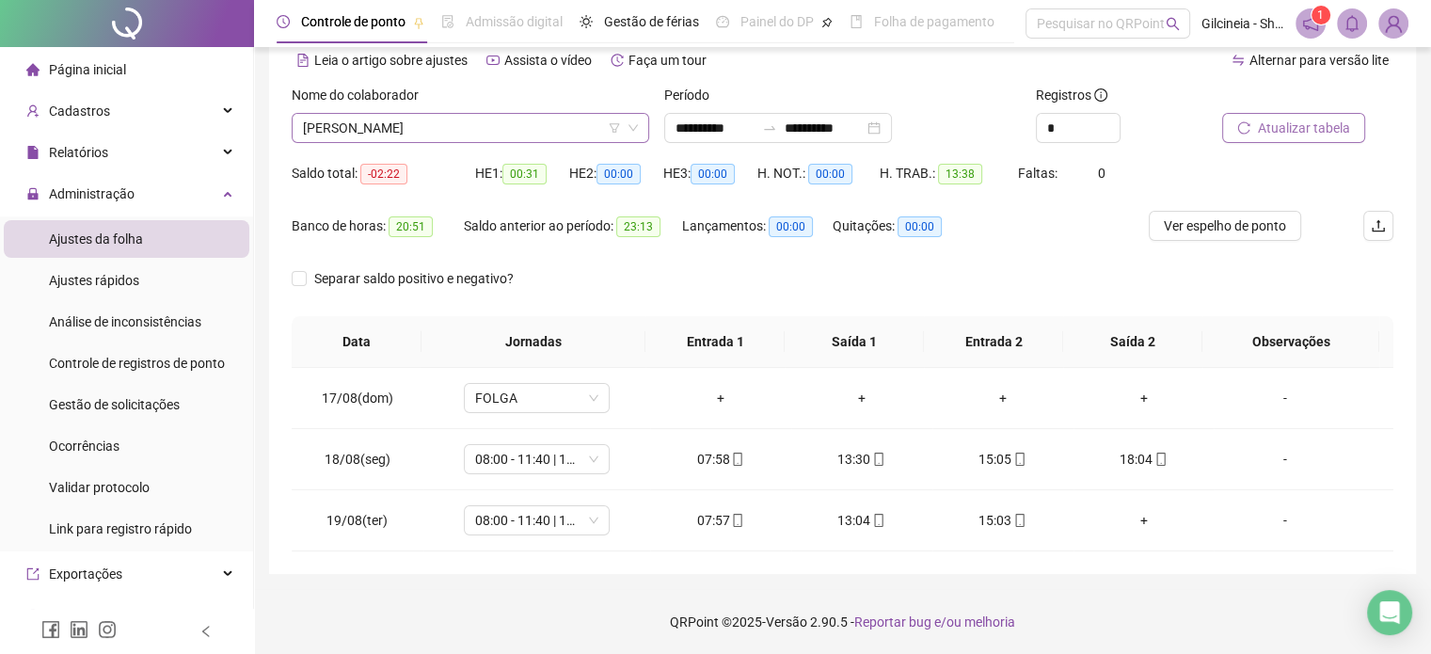
click at [510, 138] on span "[PERSON_NAME]" at bounding box center [470, 128] width 335 height 28
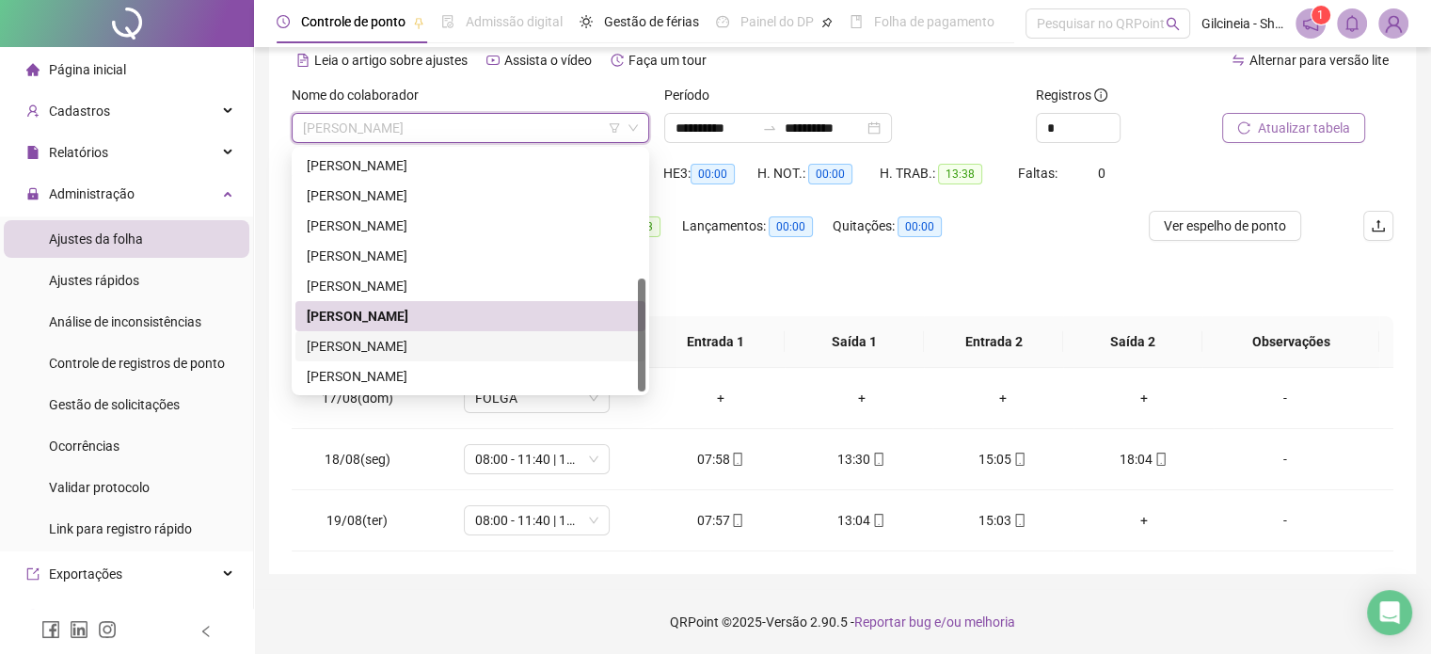
click at [510, 350] on div "[PERSON_NAME]" at bounding box center [470, 346] width 327 height 21
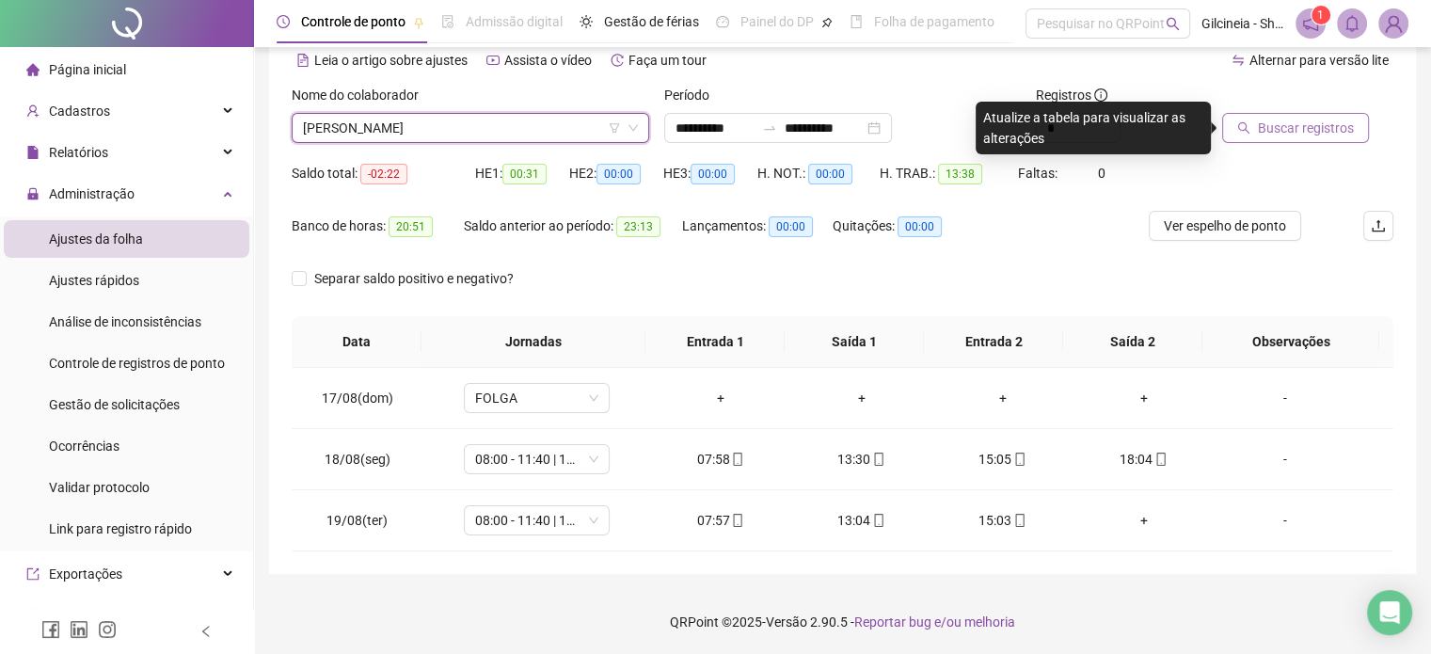
click at [1280, 132] on span "Buscar registros" at bounding box center [1306, 128] width 96 height 21
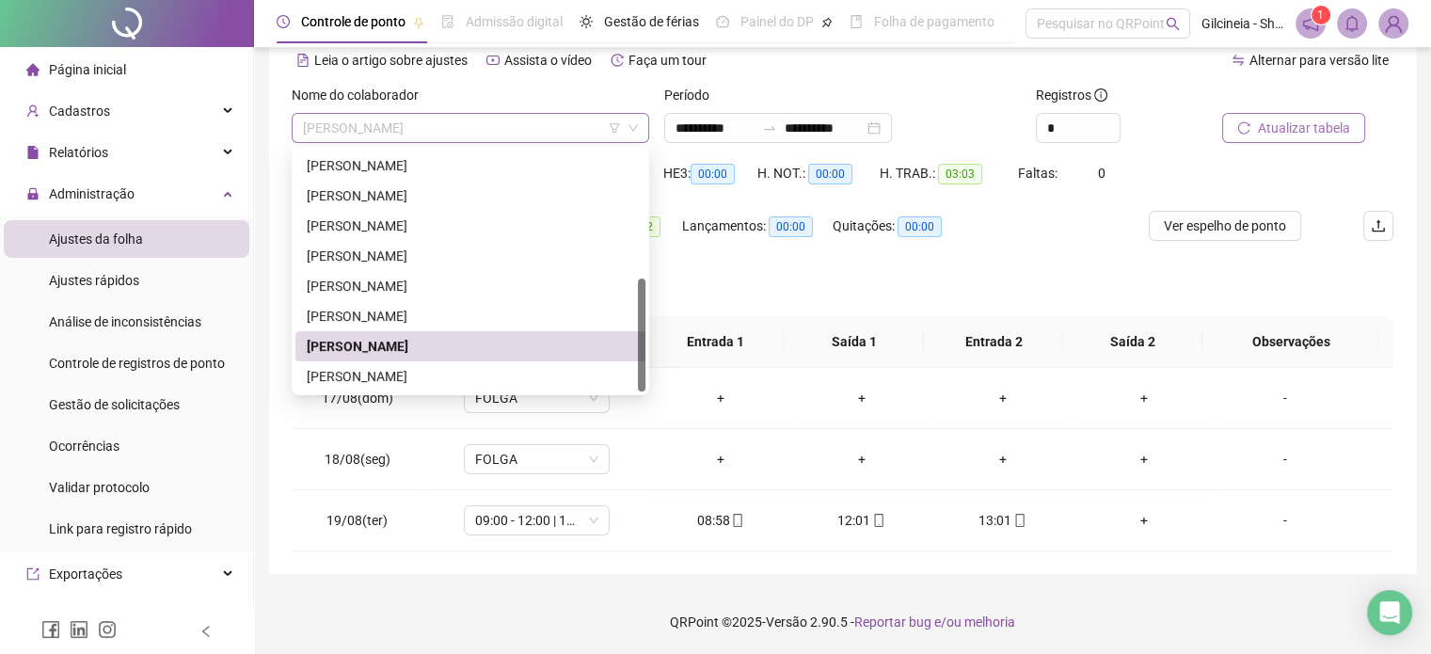
click at [528, 124] on span "[PERSON_NAME]" at bounding box center [470, 128] width 335 height 28
click at [472, 378] on div "[PERSON_NAME]" at bounding box center [470, 376] width 327 height 21
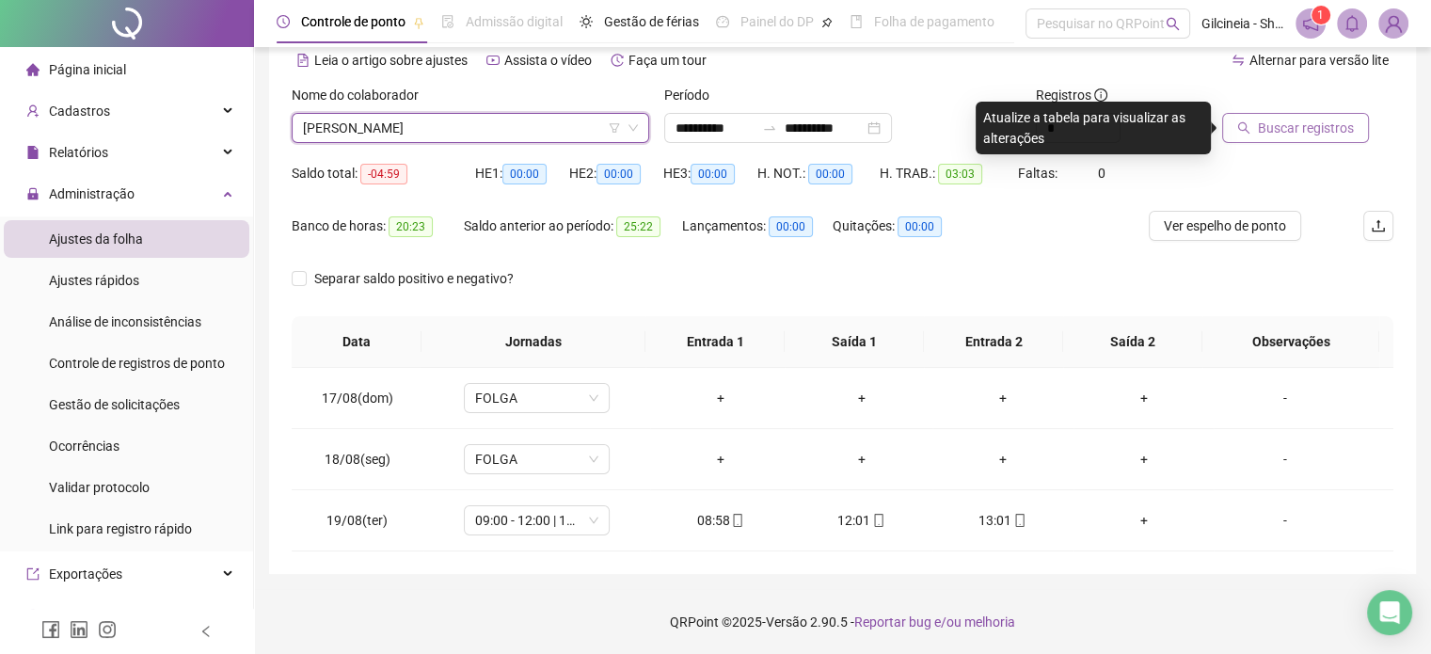
click at [1281, 131] on span "Buscar registros" at bounding box center [1306, 128] width 96 height 21
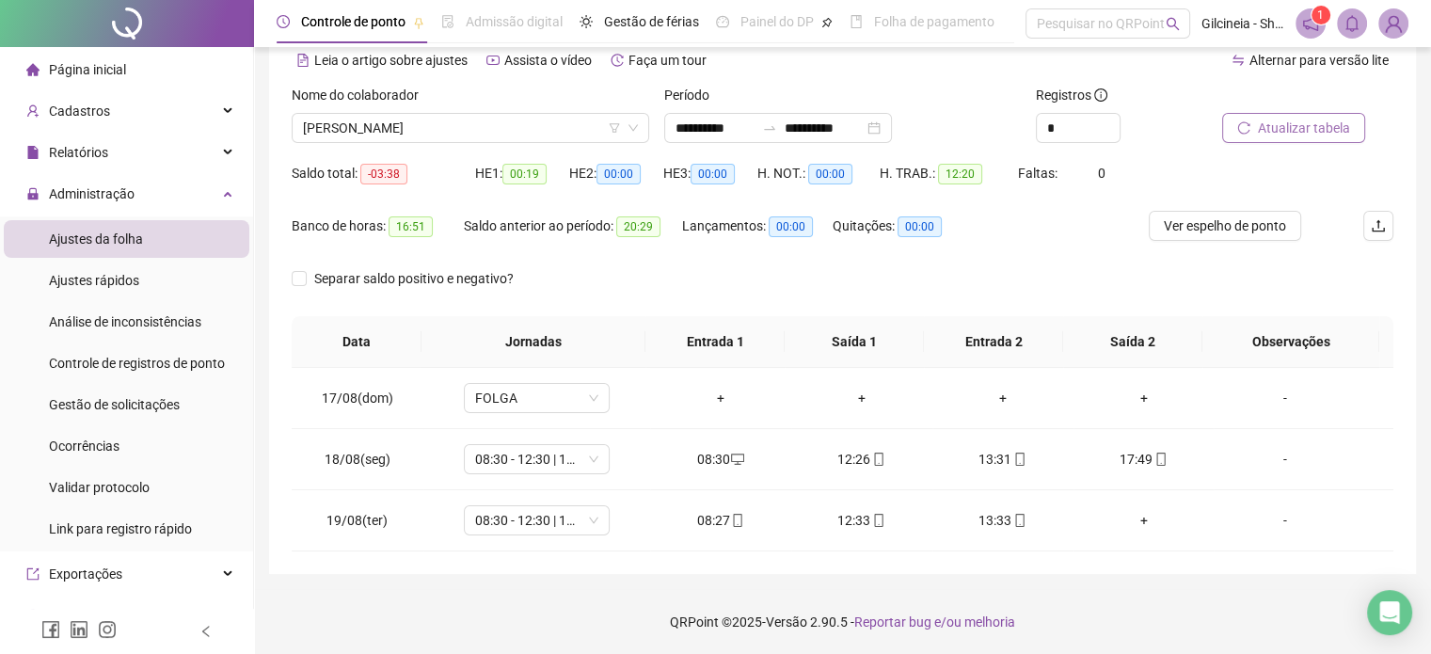
click at [967, 80] on div "Alternar para versão lite" at bounding box center [1118, 70] width 551 height 30
click at [508, 133] on span "[PERSON_NAME]" at bounding box center [470, 128] width 335 height 28
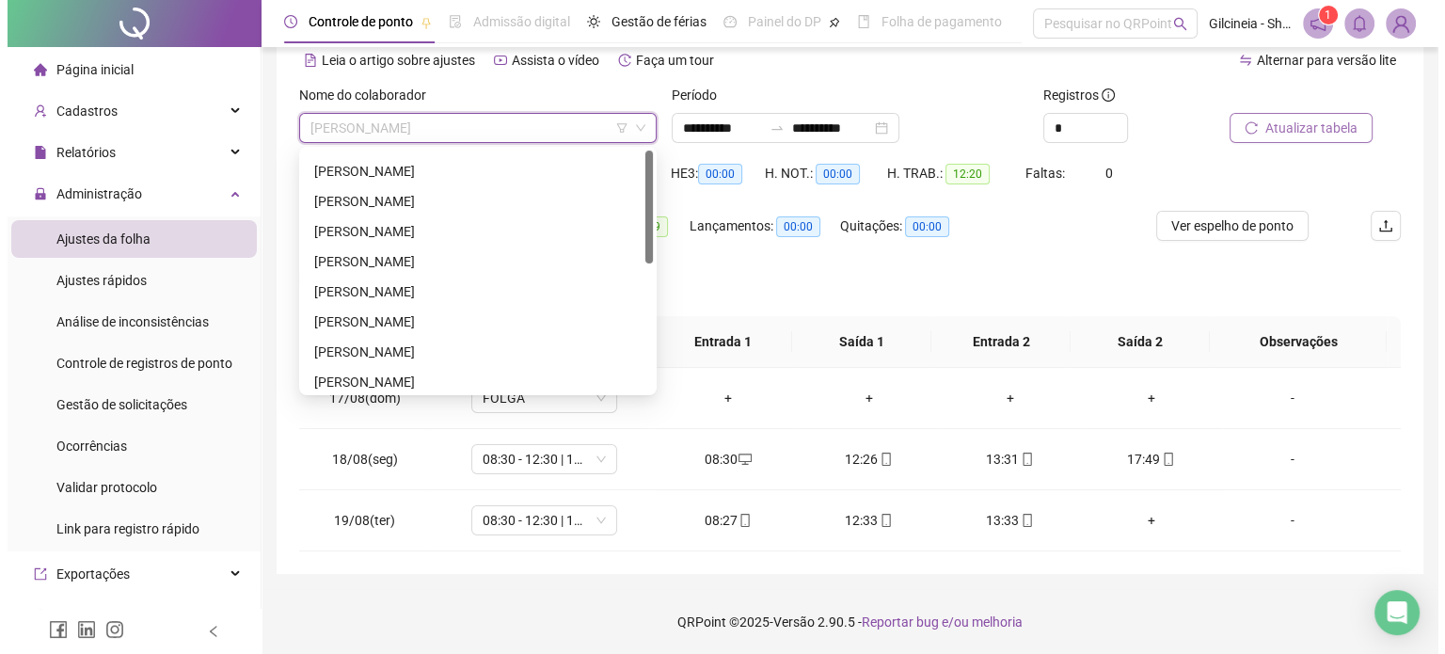
scroll to position [0, 0]
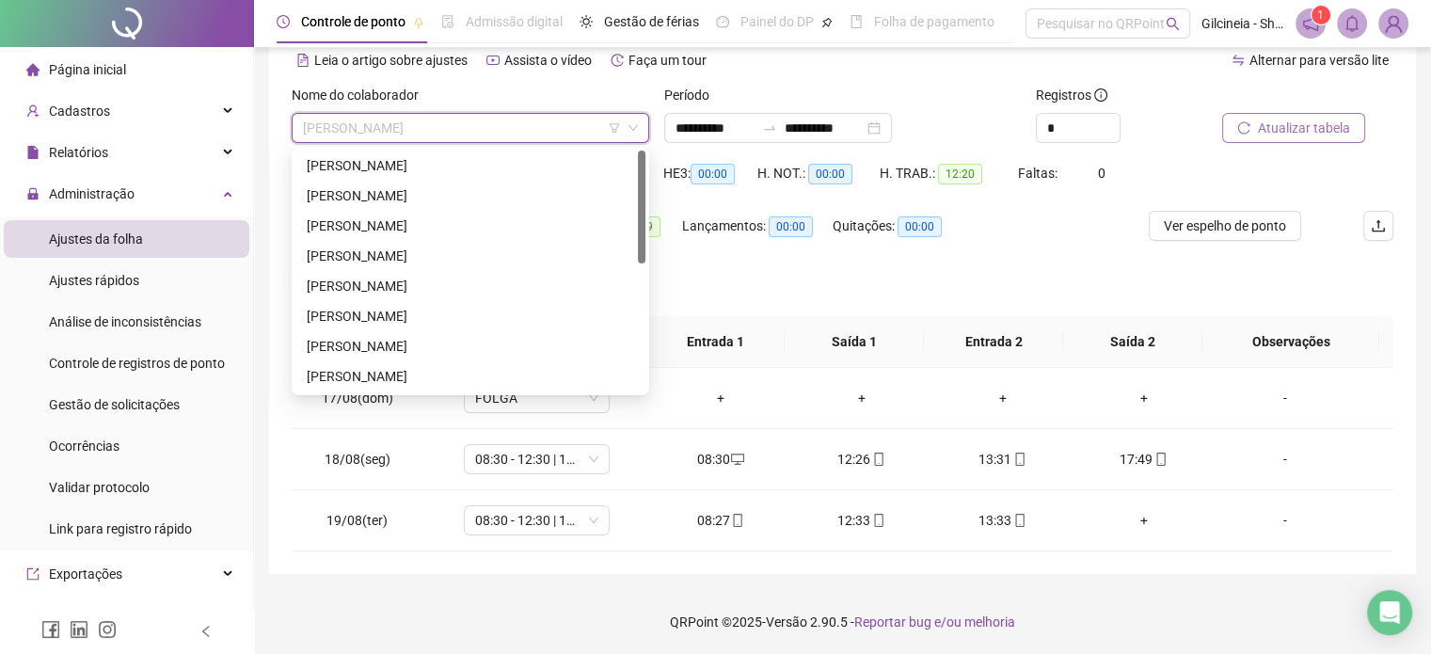
drag, startPoint x: 640, startPoint y: 305, endPoint x: 641, endPoint y: 144, distance: 160.9
click at [641, 144] on body "**********" at bounding box center [715, 239] width 1431 height 654
click at [502, 168] on div "[PERSON_NAME]" at bounding box center [470, 165] width 327 height 21
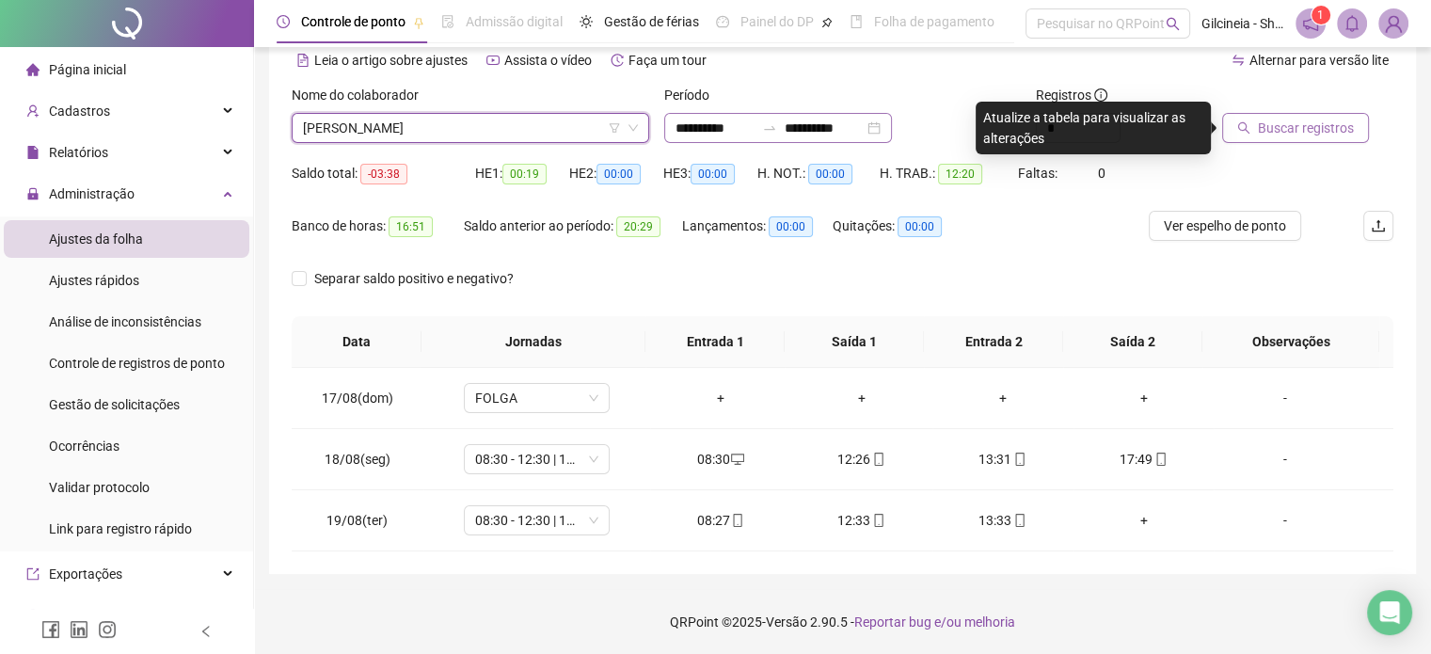
click at [779, 124] on div at bounding box center [770, 127] width 30 height 15
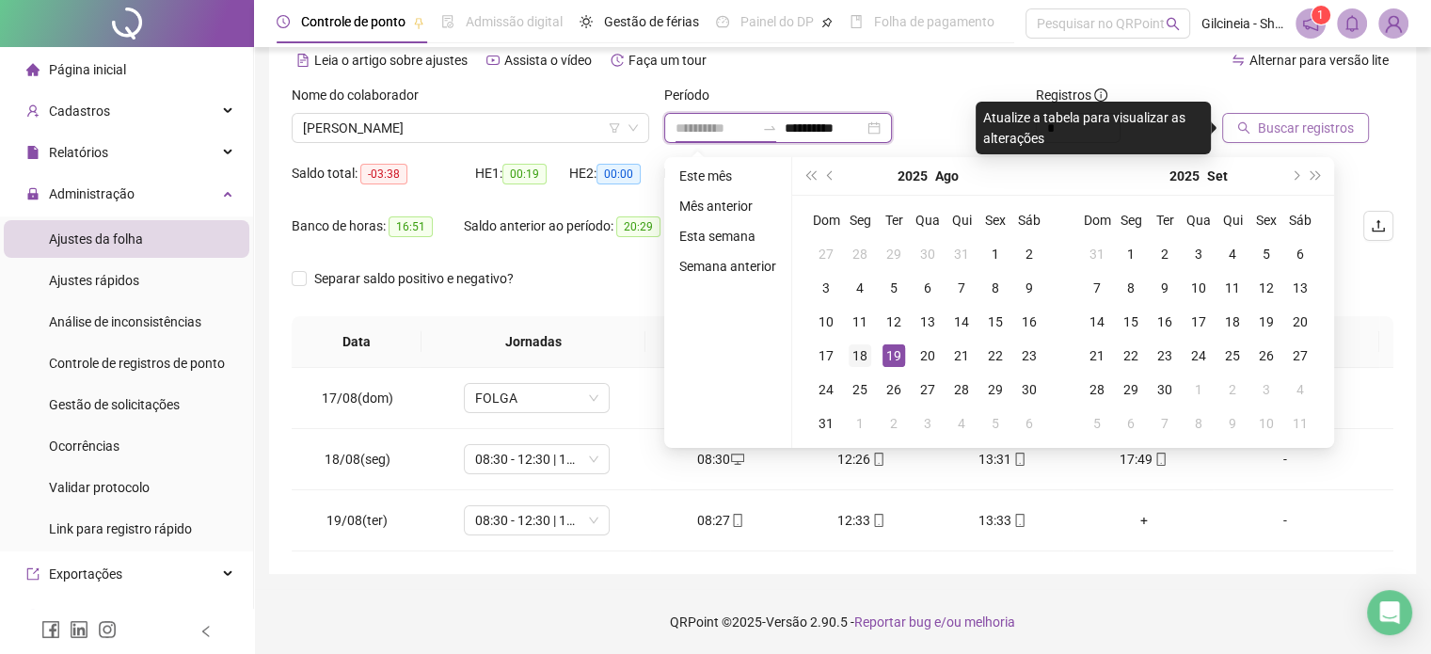
type input "**********"
click at [851, 345] on div "18" at bounding box center [860, 355] width 23 height 23
type input "**********"
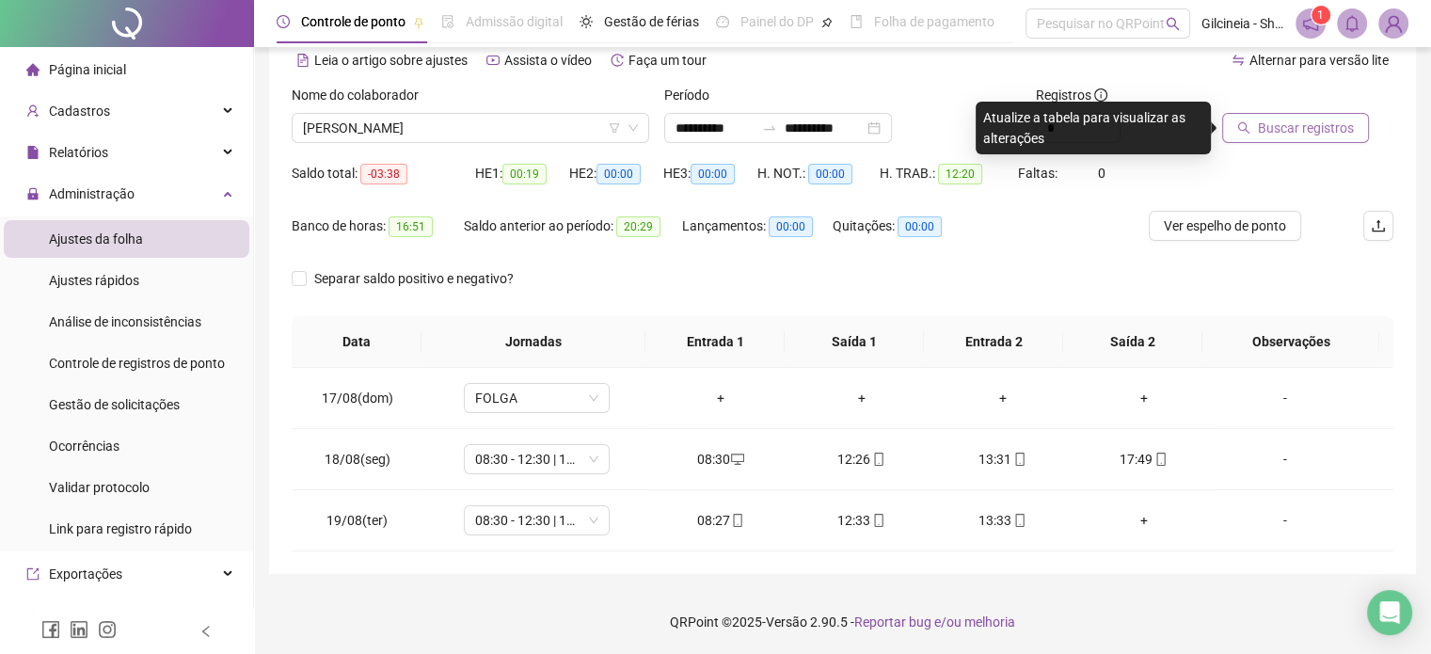
click at [1300, 125] on span "Buscar registros" at bounding box center [1306, 128] width 96 height 21
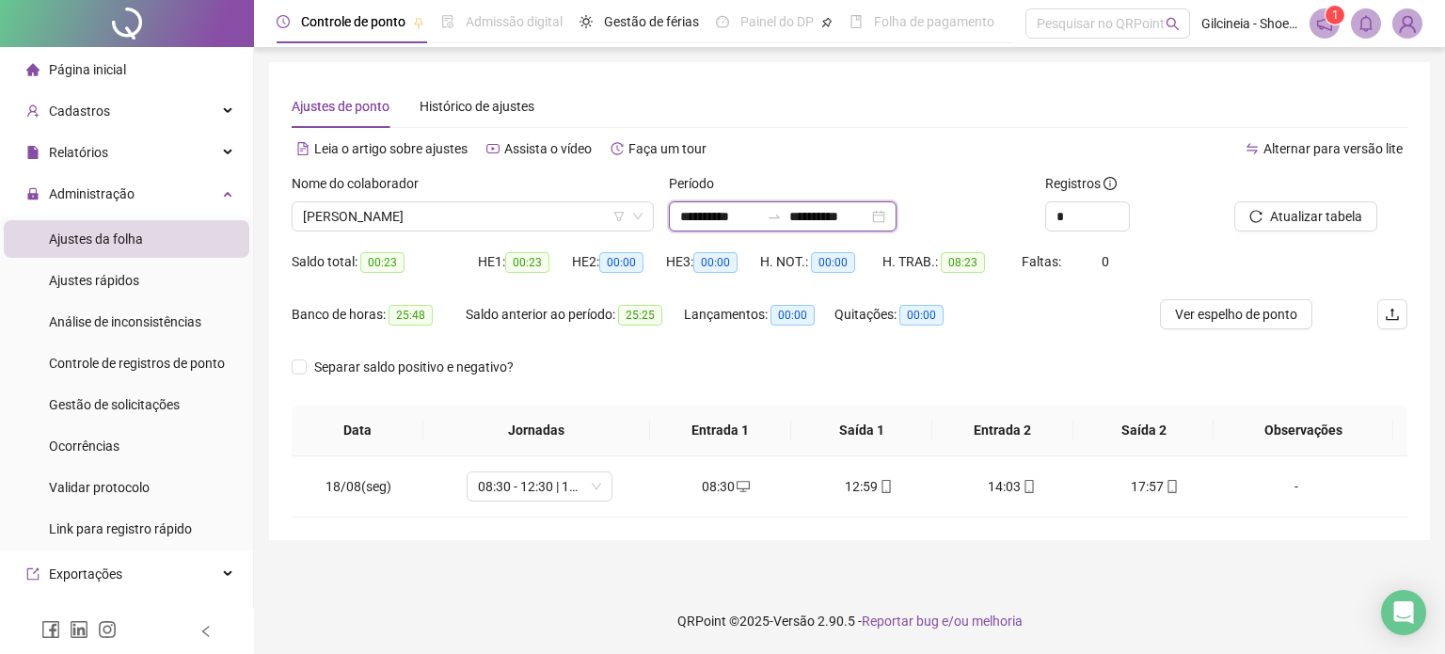
click at [752, 216] on input "**********" at bounding box center [719, 216] width 79 height 21
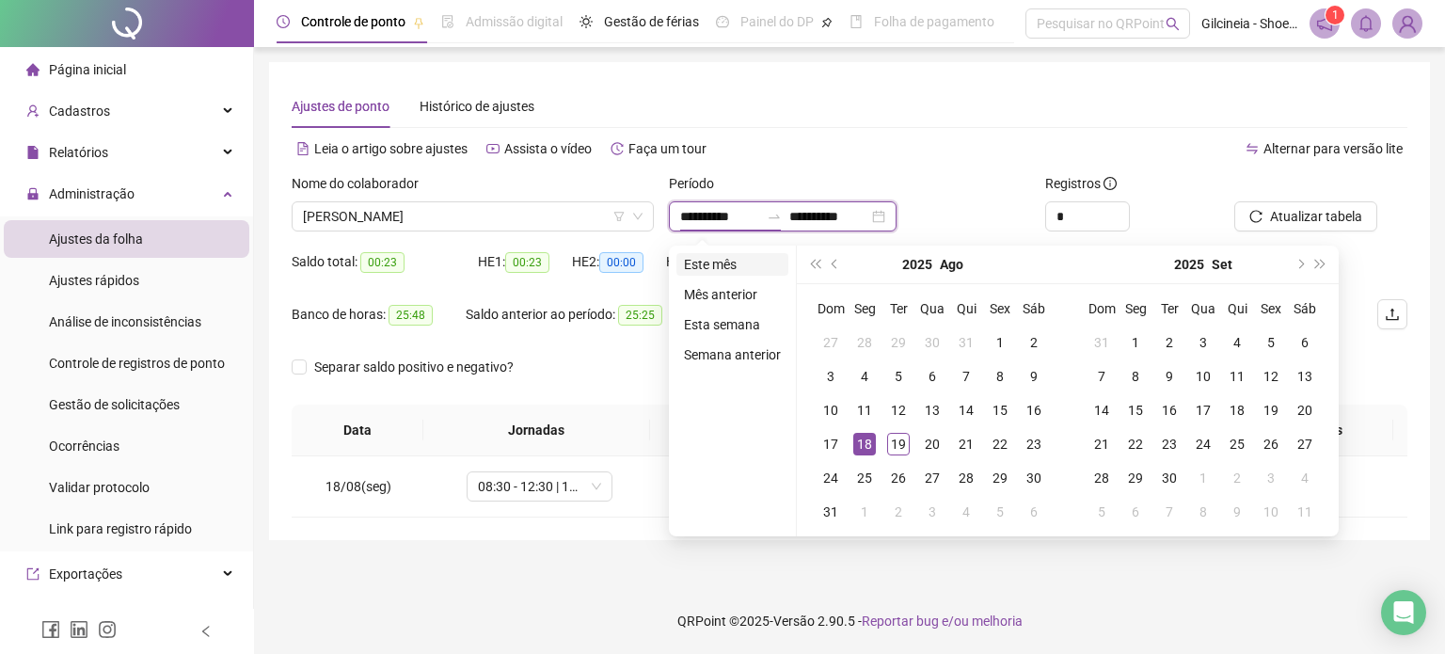
type input "**********"
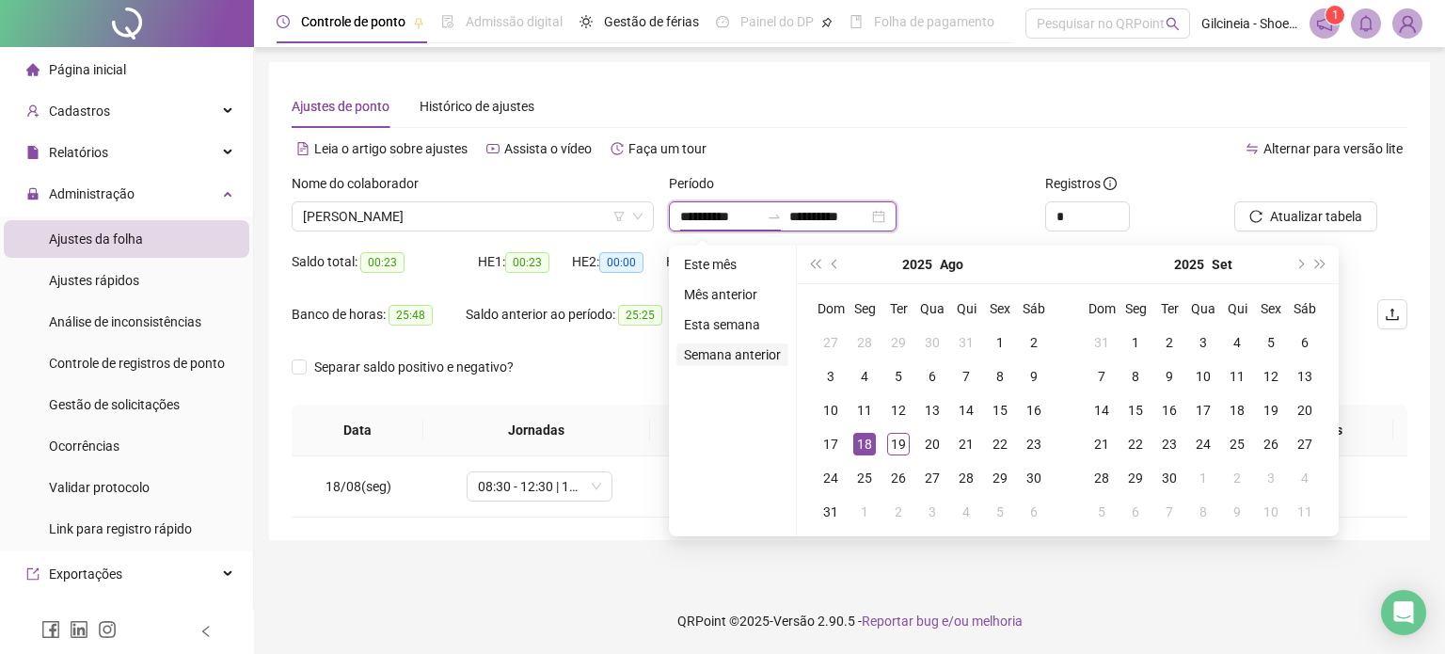
type input "**********"
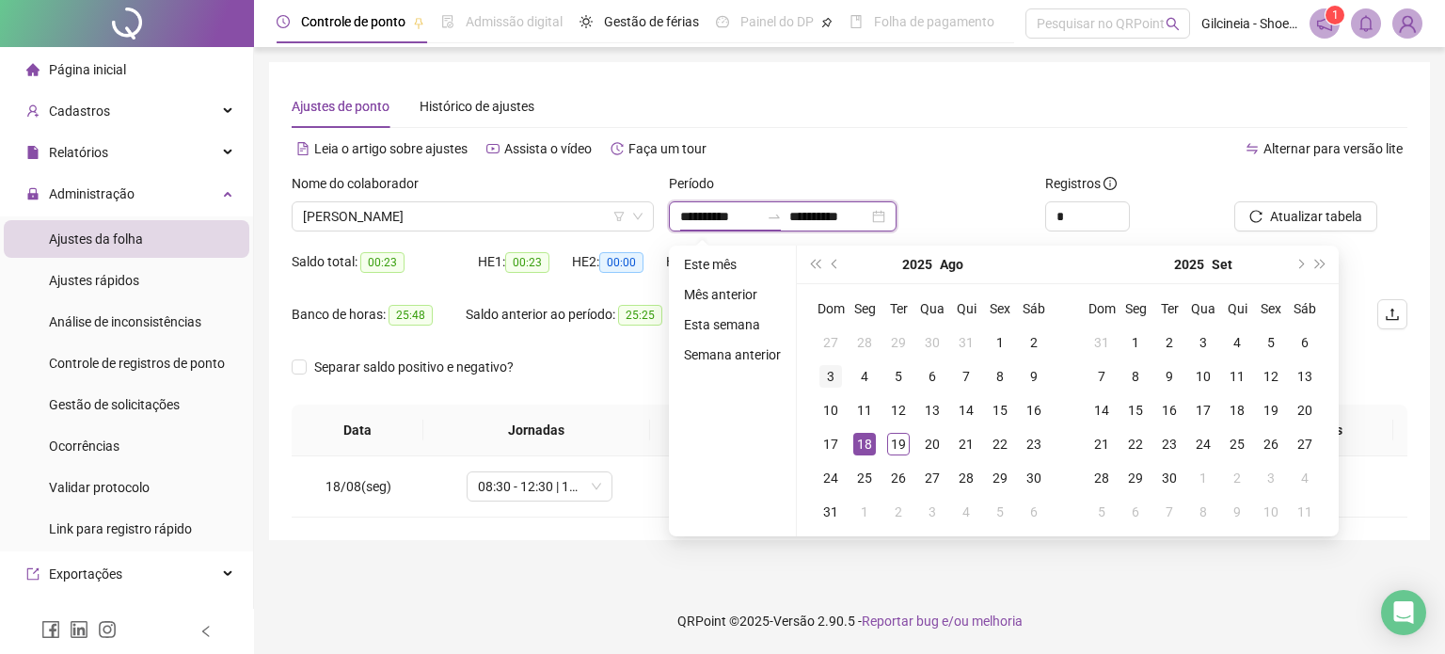
type input "**********"
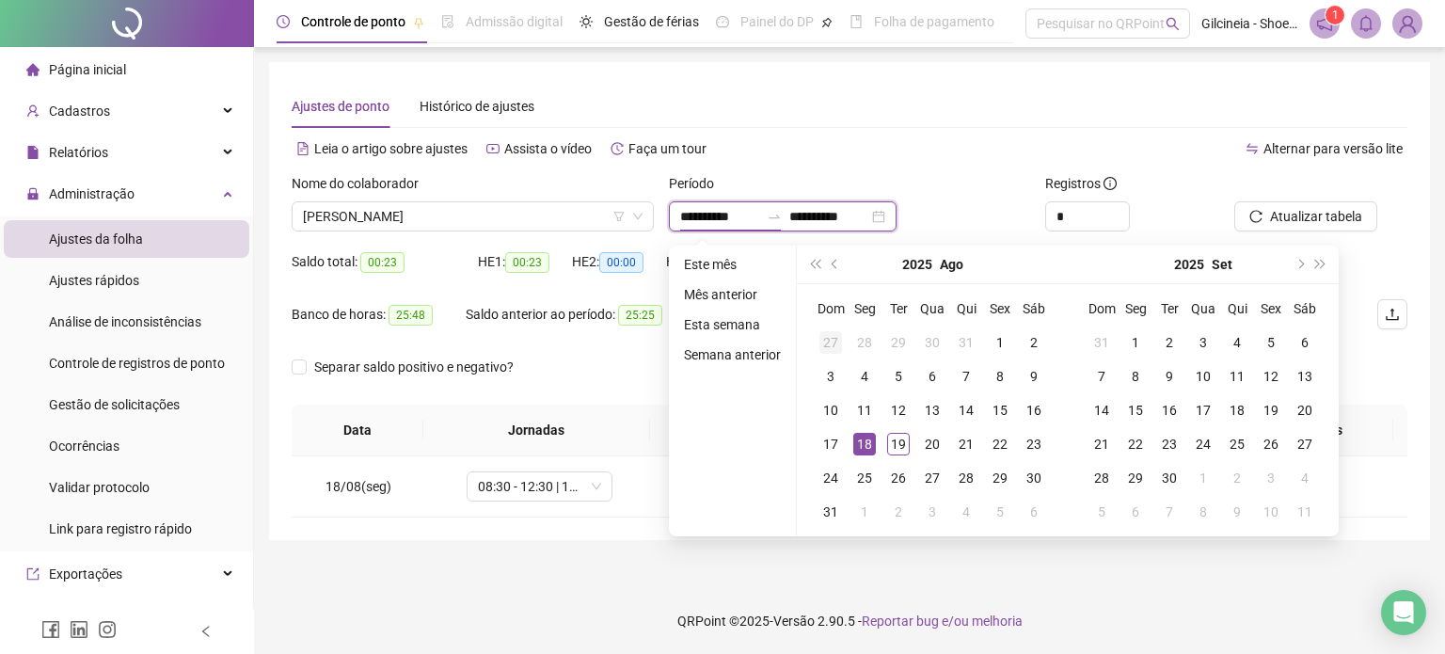
type input "**********"
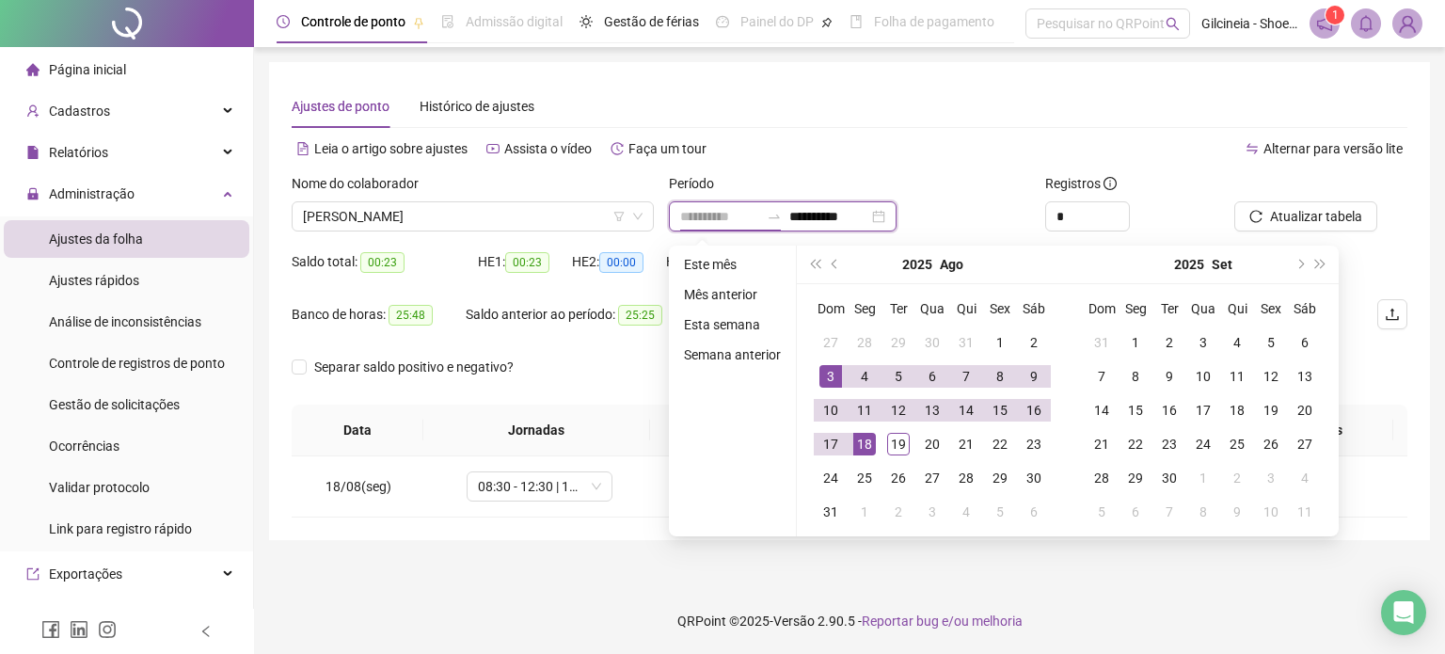
type input "**********"
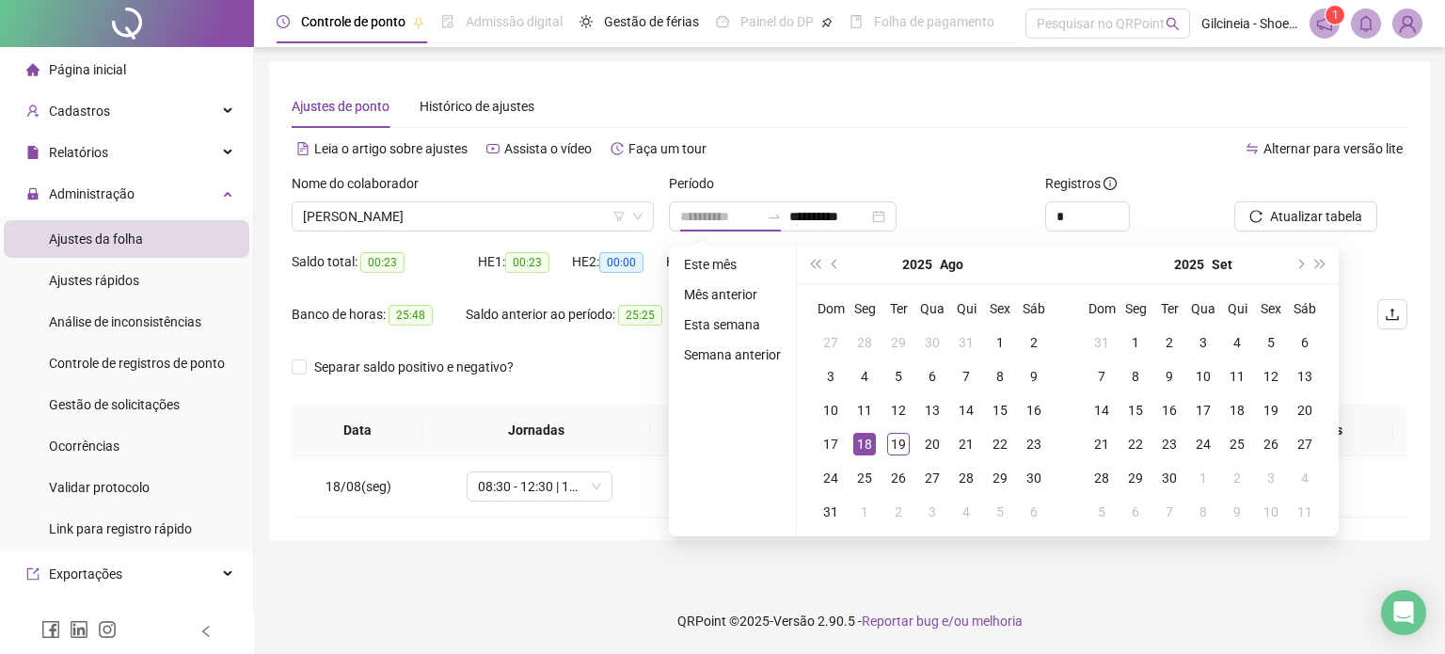
click at [861, 443] on div "18" at bounding box center [864, 444] width 23 height 23
type input "**********"
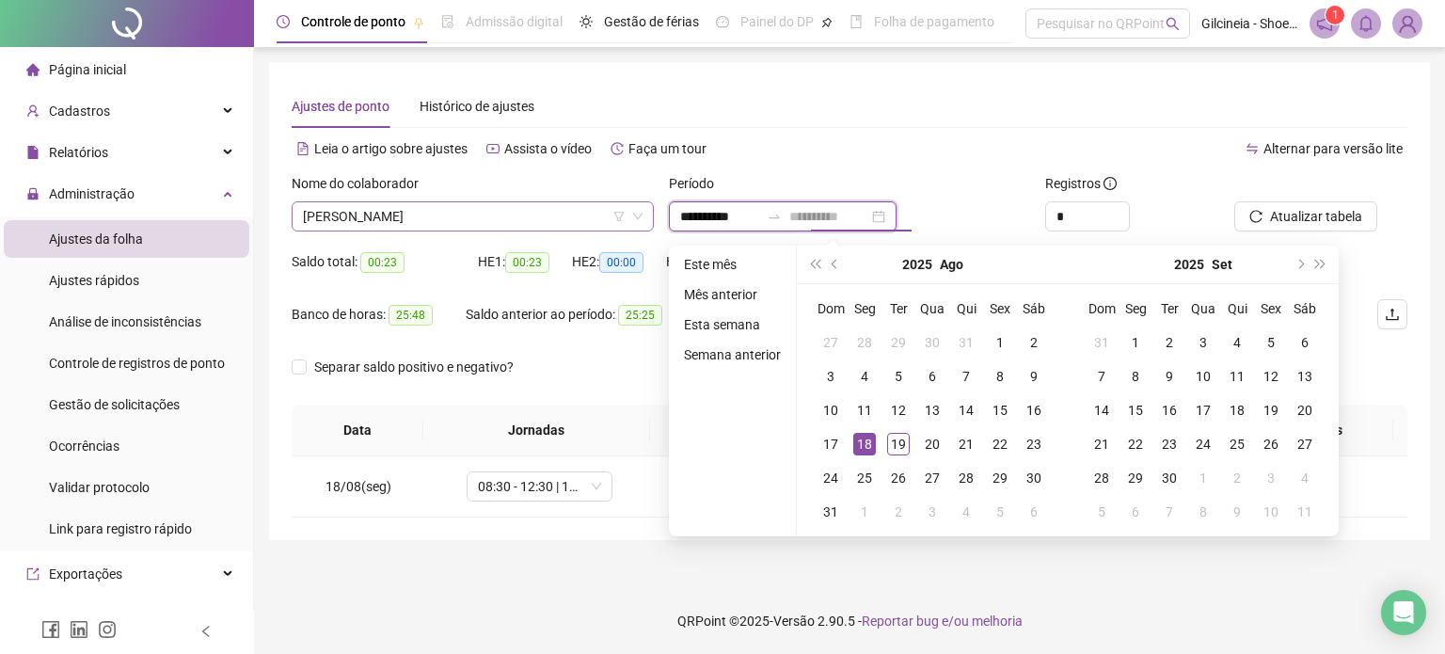
type input "**********"
click at [549, 219] on span "[PERSON_NAME]" at bounding box center [473, 216] width 340 height 28
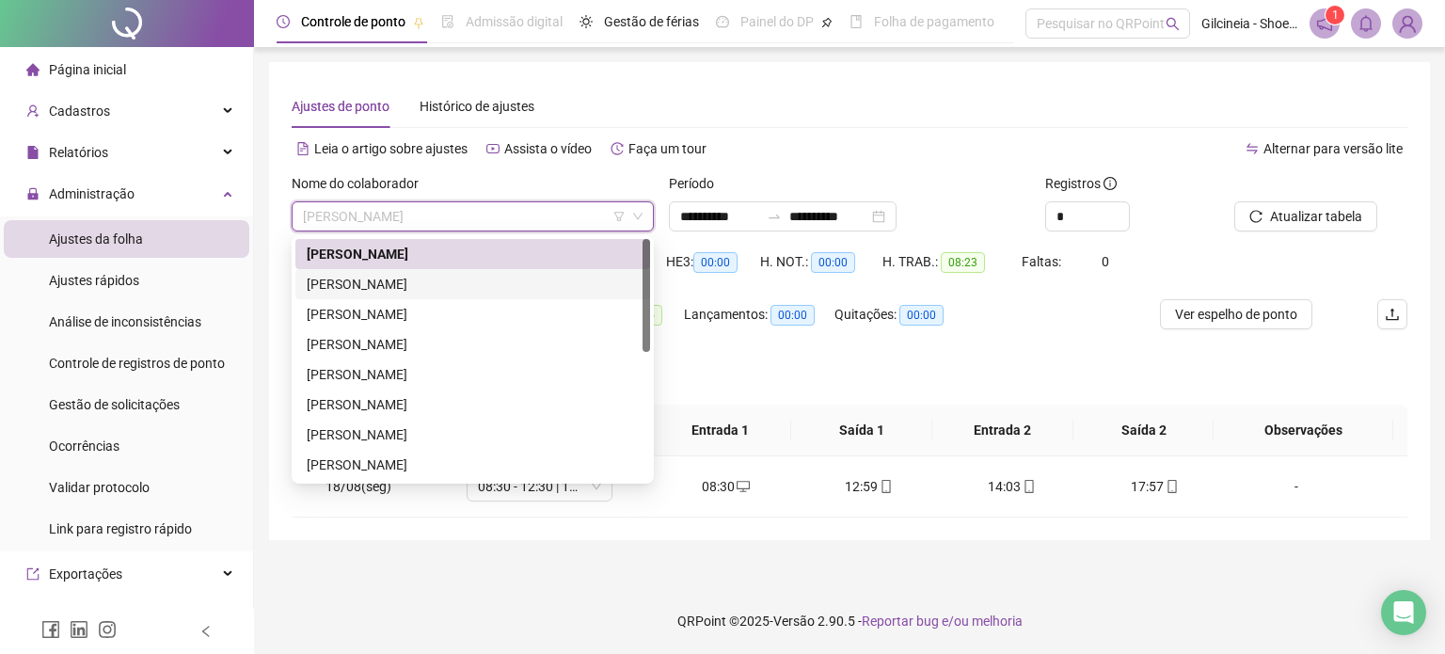
click at [500, 288] on div "[PERSON_NAME]" at bounding box center [473, 284] width 332 height 21
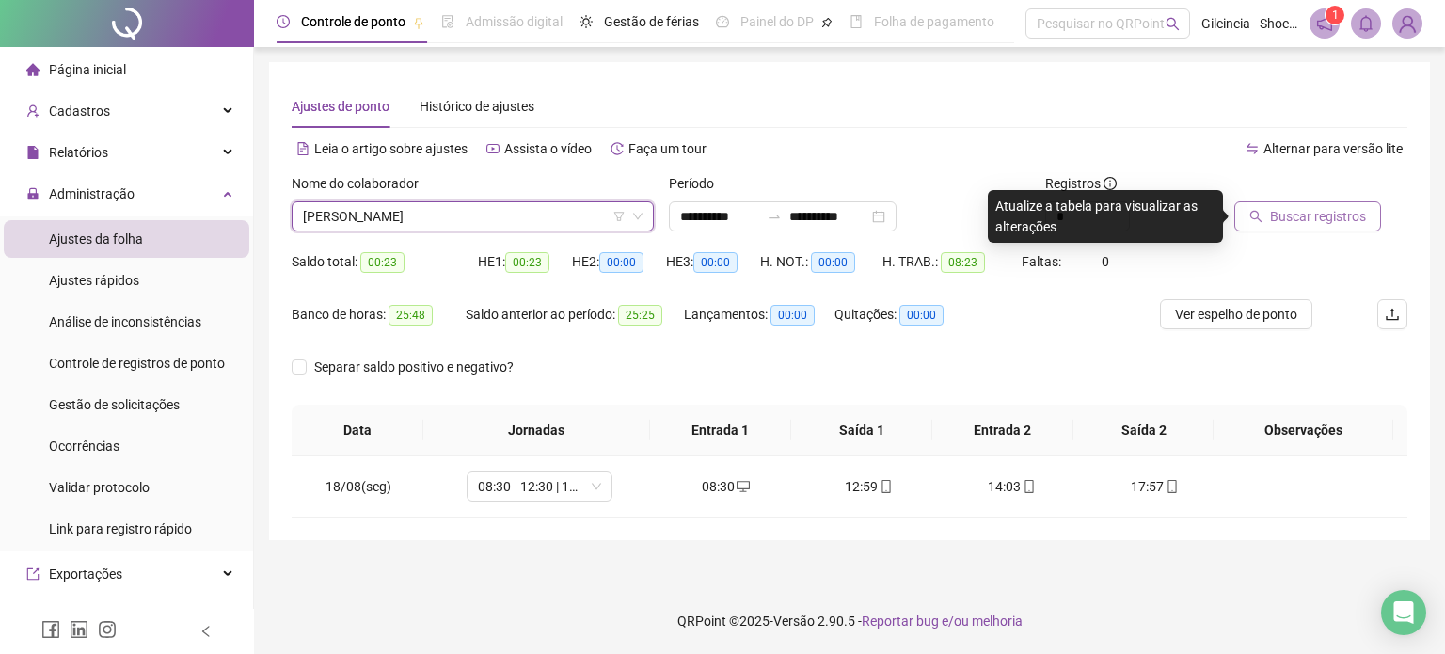
click at [1276, 220] on span "Buscar registros" at bounding box center [1318, 216] width 96 height 21
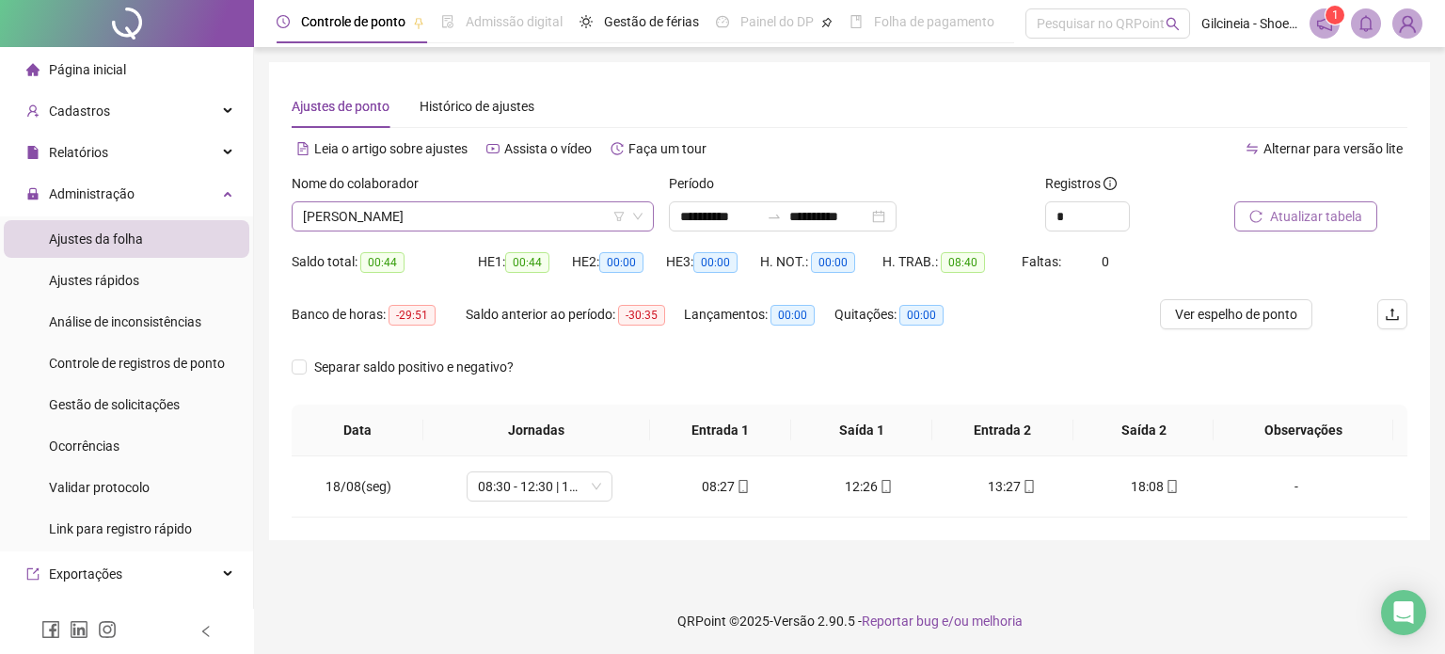
click at [542, 222] on span "[PERSON_NAME]" at bounding box center [473, 216] width 340 height 28
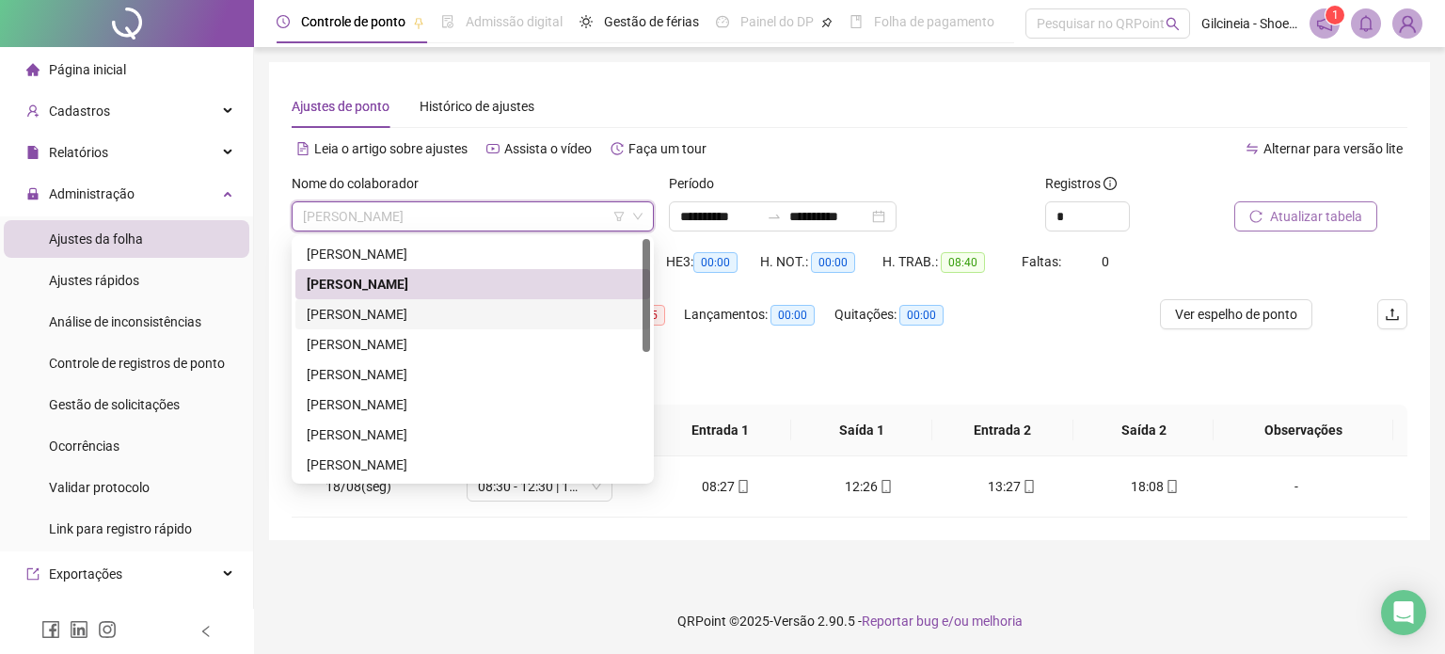
click at [474, 319] on div "[PERSON_NAME]" at bounding box center [473, 314] width 332 height 21
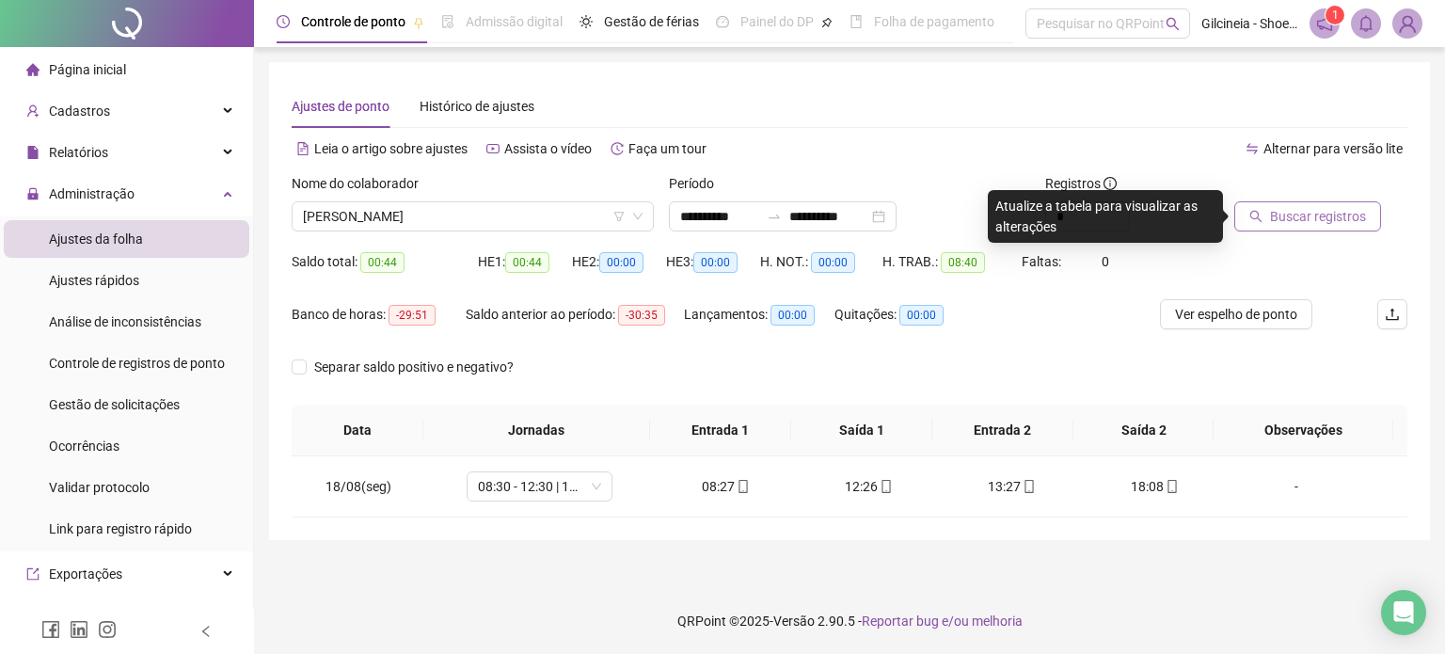
click at [1338, 215] on span "Buscar registros" at bounding box center [1318, 216] width 96 height 21
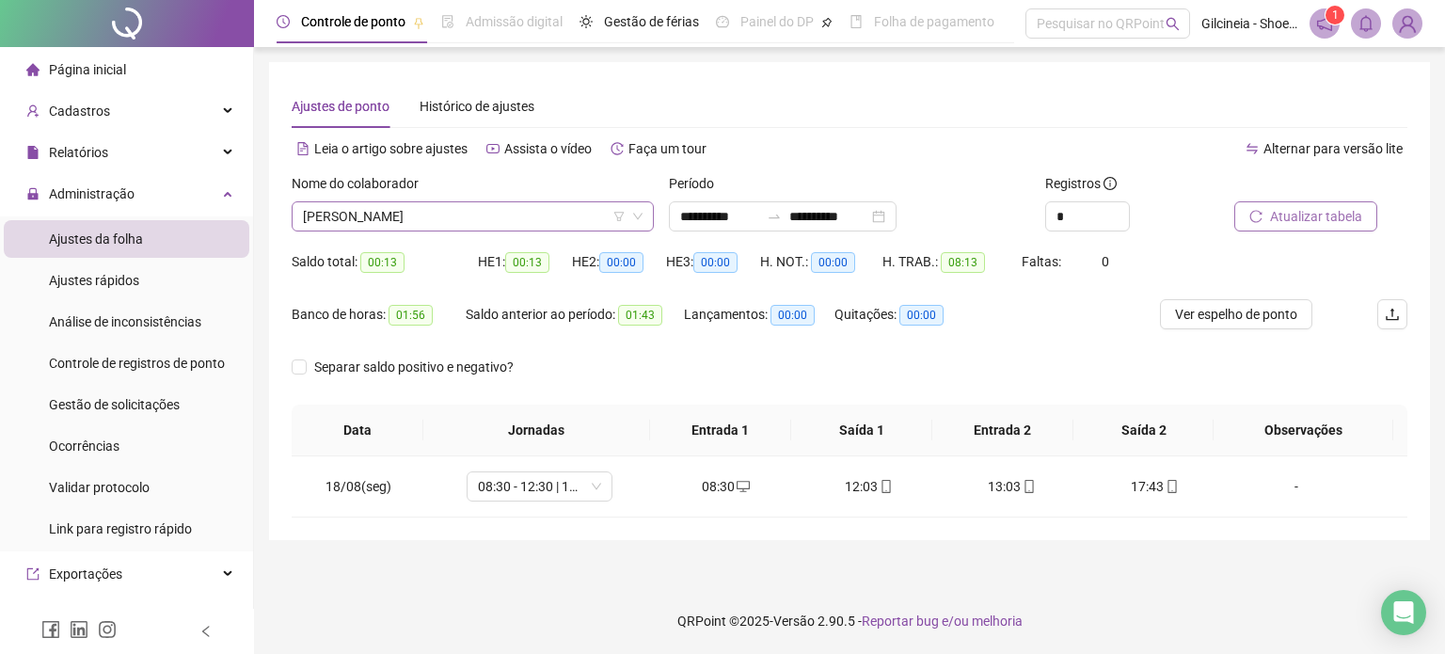
click at [475, 215] on span "[PERSON_NAME]" at bounding box center [473, 216] width 340 height 28
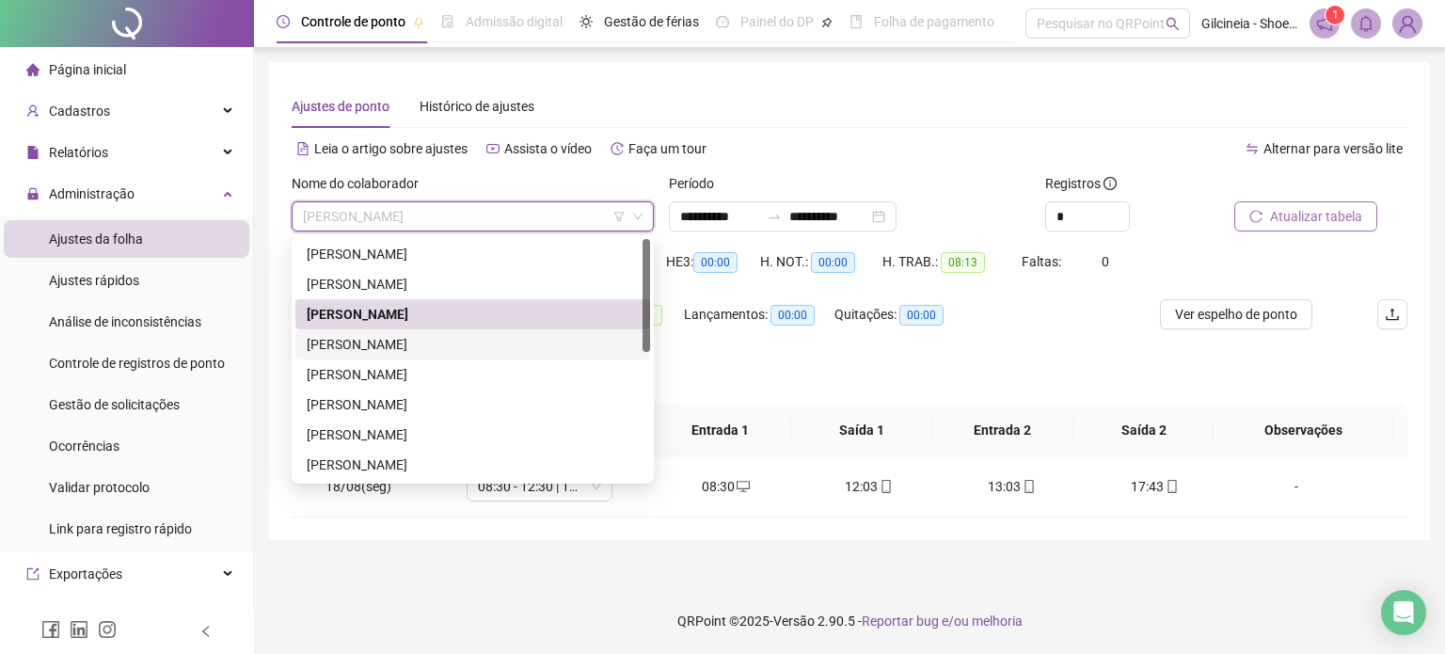
click at [409, 345] on div "[PERSON_NAME]" at bounding box center [473, 344] width 332 height 21
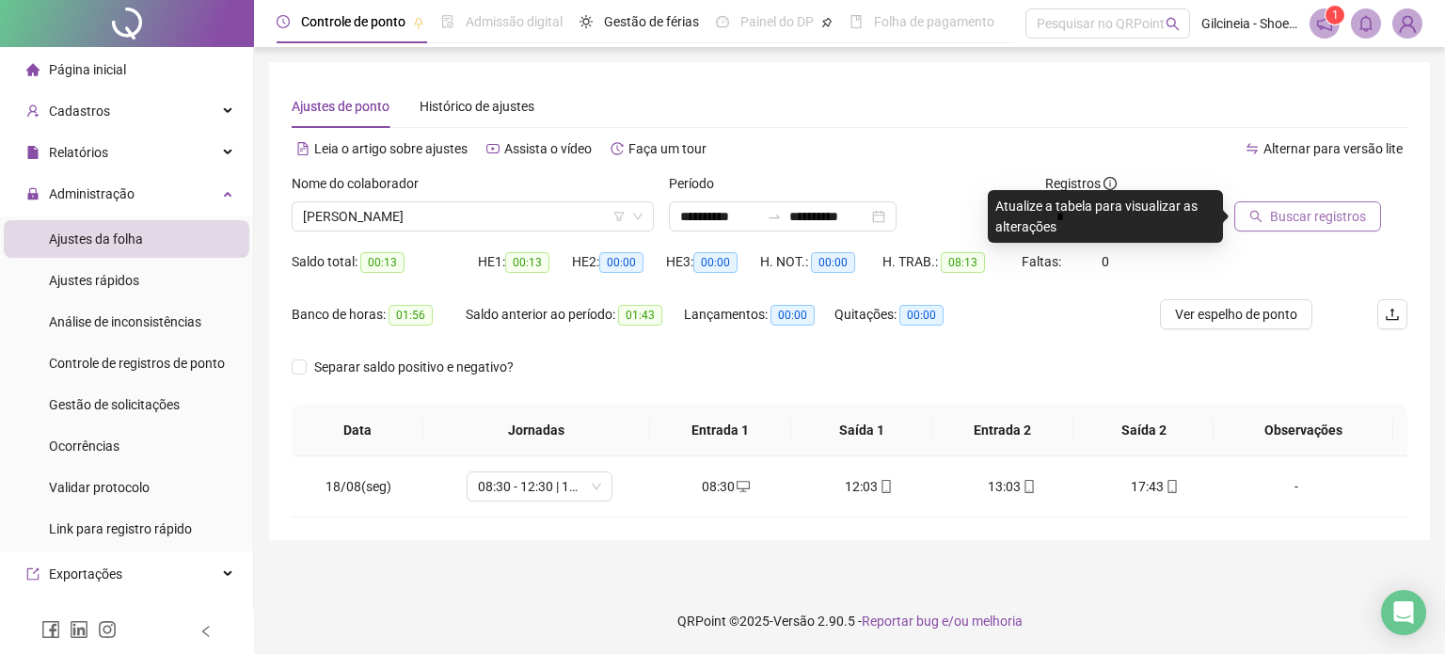
click at [1344, 221] on span "Buscar registros" at bounding box center [1318, 216] width 96 height 21
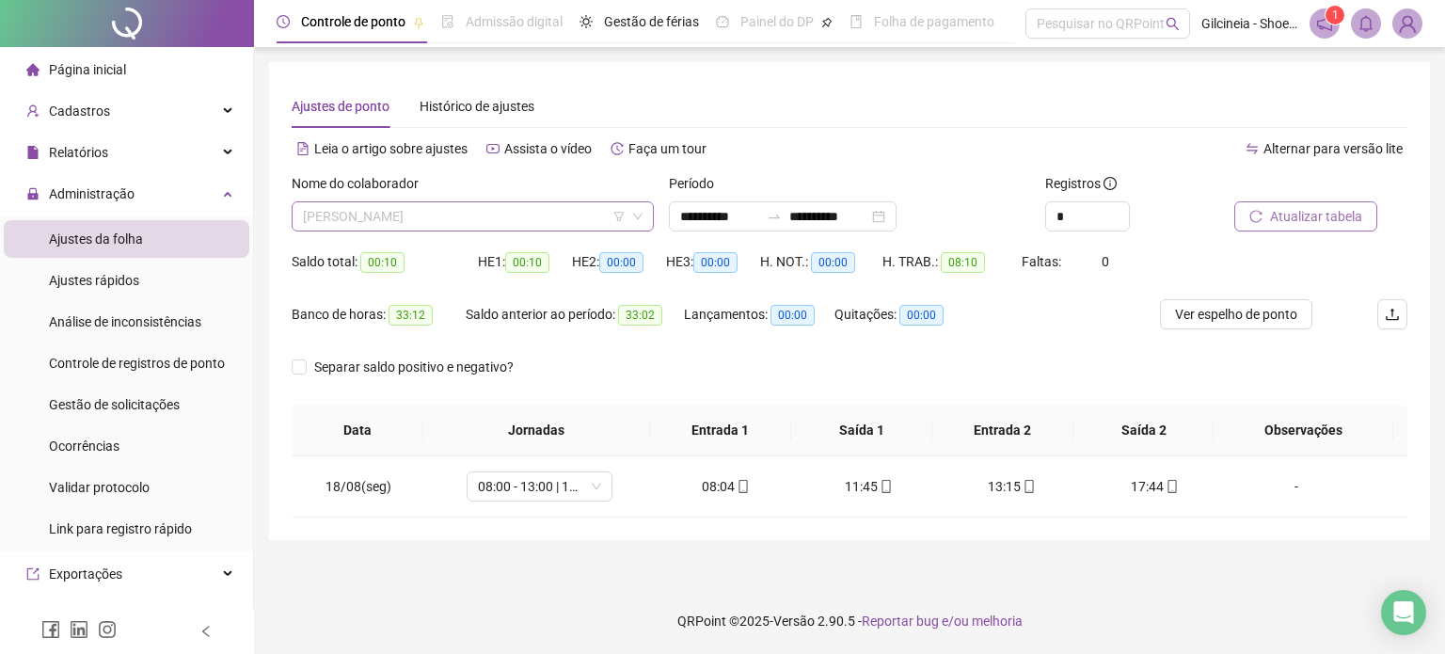
click at [533, 221] on span "[PERSON_NAME]" at bounding box center [473, 216] width 340 height 28
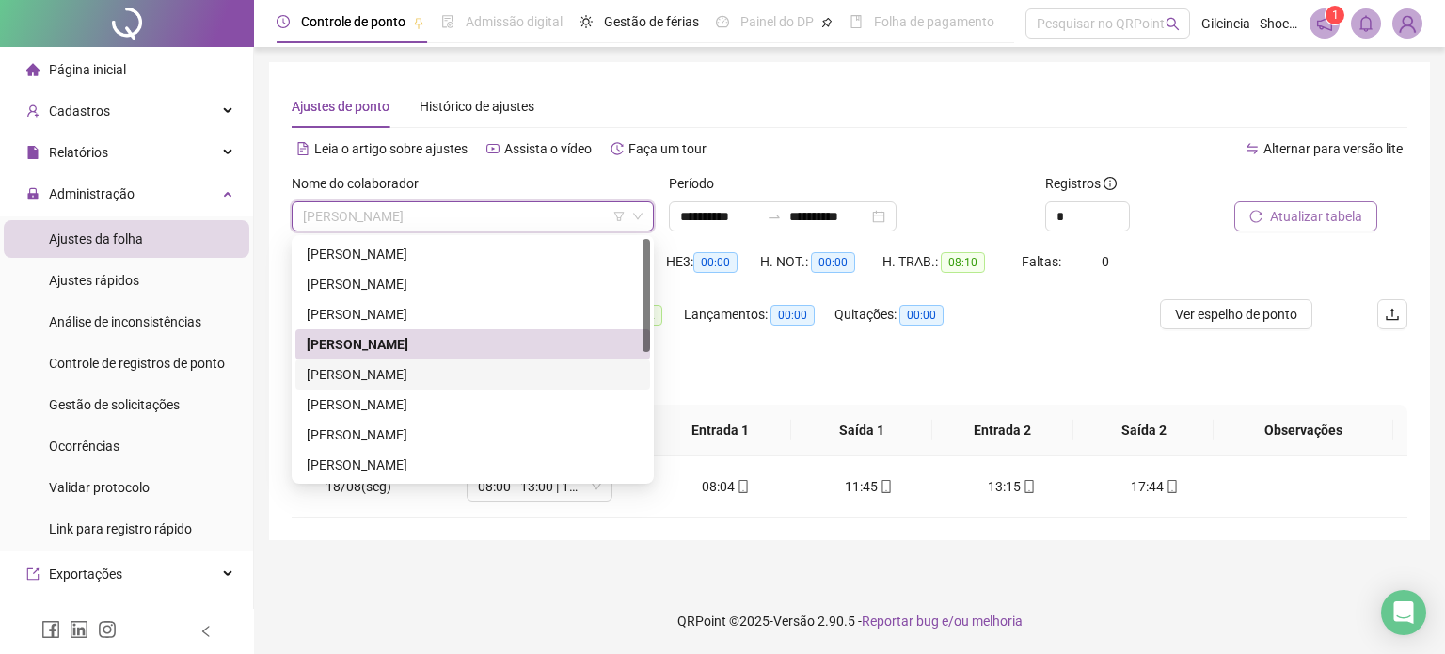
click at [462, 376] on div "[PERSON_NAME]" at bounding box center [473, 374] width 332 height 21
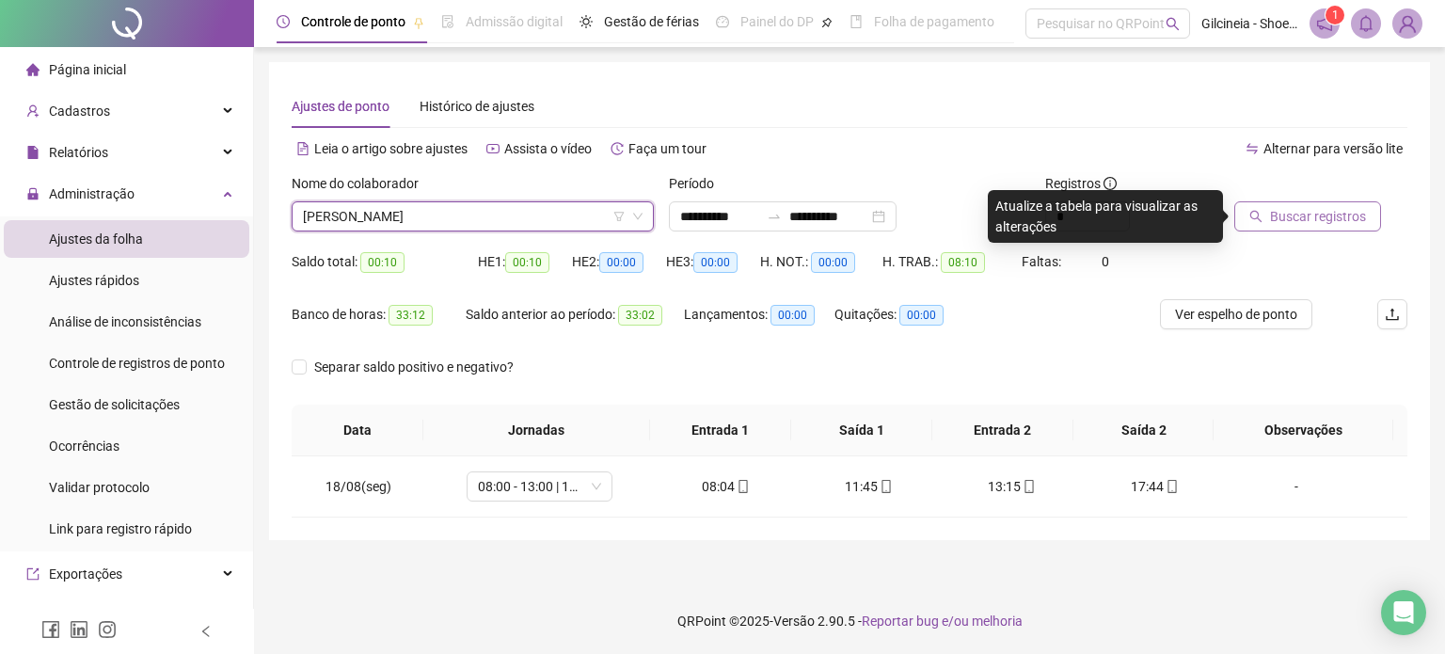
click at [1342, 213] on span "Buscar registros" at bounding box center [1318, 216] width 96 height 21
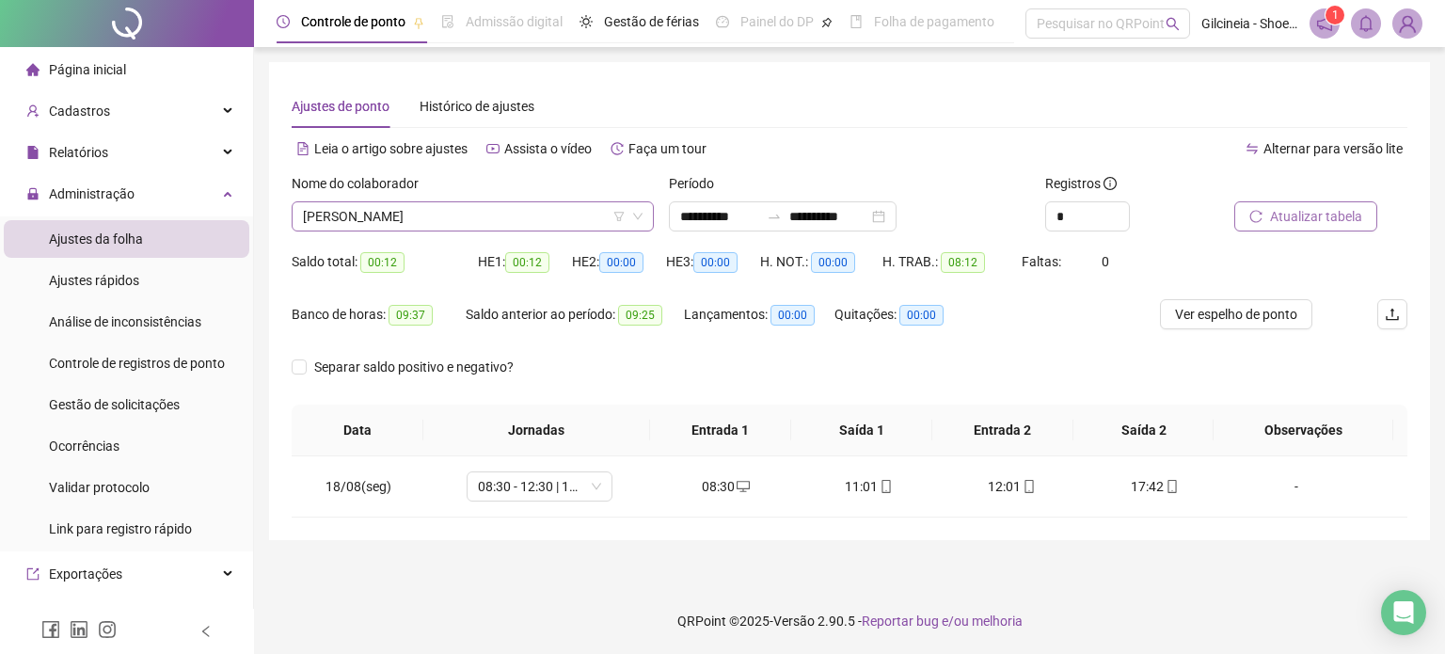
click at [565, 217] on span "[PERSON_NAME]" at bounding box center [473, 216] width 340 height 28
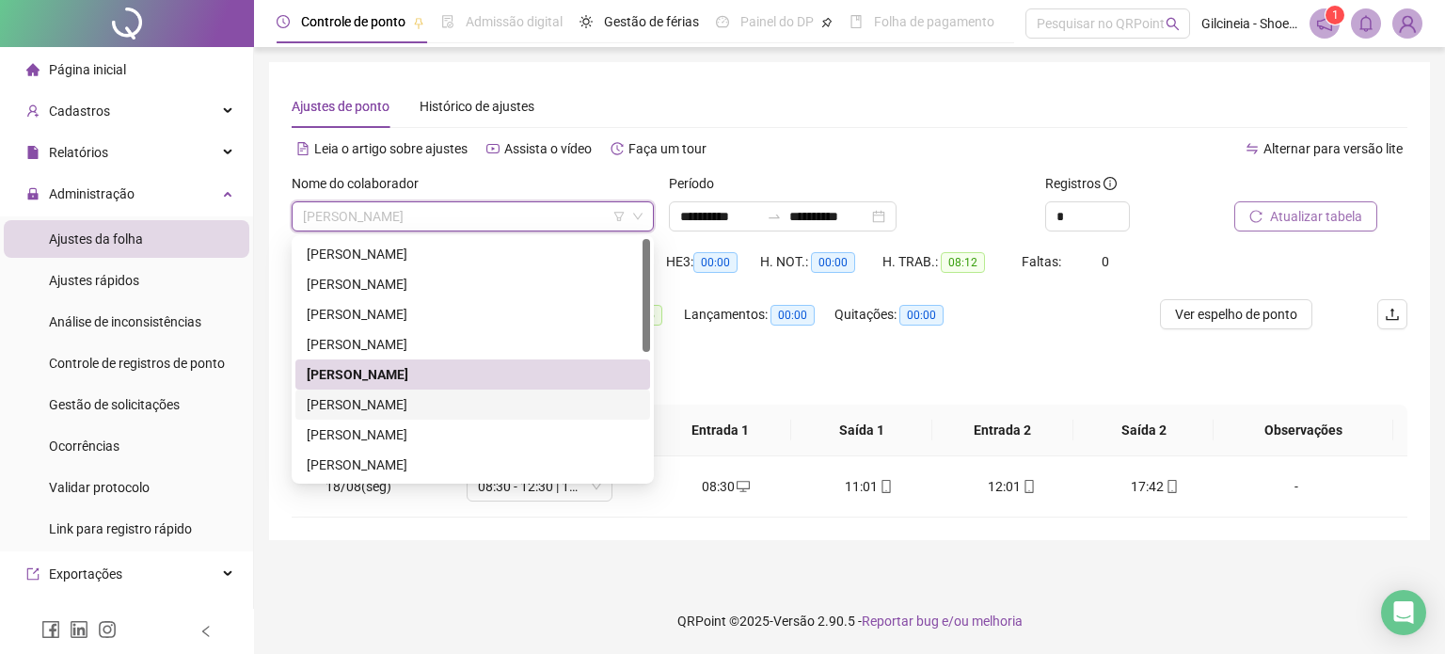
click at [443, 406] on div "[PERSON_NAME]" at bounding box center [473, 404] width 332 height 21
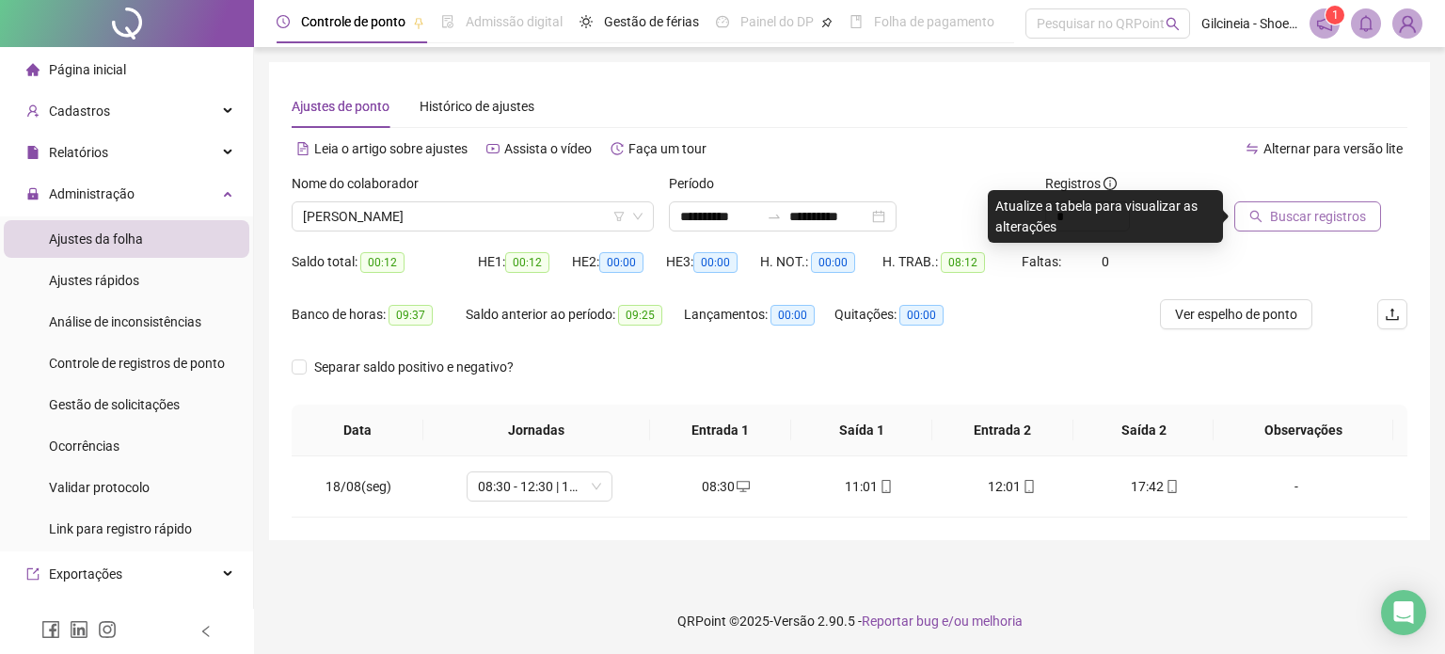
click at [1308, 215] on span "Buscar registros" at bounding box center [1318, 216] width 96 height 21
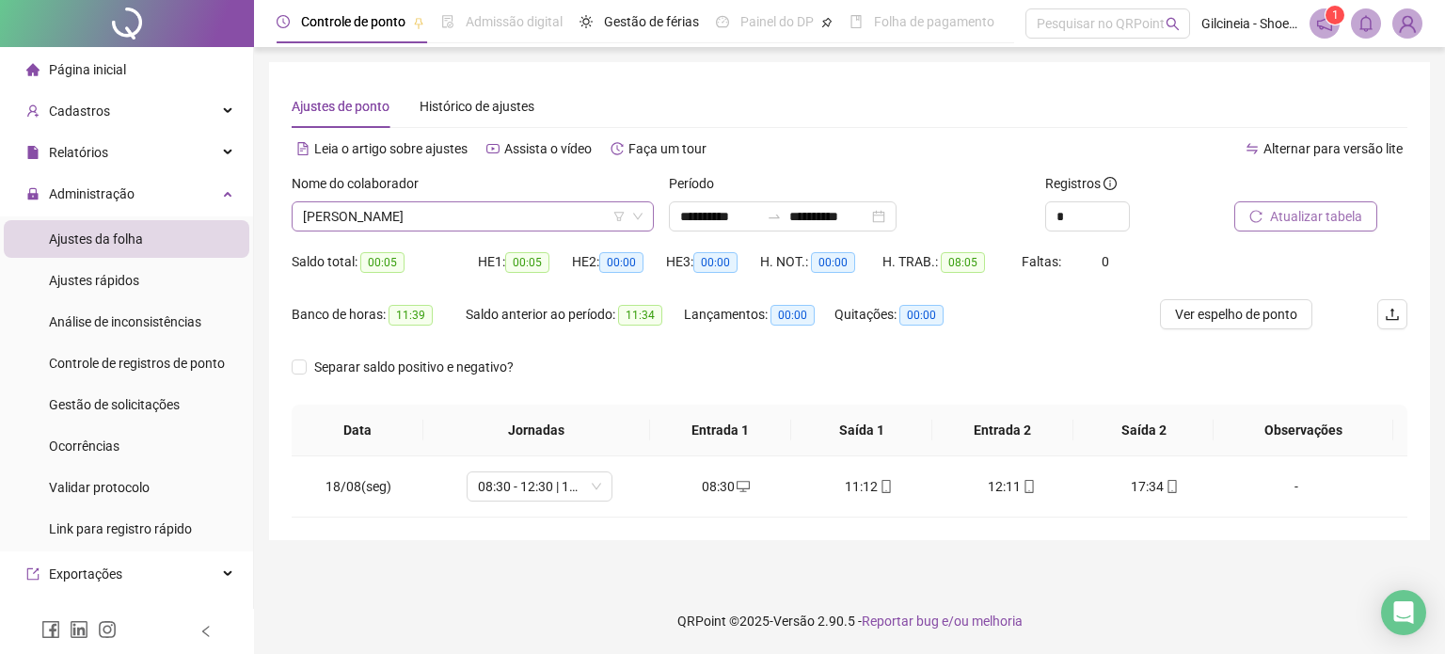
click at [507, 209] on span "[PERSON_NAME]" at bounding box center [473, 216] width 340 height 28
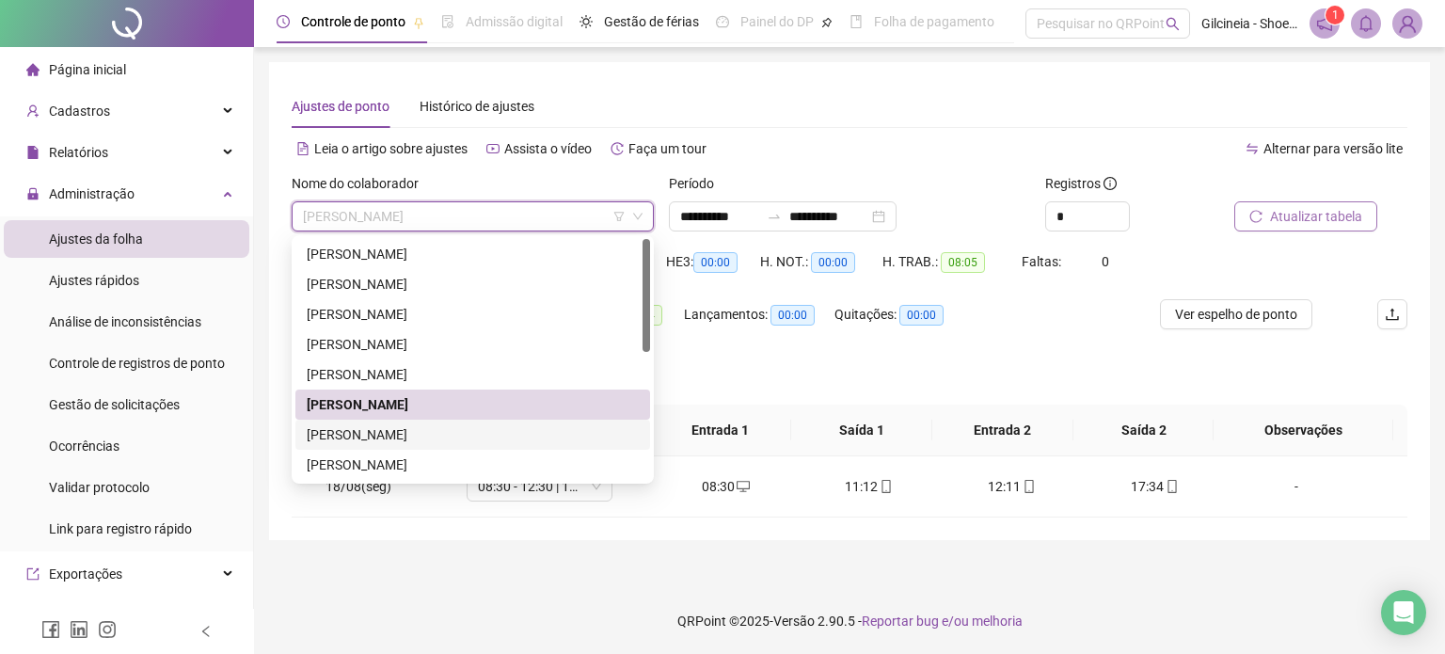
click at [422, 429] on div "[PERSON_NAME]" at bounding box center [473, 434] width 332 height 21
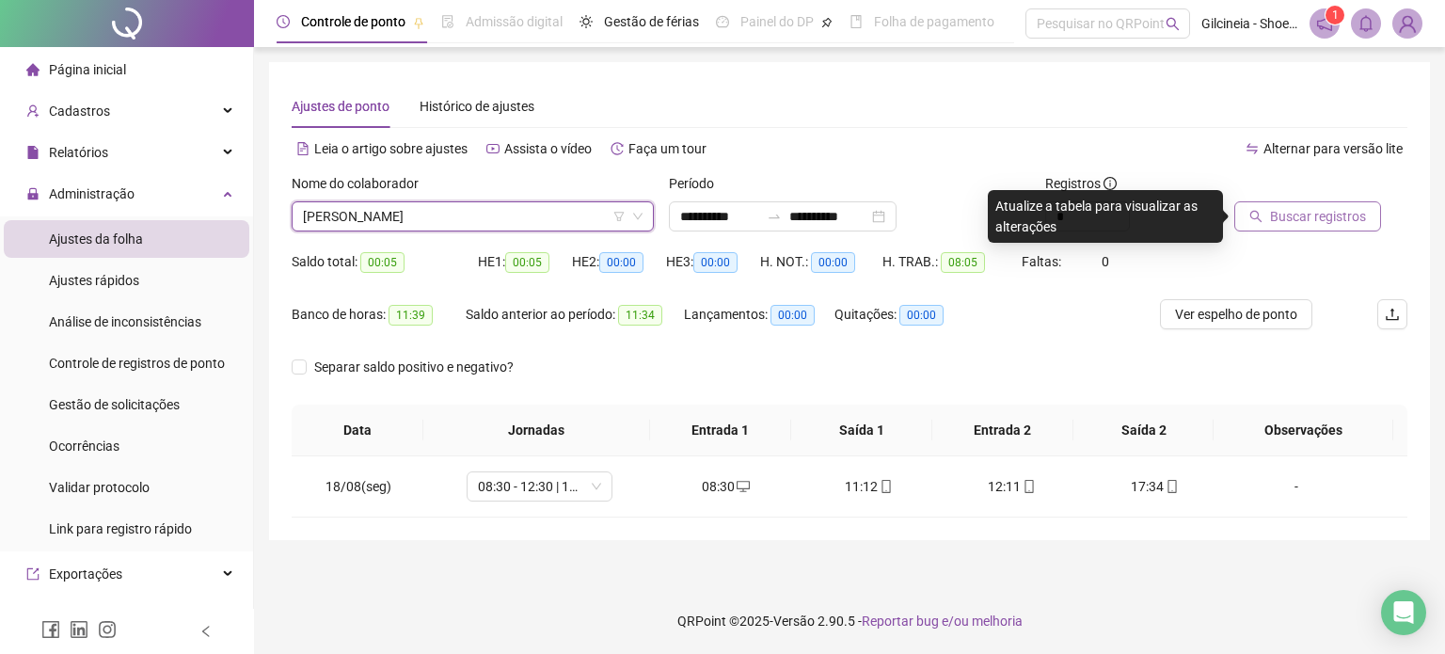
click at [1302, 220] on span "Buscar registros" at bounding box center [1318, 216] width 96 height 21
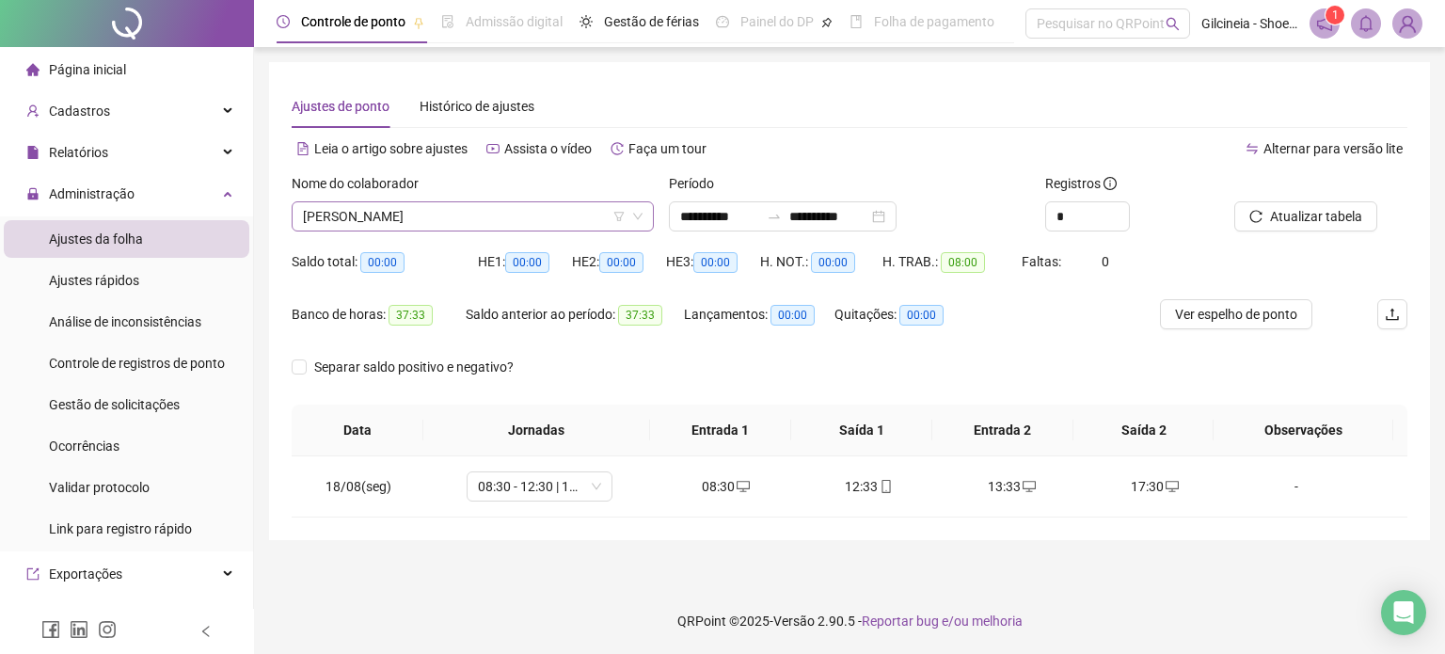
click at [439, 221] on span "[PERSON_NAME]" at bounding box center [473, 216] width 340 height 28
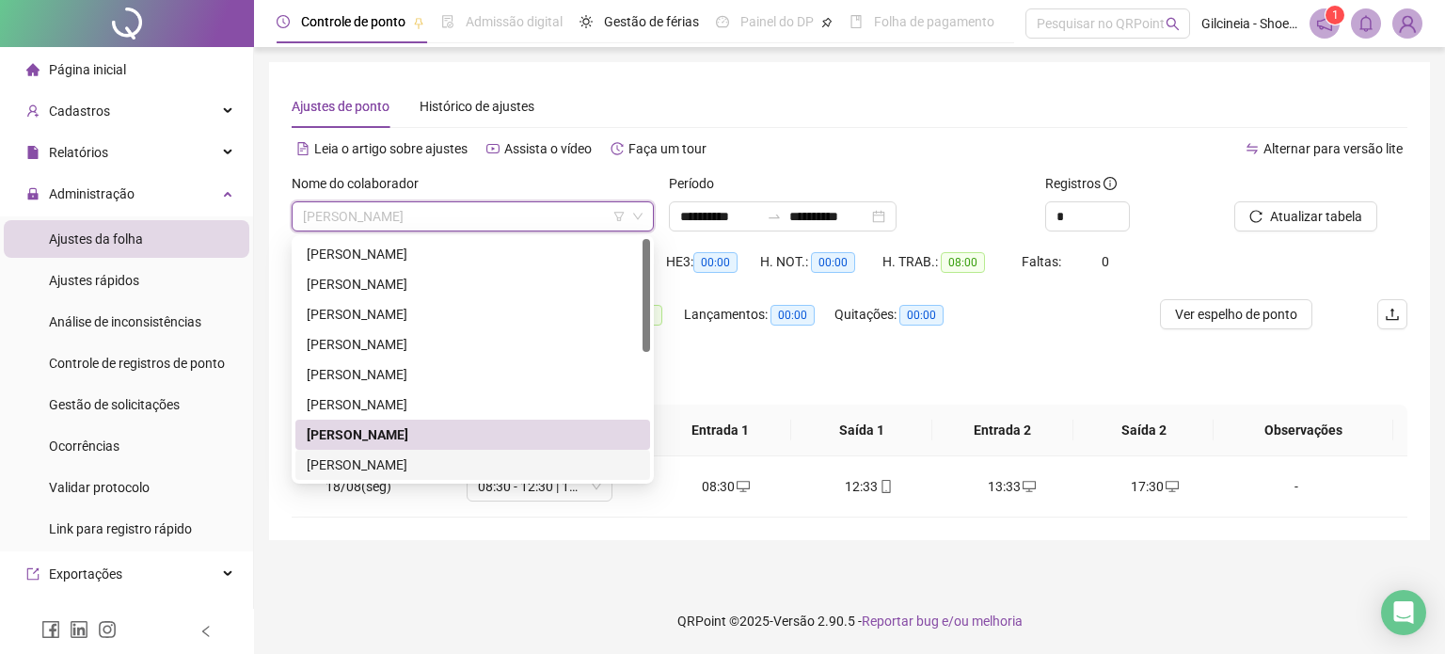
click at [411, 469] on div "[PERSON_NAME]" at bounding box center [473, 464] width 332 height 21
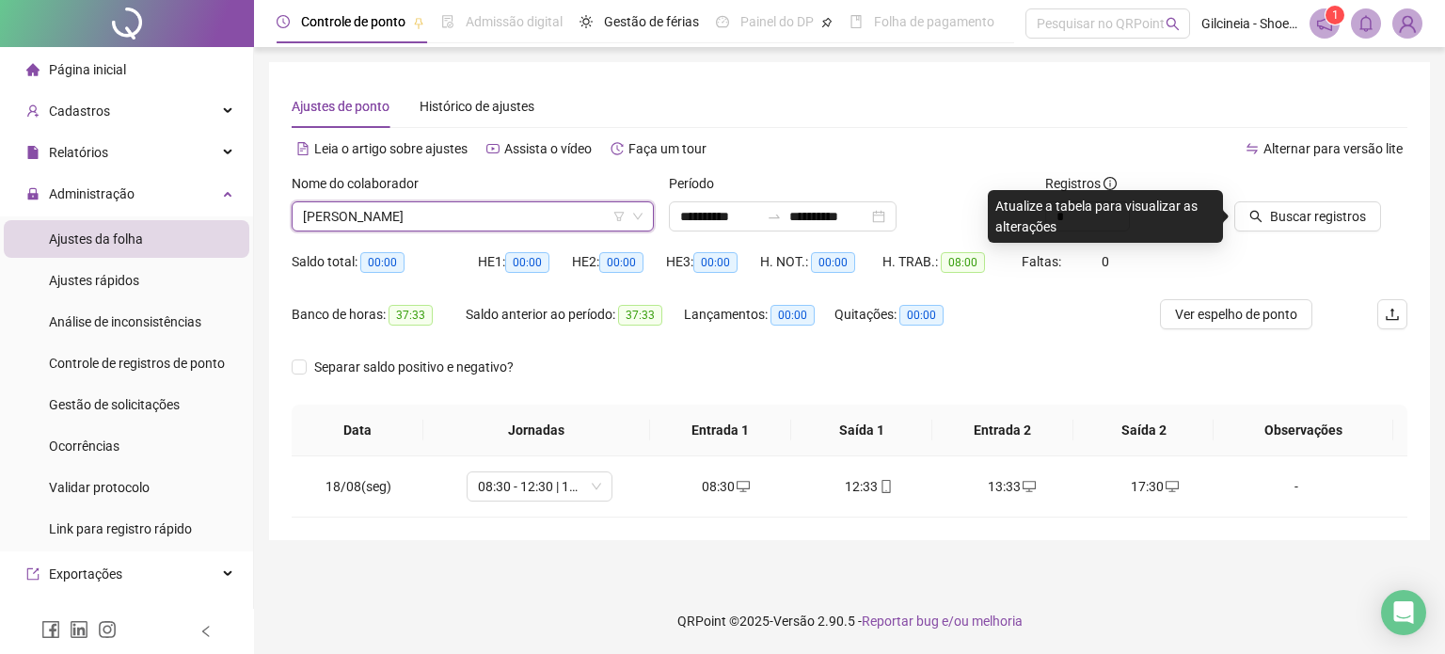
click at [556, 215] on span "[PERSON_NAME]" at bounding box center [473, 216] width 340 height 28
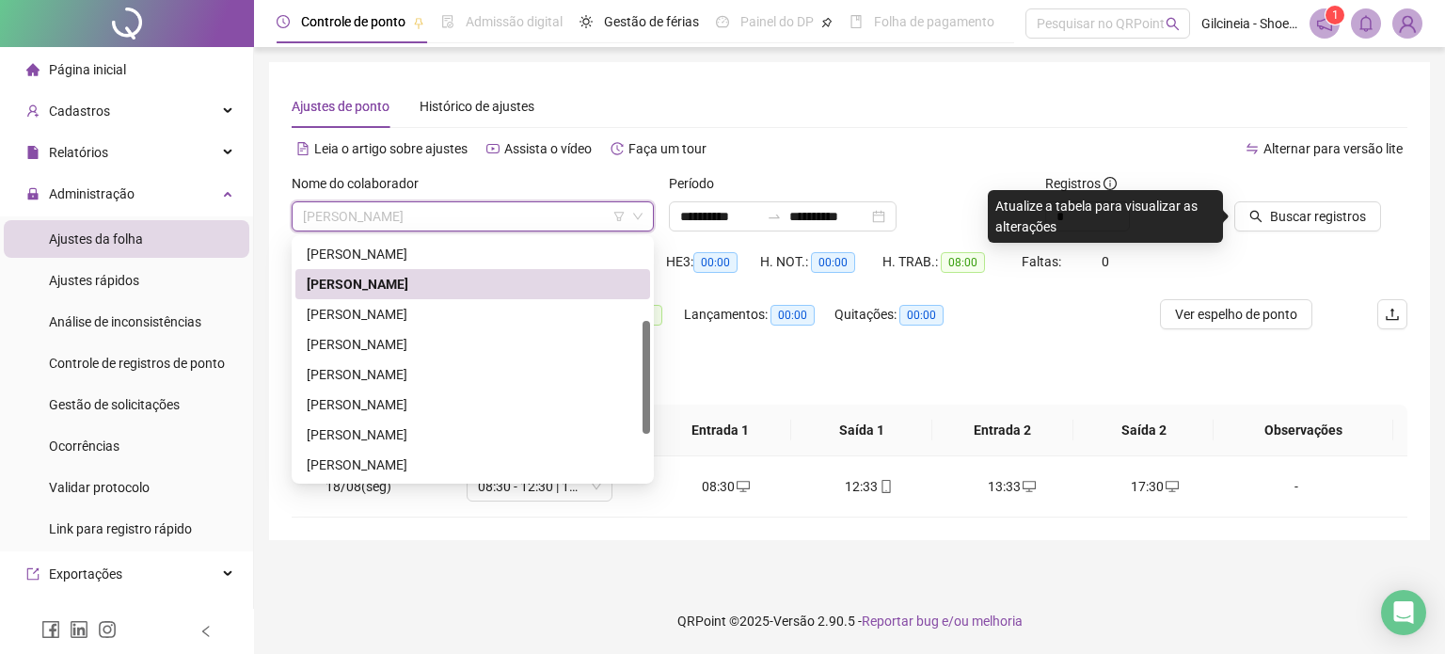
scroll to position [190, 0]
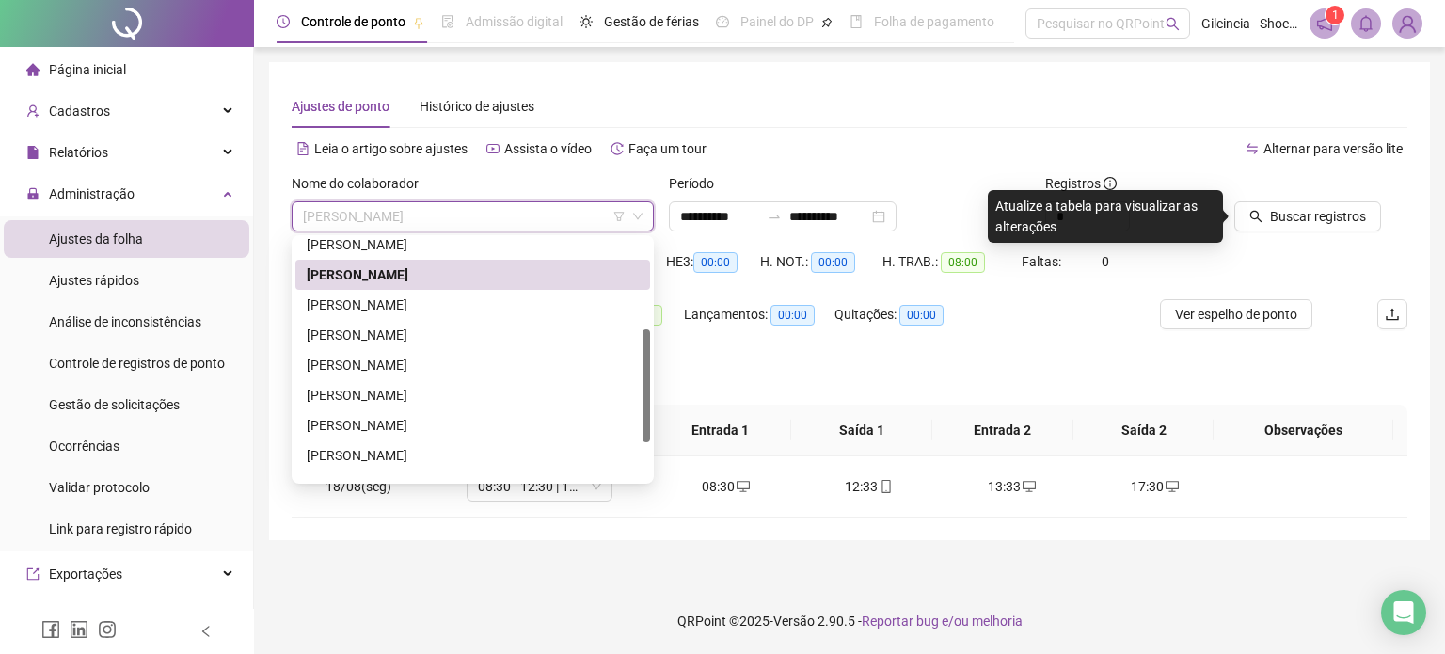
drag, startPoint x: 645, startPoint y: 320, endPoint x: 652, endPoint y: 409, distance: 89.7
click at [652, 409] on div "287362 288464 266711 [PERSON_NAME] [PERSON_NAME]" at bounding box center [473, 359] width 362 height 248
click at [496, 306] on div "[PERSON_NAME]" at bounding box center [473, 305] width 332 height 21
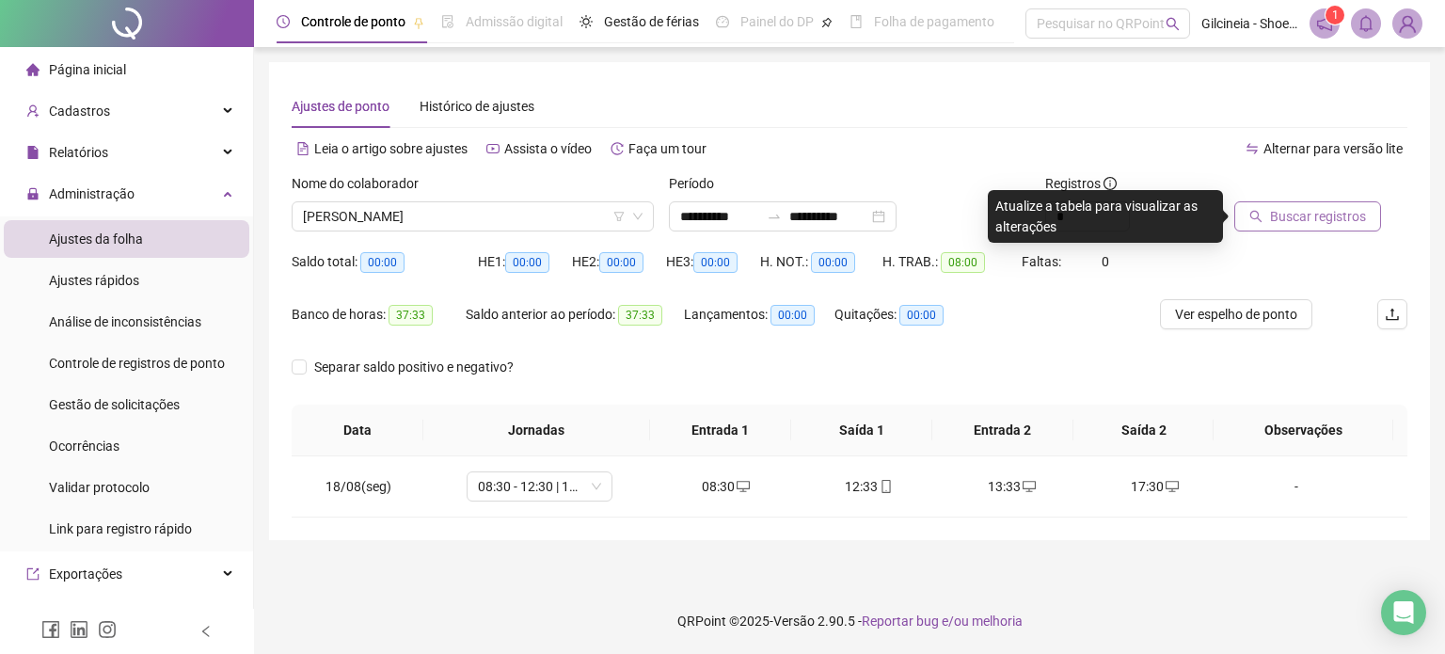
click at [1304, 217] on span "Buscar registros" at bounding box center [1318, 216] width 96 height 21
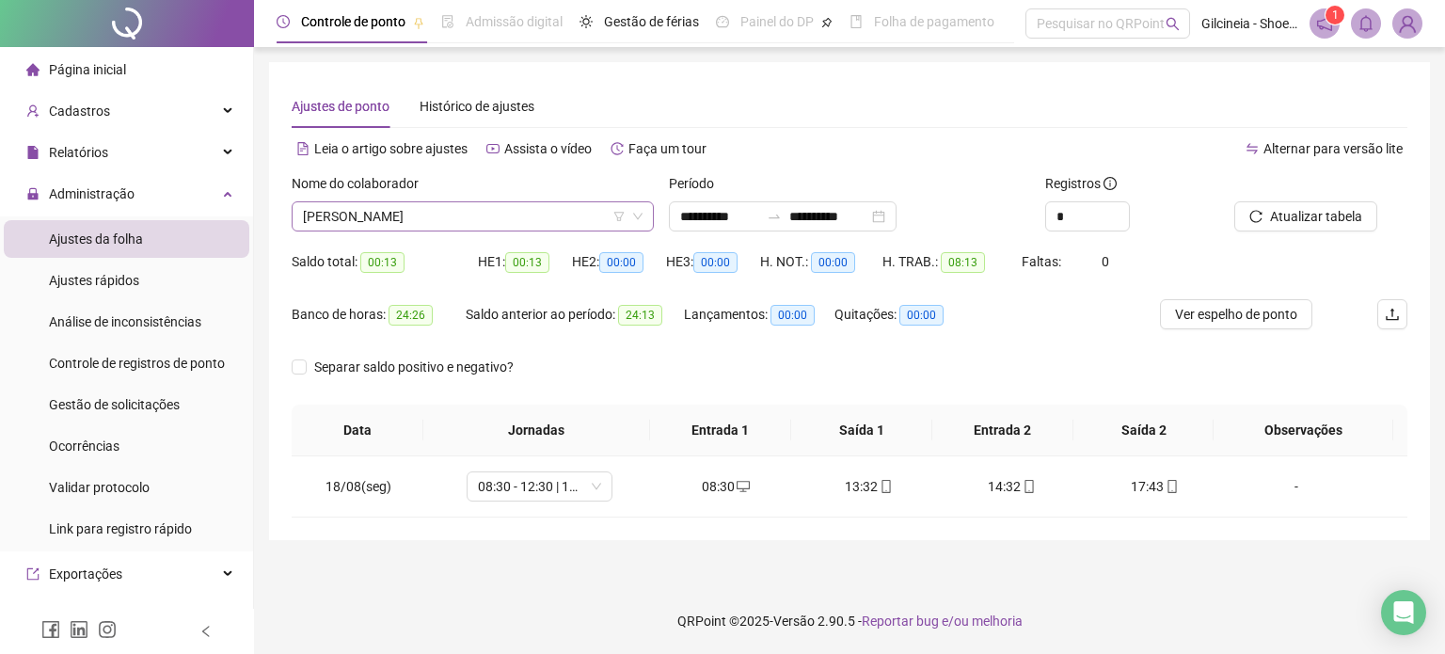
click at [539, 220] on span "[PERSON_NAME]" at bounding box center [473, 216] width 340 height 28
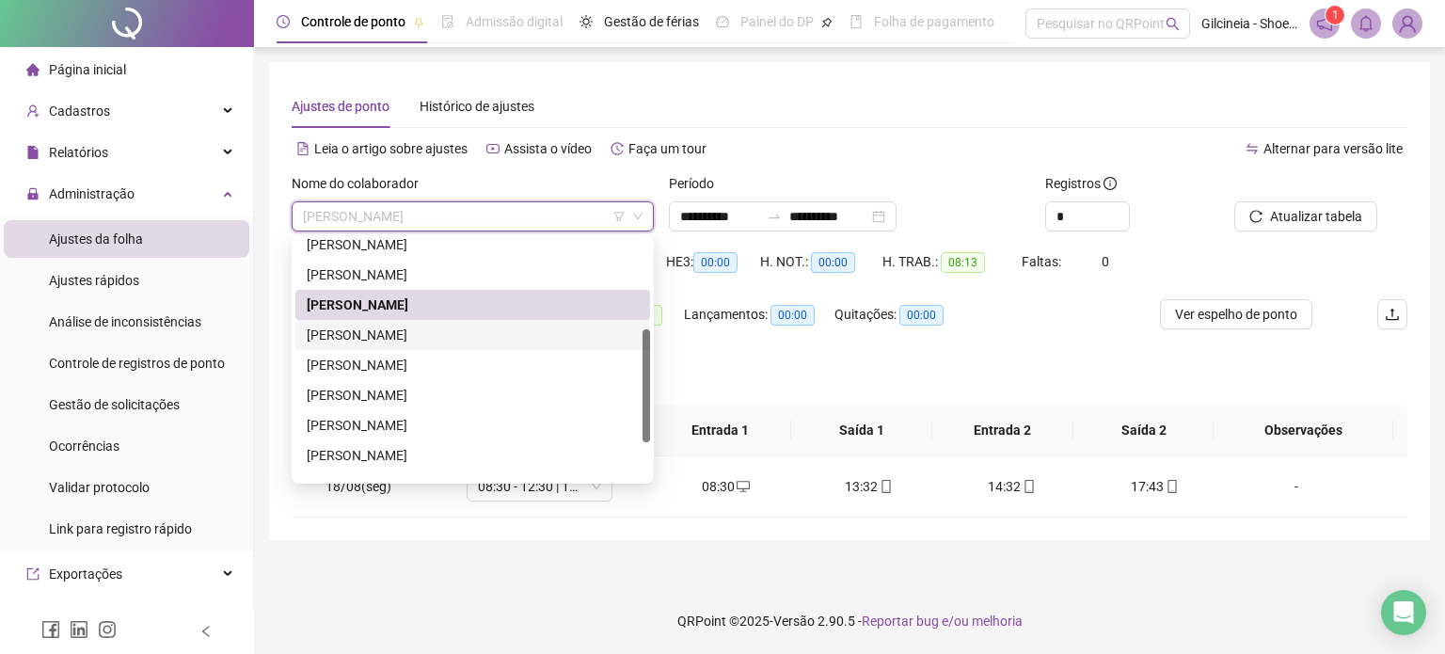
click at [470, 336] on div "[PERSON_NAME]" at bounding box center [473, 335] width 332 height 21
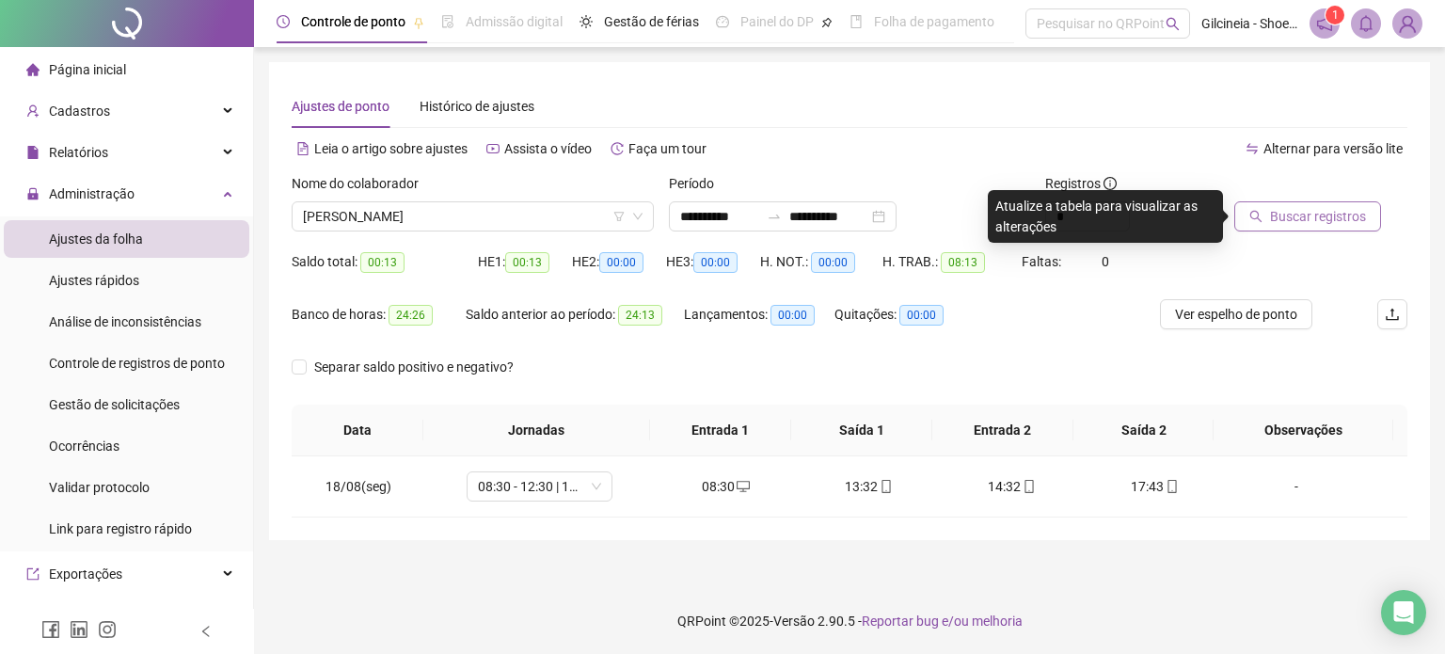
click at [1344, 217] on span "Buscar registros" at bounding box center [1318, 216] width 96 height 21
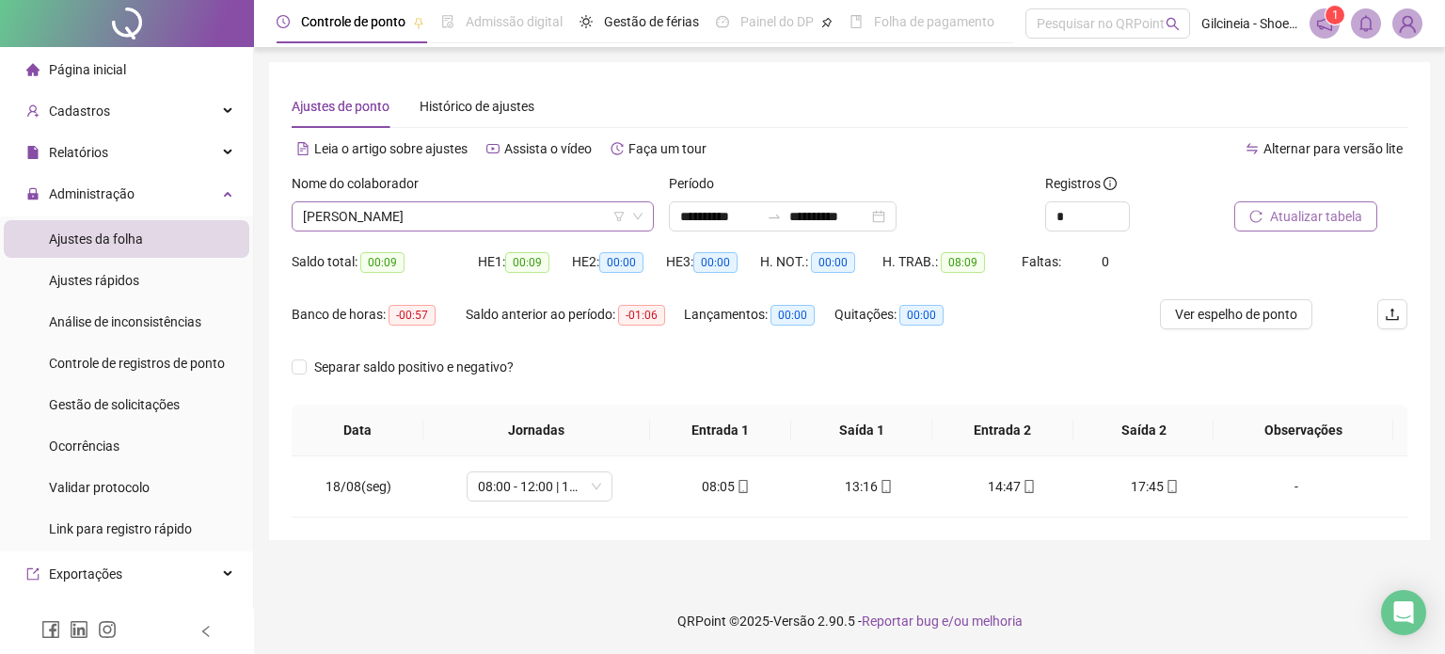
click at [553, 217] on span "[PERSON_NAME]" at bounding box center [473, 216] width 340 height 28
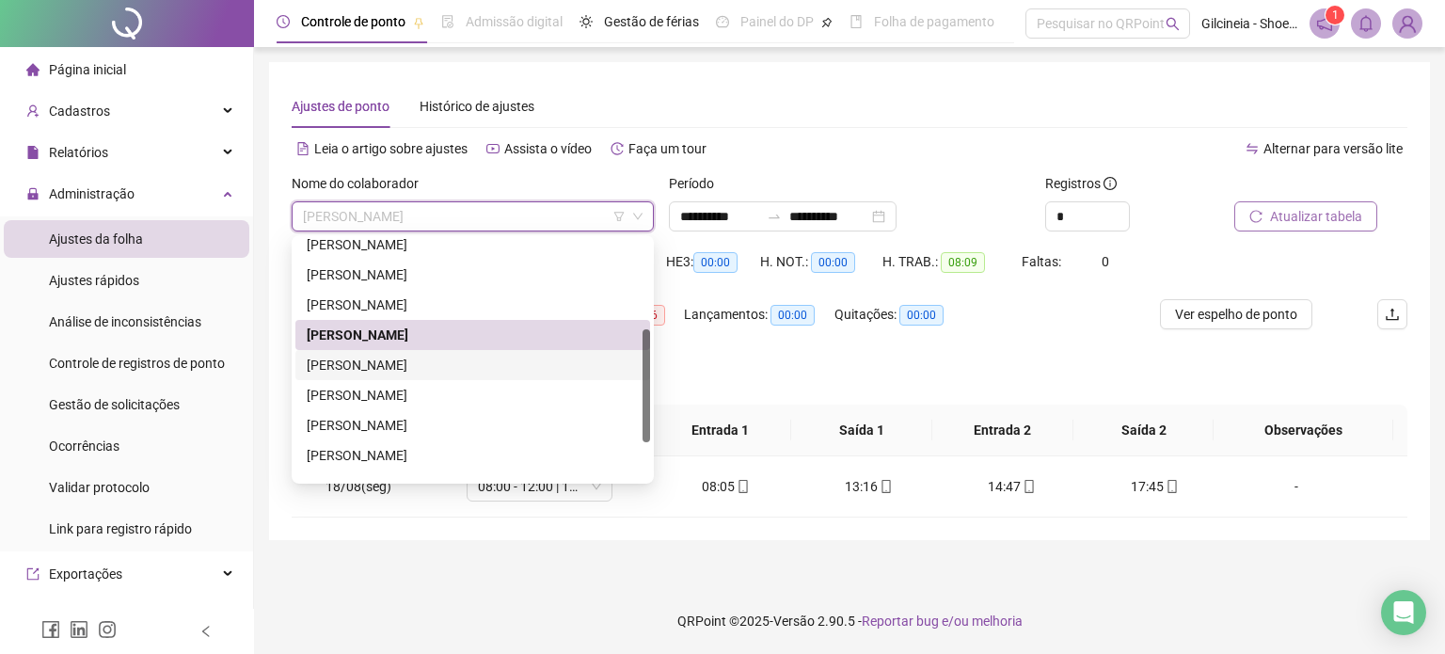
click at [459, 360] on div "[PERSON_NAME]" at bounding box center [473, 365] width 332 height 21
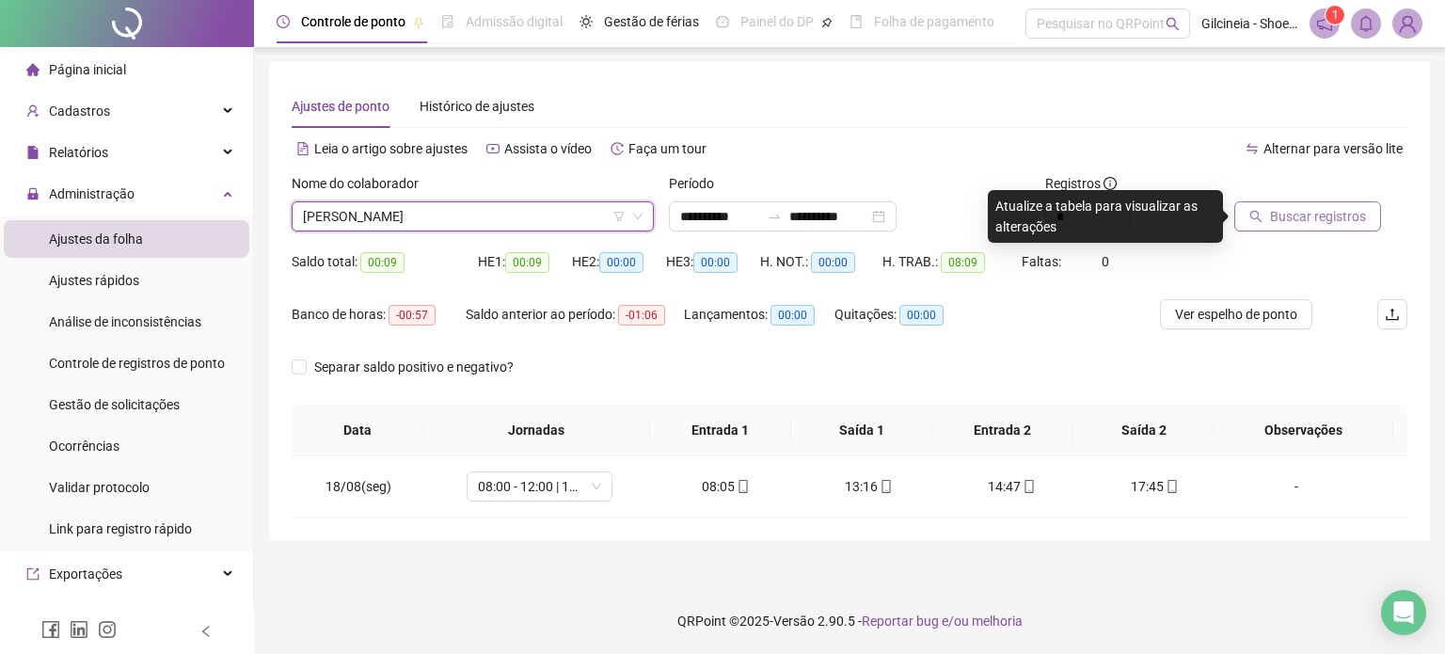
click at [498, 209] on span "[PERSON_NAME]" at bounding box center [473, 216] width 340 height 28
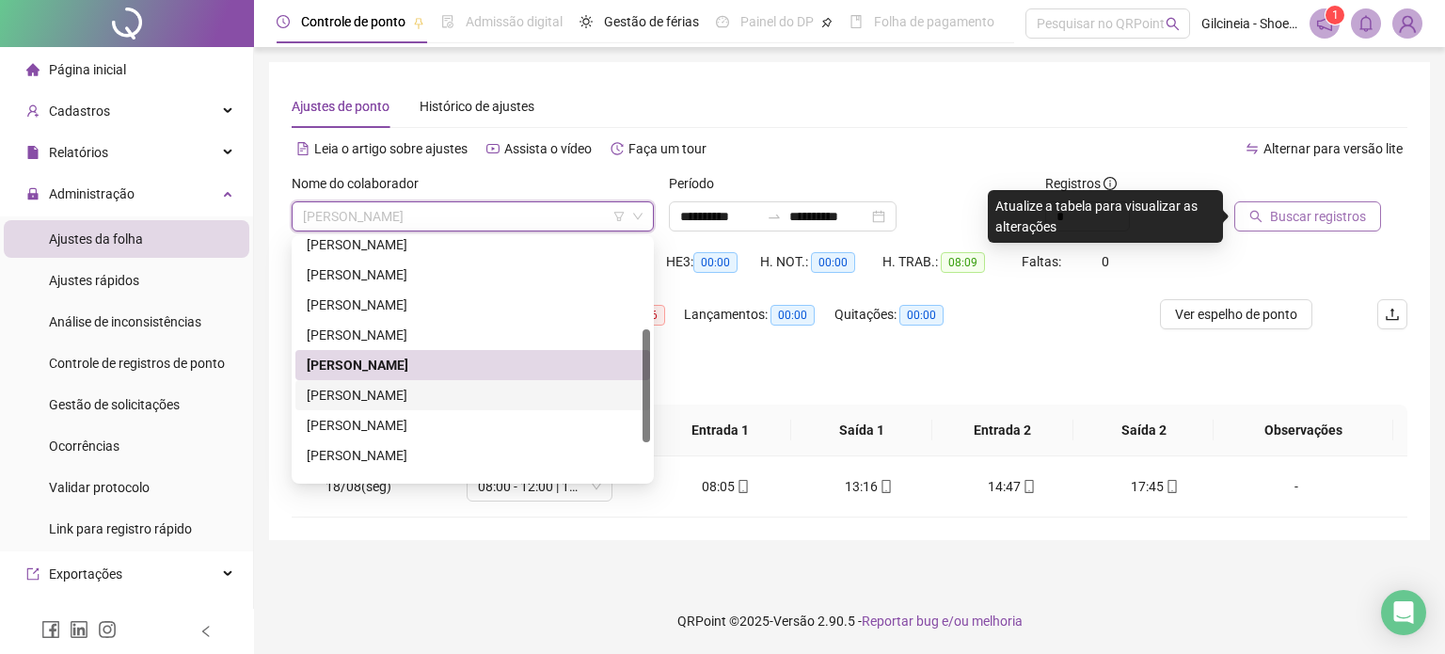
drag, startPoint x: 419, startPoint y: 393, endPoint x: 452, endPoint y: 387, distance: 33.6
click at [421, 393] on div "[PERSON_NAME]" at bounding box center [473, 395] width 332 height 21
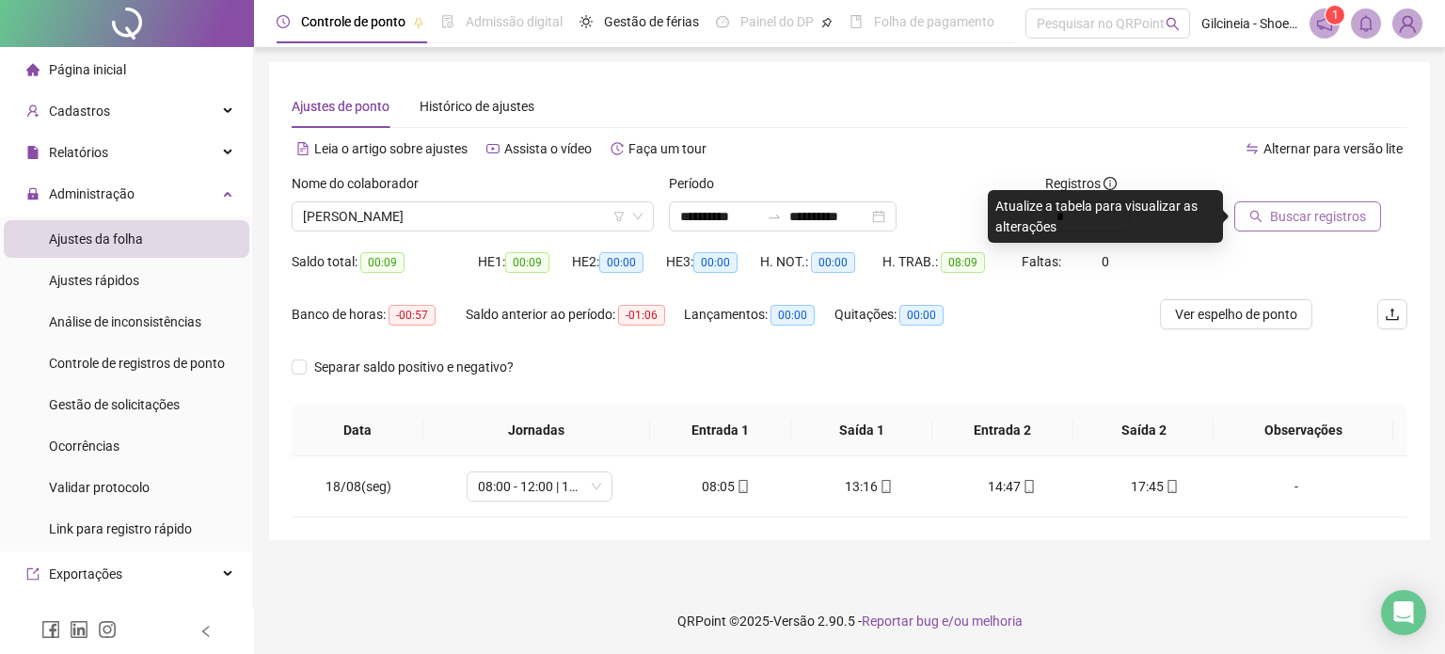
click at [1312, 221] on span "Buscar registros" at bounding box center [1318, 216] width 96 height 21
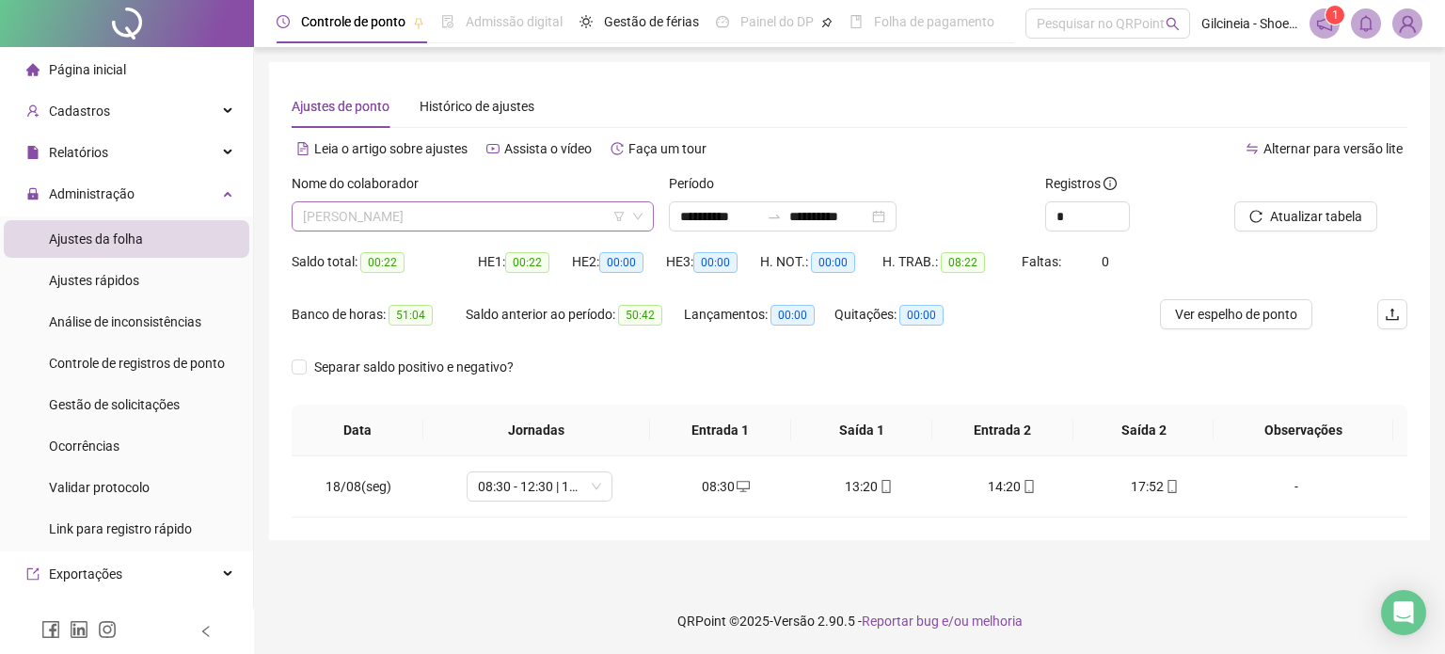
click at [569, 226] on span "[PERSON_NAME]" at bounding box center [473, 216] width 340 height 28
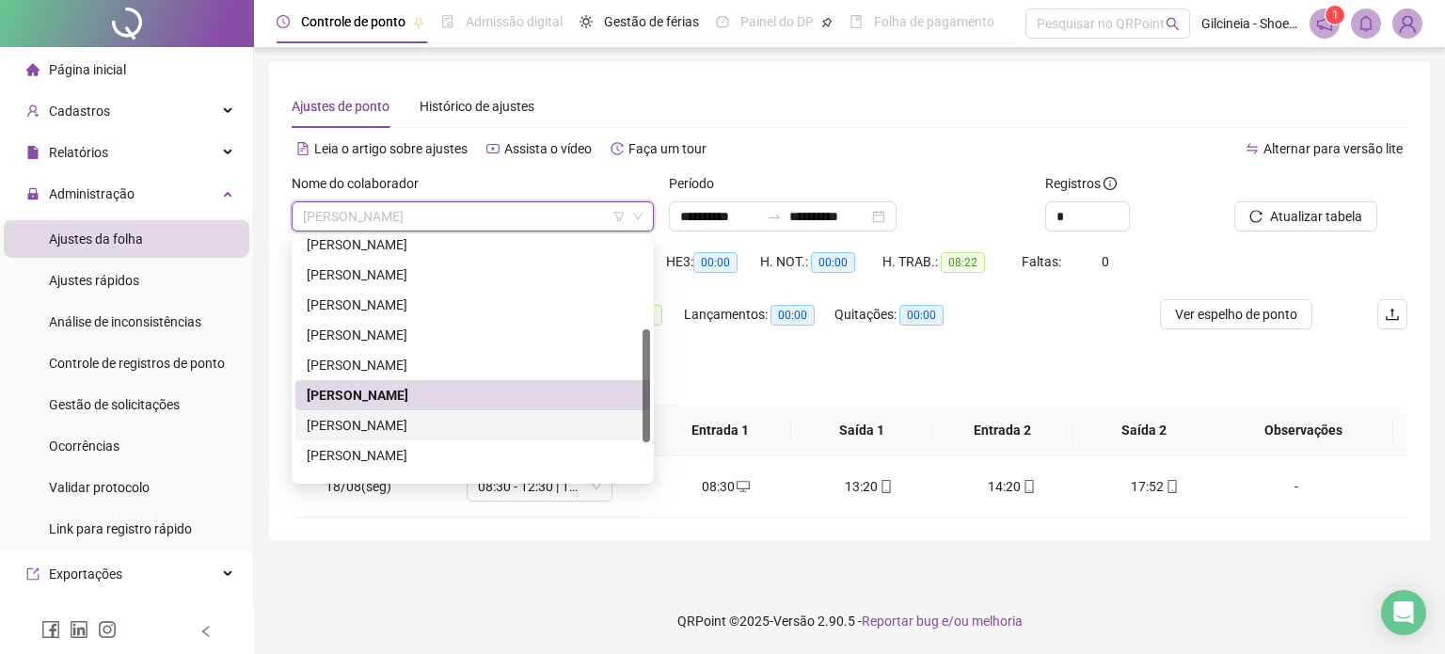
click at [437, 424] on div "[PERSON_NAME]" at bounding box center [473, 425] width 332 height 21
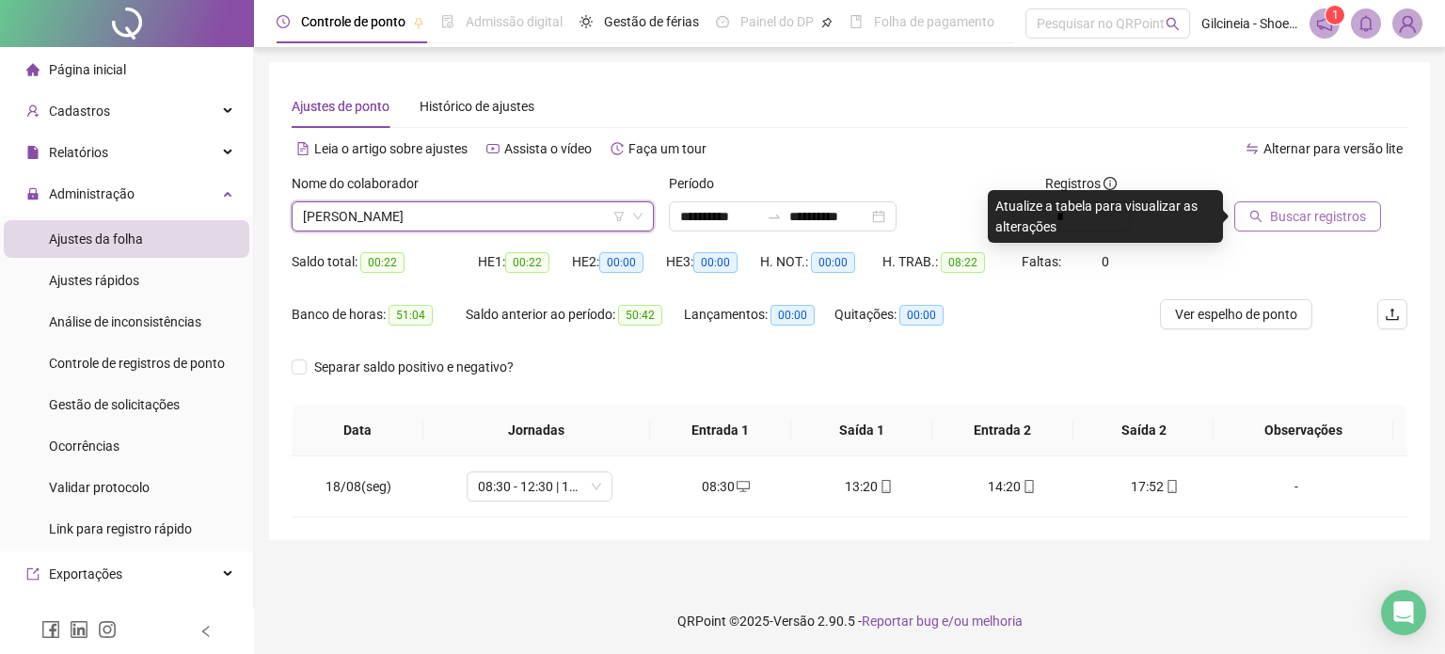
click at [1314, 215] on span "Buscar registros" at bounding box center [1318, 216] width 96 height 21
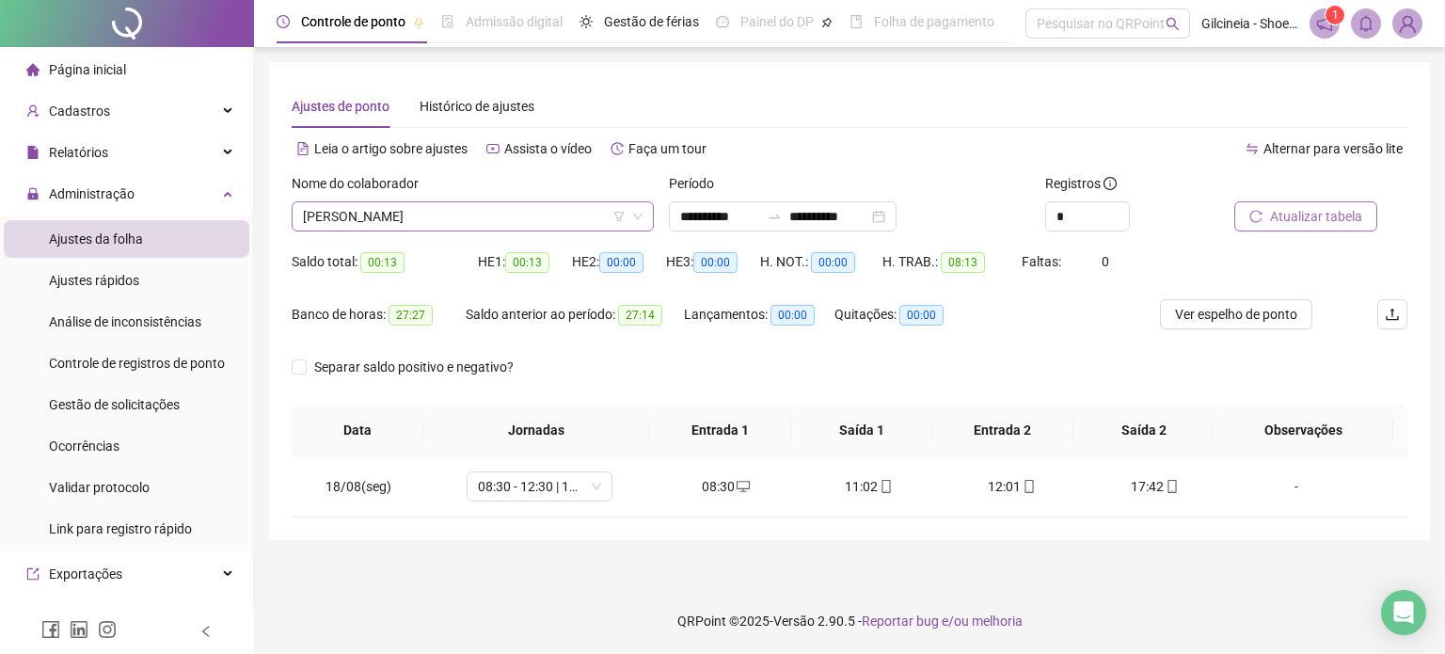
click at [556, 216] on span "[PERSON_NAME]" at bounding box center [473, 216] width 340 height 28
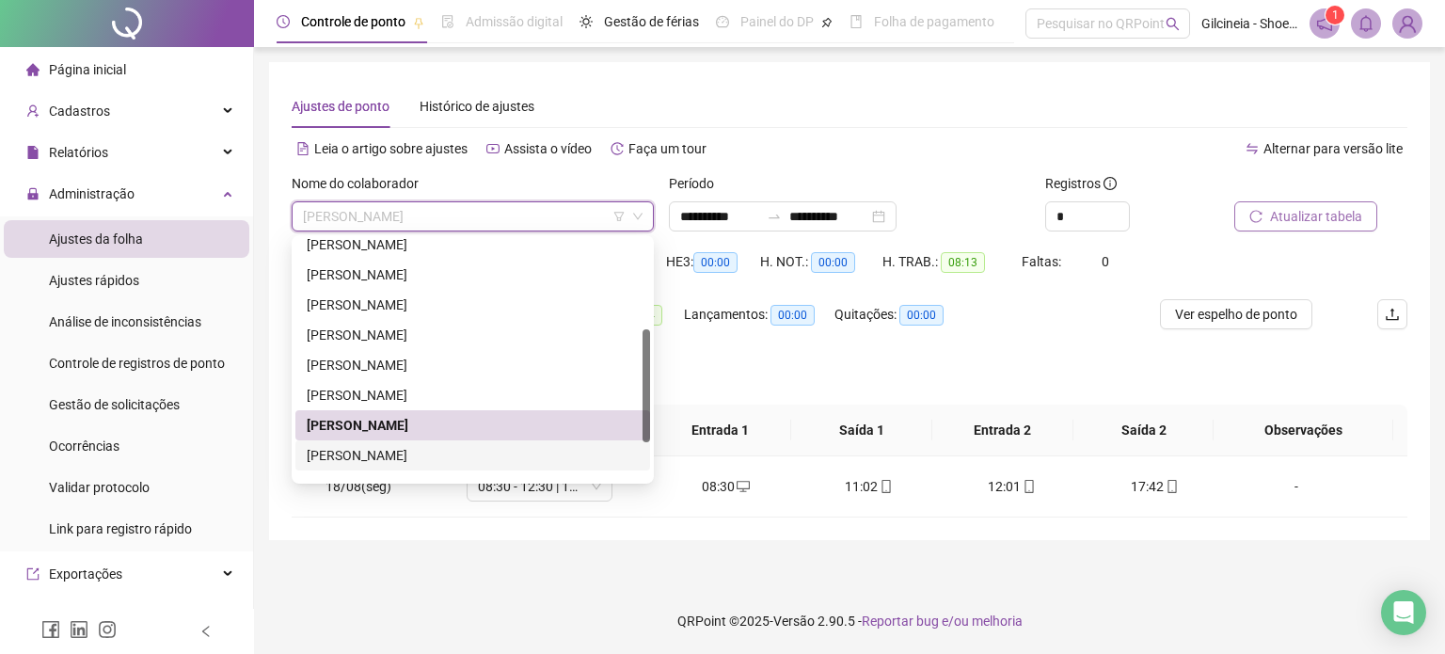
click at [450, 460] on div "[PERSON_NAME]" at bounding box center [473, 455] width 332 height 21
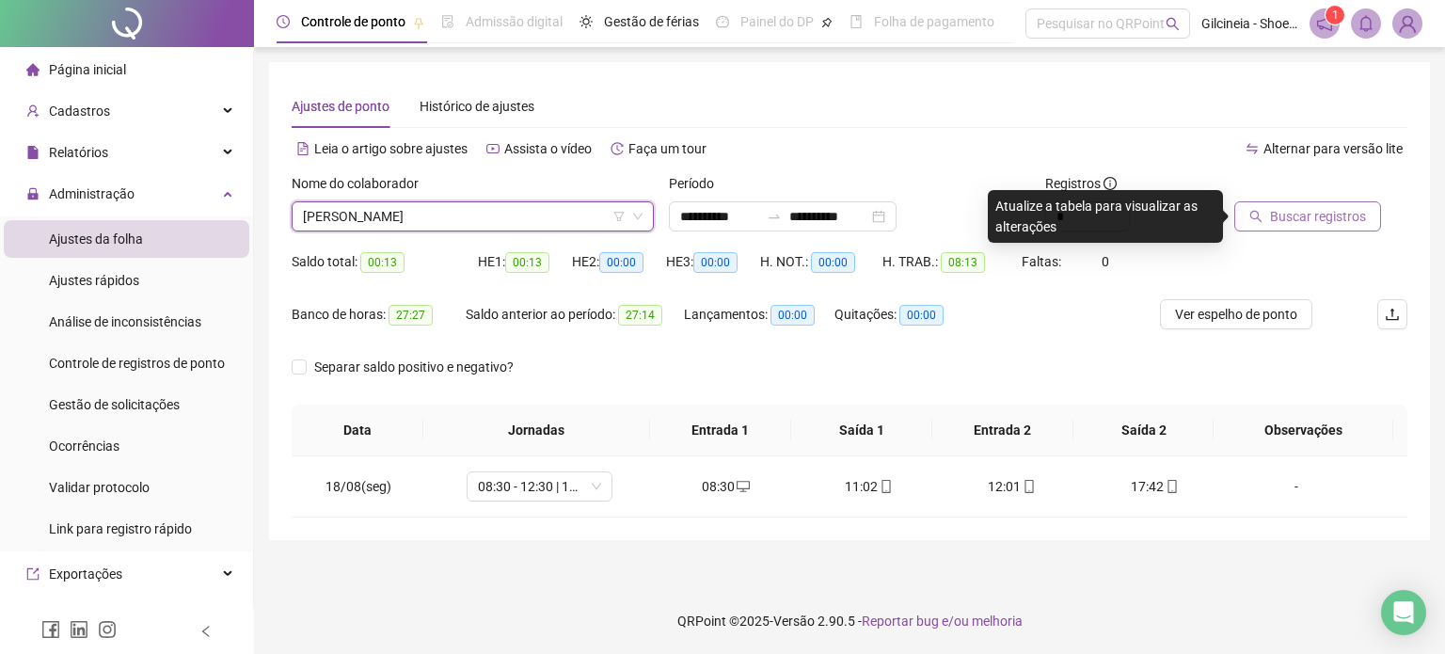
click at [1291, 221] on span "Buscar registros" at bounding box center [1318, 216] width 96 height 21
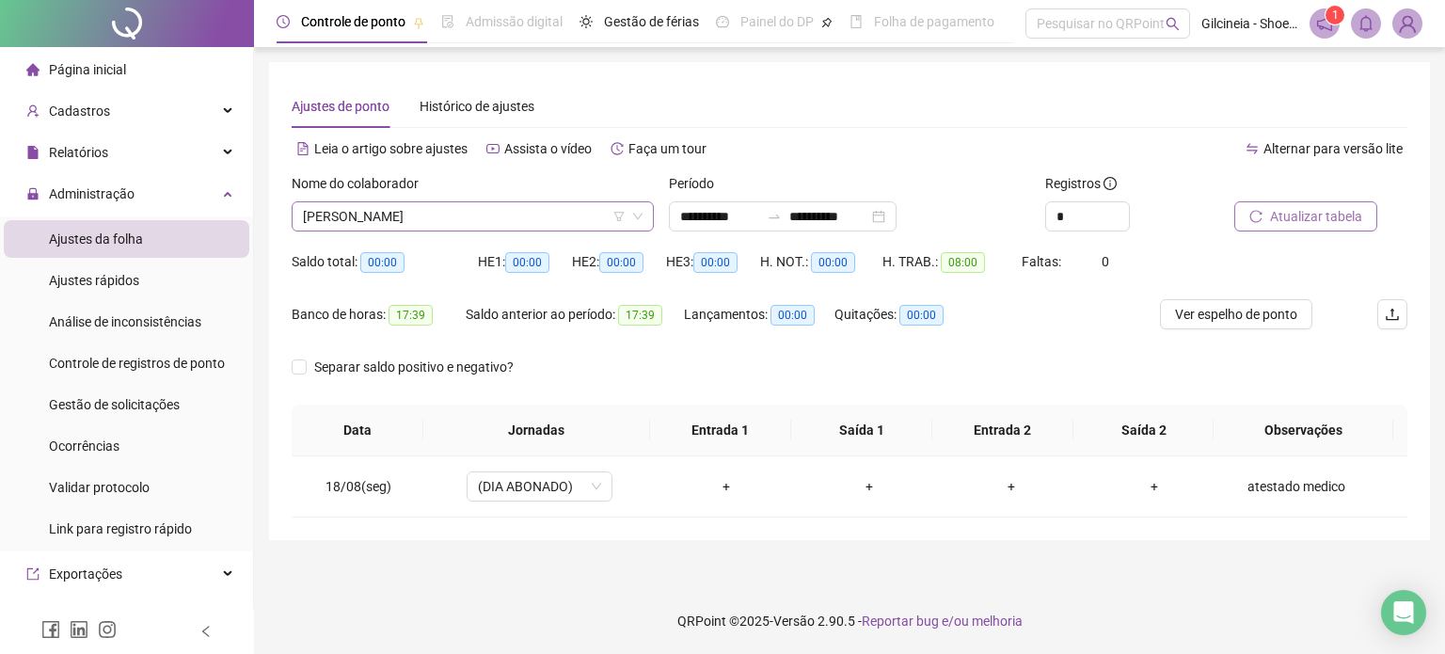
click at [516, 213] on span "[PERSON_NAME]" at bounding box center [473, 216] width 340 height 28
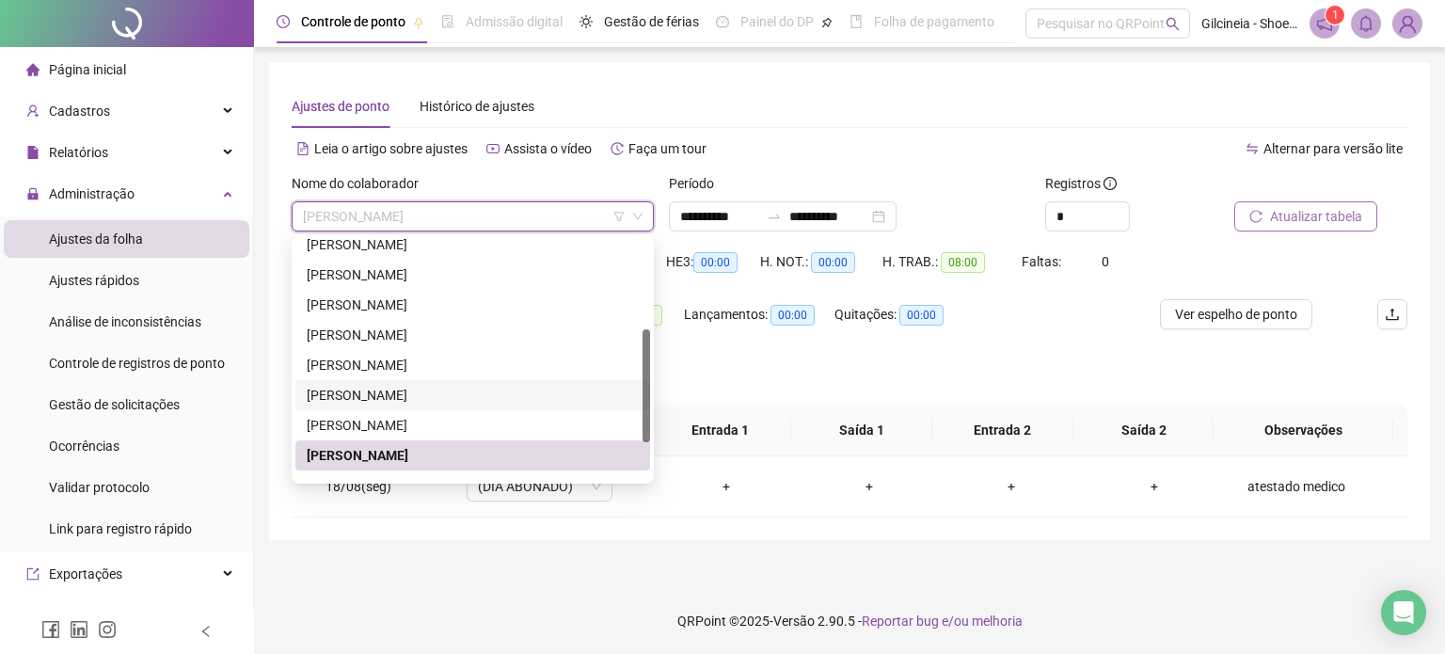
drag, startPoint x: 653, startPoint y: 391, endPoint x: 645, endPoint y: 406, distance: 16.0
click at [651, 422] on div "260805 264924 261359 [PERSON_NAME] [PERSON_NAME]" at bounding box center [473, 359] width 362 height 248
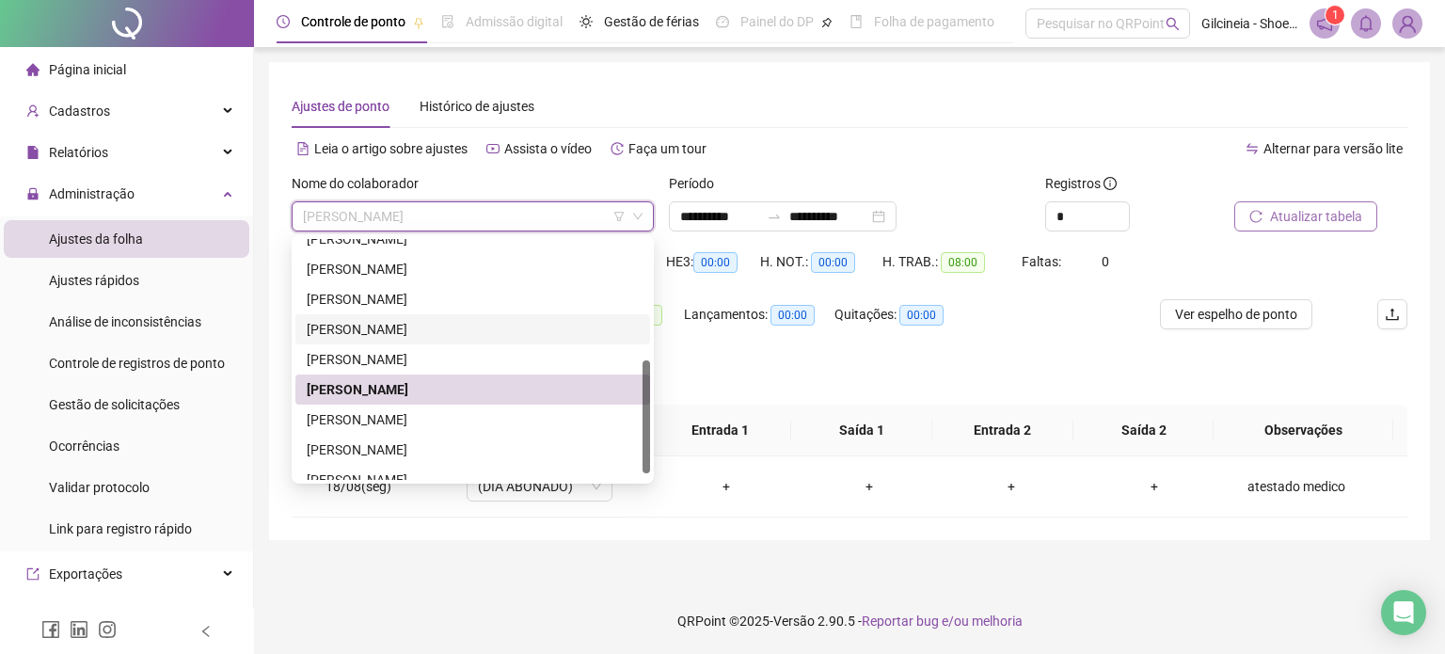
scroll to position [271, 0]
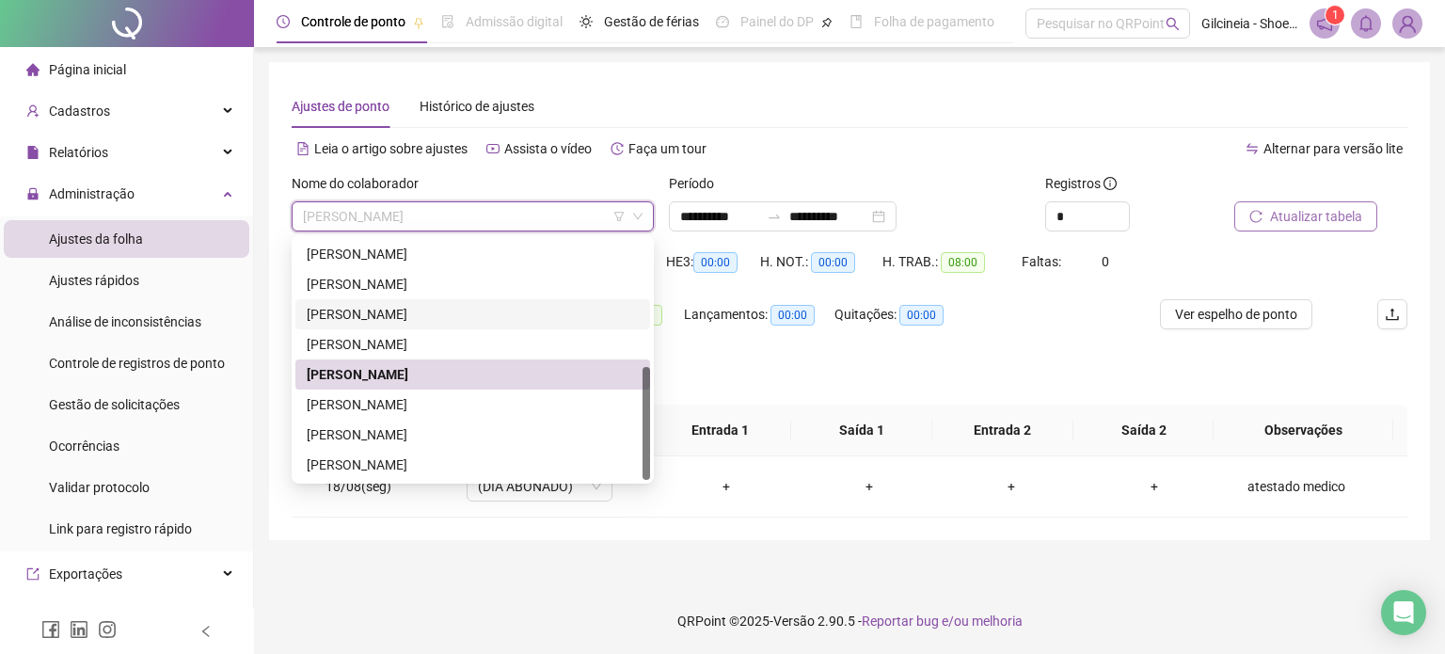
drag, startPoint x: 647, startPoint y: 396, endPoint x: 645, endPoint y: 454, distance: 58.4
click at [645, 454] on div at bounding box center [647, 423] width 8 height 113
click at [463, 410] on div "[PERSON_NAME]" at bounding box center [473, 404] width 332 height 21
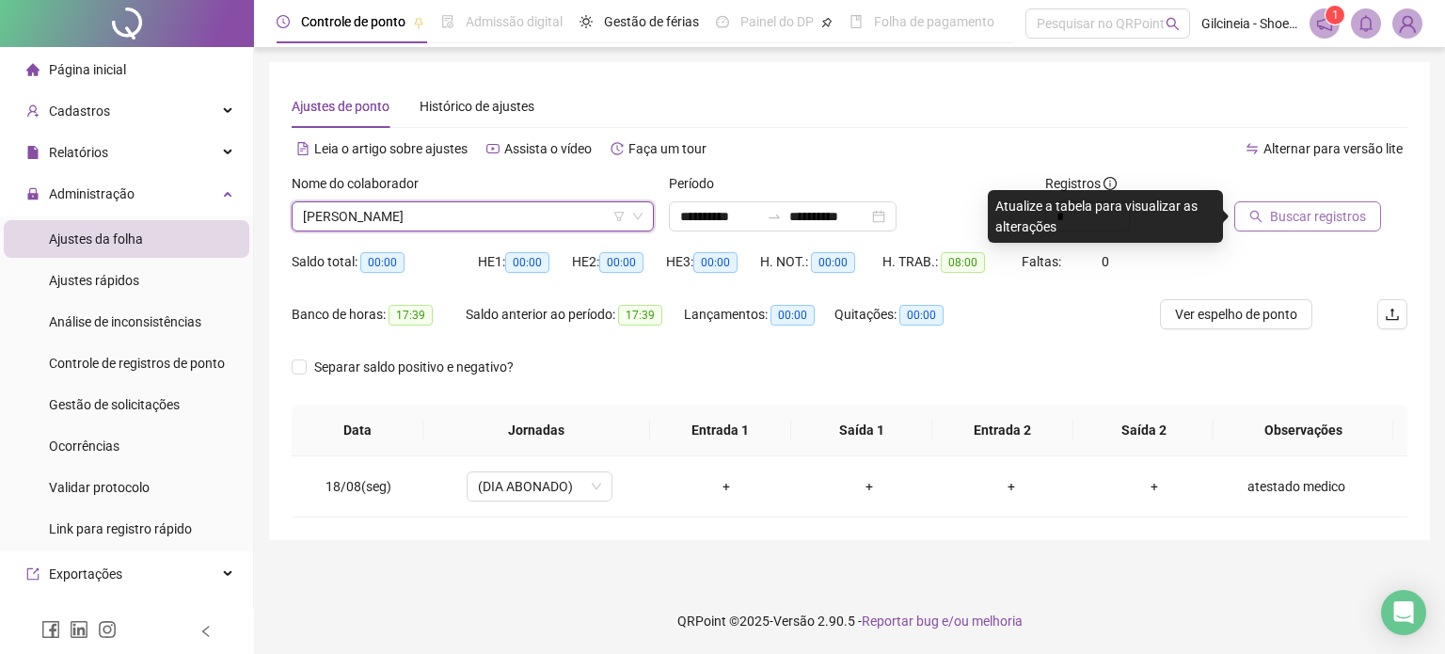
click at [1307, 228] on button "Buscar registros" at bounding box center [1308, 216] width 147 height 30
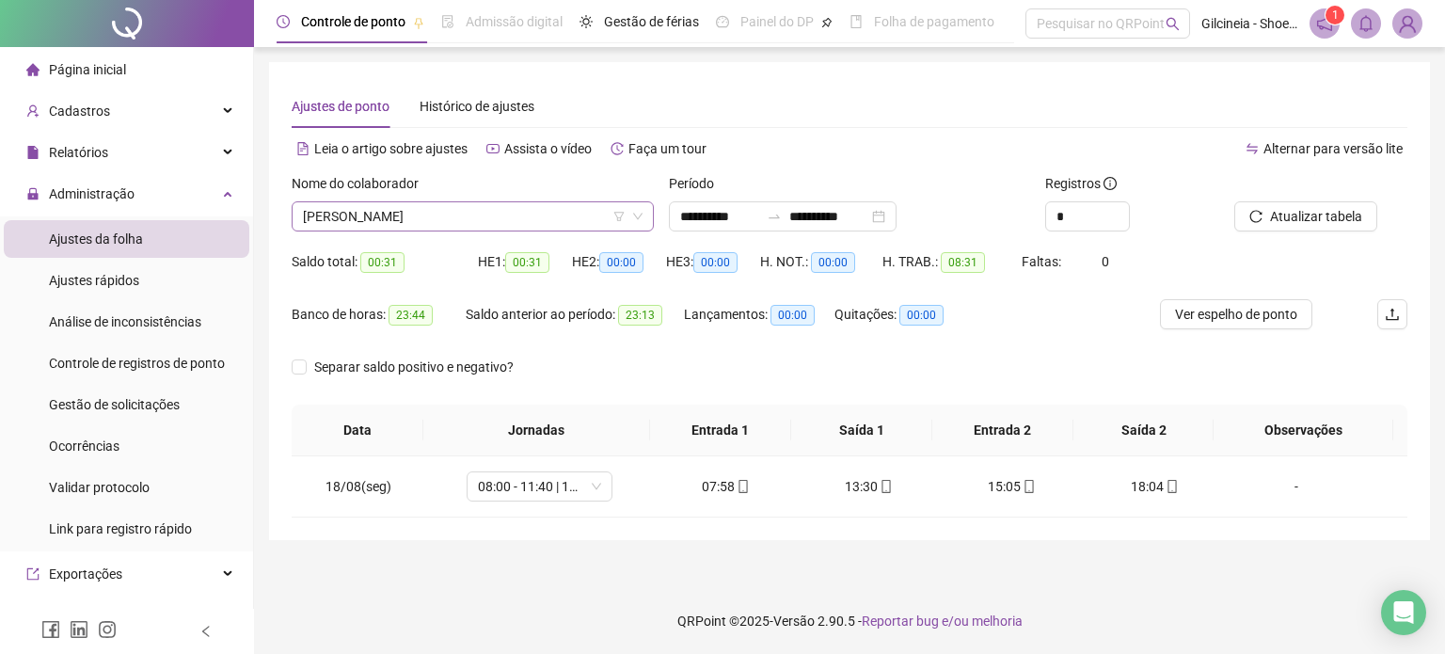
click at [526, 215] on span "[PERSON_NAME]" at bounding box center [473, 216] width 340 height 28
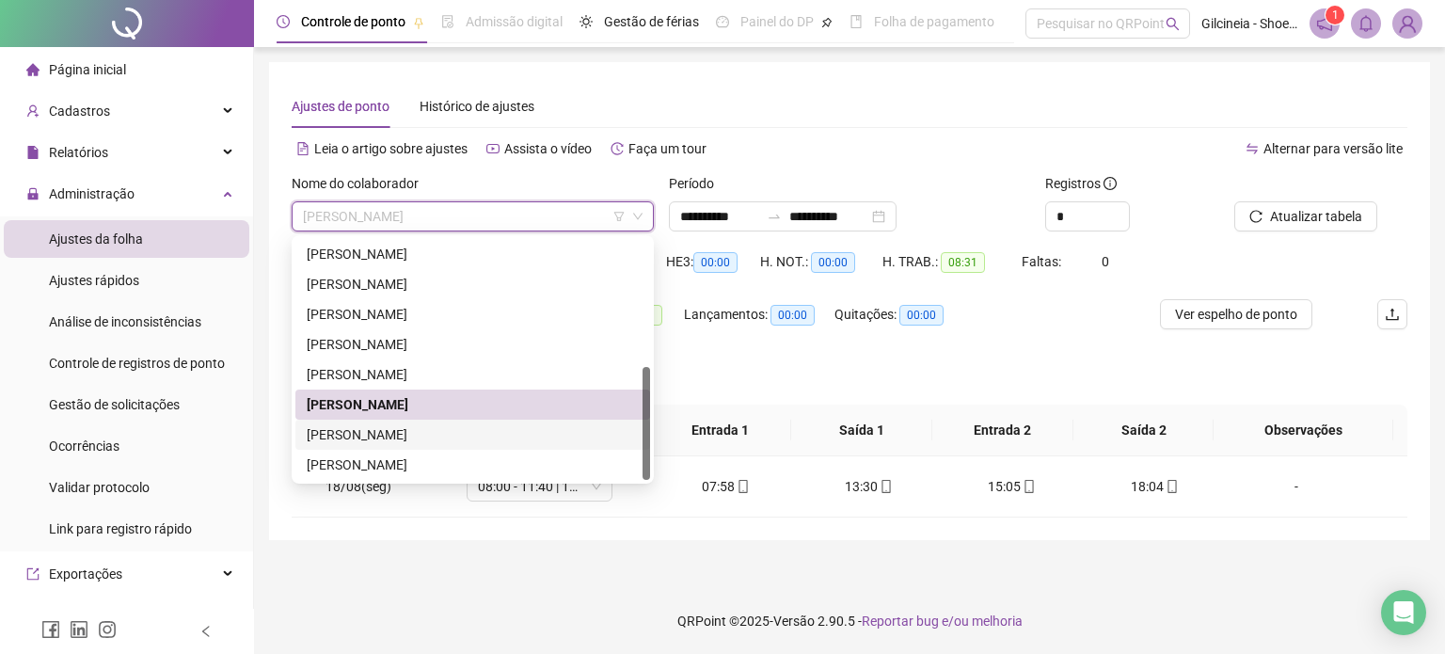
click at [474, 439] on div "[PERSON_NAME]" at bounding box center [473, 434] width 332 height 21
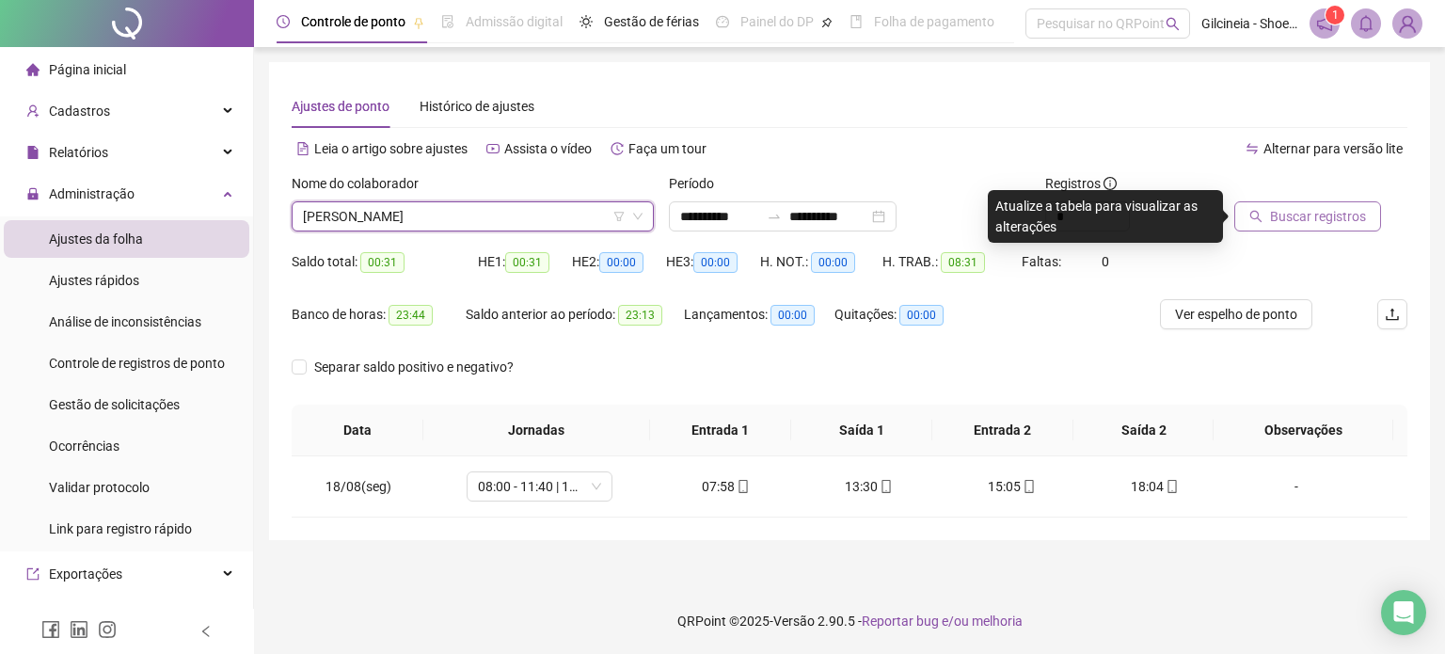
click at [1271, 224] on span "Buscar registros" at bounding box center [1318, 216] width 96 height 21
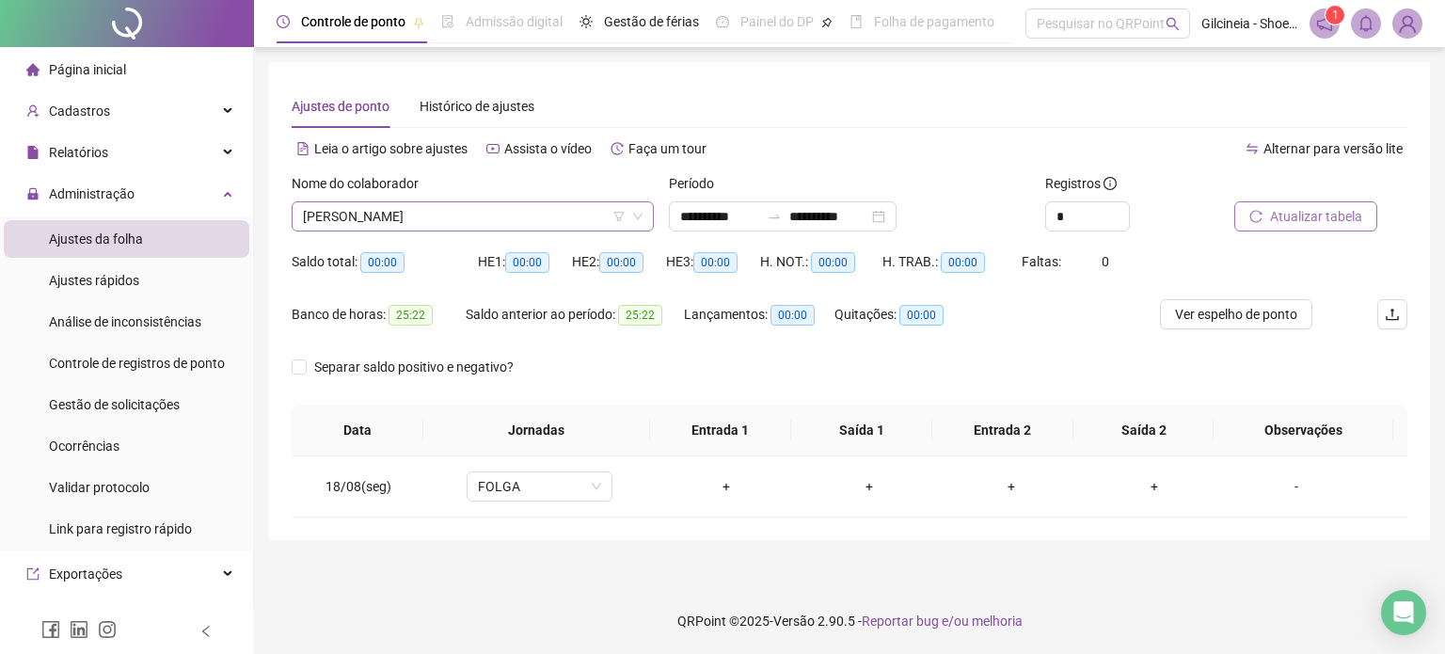
click at [551, 215] on span "[PERSON_NAME]" at bounding box center [473, 216] width 340 height 28
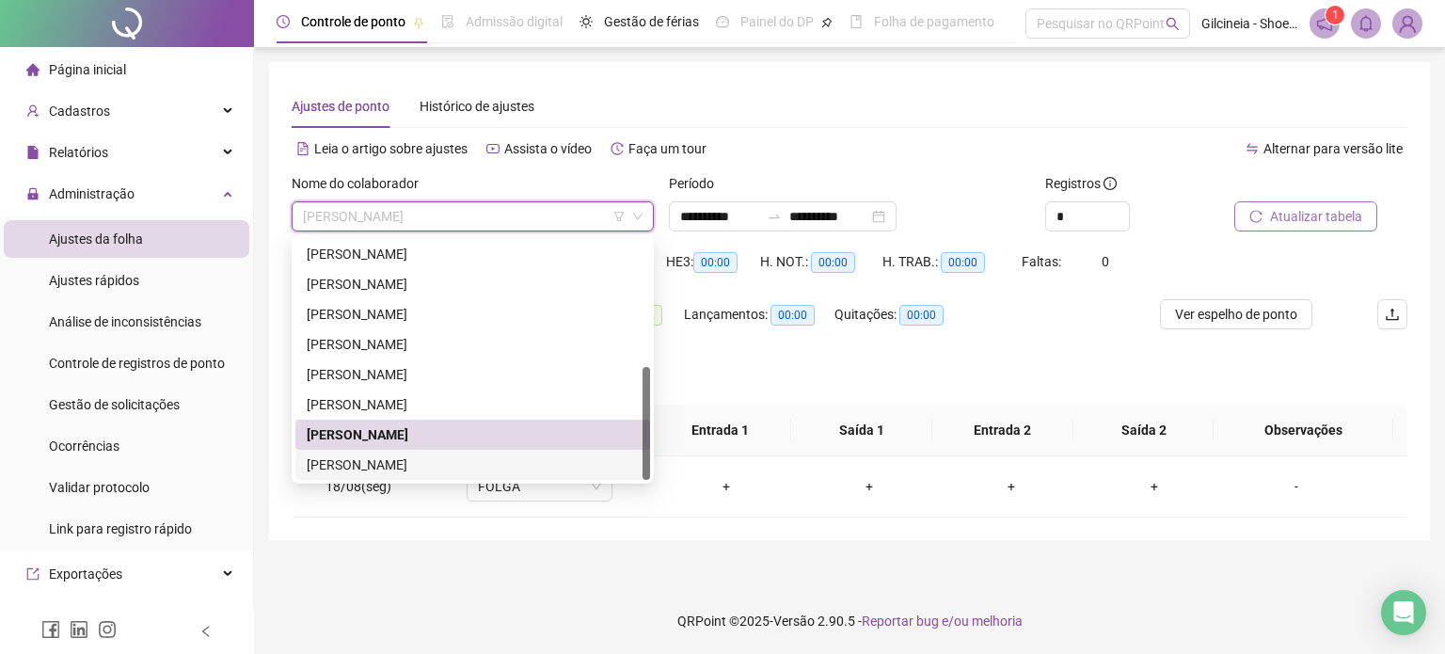
click at [506, 466] on div "[PERSON_NAME]" at bounding box center [473, 464] width 332 height 21
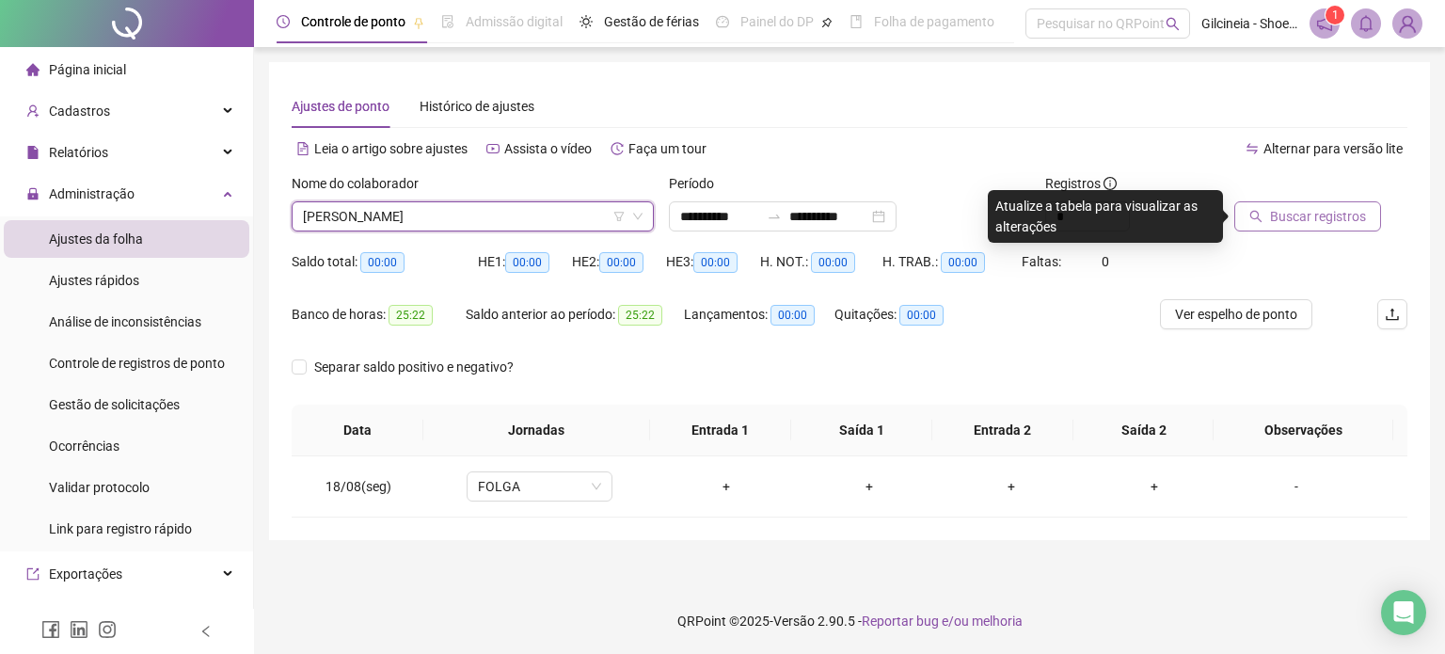
click at [1272, 221] on span "Buscar registros" at bounding box center [1318, 216] width 96 height 21
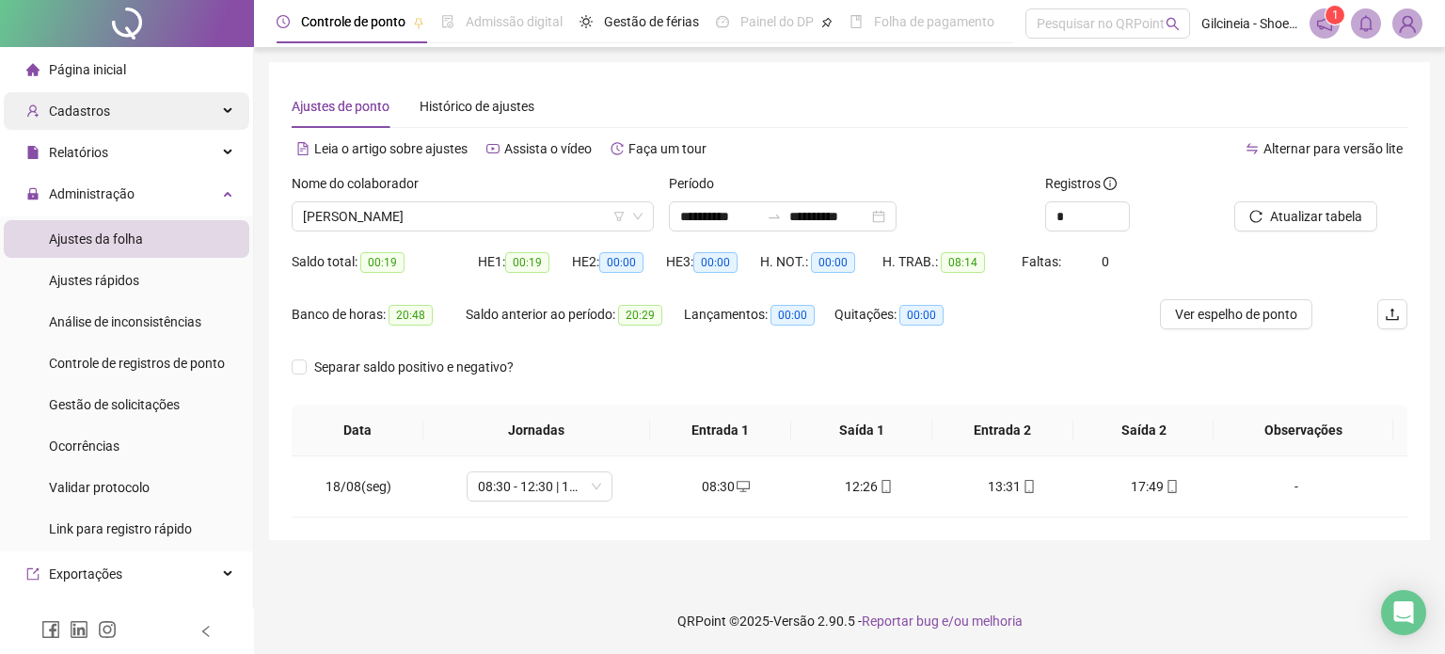
click at [153, 103] on div "Cadastros" at bounding box center [127, 111] width 246 height 38
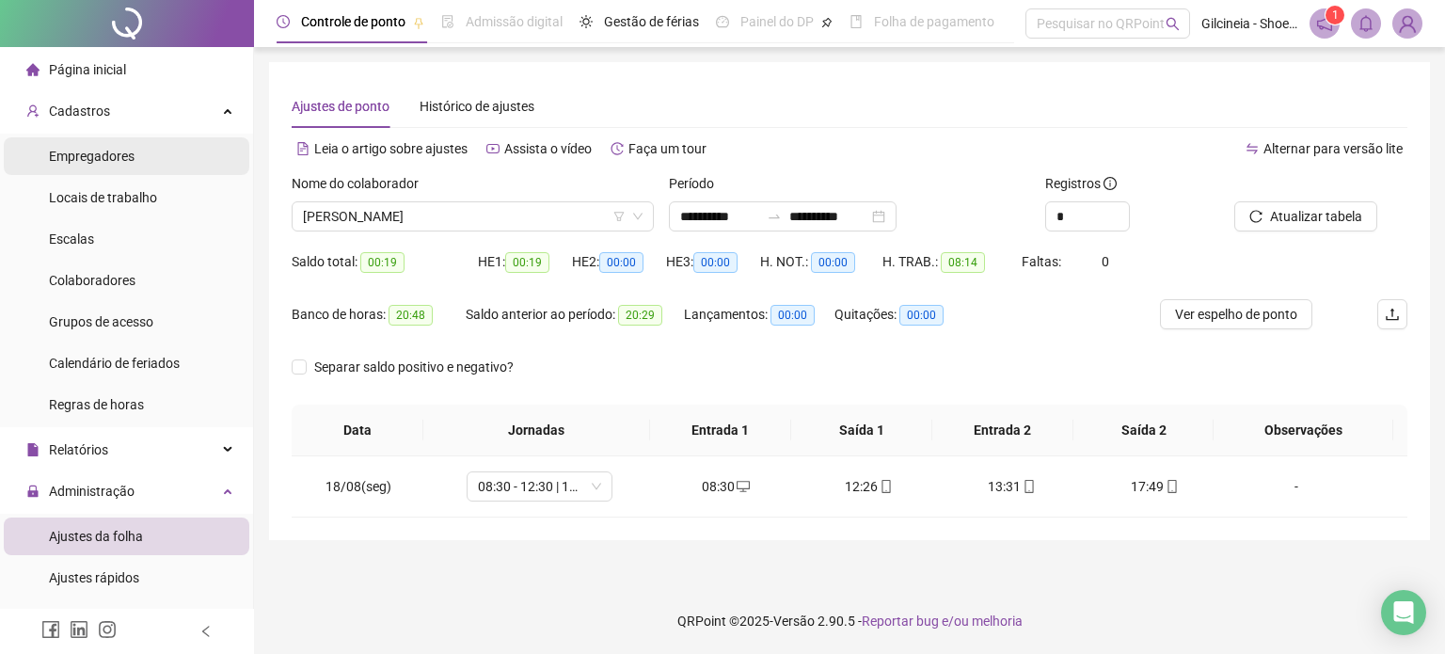
click at [161, 157] on li "Empregadores" at bounding box center [127, 156] width 246 height 38
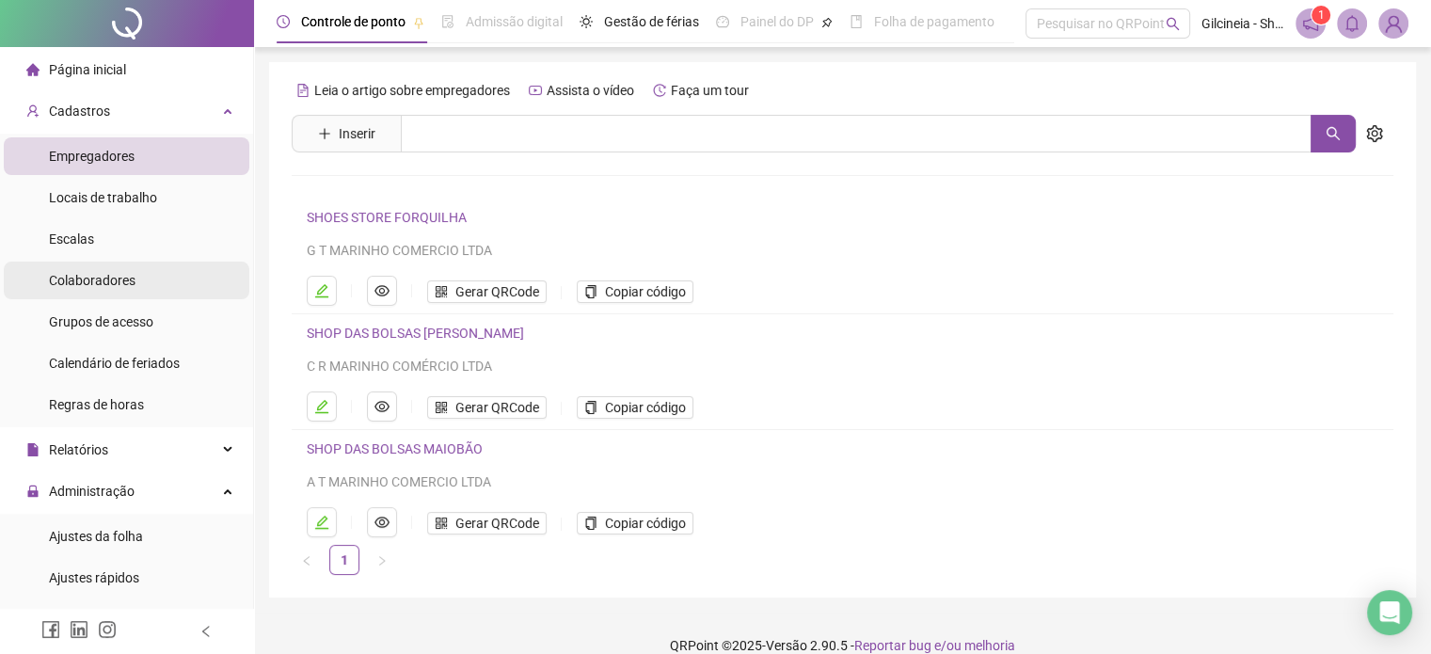
click at [95, 278] on span "Colaboradores" at bounding box center [92, 280] width 87 height 15
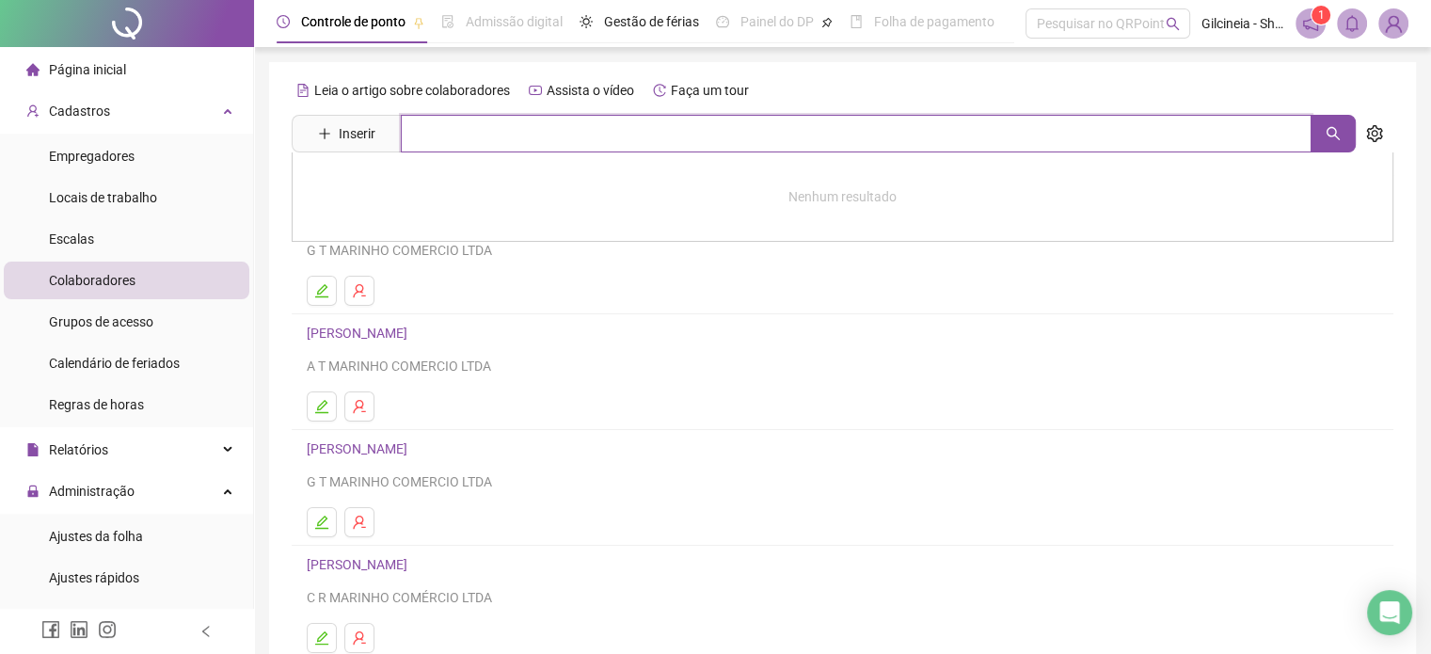
click at [544, 125] on input "text" at bounding box center [856, 134] width 911 height 38
type input "*"
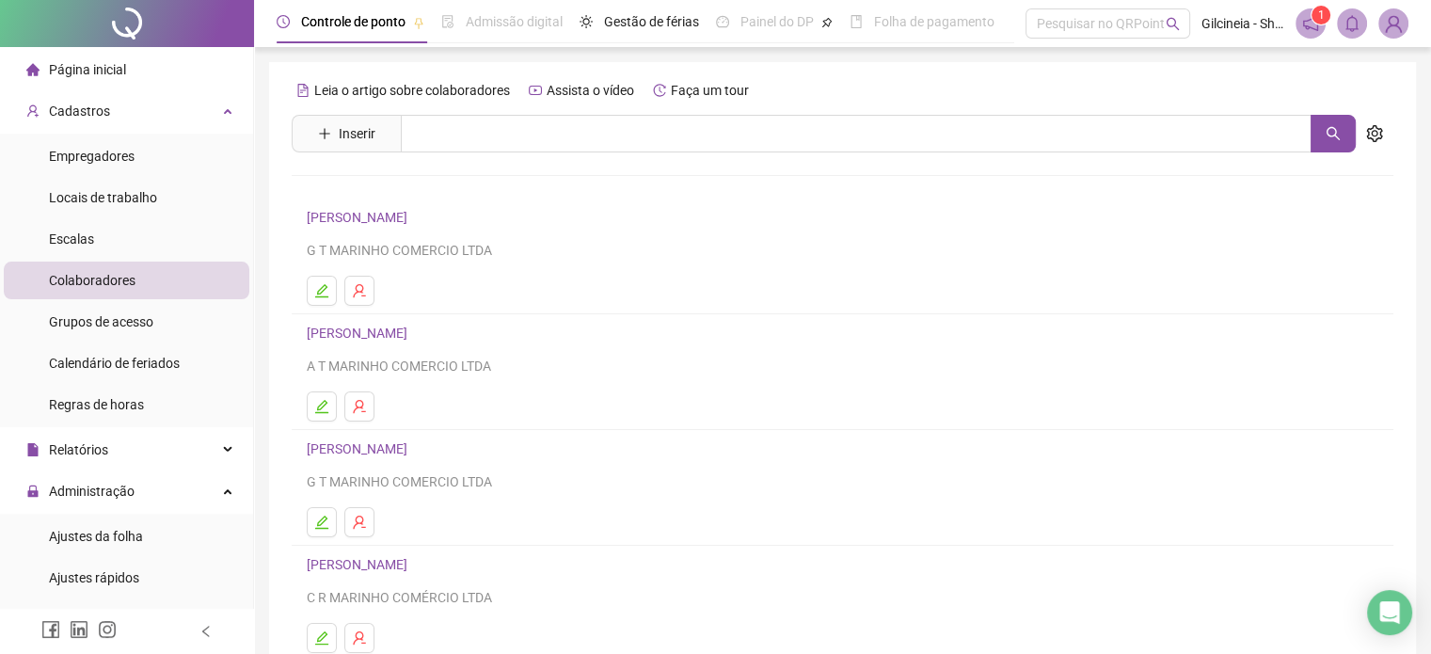
click at [927, 85] on div "Leia o artigo sobre colaboradores Assista o vídeo Faça um tour" at bounding box center [843, 90] width 1102 height 30
click at [1378, 134] on icon "setting" at bounding box center [1374, 133] width 16 height 17
click at [381, 454] on link "ALINE ESTRELA FONSECA Inativo" at bounding box center [389, 448] width 164 height 15
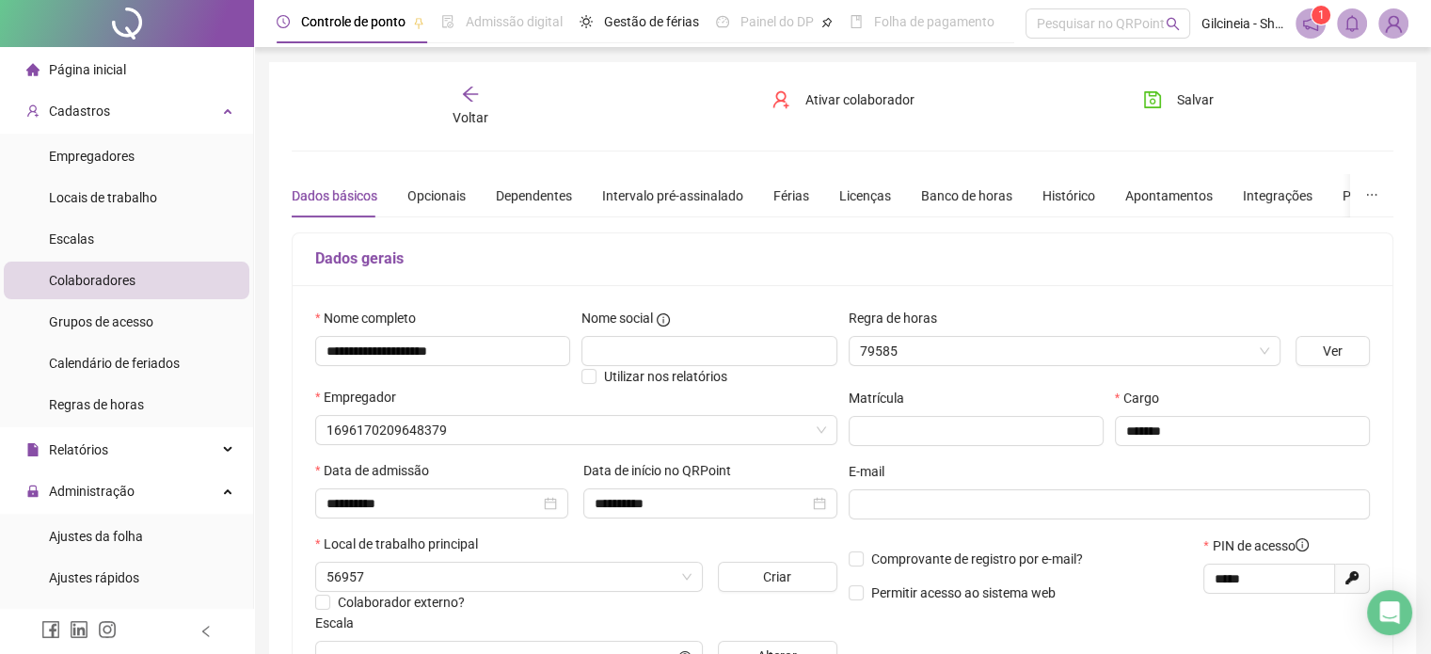
type input "**********"
click at [464, 101] on icon "arrow-left" at bounding box center [470, 94] width 19 height 19
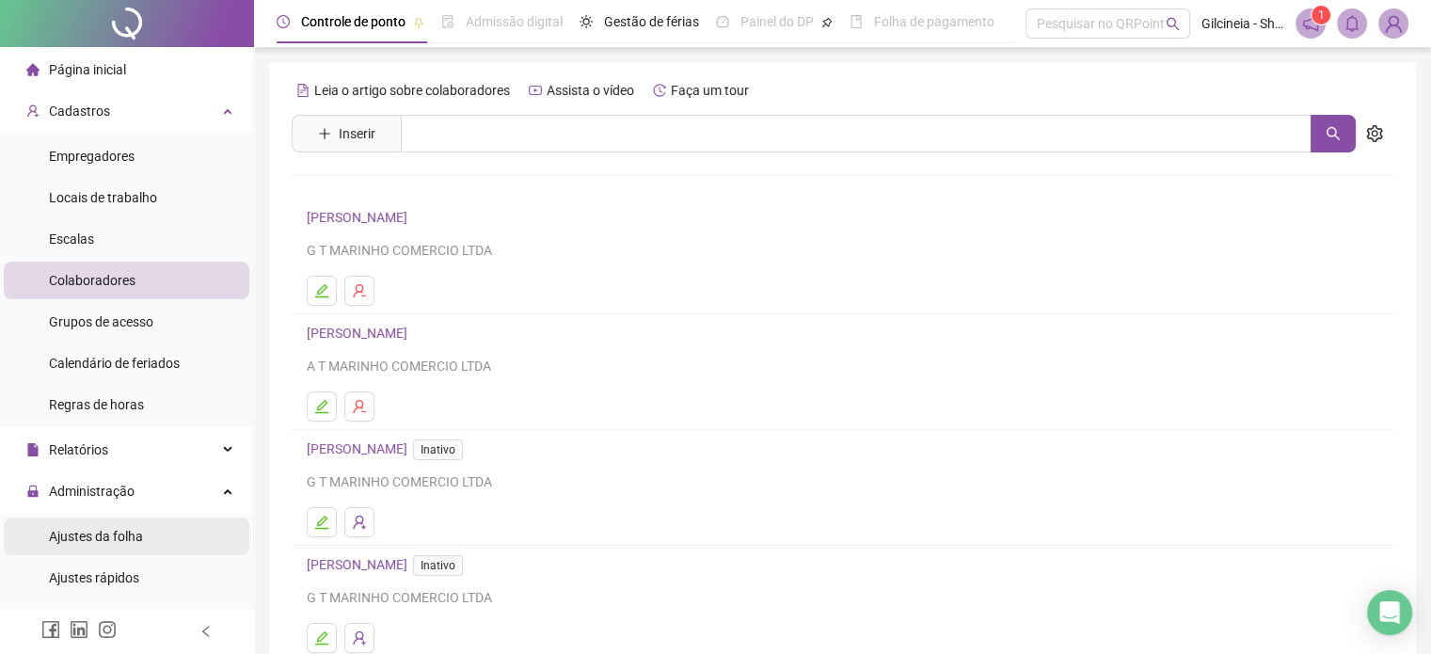
click at [135, 533] on span "Ajustes da folha" at bounding box center [96, 536] width 94 height 15
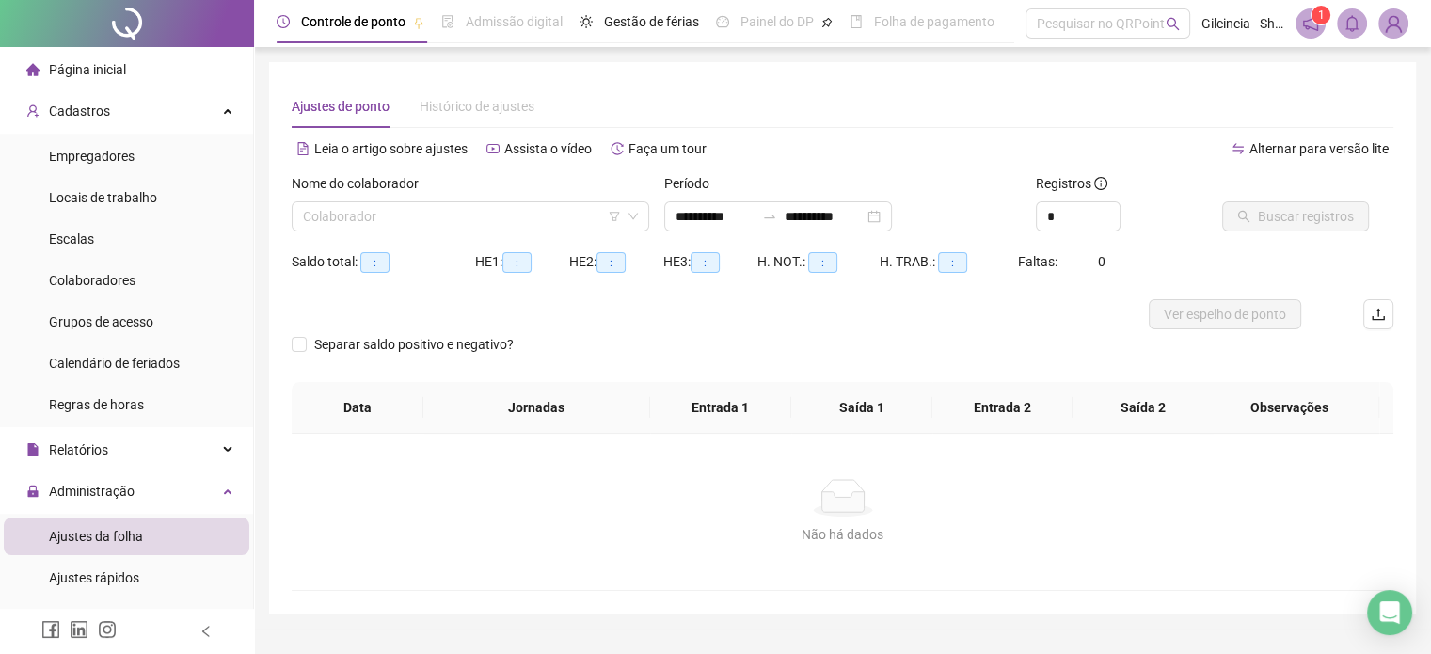
type input "**********"
click at [440, 209] on input "search" at bounding box center [462, 216] width 318 height 28
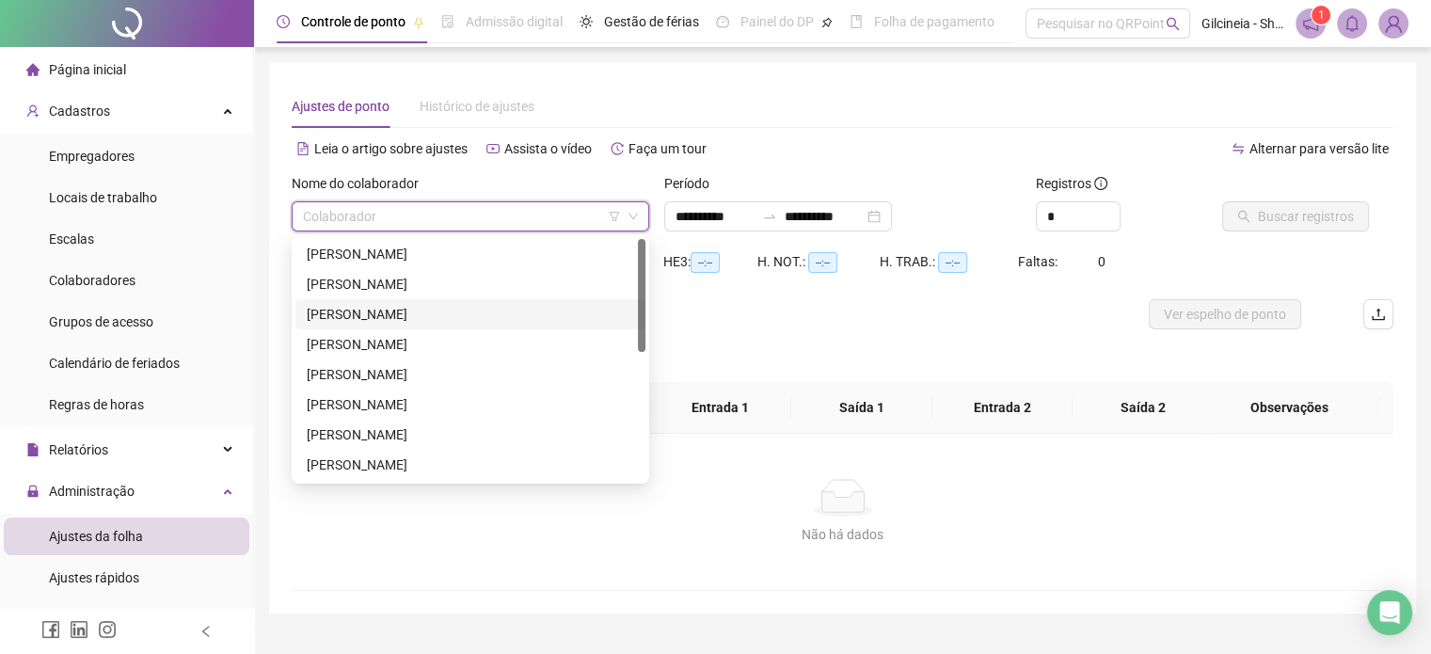
drag, startPoint x: 644, startPoint y: 315, endPoint x: 644, endPoint y: 288, distance: 27.3
click at [644, 288] on div at bounding box center [642, 295] width 8 height 113
click at [604, 87] on div "Ajustes de ponto Histórico de ajustes" at bounding box center [843, 106] width 1102 height 43
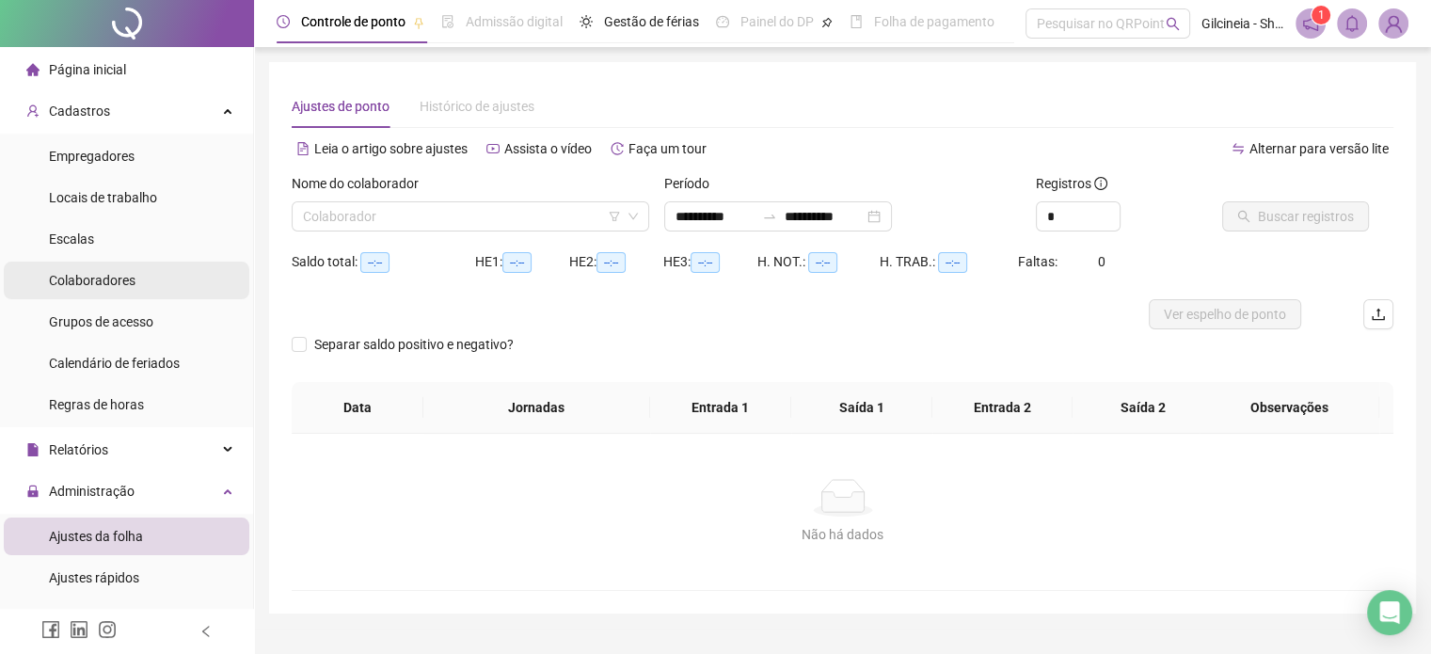
click at [158, 284] on li "Colaboradores" at bounding box center [127, 281] width 246 height 38
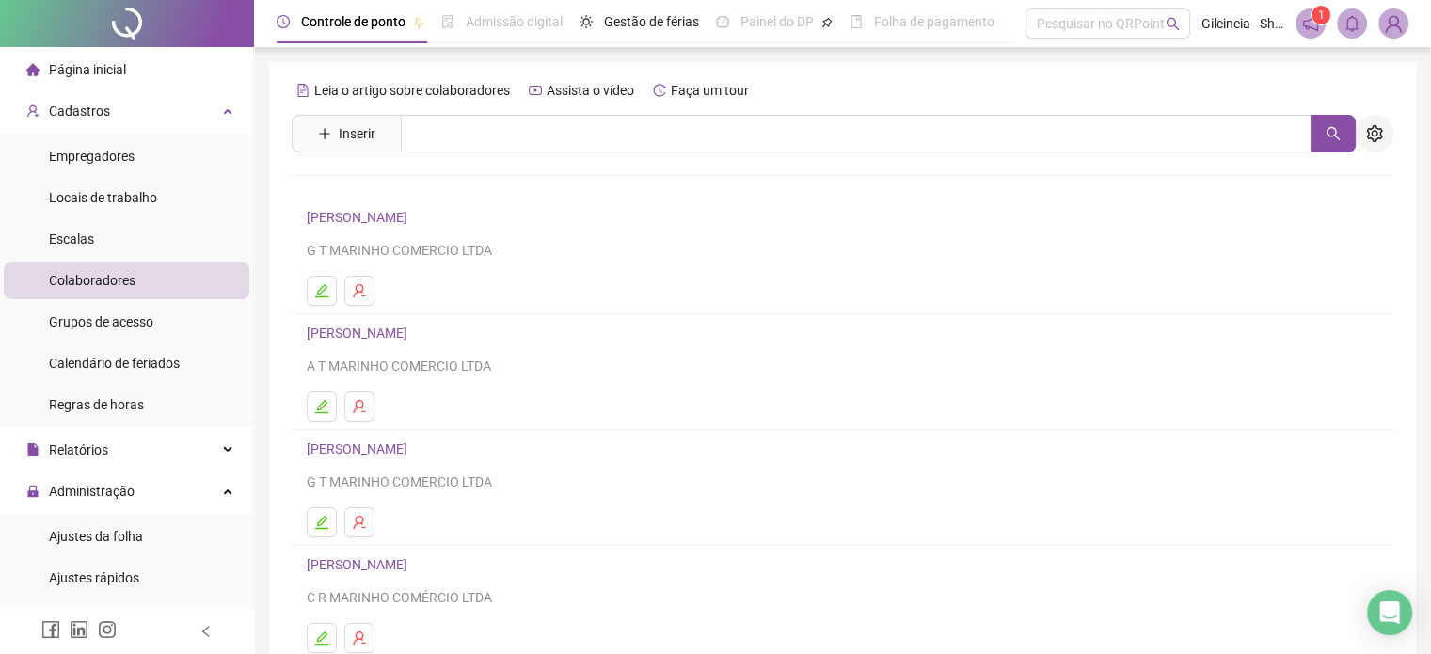
click at [1370, 130] on icon "setting" at bounding box center [1374, 133] width 17 height 17
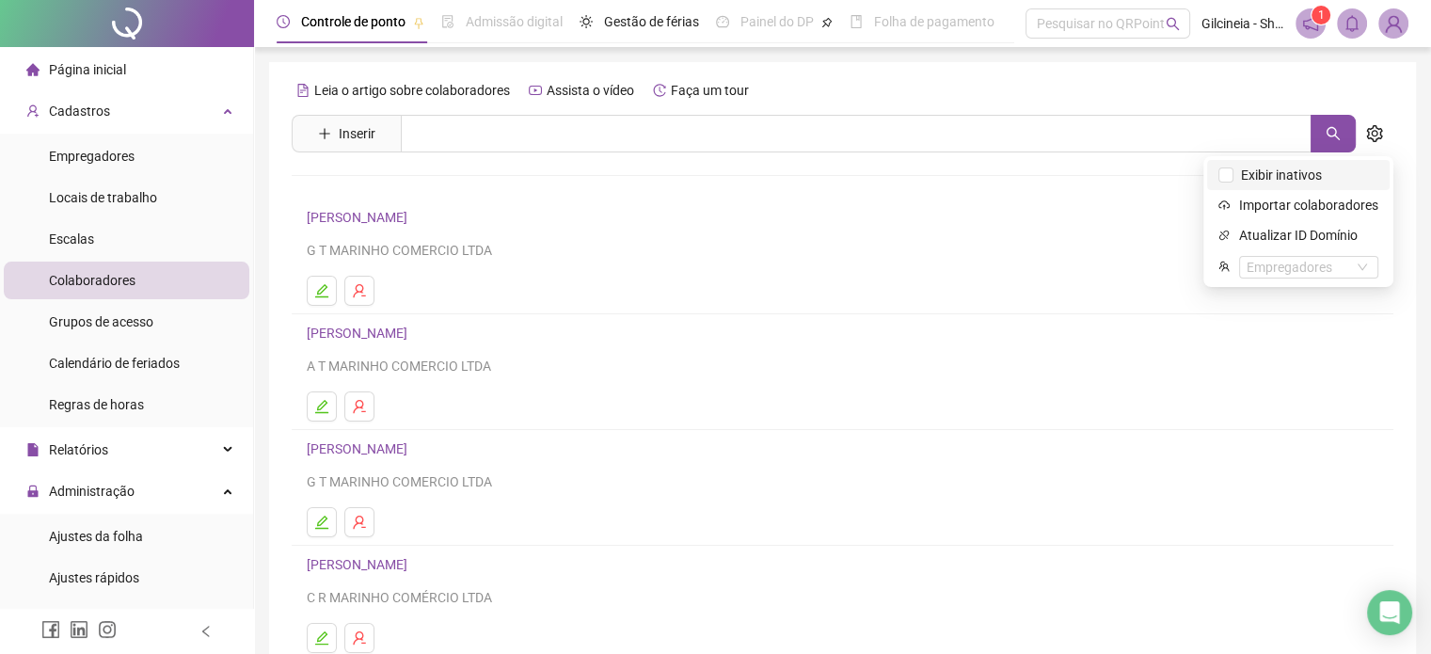
click at [1341, 181] on span "Exibir inativos" at bounding box center [1299, 175] width 160 height 21
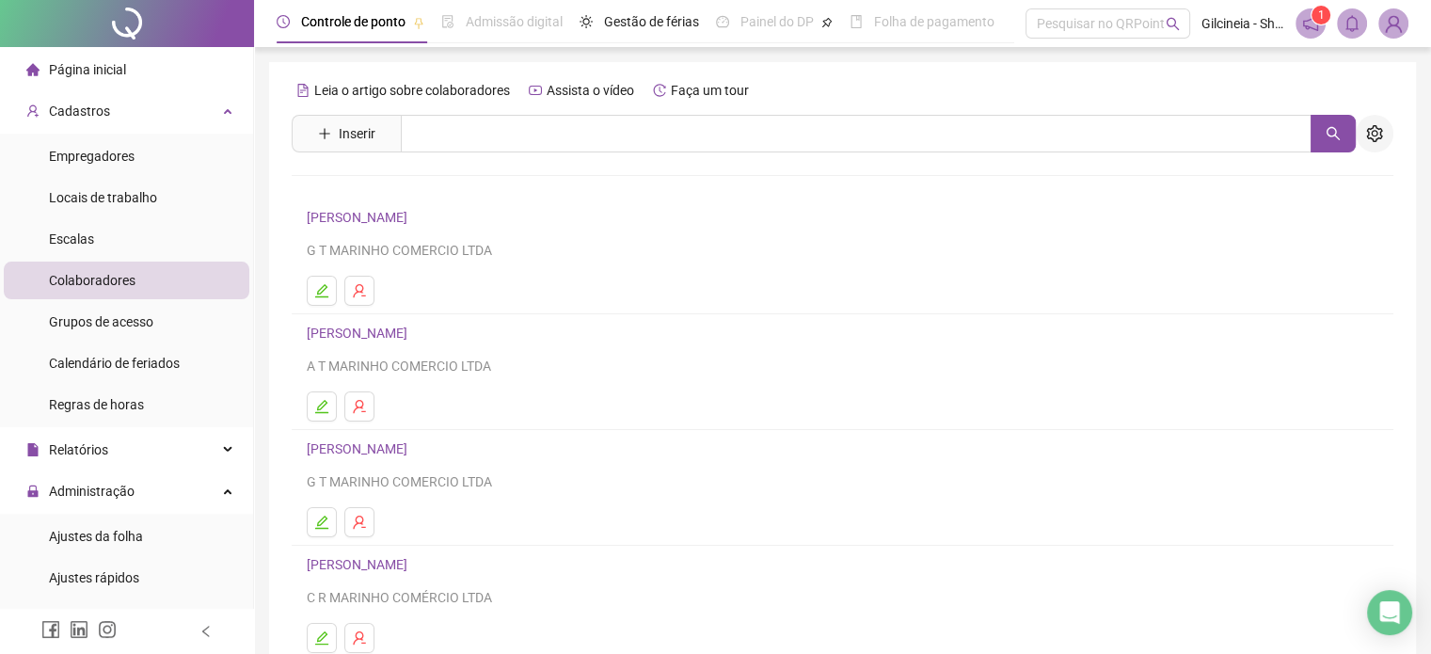
click at [1382, 138] on icon "setting" at bounding box center [1374, 133] width 17 height 17
click at [384, 451] on link "ALINE ESTRELA FONSECA Inativo" at bounding box center [389, 448] width 164 height 15
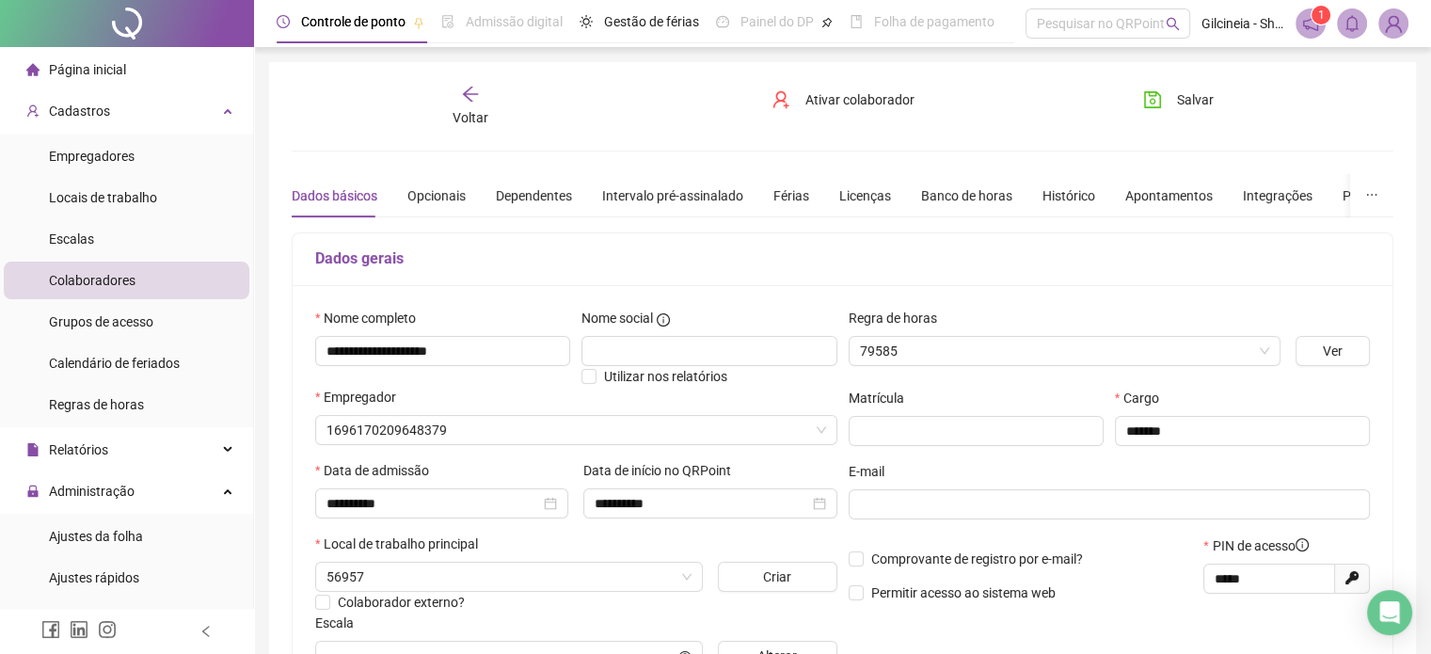
type input "**********"
click at [466, 105] on div "Voltar" at bounding box center [470, 106] width 171 height 43
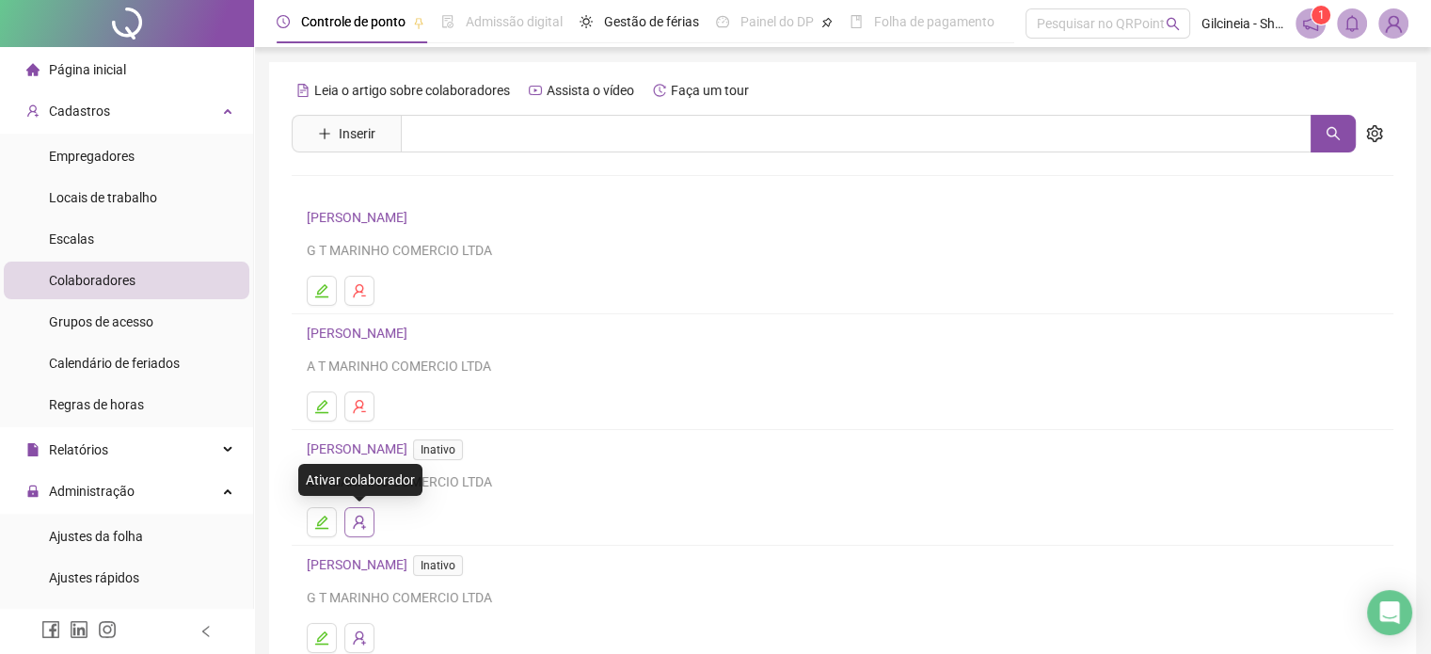
click at [365, 521] on icon "user-add" at bounding box center [359, 522] width 15 height 15
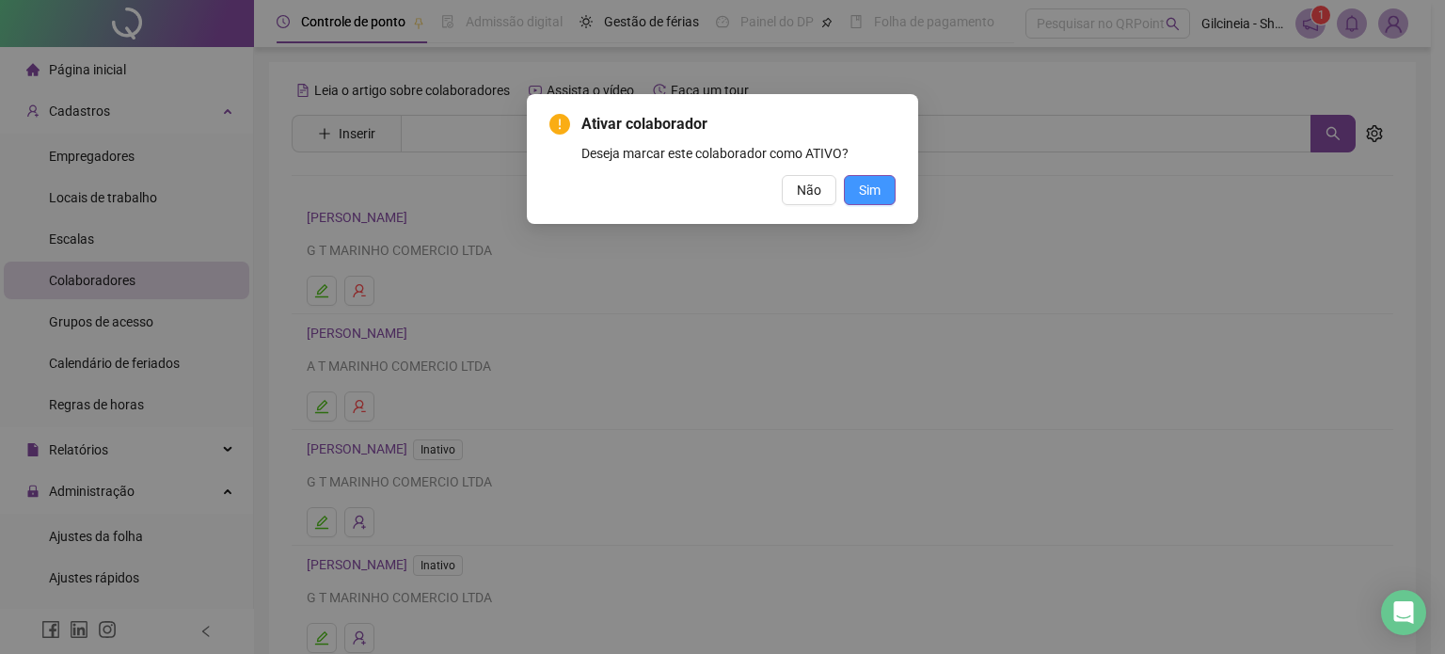
click at [885, 192] on button "Sim" at bounding box center [870, 190] width 52 height 30
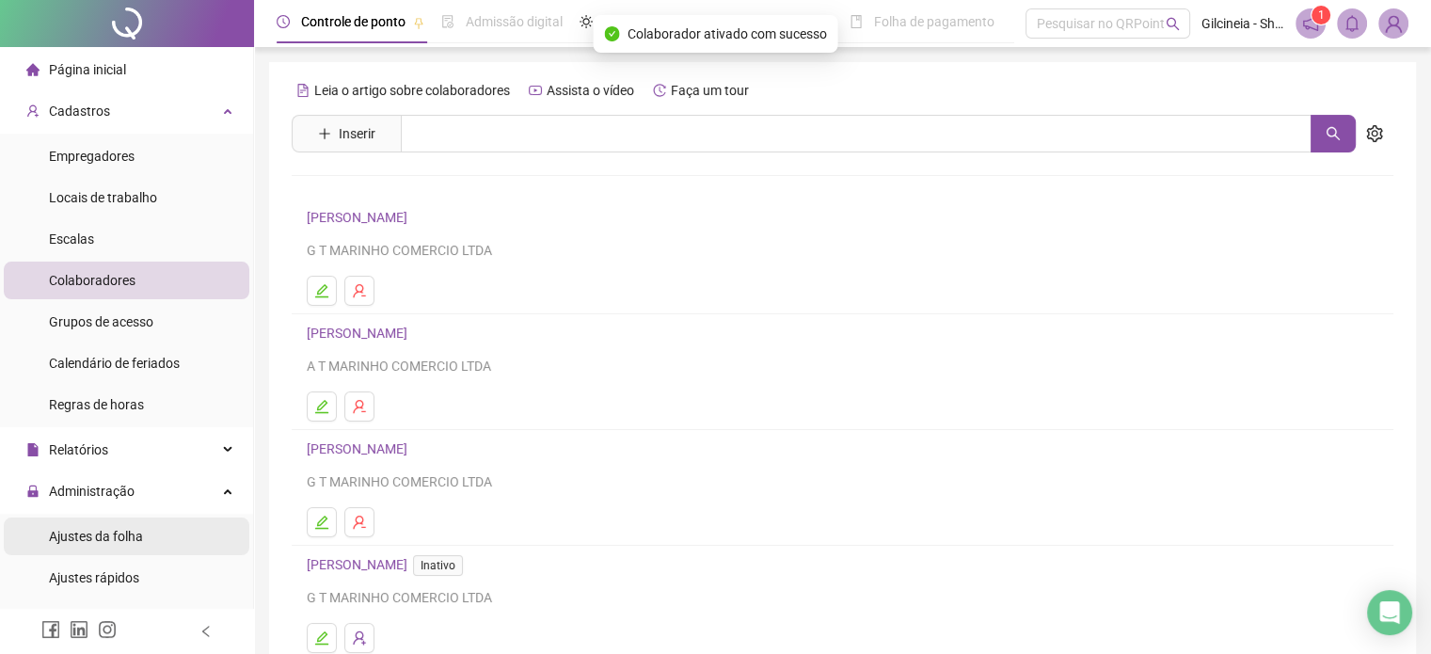
click at [119, 541] on span "Ajustes da folha" at bounding box center [96, 536] width 94 height 15
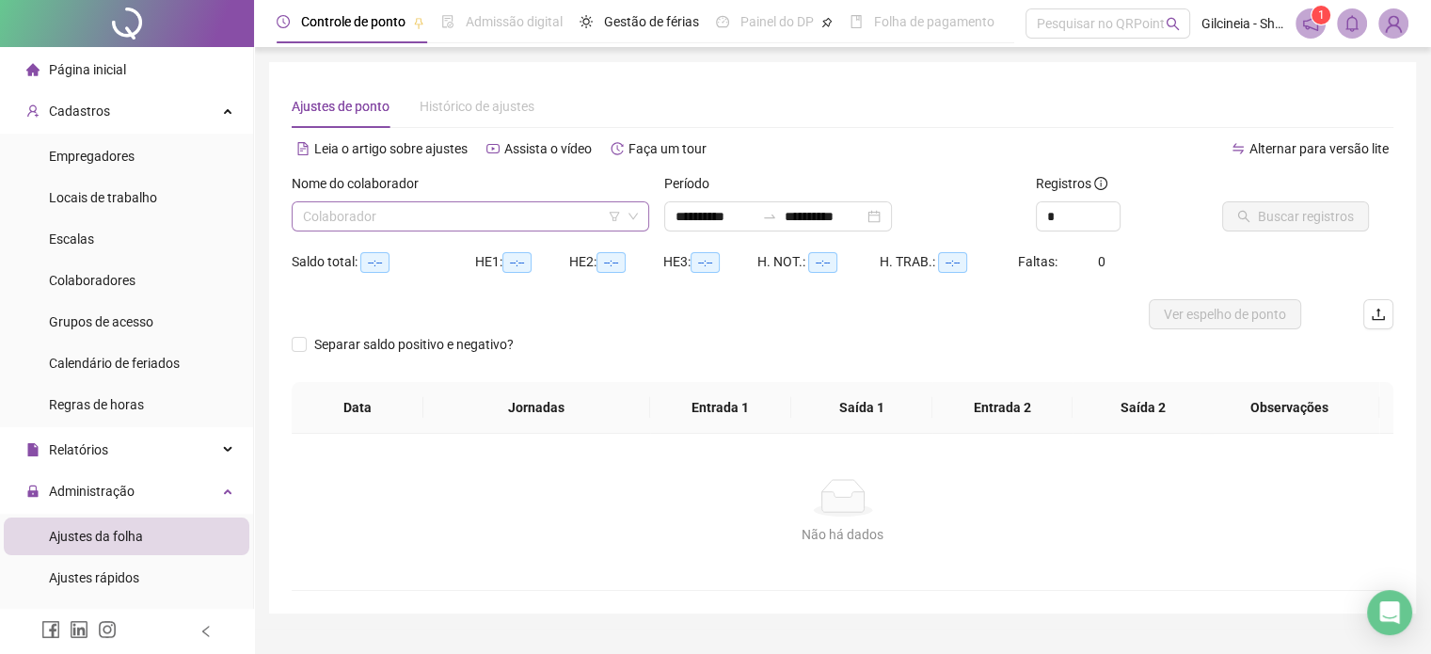
click at [454, 211] on input "search" at bounding box center [462, 216] width 318 height 28
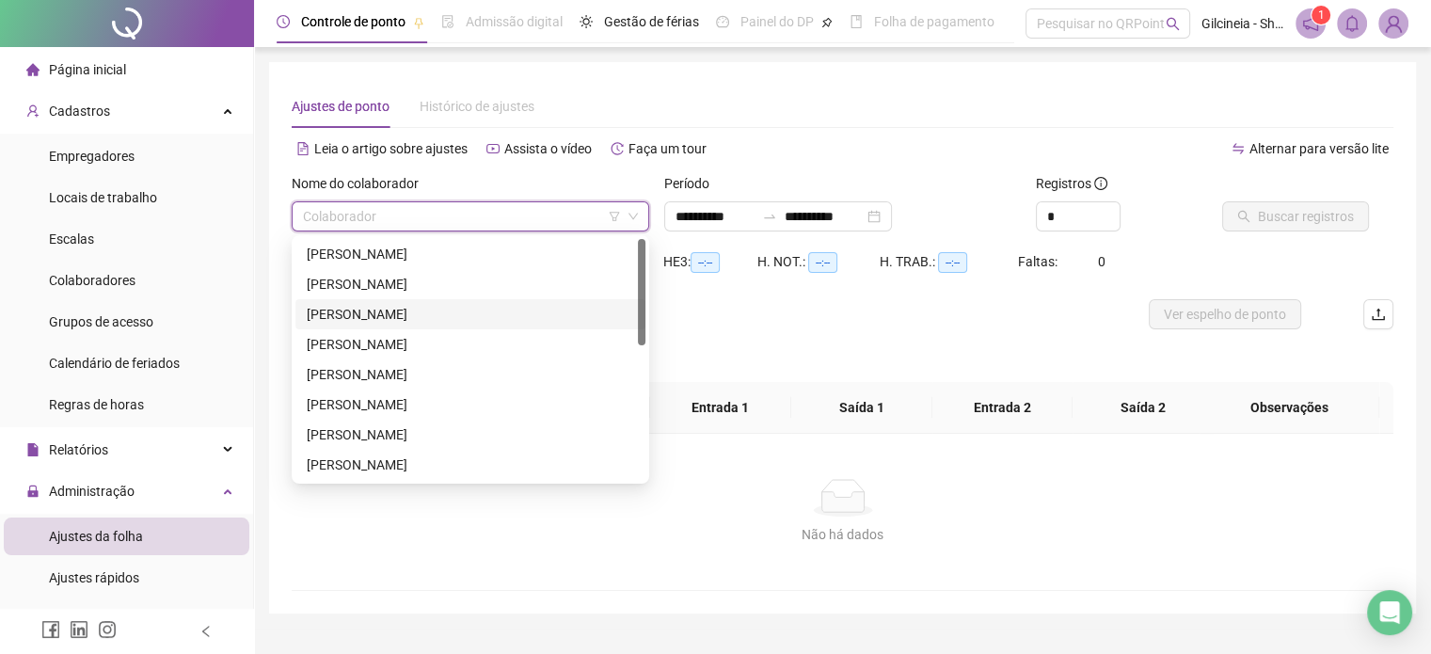
click at [437, 308] on div "[PERSON_NAME]" at bounding box center [470, 314] width 327 height 21
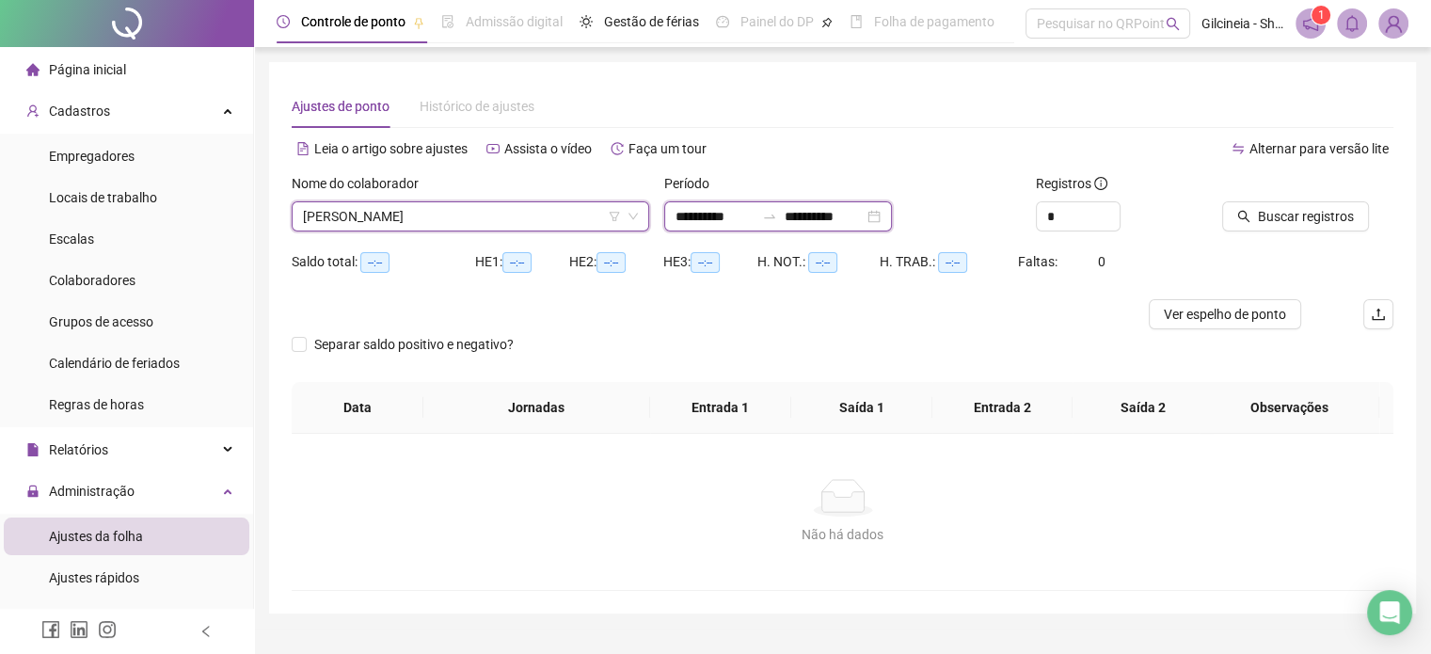
click at [755, 214] on input "**********" at bounding box center [715, 216] width 79 height 21
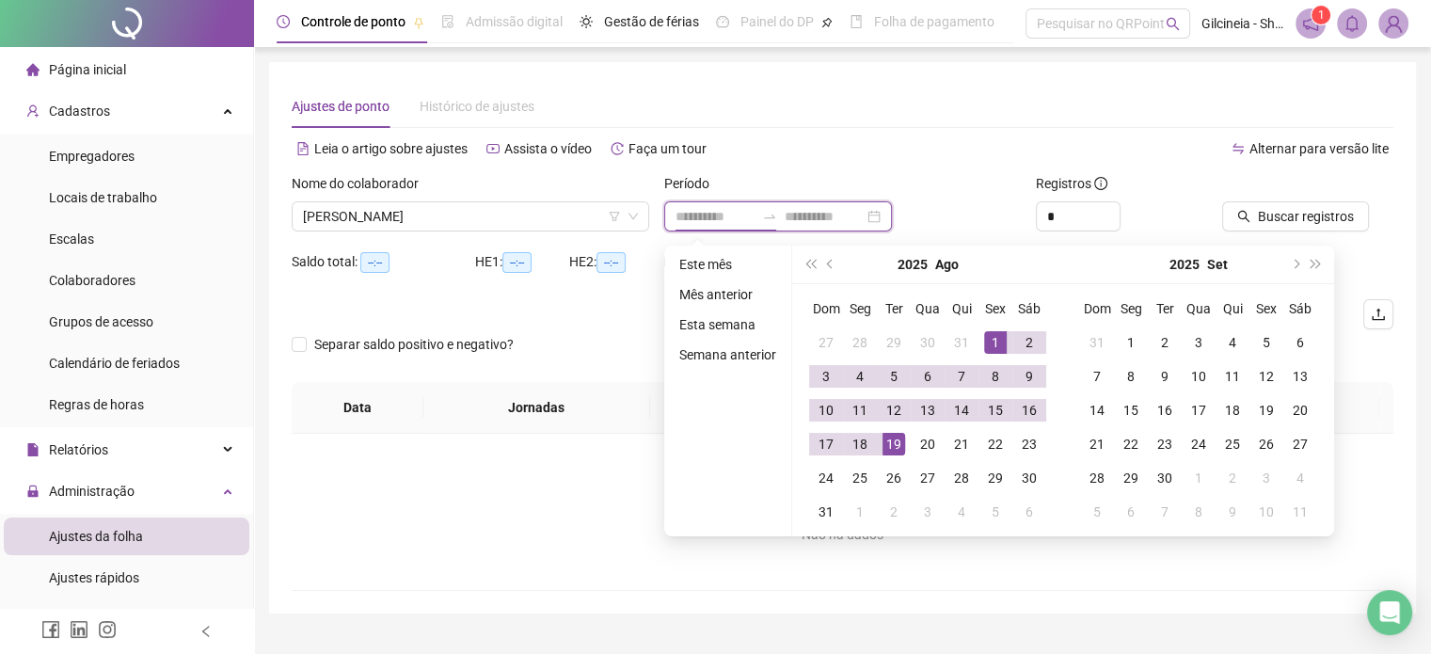
type input "**********"
click at [892, 215] on div "**********" at bounding box center [778, 216] width 228 height 30
click at [892, 218] on div "**********" at bounding box center [778, 216] width 228 height 30
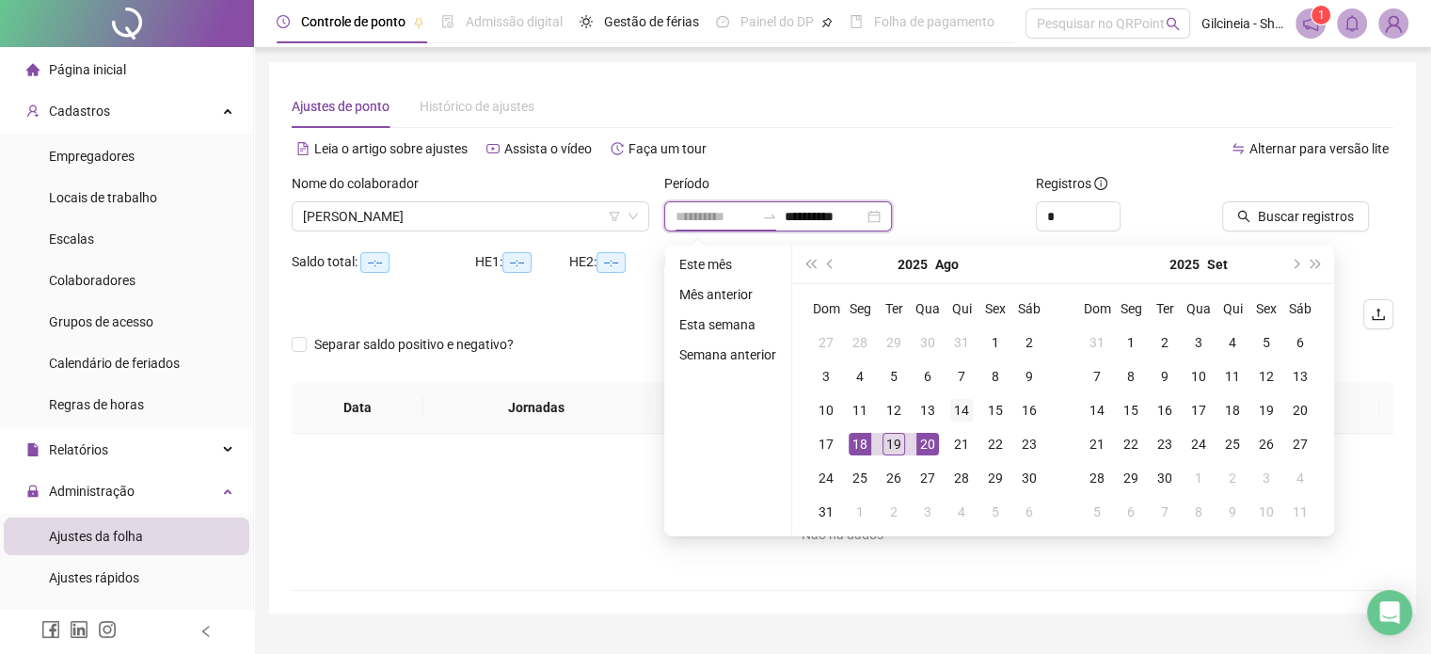
type input "**********"
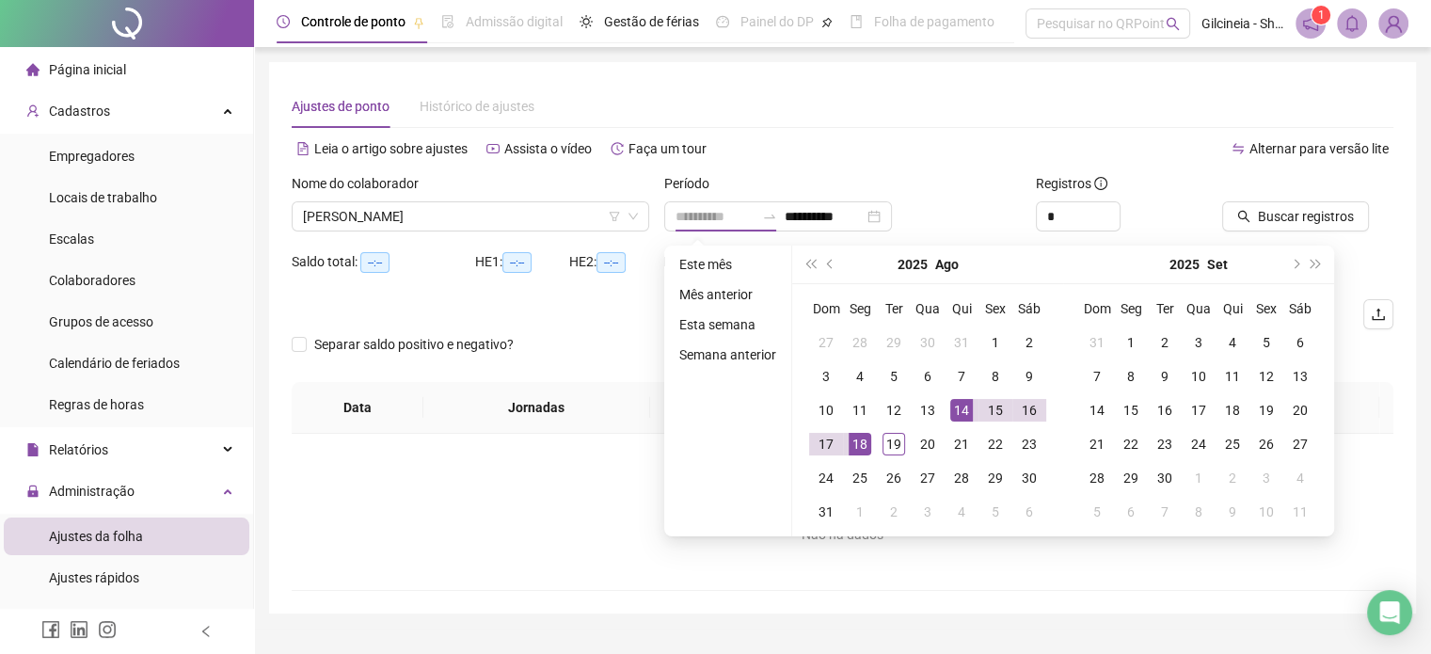
click at [964, 412] on div "14" at bounding box center [961, 410] width 23 height 23
type input "**********"
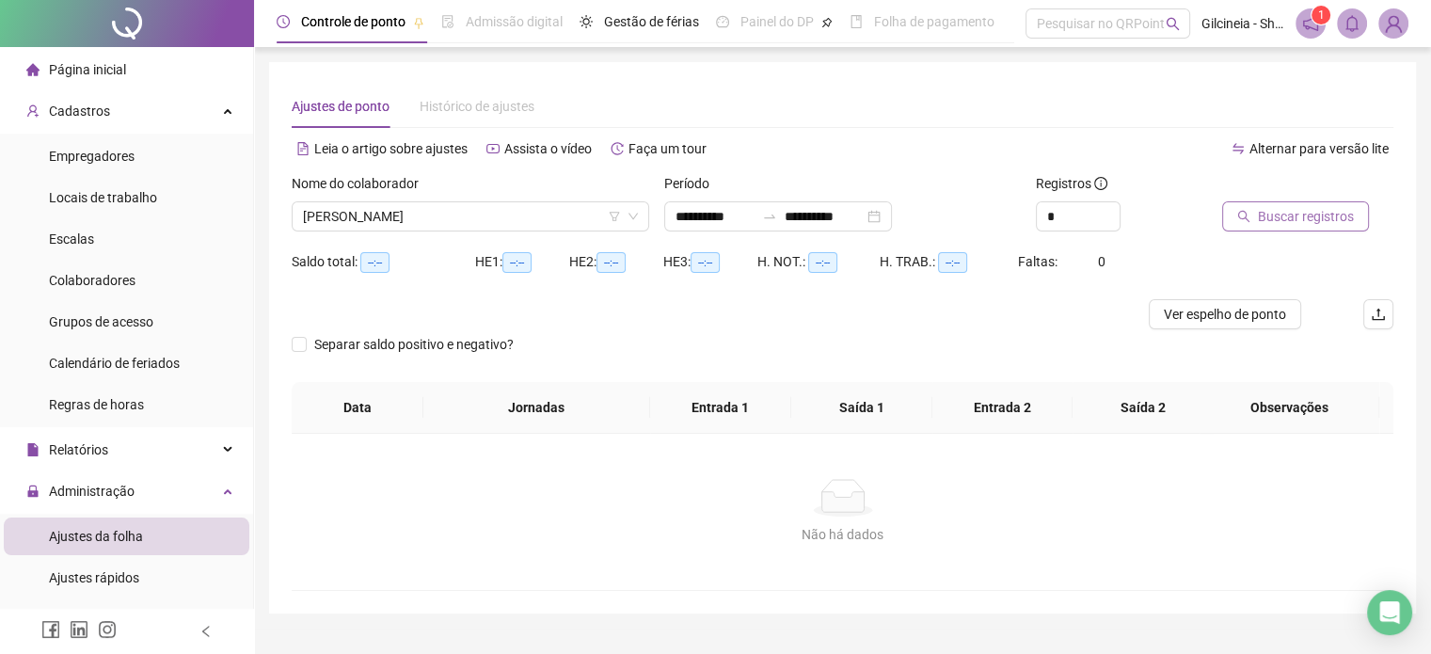
click at [1315, 220] on span "Buscar registros" at bounding box center [1306, 216] width 96 height 21
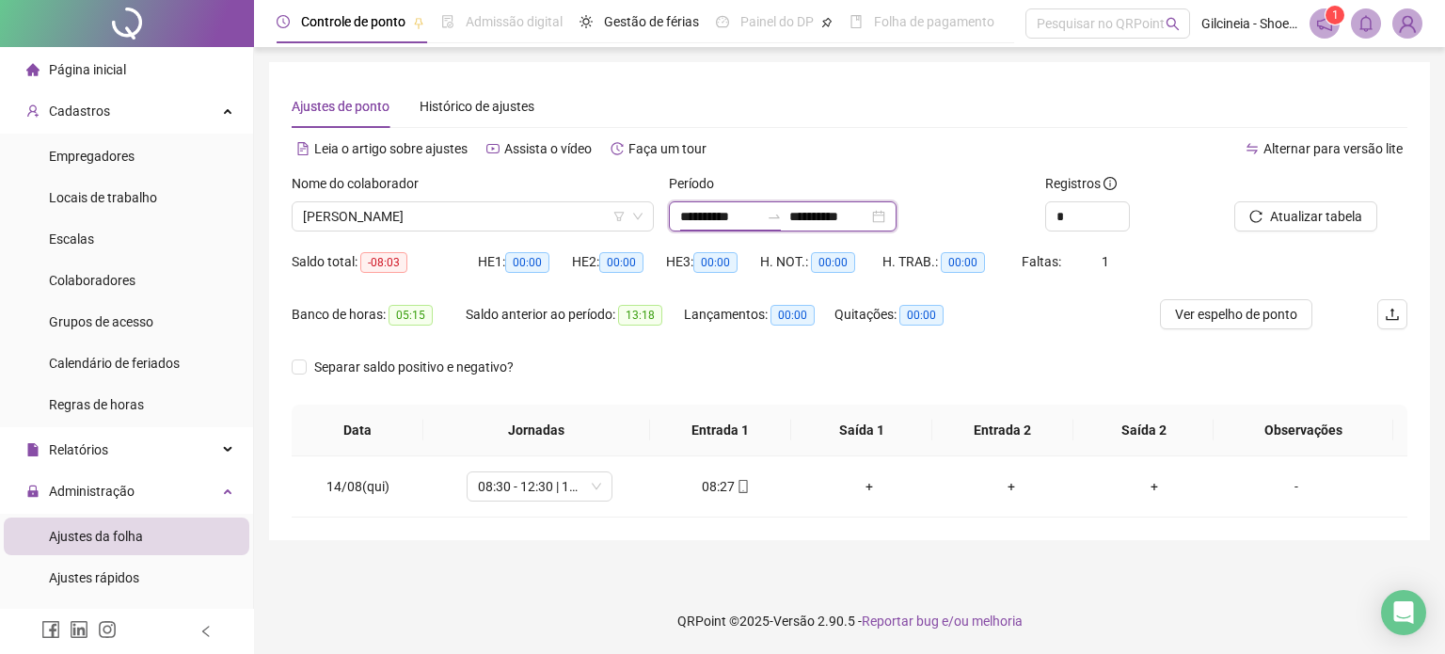
click at [759, 215] on input "**********" at bounding box center [719, 216] width 79 height 21
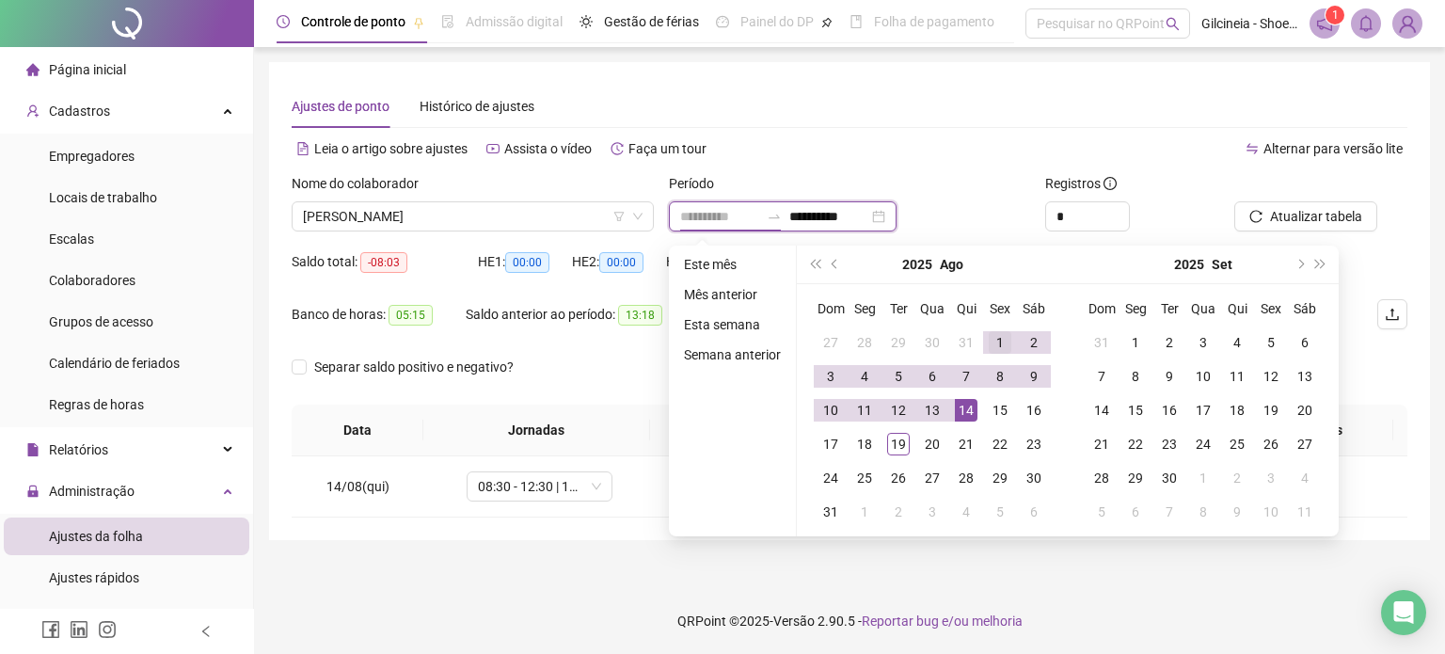
type input "**********"
click at [990, 340] on div "1" at bounding box center [1000, 342] width 23 height 23
type input "**********"
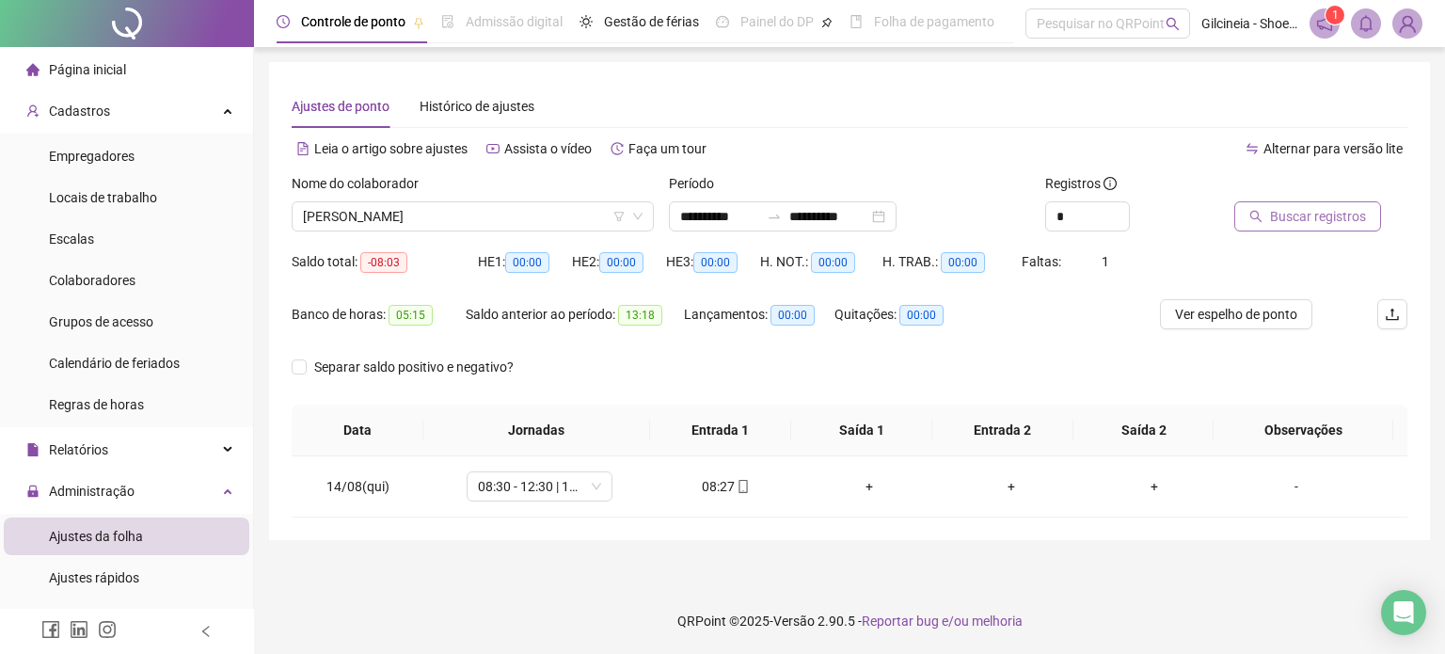
click at [1340, 210] on span "Buscar registros" at bounding box center [1318, 216] width 96 height 21
click at [759, 222] on input "**********" at bounding box center [719, 216] width 79 height 21
